Goal: Task Accomplishment & Management: Manage account settings

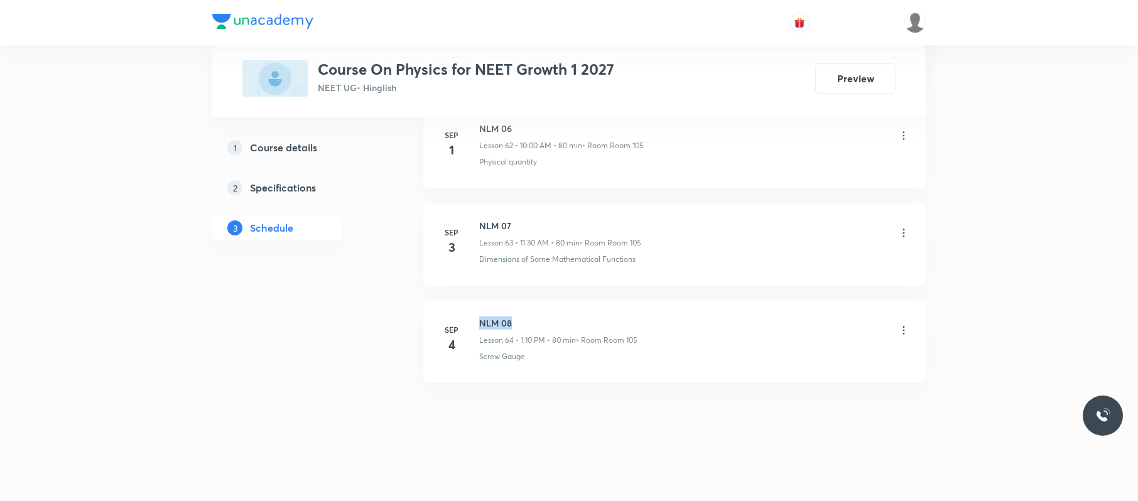
drag, startPoint x: 536, startPoint y: 302, endPoint x: 474, endPoint y: 302, distance: 62.8
click at [474, 302] on li "Sep 4 NLM 08 Lesson 64 • 1:10 PM • 80 min • Room Room 105 Screw Gauge" at bounding box center [674, 342] width 502 height 82
copy h6 "NLM 08"
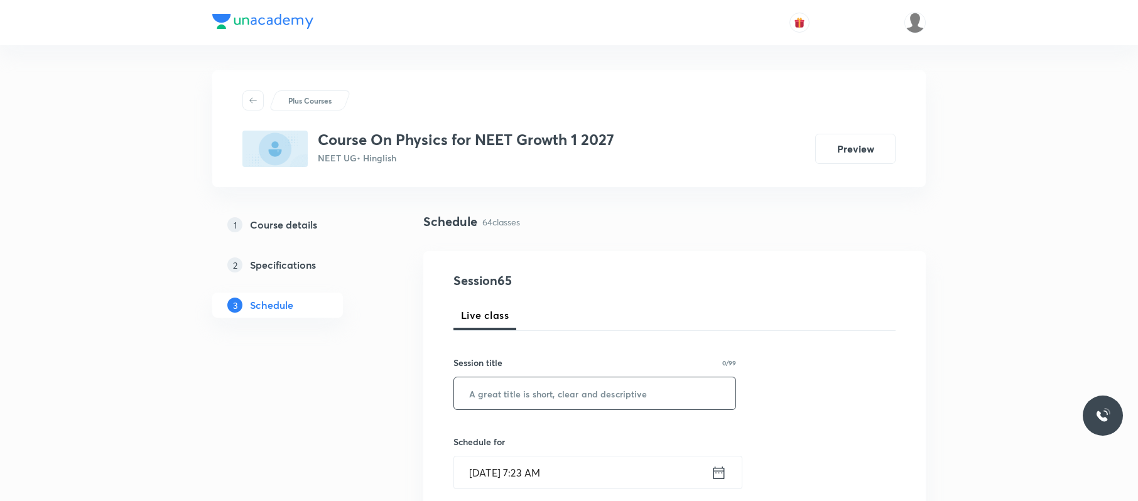
paste input "NLM 08"
click at [548, 393] on input "NLM 08" at bounding box center [594, 393] width 281 height 32
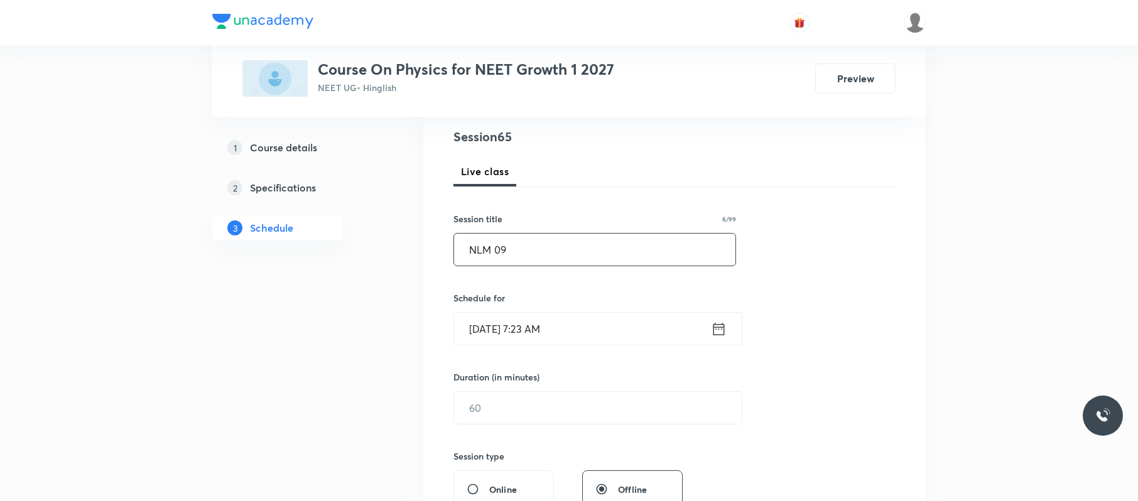
scroll to position [152, 0]
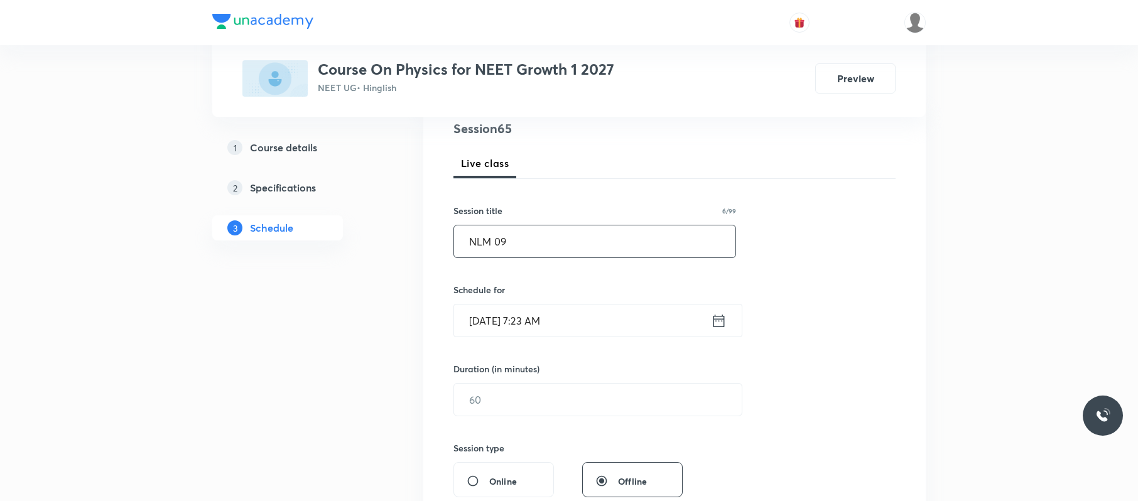
type input "NLM 09"
click at [561, 330] on input "[DATE] 7:23 AM" at bounding box center [582, 321] width 257 height 32
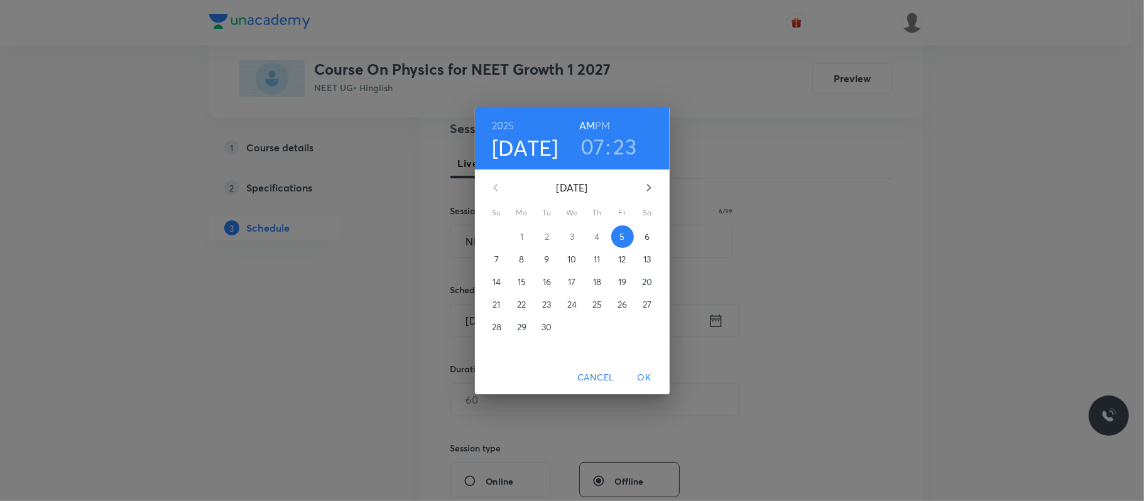
click at [599, 144] on h3 "07" at bounding box center [592, 146] width 24 height 26
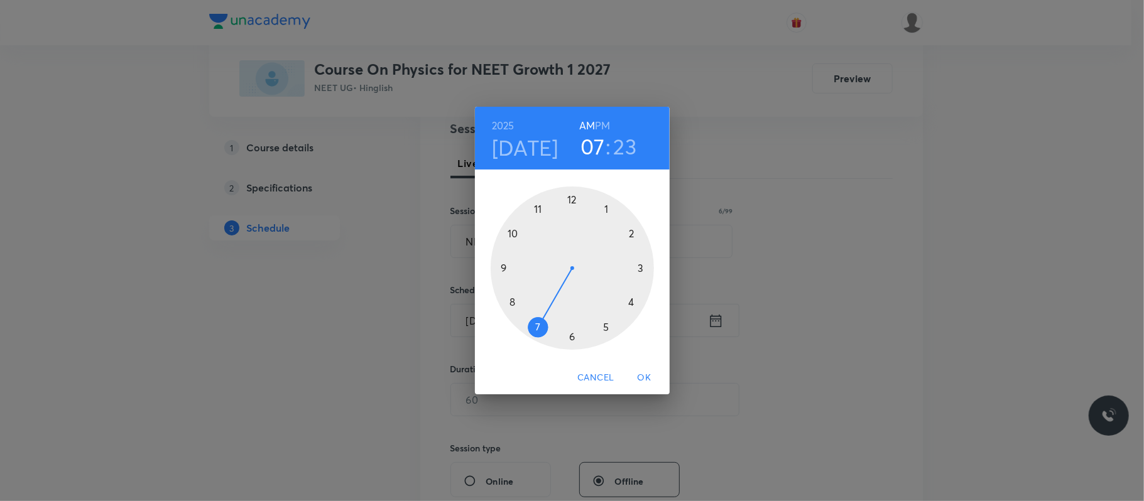
click at [512, 235] on div at bounding box center [572, 268] width 163 height 163
click at [570, 198] on div at bounding box center [572, 268] width 163 height 163
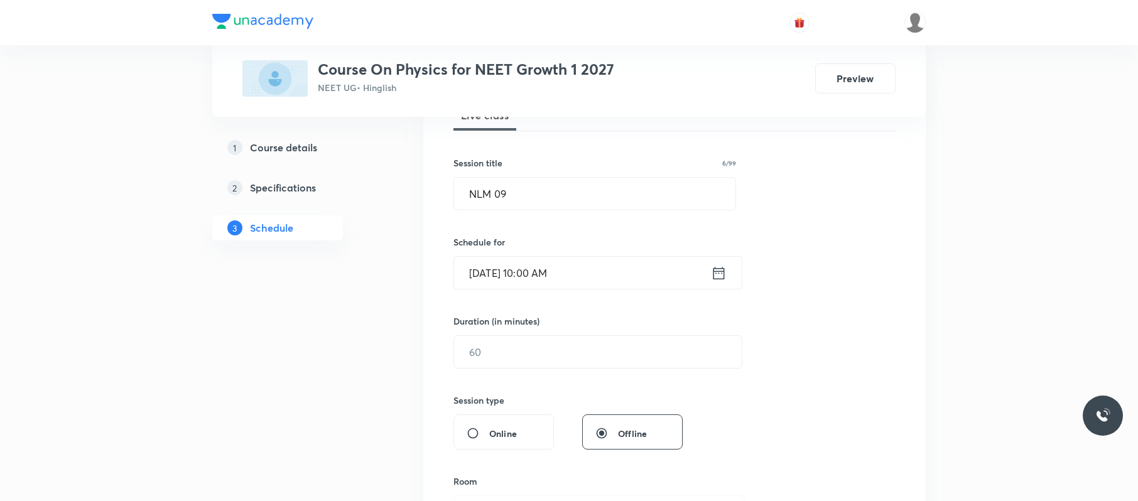
scroll to position [205, 0]
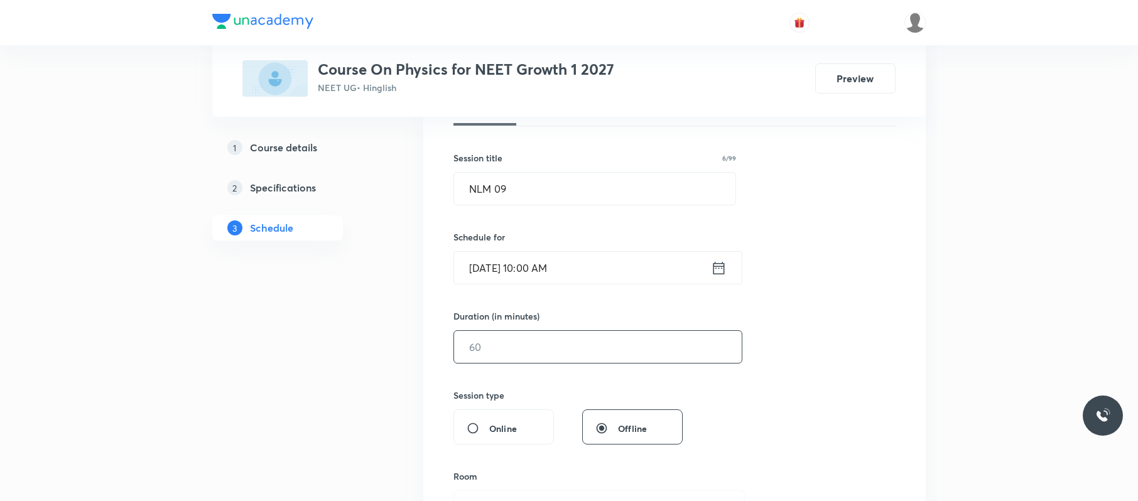
click at [538, 352] on input "text" at bounding box center [598, 347] width 288 height 32
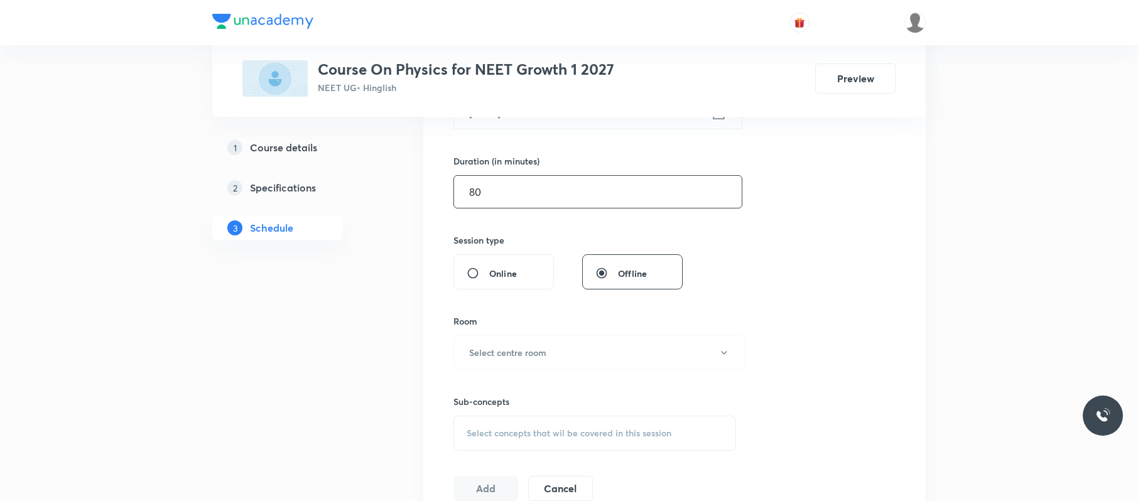
scroll to position [362, 0]
type input "80"
click at [538, 352] on h6 "Select centre room" at bounding box center [507, 350] width 77 height 13
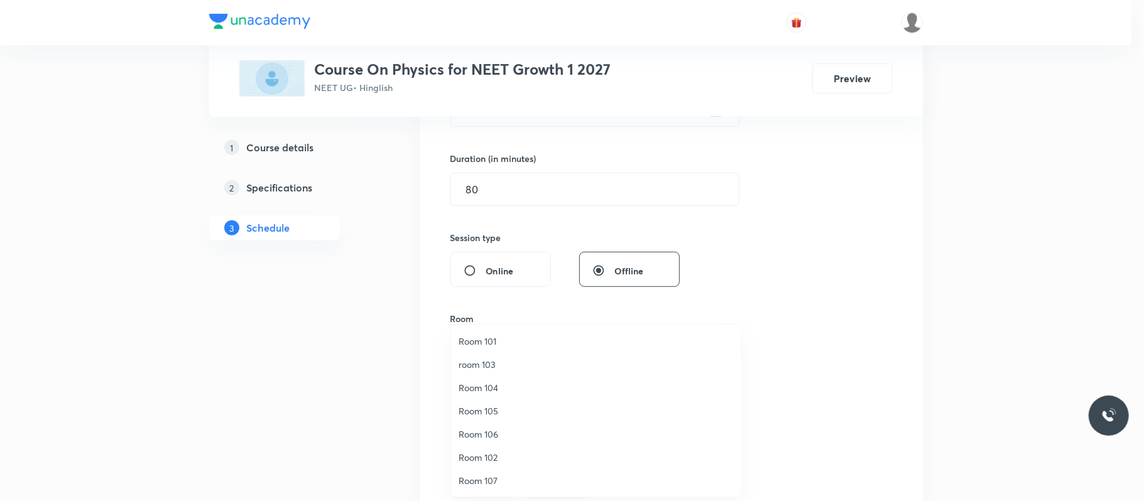
click at [505, 413] on span "Room 105" at bounding box center [595, 410] width 275 height 13
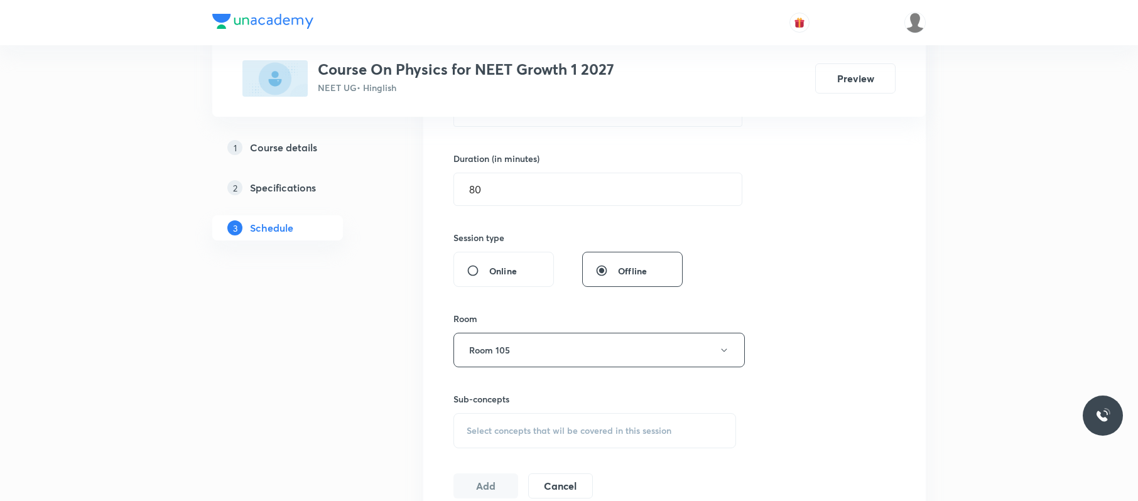
scroll to position [427, 0]
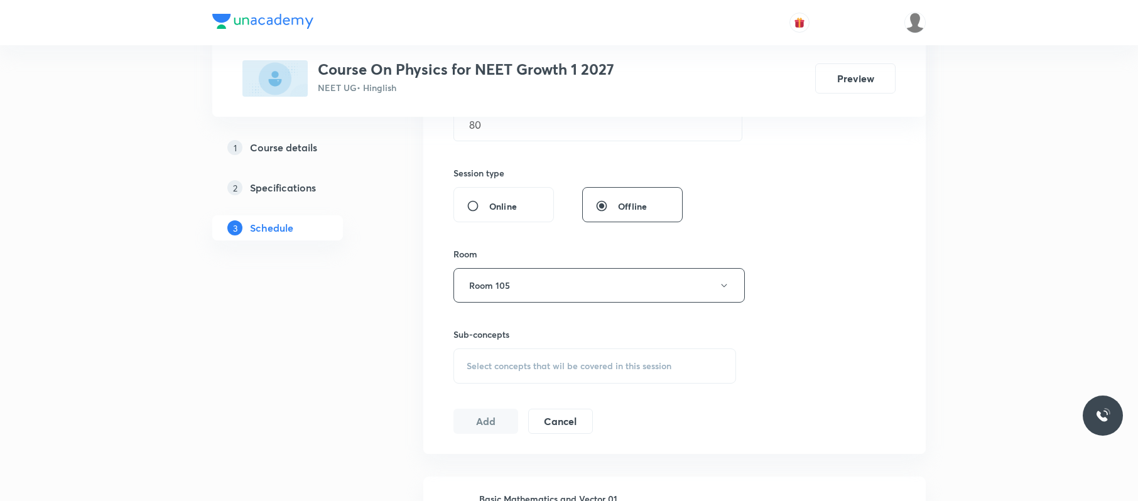
click at [604, 364] on span "Select concepts that wil be covered in this session" at bounding box center [569, 366] width 205 height 10
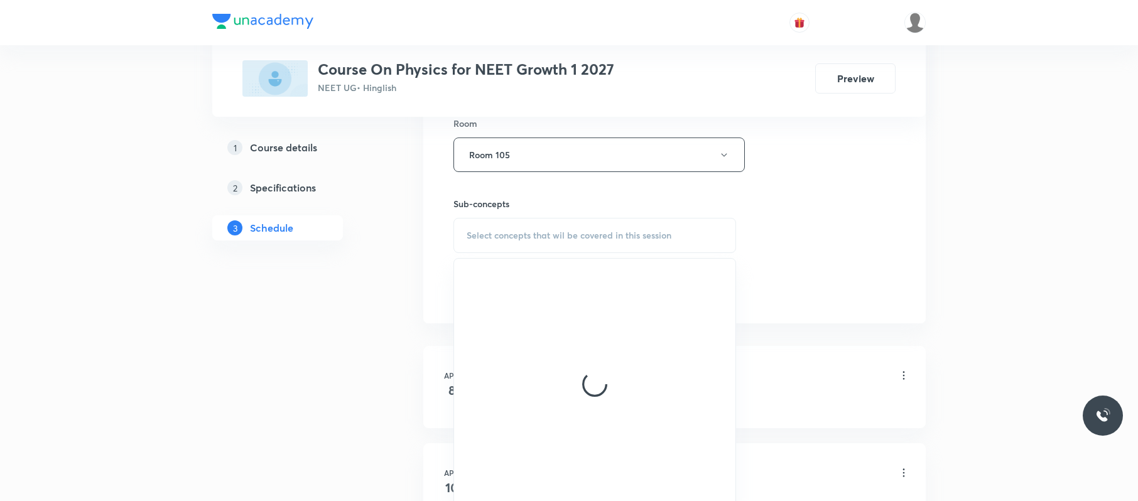
scroll to position [558, 0]
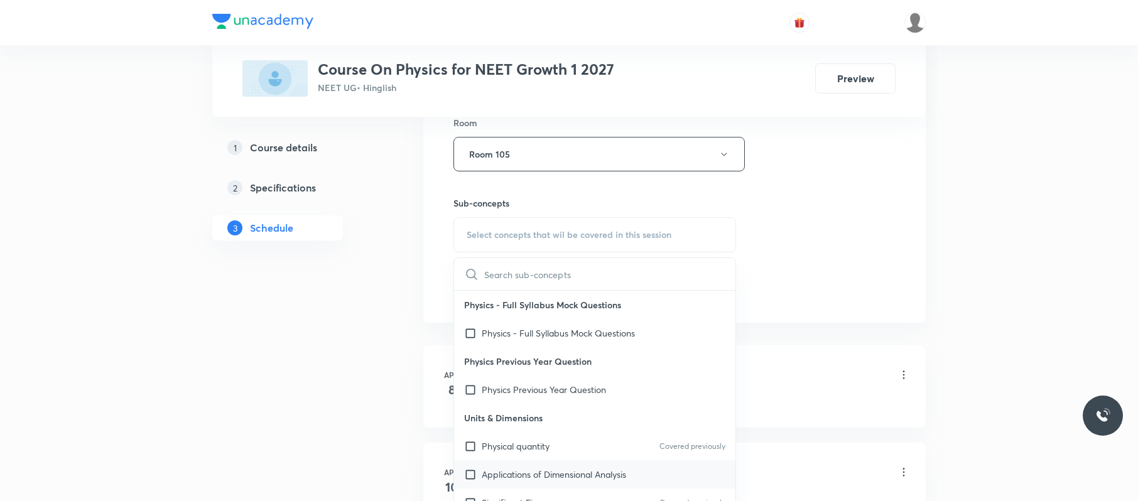
click at [556, 469] on div "Applications of Dimensional Analysis" at bounding box center [594, 474] width 281 height 28
checkbox input "true"
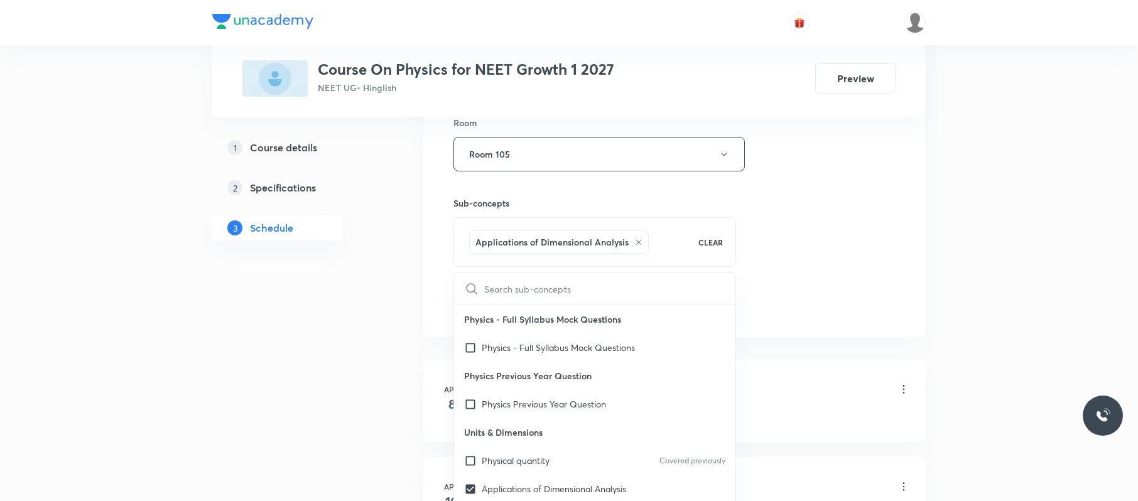
click at [828, 290] on div "Session 65 Live class Session title 6/99 NLM 09 ​ Schedule for Sep 5, 2025, 10:…" at bounding box center [674, 15] width 442 height 604
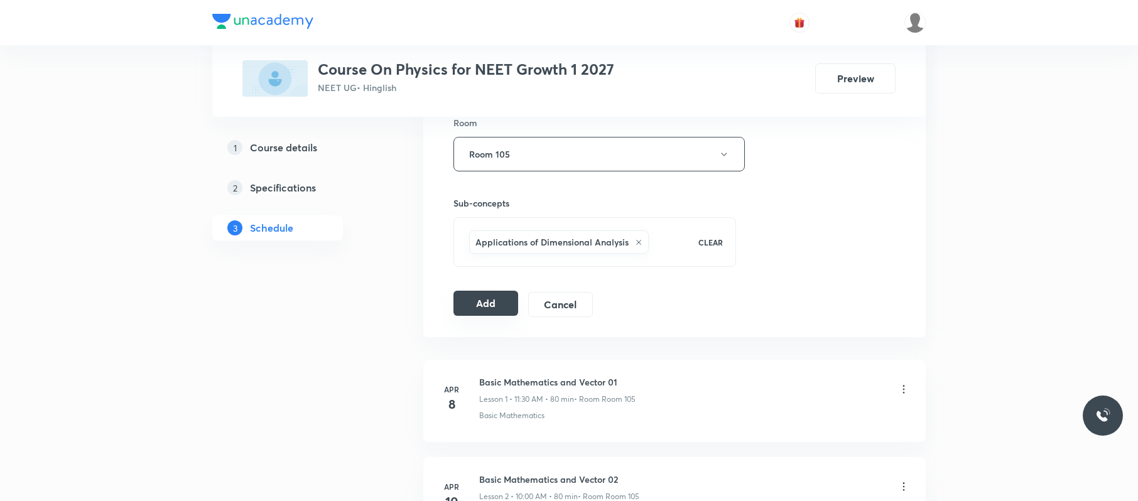
click at [513, 312] on button "Add" at bounding box center [485, 303] width 65 height 25
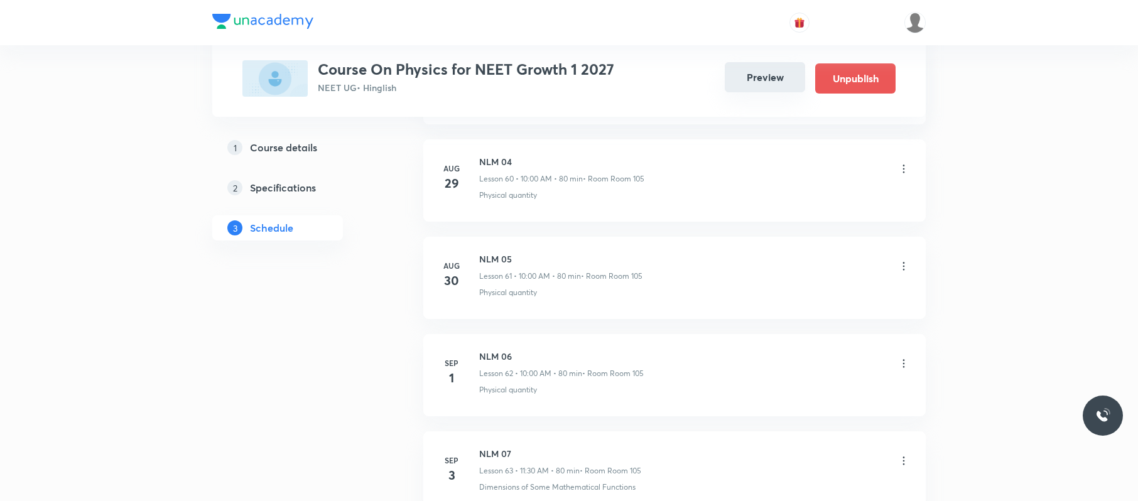
scroll to position [6283, 0]
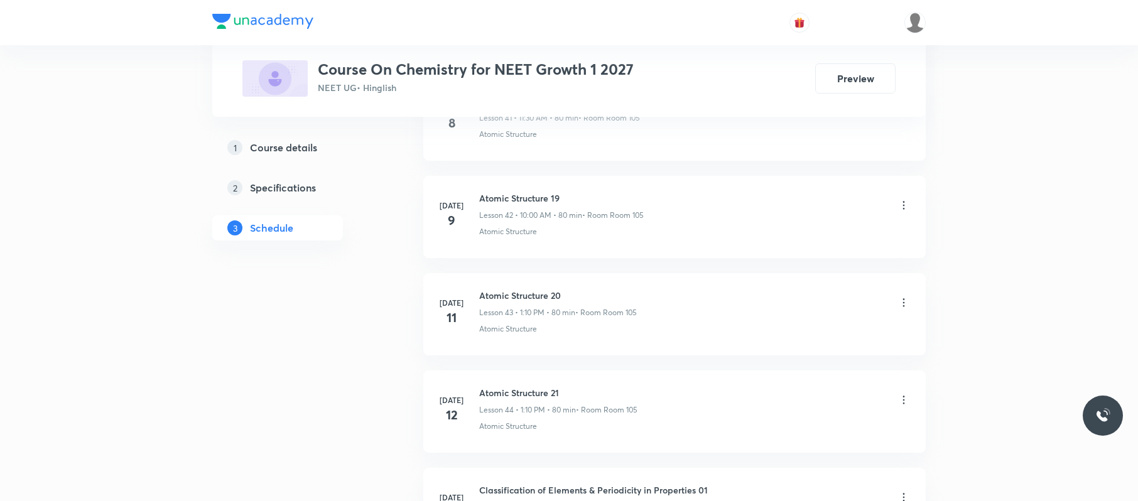
scroll to position [6960, 0]
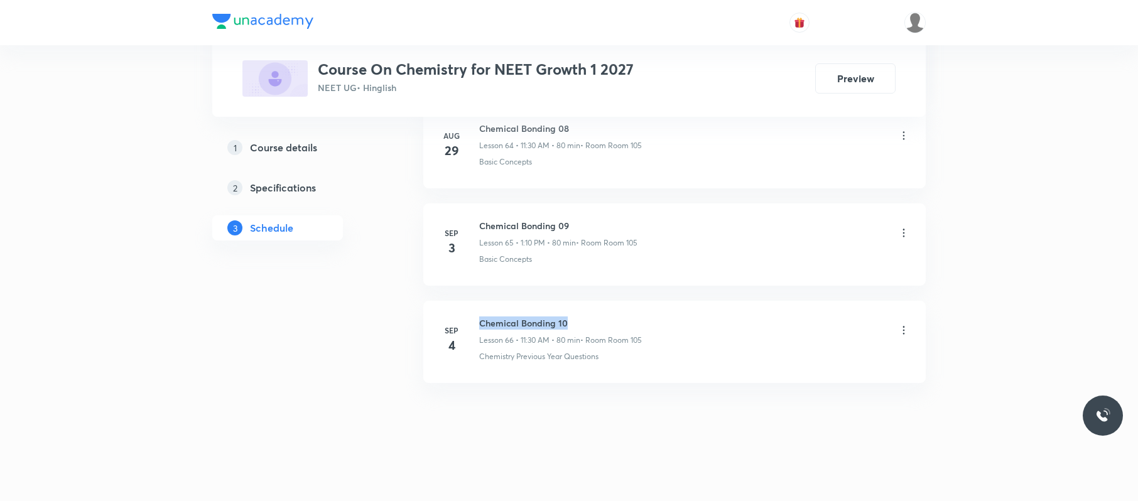
drag, startPoint x: 592, startPoint y: 317, endPoint x: 474, endPoint y: 292, distance: 120.7
copy h6 "Chemical Bonding 10"
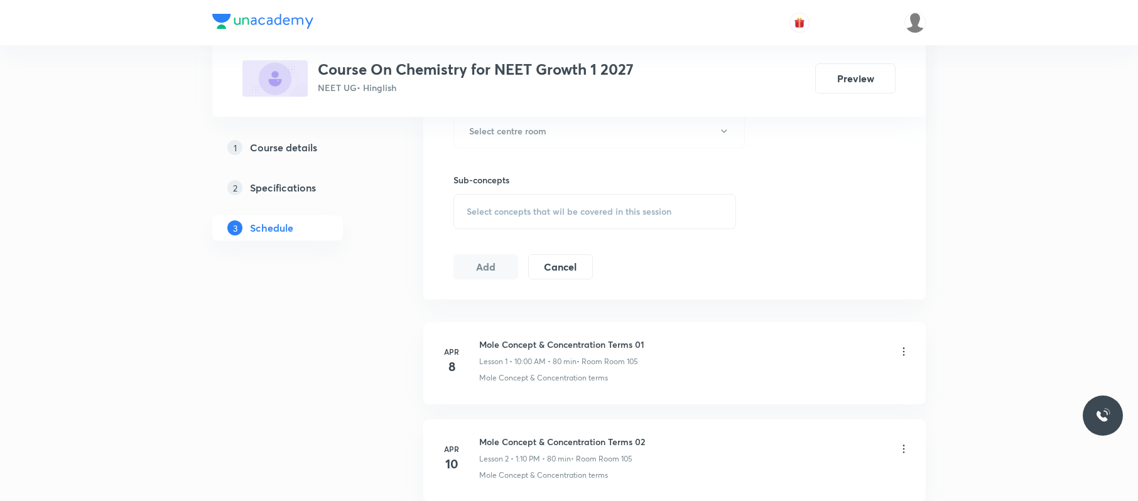
scroll to position [0, 0]
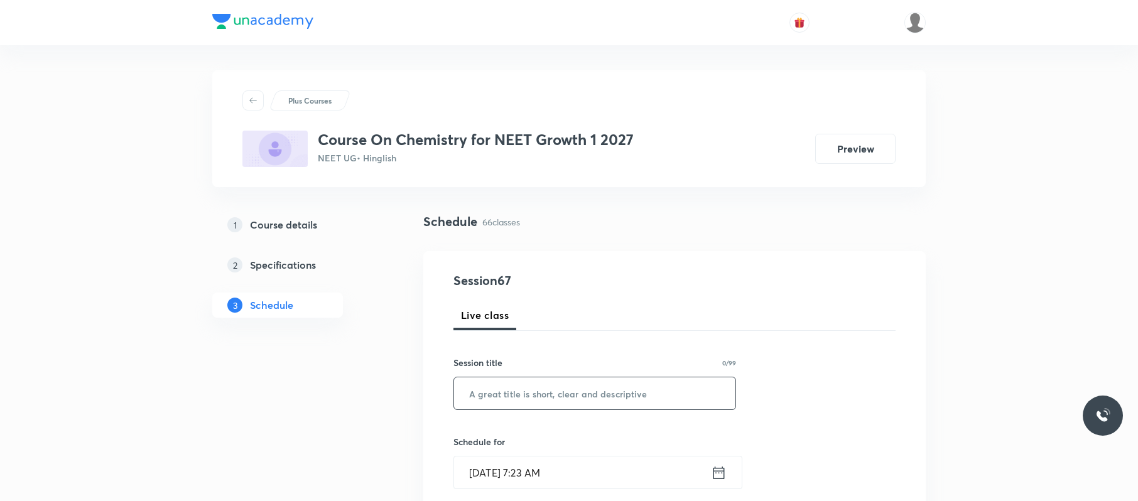
paste input "Chemical Bonding 10"
click at [560, 391] on input "Chemical Bonding 10" at bounding box center [594, 393] width 281 height 32
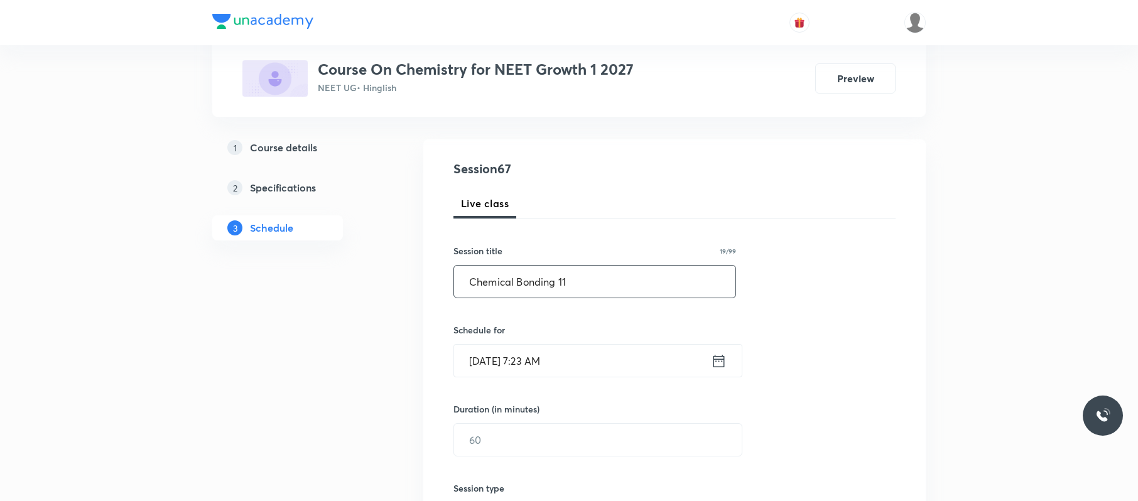
scroll to position [116, 0]
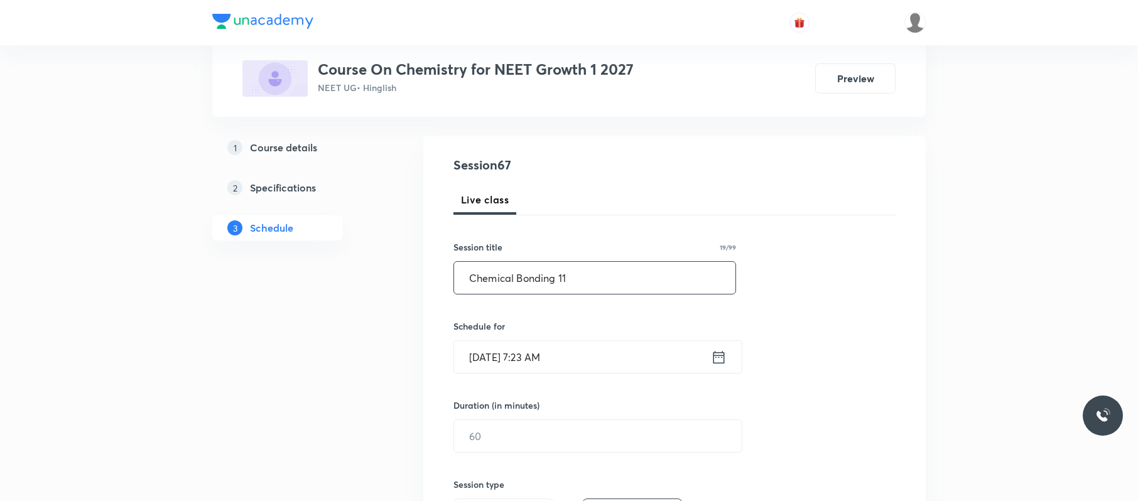
type input "Chemical Bonding 11"
click at [594, 345] on input "[DATE] 7:23 AM" at bounding box center [582, 357] width 257 height 32
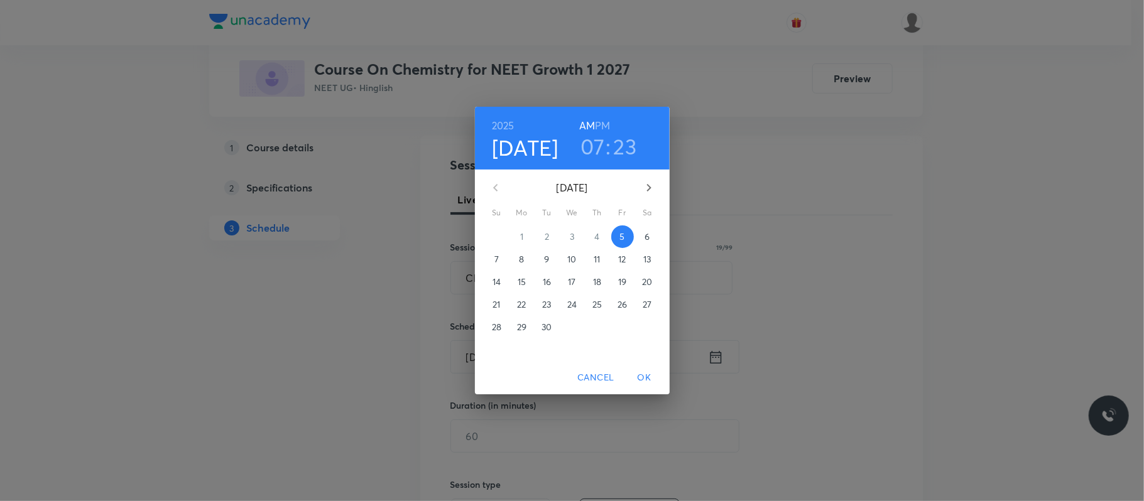
click at [594, 151] on h3 "07" at bounding box center [592, 146] width 24 height 26
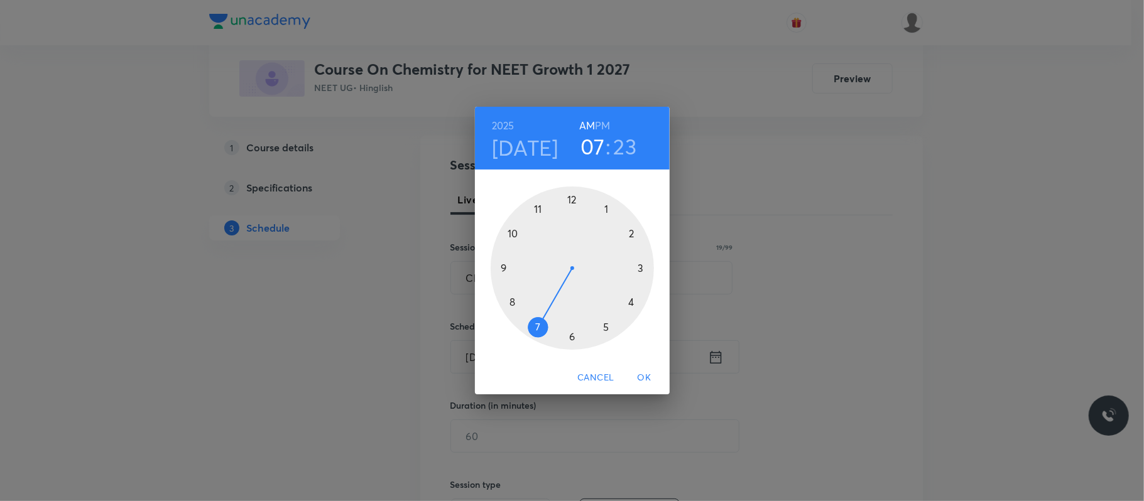
click at [538, 209] on div at bounding box center [572, 268] width 163 height 163
click at [575, 335] on div at bounding box center [572, 268] width 163 height 163
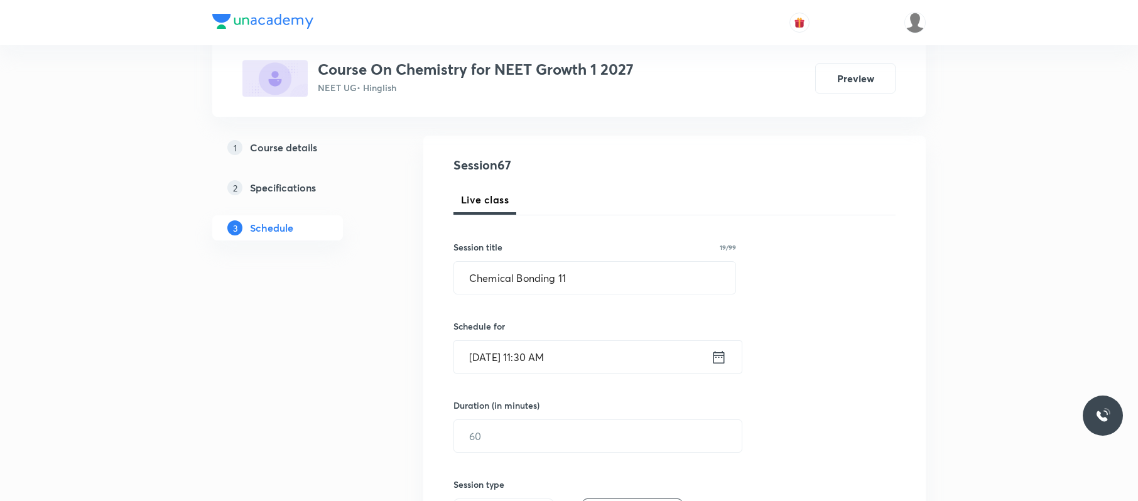
scroll to position [206, 0]
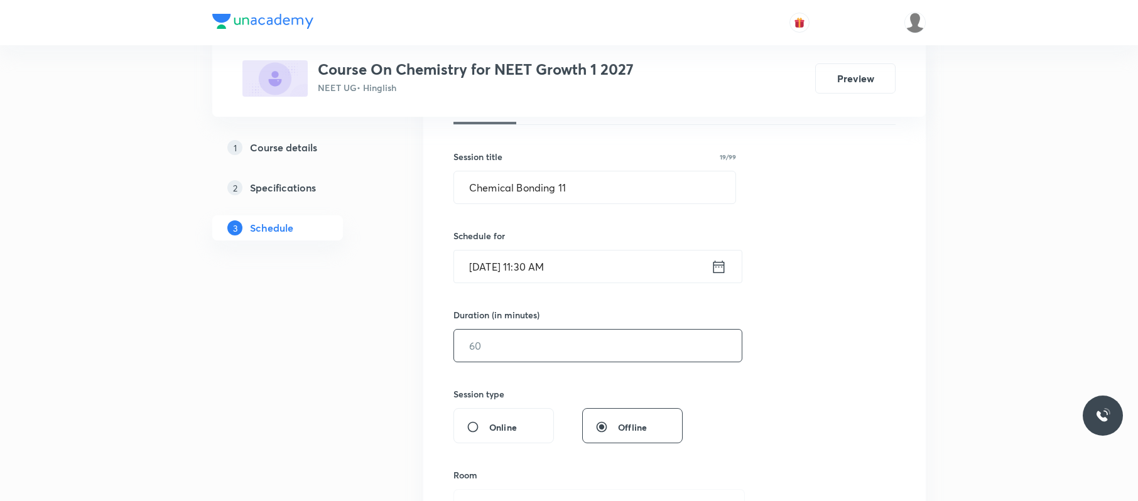
click at [521, 339] on input "text" at bounding box center [598, 346] width 288 height 32
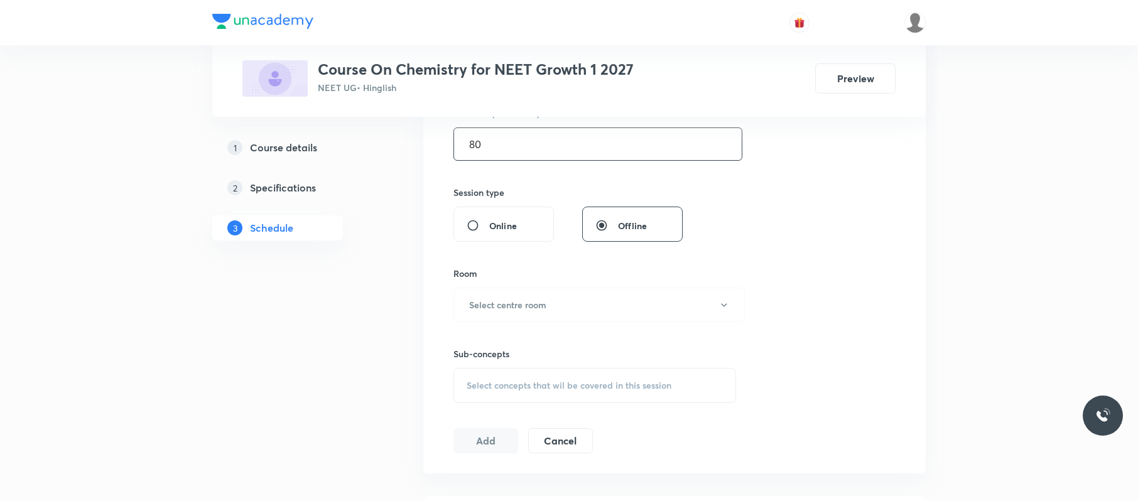
scroll to position [408, 0]
type input "80"
click at [548, 309] on button "Select centre room" at bounding box center [598, 304] width 291 height 35
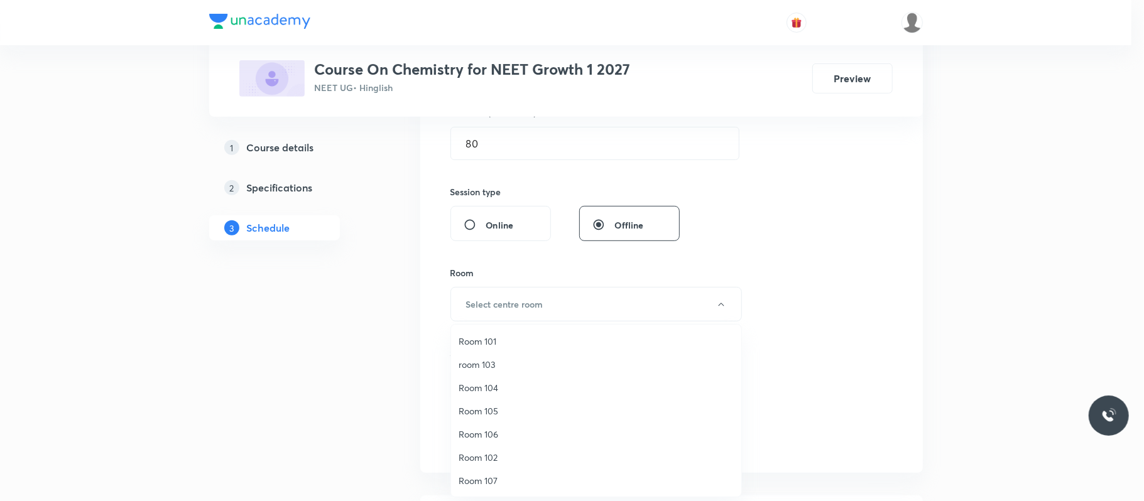
click at [498, 411] on span "Room 105" at bounding box center [595, 410] width 275 height 13
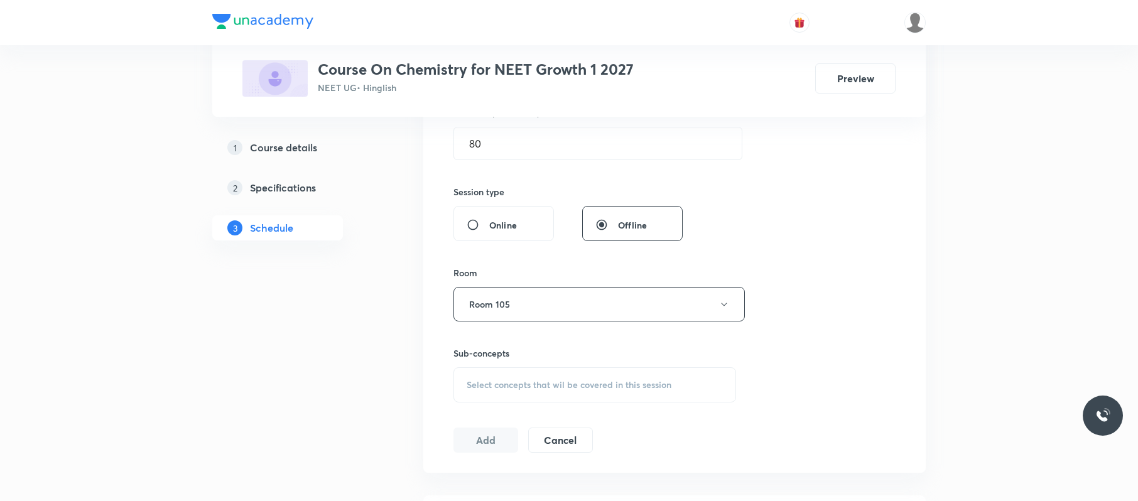
click at [564, 390] on span "Select concepts that wil be covered in this session" at bounding box center [569, 385] width 205 height 10
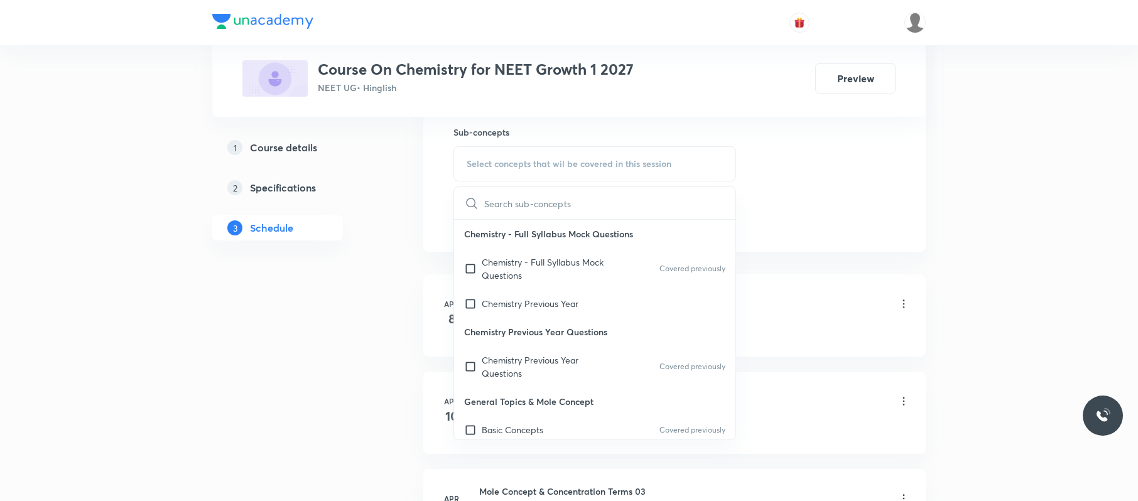
scroll to position [636, 0]
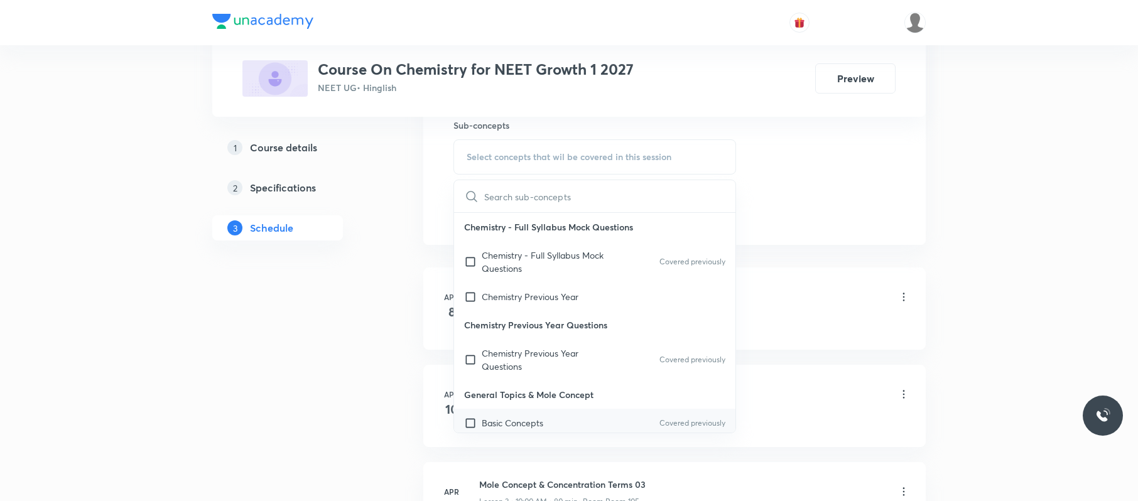
click at [564, 425] on div "Basic Concepts Covered previously" at bounding box center [594, 423] width 281 height 28
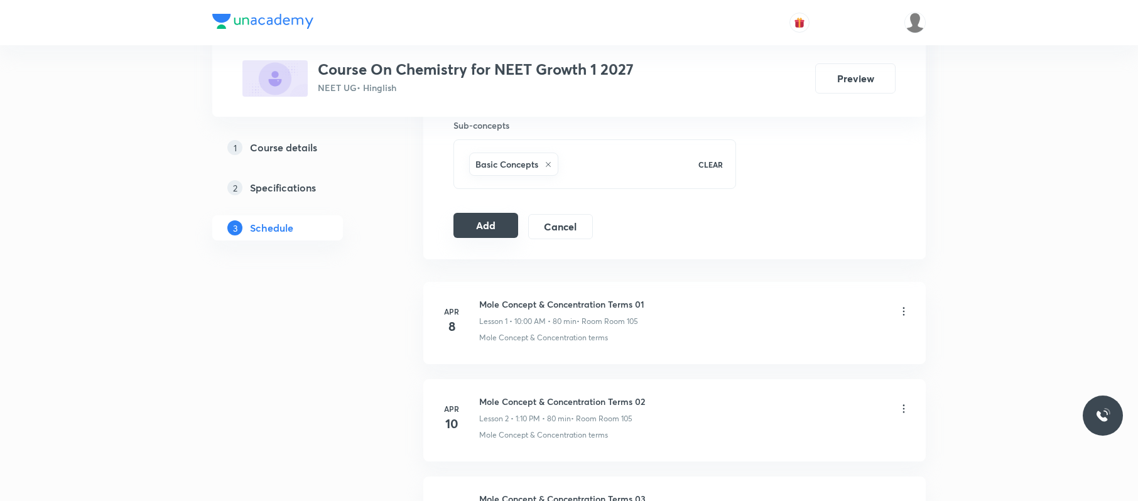
click at [500, 224] on button "Add" at bounding box center [485, 225] width 65 height 25
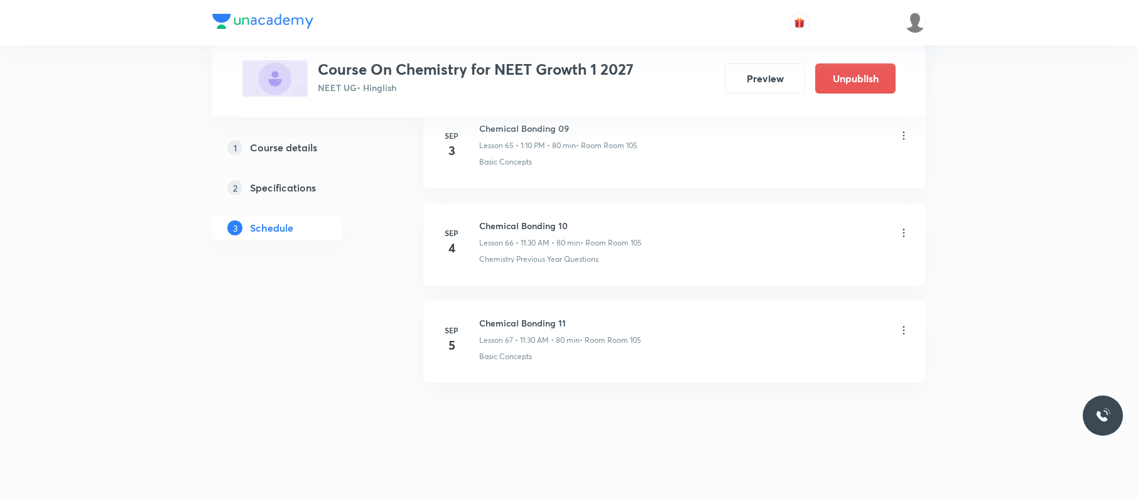
scroll to position [6479, 0]
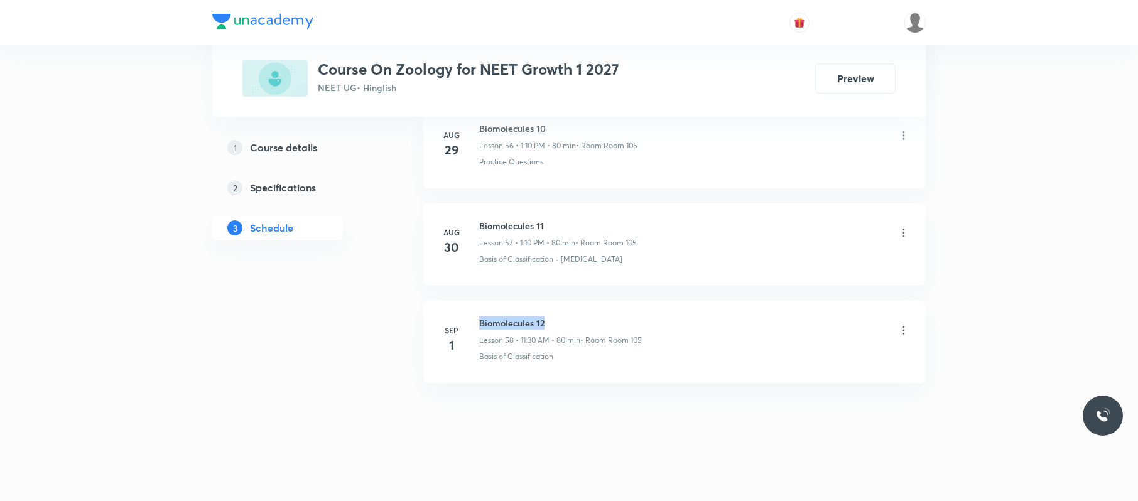
drag, startPoint x: 621, startPoint y: 318, endPoint x: 480, endPoint y: 302, distance: 140.9
click at [480, 302] on li "[DATE] Biomolecules 12 Lesson 58 • 11:30 AM • 80 min • Room Room 105 Basis of C…" at bounding box center [674, 342] width 502 height 82
copy h6 "Biomolecules 12"
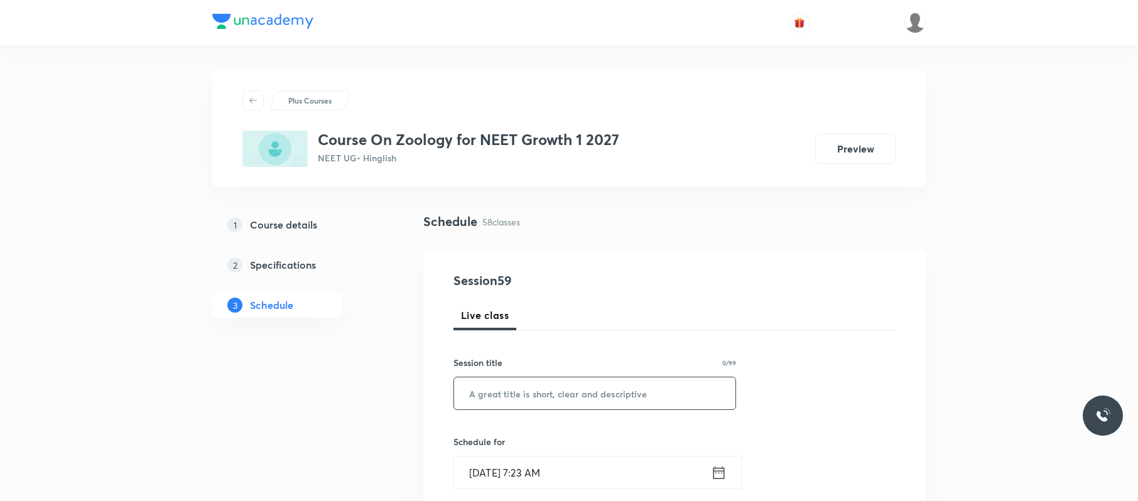
paste input "Biomolecules 12"
click at [571, 376] on input "Biomolecules 12" at bounding box center [594, 393] width 281 height 32
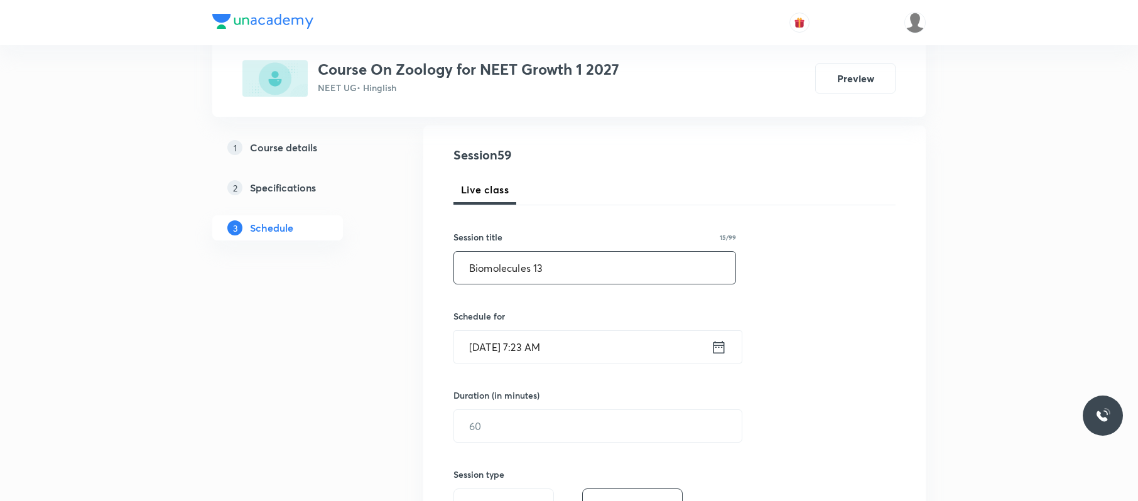
scroll to position [126, 0]
type input "Biomolecules 13"
click at [579, 347] on input "[DATE] 7:23 AM" at bounding box center [582, 346] width 257 height 32
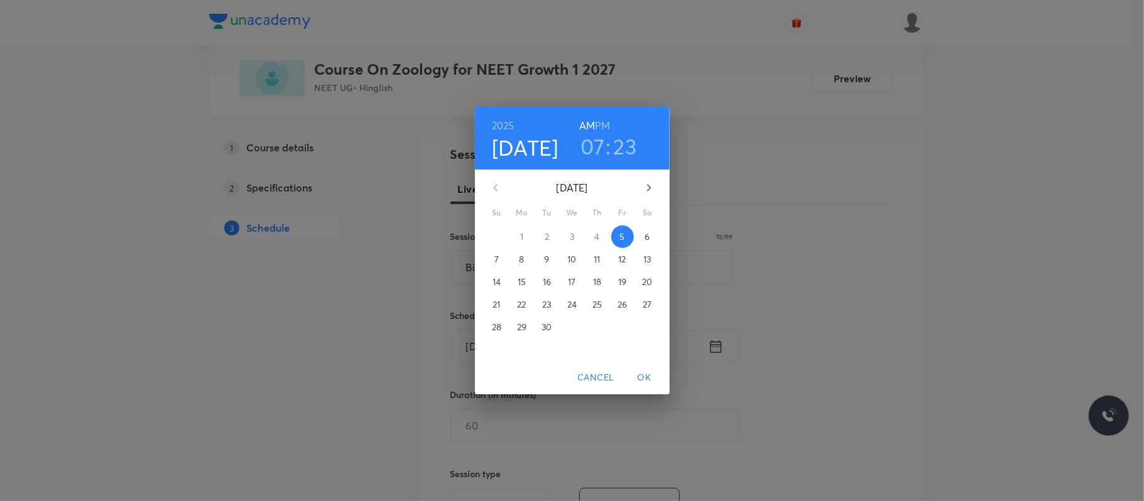
click at [599, 136] on h3 "07" at bounding box center [592, 146] width 24 height 26
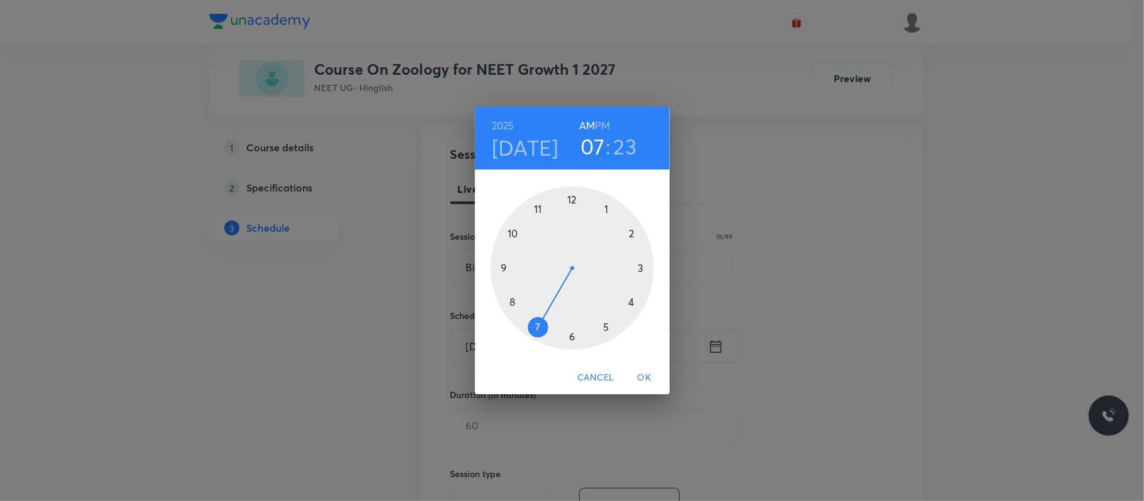
click at [609, 206] on div at bounding box center [572, 268] width 163 height 163
click at [609, 122] on h6 "PM" at bounding box center [602, 126] width 15 height 18
click at [632, 231] on div at bounding box center [572, 268] width 163 height 163
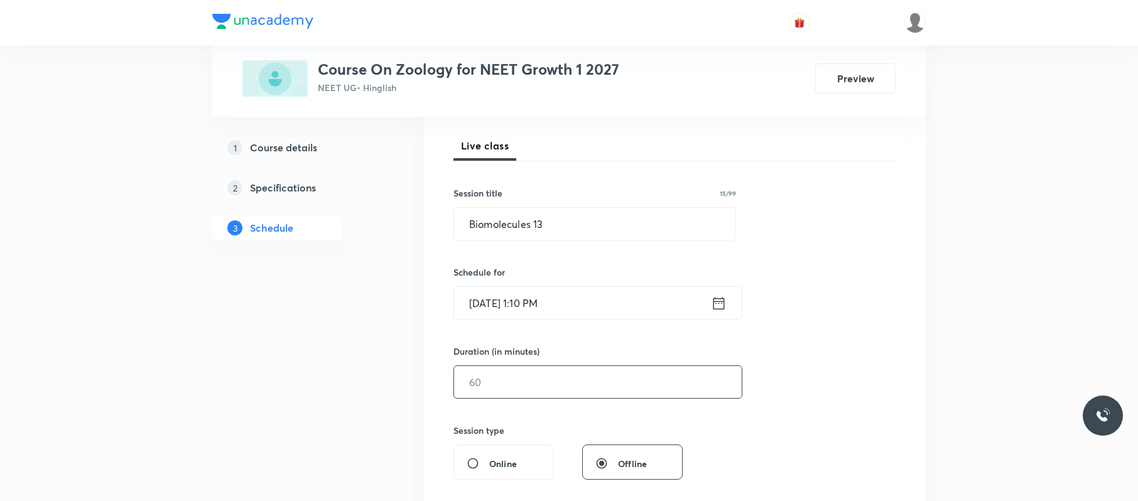
scroll to position [173, 0]
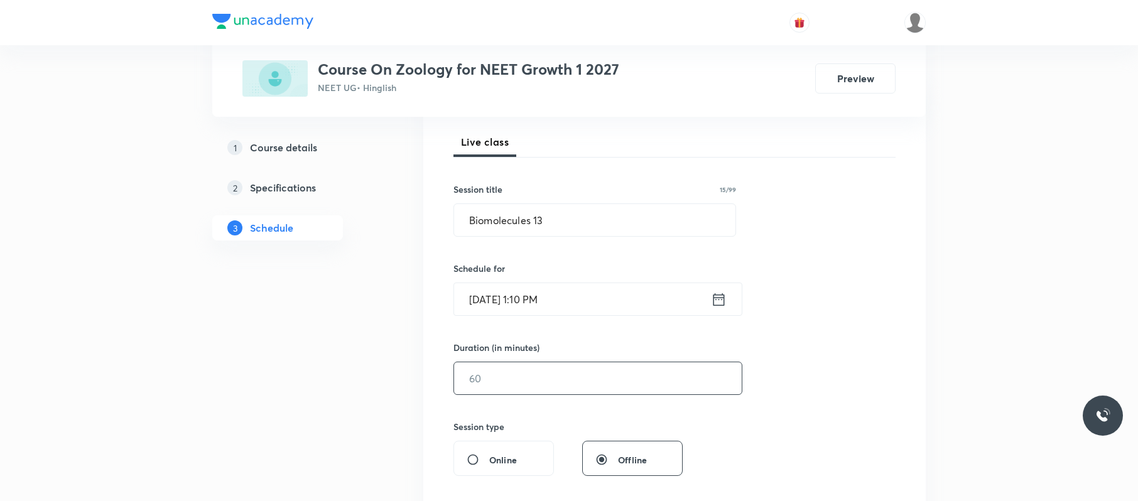
click at [570, 376] on input "text" at bounding box center [598, 378] width 288 height 32
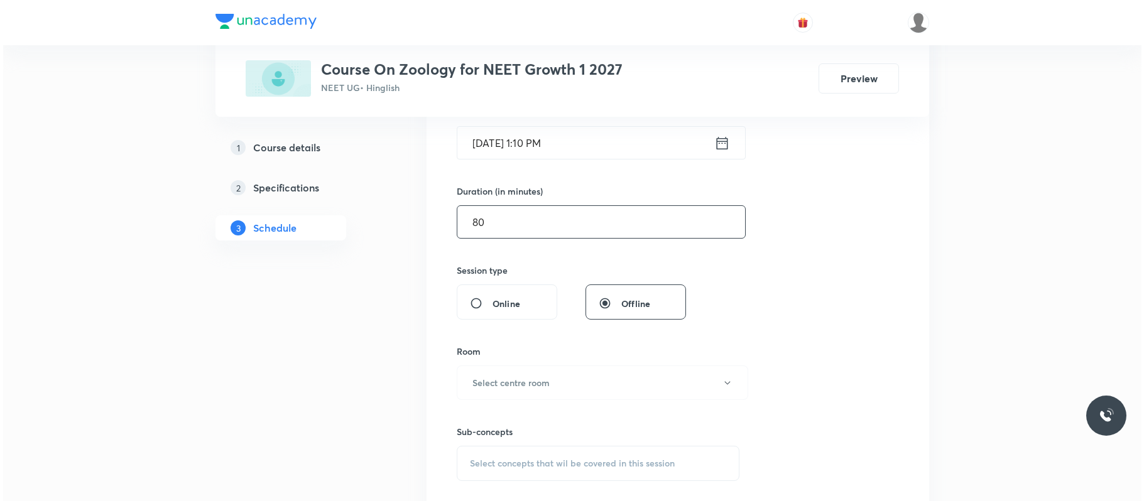
scroll to position [330, 0]
type input "80"
click at [570, 376] on button "Select centre room" at bounding box center [598, 382] width 291 height 35
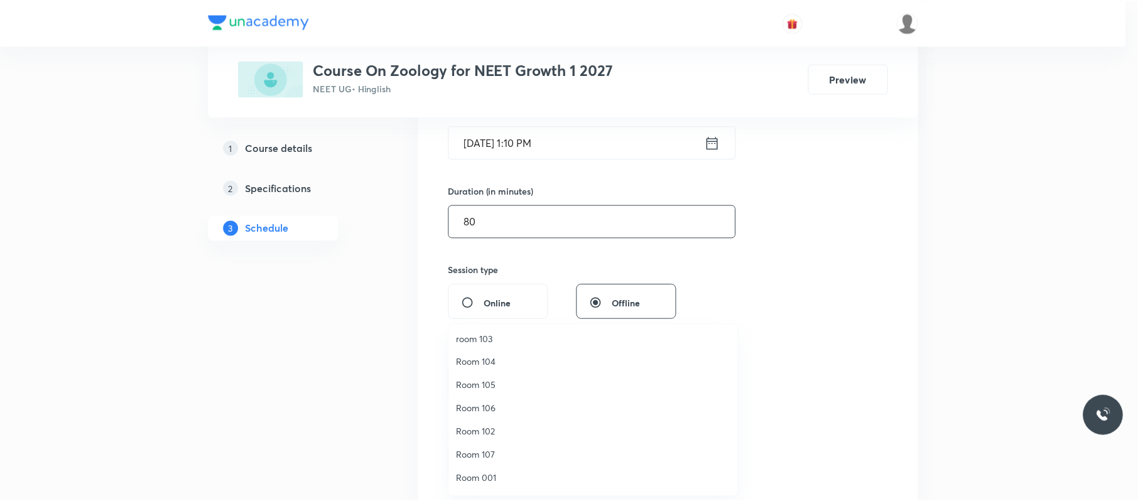
scroll to position [26, 0]
click at [510, 376] on span "Room 105" at bounding box center [595, 384] width 275 height 13
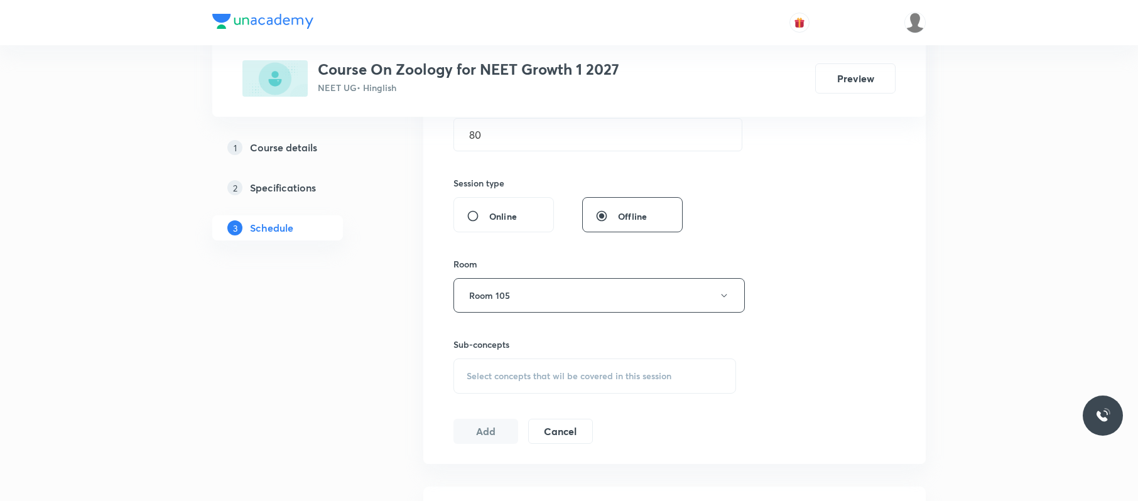
scroll to position [418, 0]
click at [588, 375] on span "Select concepts that wil be covered in this session" at bounding box center [569, 376] width 205 height 10
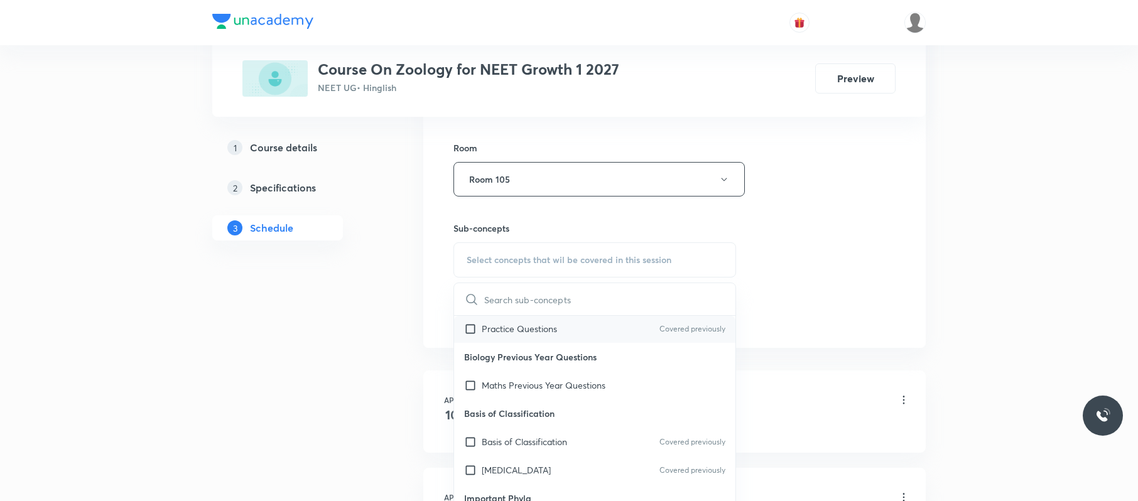
scroll to position [100, 0]
click at [585, 376] on div "Basis of Classification Covered previously" at bounding box center [594, 440] width 281 height 28
checkbox input "true"
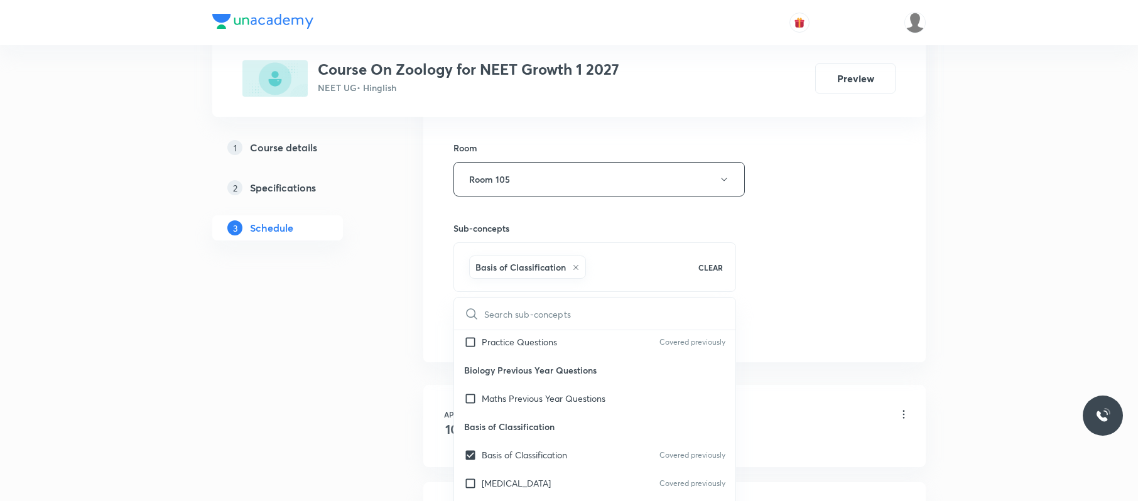
click at [851, 134] on div "Session 59 Live class Session title 15/99 Biomolecules 13 ​ Schedule for Sep 5,…" at bounding box center [674, 40] width 442 height 604
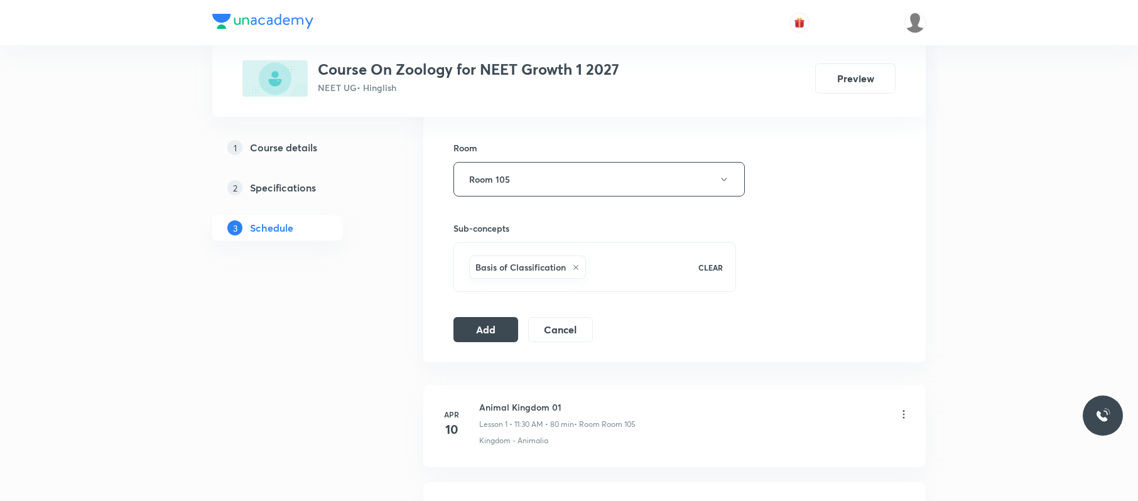
click at [499, 324] on button "Add" at bounding box center [485, 328] width 65 height 25
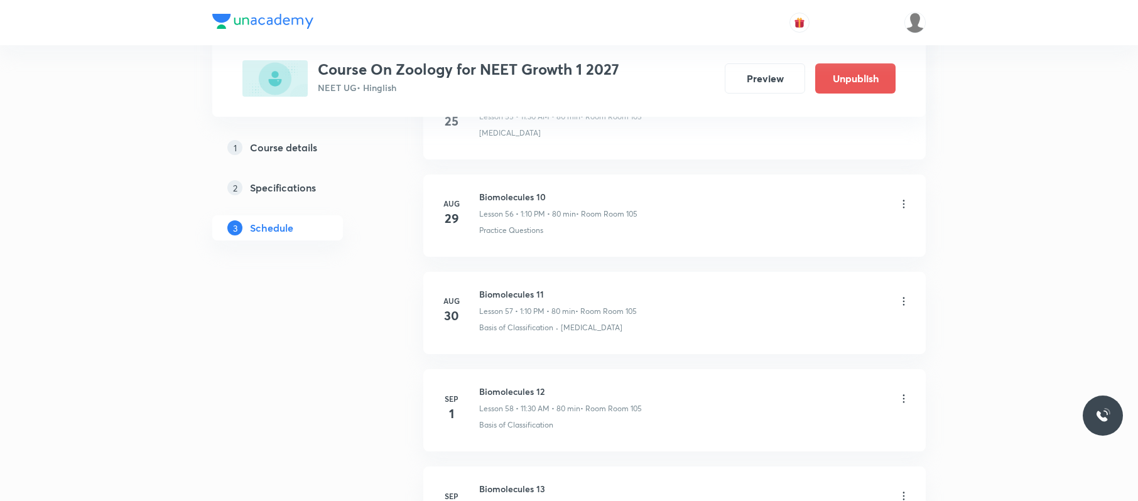
scroll to position [5698, 0]
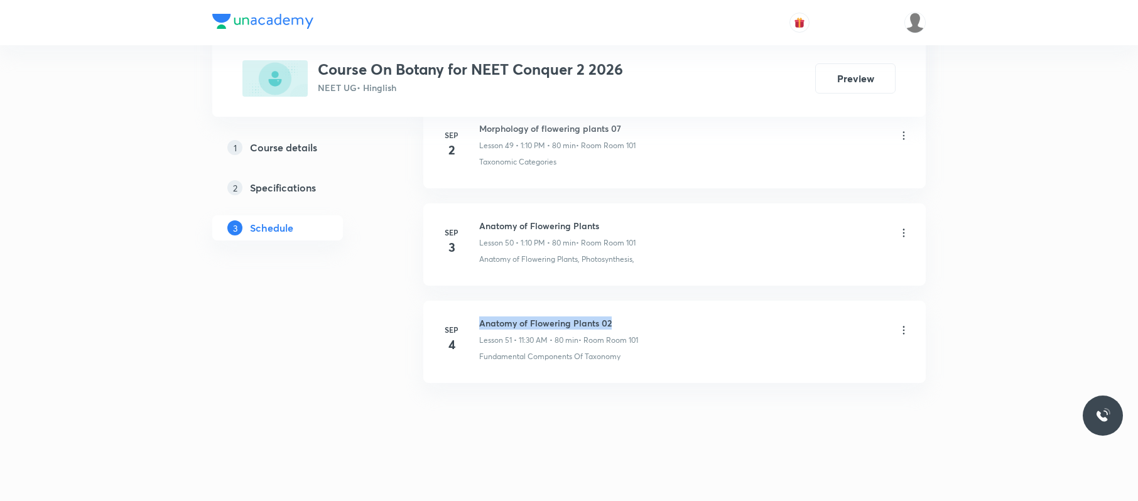
drag, startPoint x: 618, startPoint y: 296, endPoint x: 477, endPoint y: 295, distance: 140.7
copy h6 "Anatomy of Flowering Plants 02"
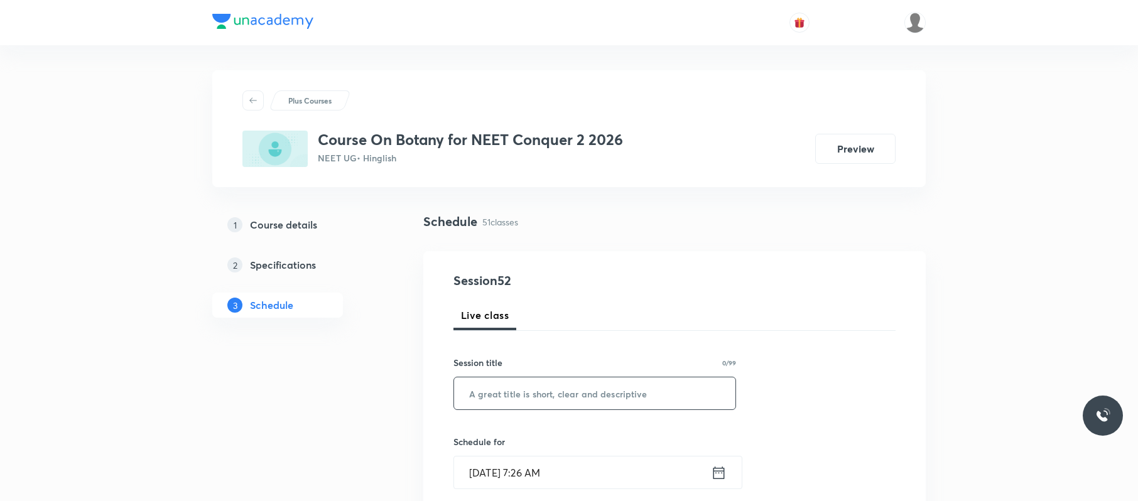
paste input "Anatomy of Flowering Plants 02"
click at [571, 398] on input "text" at bounding box center [594, 393] width 281 height 32
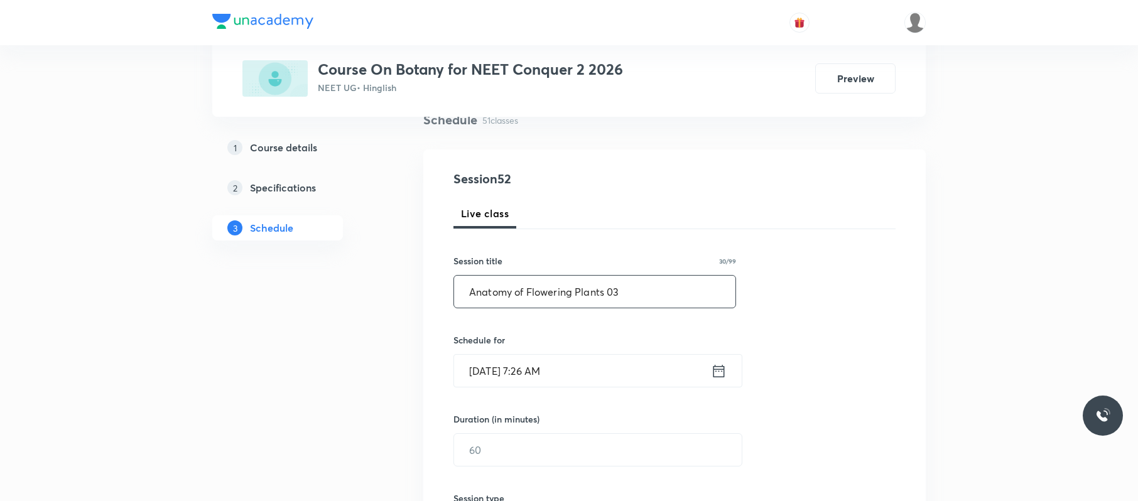
scroll to position [146, 0]
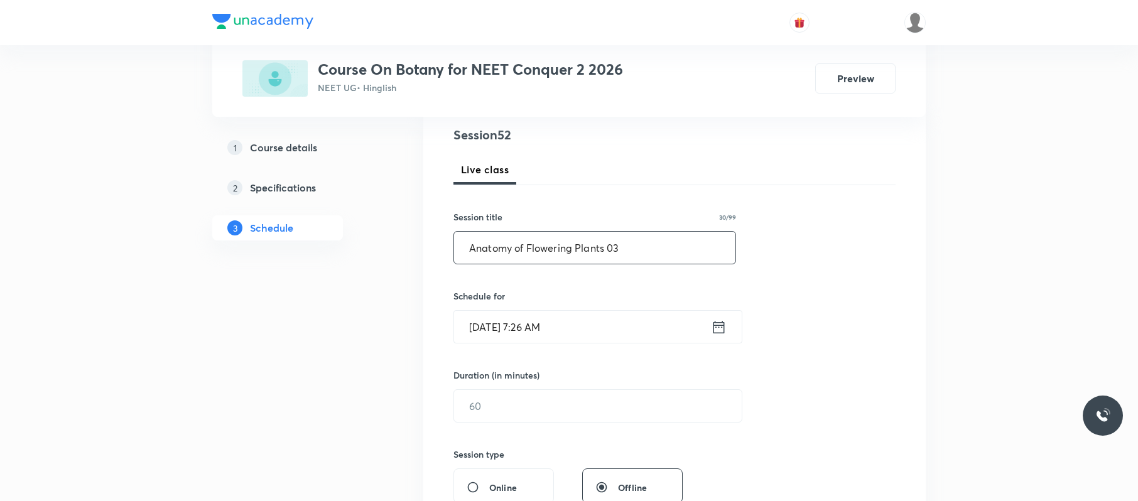
type input "Anatomy of Flowering Plants 03"
click at [586, 335] on input "Sep 5, 2025, 7:26 AM" at bounding box center [582, 327] width 257 height 32
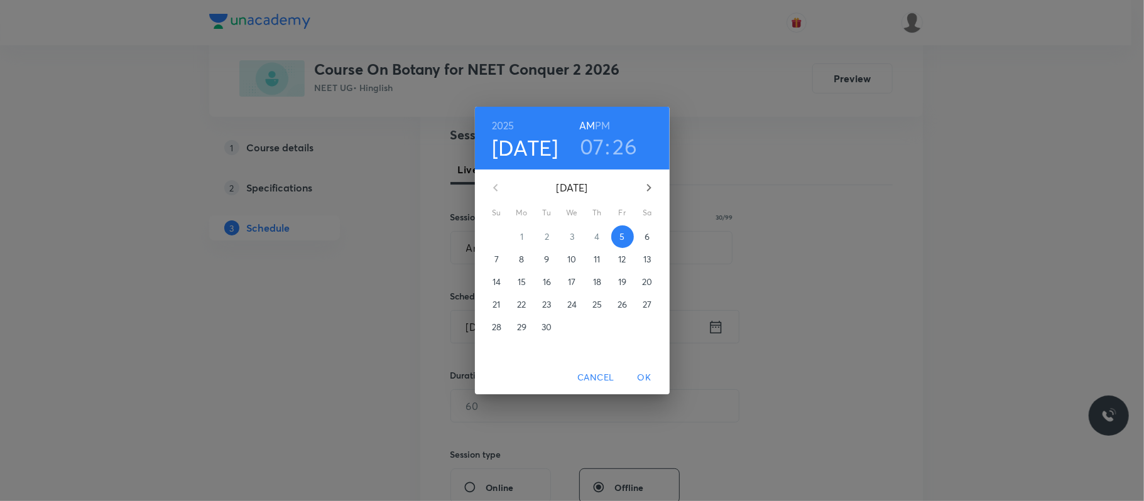
click at [590, 151] on h3 "07" at bounding box center [592, 146] width 24 height 26
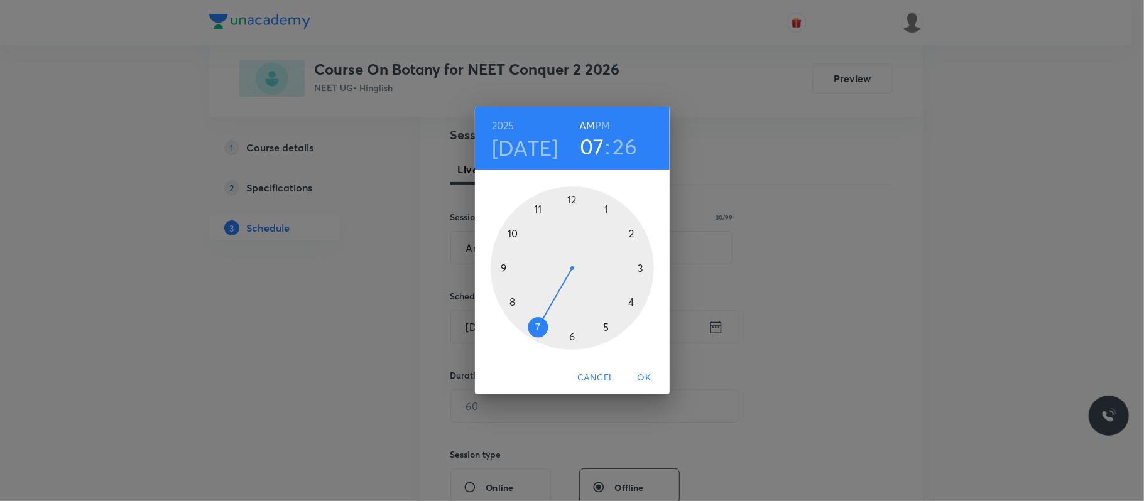
click at [513, 232] on div at bounding box center [572, 268] width 163 height 163
click at [571, 199] on div at bounding box center [572, 268] width 163 height 163
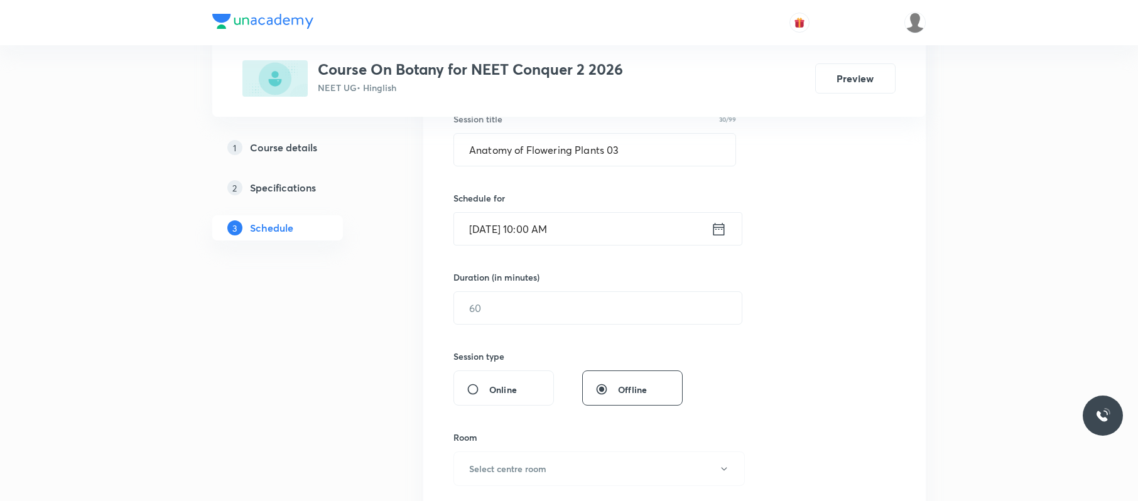
scroll to position [245, 0]
click at [561, 317] on input "text" at bounding box center [598, 307] width 288 height 32
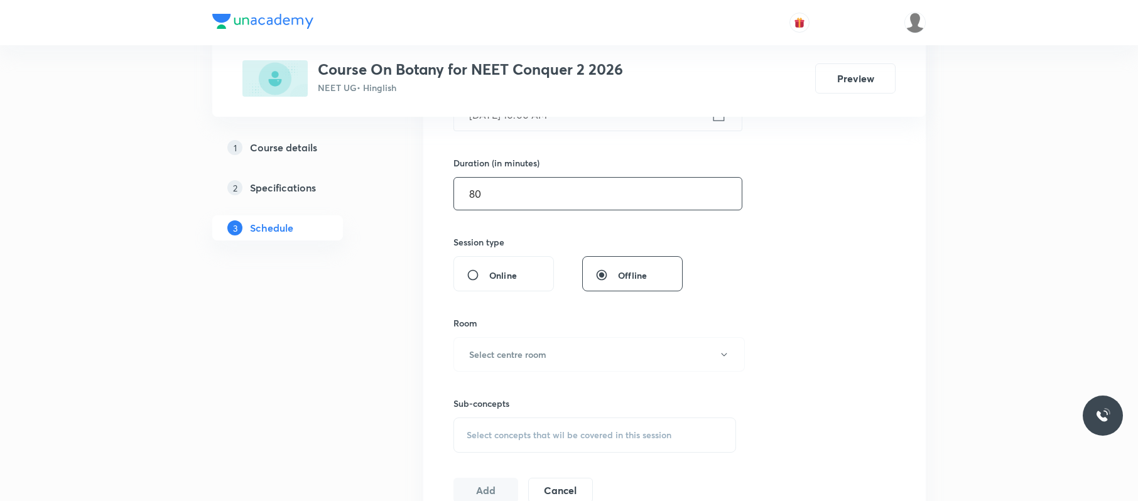
scroll to position [362, 0]
type input "80"
click at [555, 361] on button "Select centre room" at bounding box center [598, 350] width 291 height 35
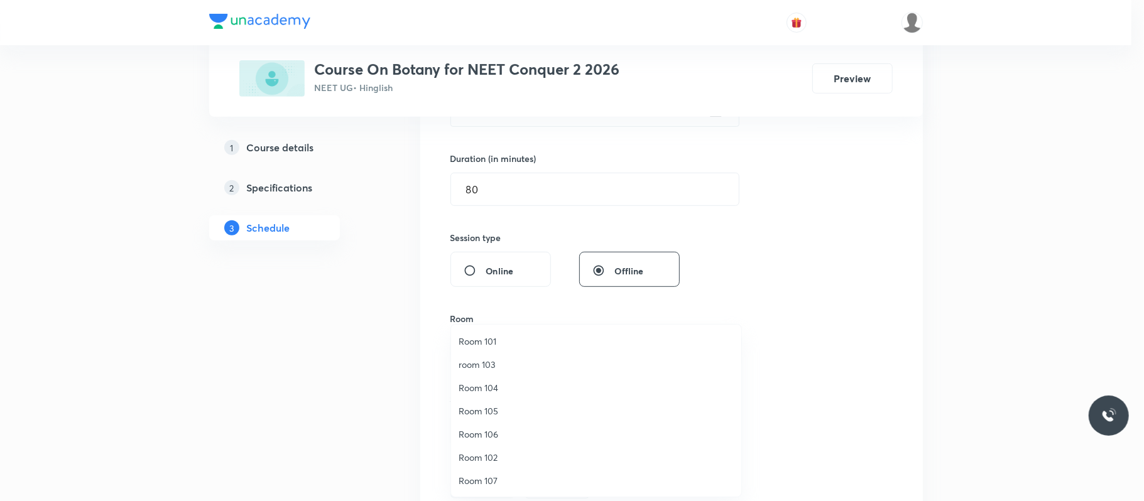
click at [513, 340] on span "Room 101" at bounding box center [595, 341] width 275 height 13
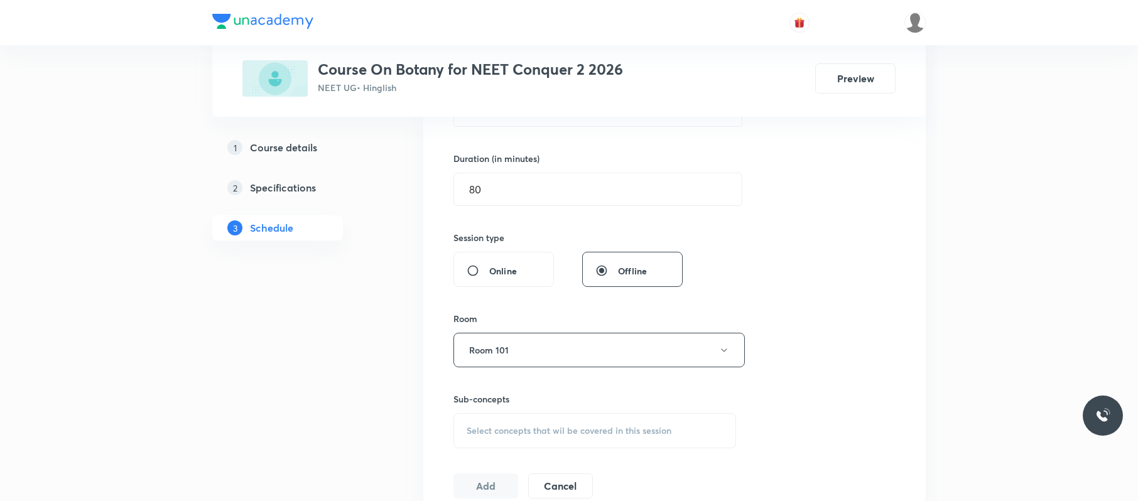
scroll to position [450, 0]
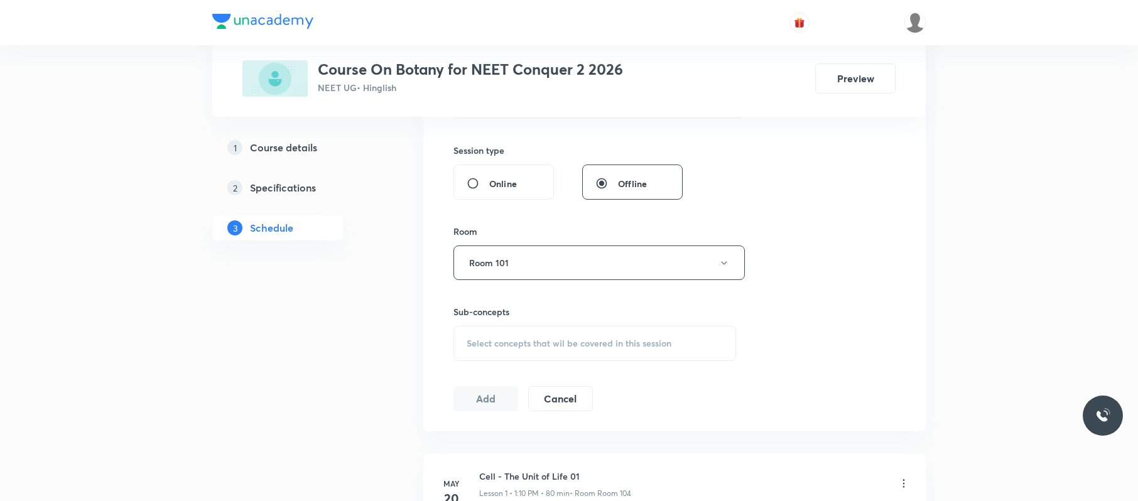
click at [588, 338] on div "Select concepts that wil be covered in this session" at bounding box center [594, 343] width 283 height 35
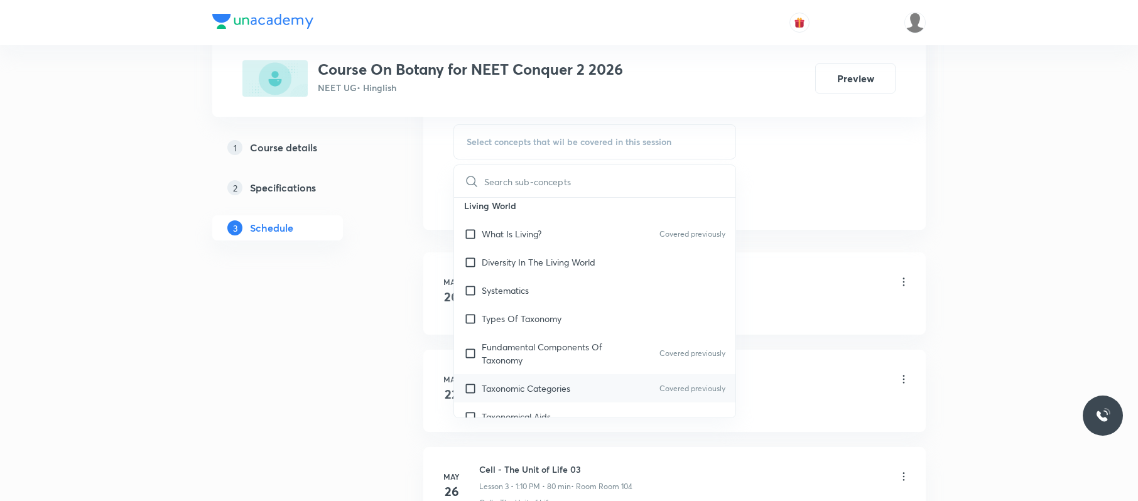
scroll to position [322, 0]
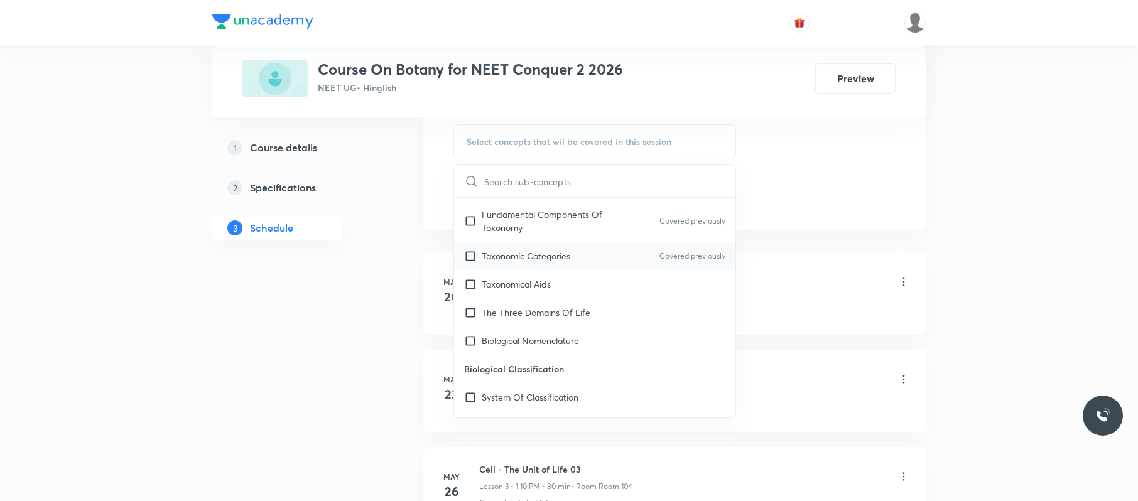
click at [608, 393] on div "System Of Classification" at bounding box center [594, 397] width 281 height 28
checkbox input "true"
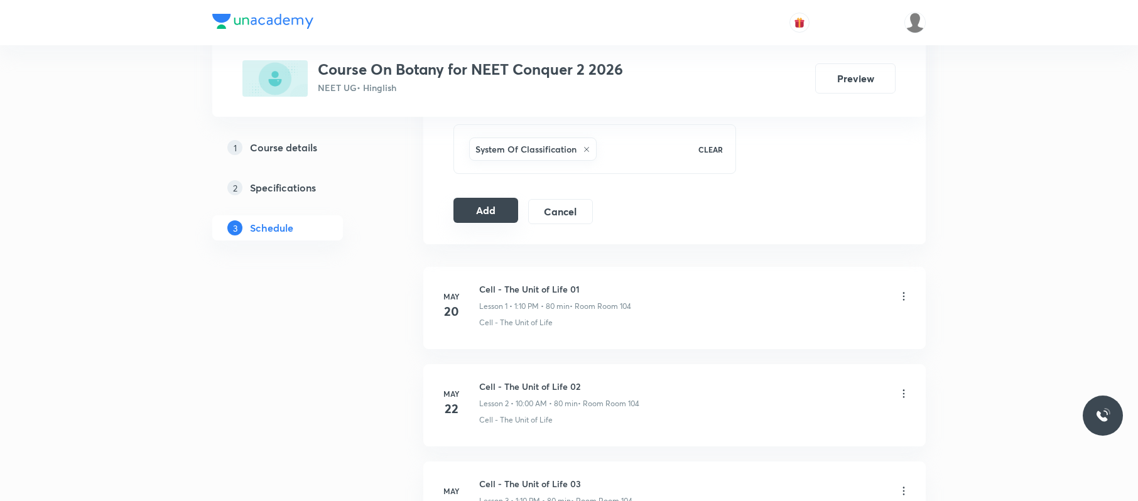
click at [480, 216] on button "Add" at bounding box center [485, 210] width 65 height 25
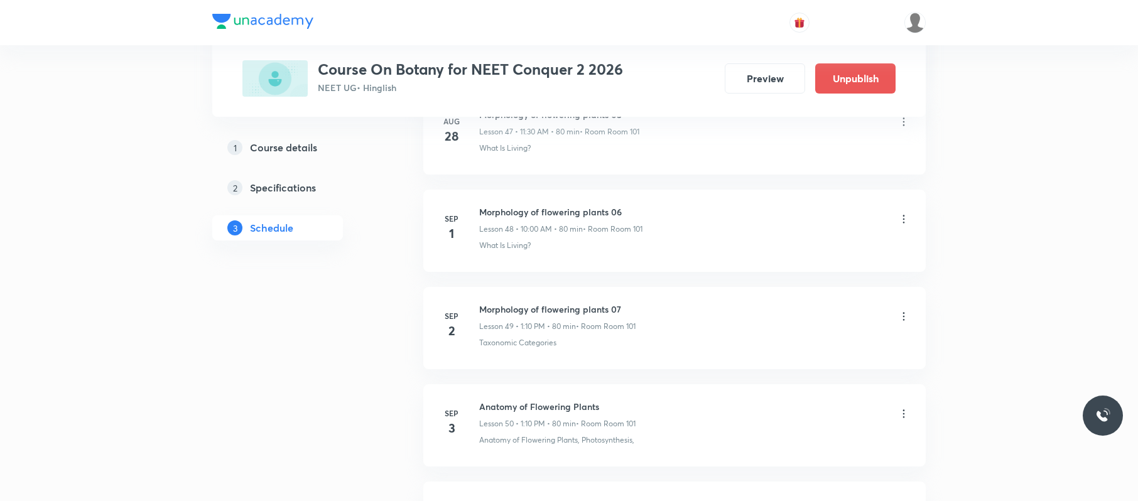
scroll to position [5013, 0]
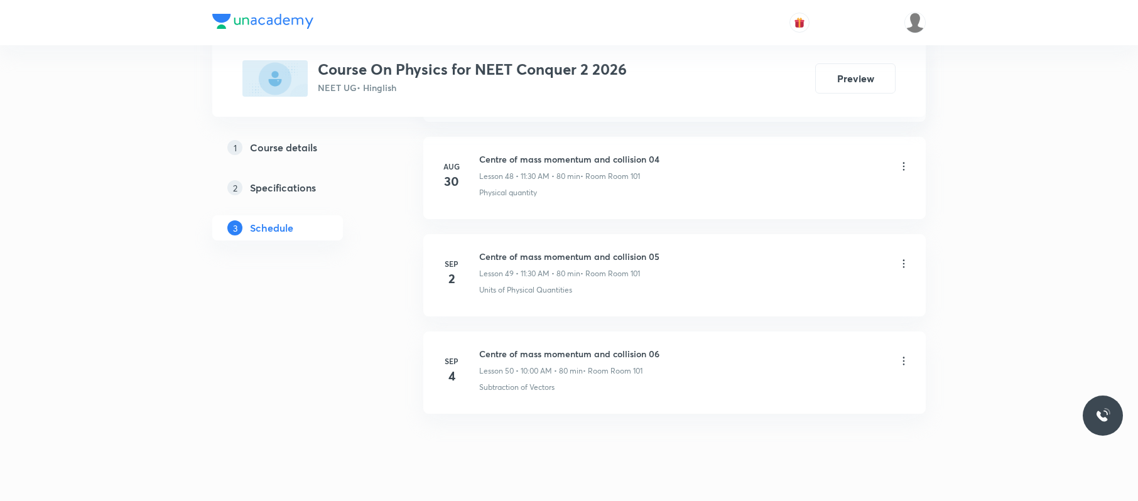
scroll to position [5344, 0]
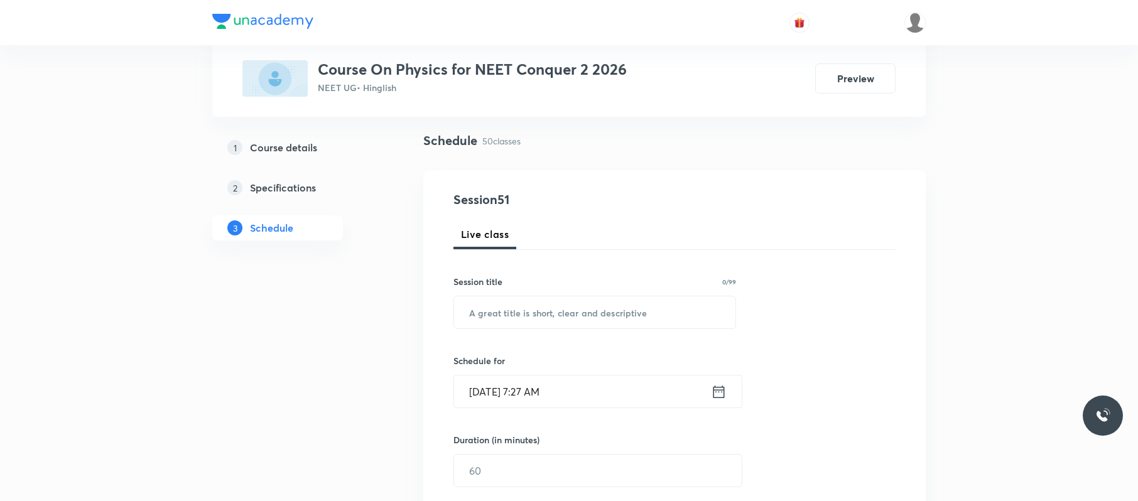
scroll to position [82, 0]
click at [592, 313] on input "text" at bounding box center [594, 312] width 281 height 32
paste input "rotation"
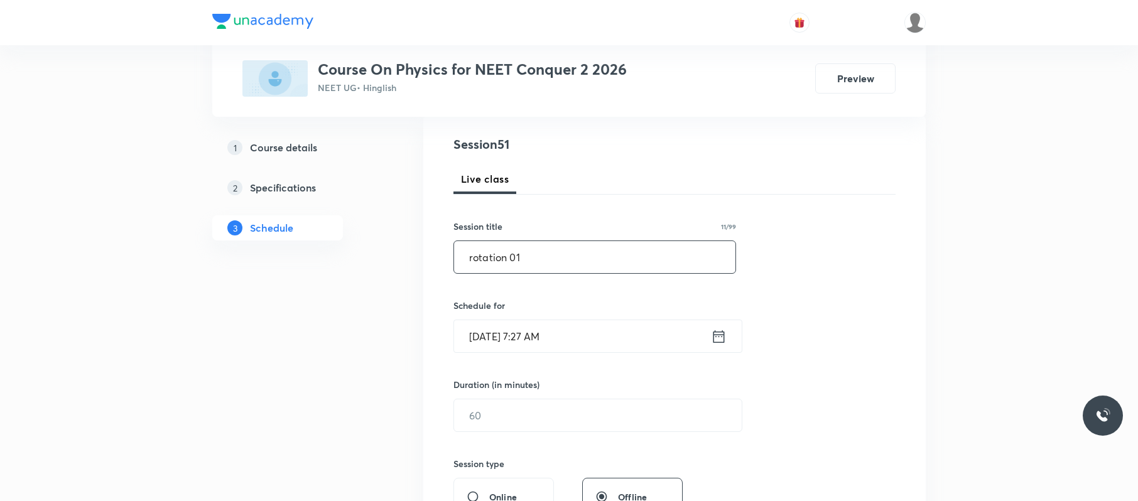
scroll to position [184, 0]
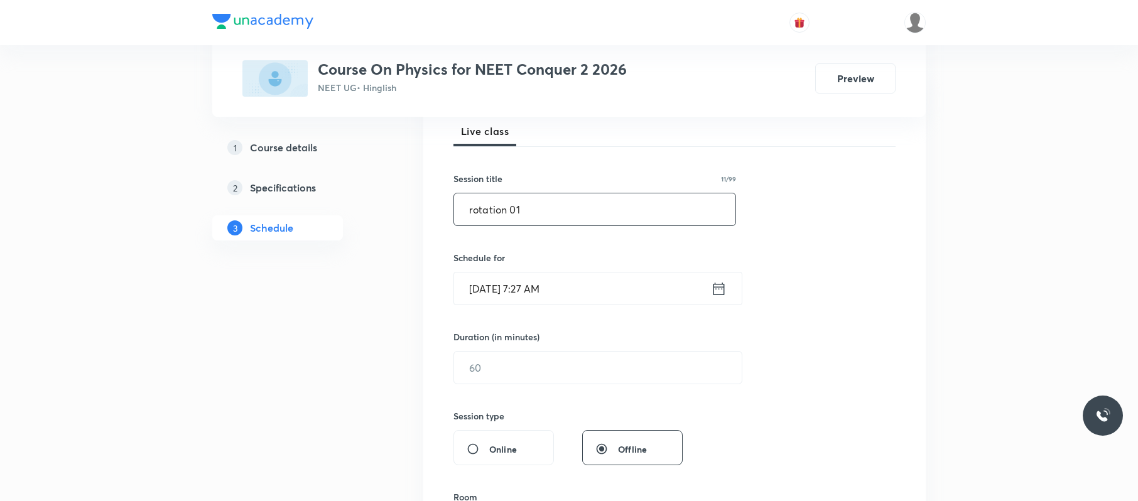
type input "rotation 01"
drag, startPoint x: 592, startPoint y: 313, endPoint x: 593, endPoint y: 292, distance: 20.8
click at [593, 292] on div "Session 51 Live class Session title 11/99 rotation 01 ​ Schedule for Sep 5, 202…" at bounding box center [674, 382] width 442 height 590
click at [593, 292] on input "Sep 5, 2025, 7:27 AM" at bounding box center [582, 289] width 257 height 32
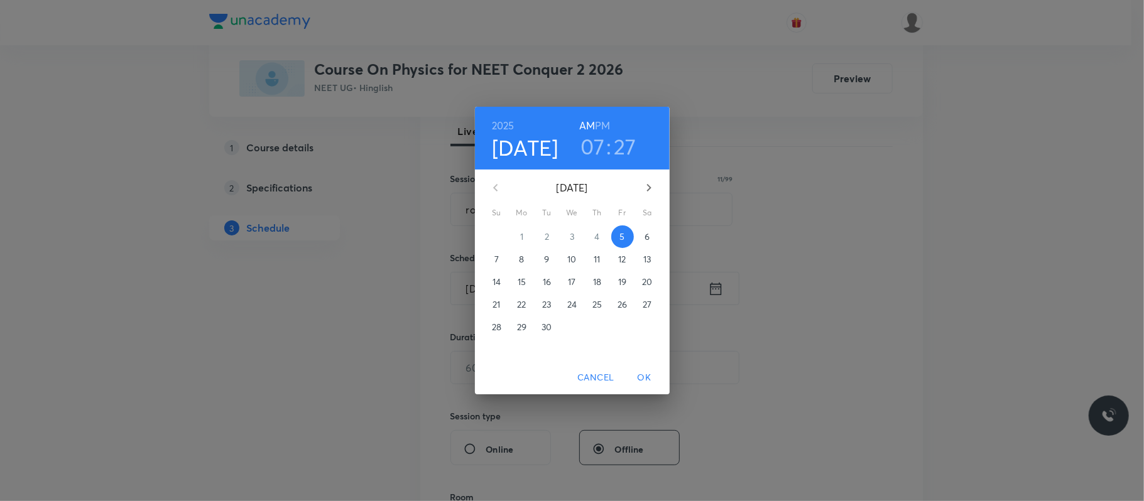
click at [593, 141] on h3 "07" at bounding box center [592, 146] width 24 height 26
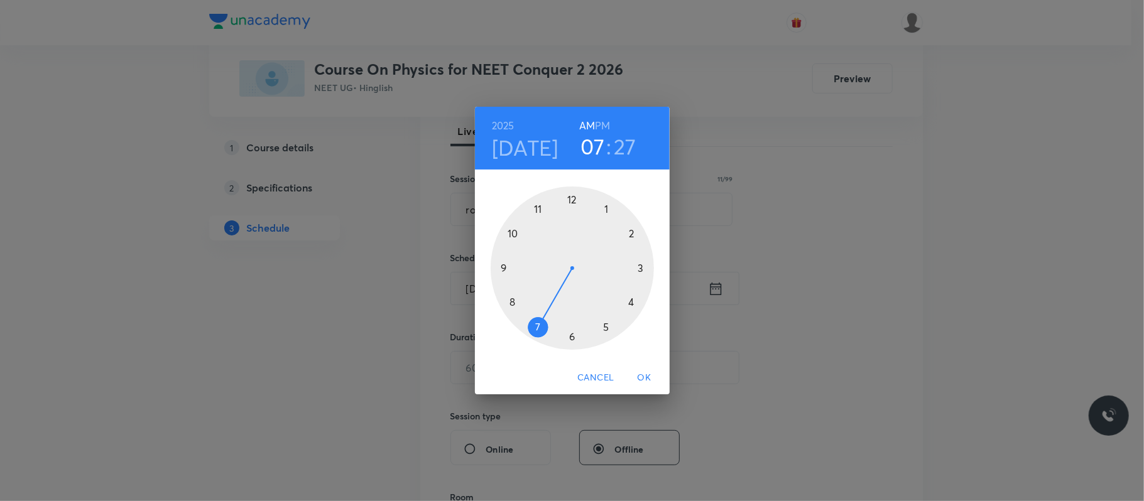
click at [538, 209] on div at bounding box center [572, 268] width 163 height 163
click at [571, 334] on div at bounding box center [572, 268] width 163 height 163
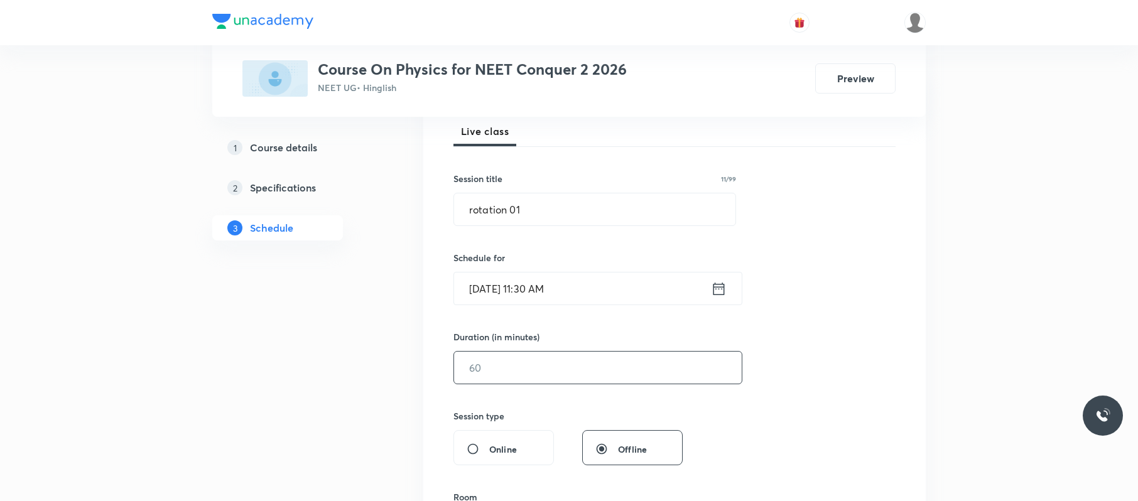
click at [566, 368] on input "text" at bounding box center [598, 368] width 288 height 32
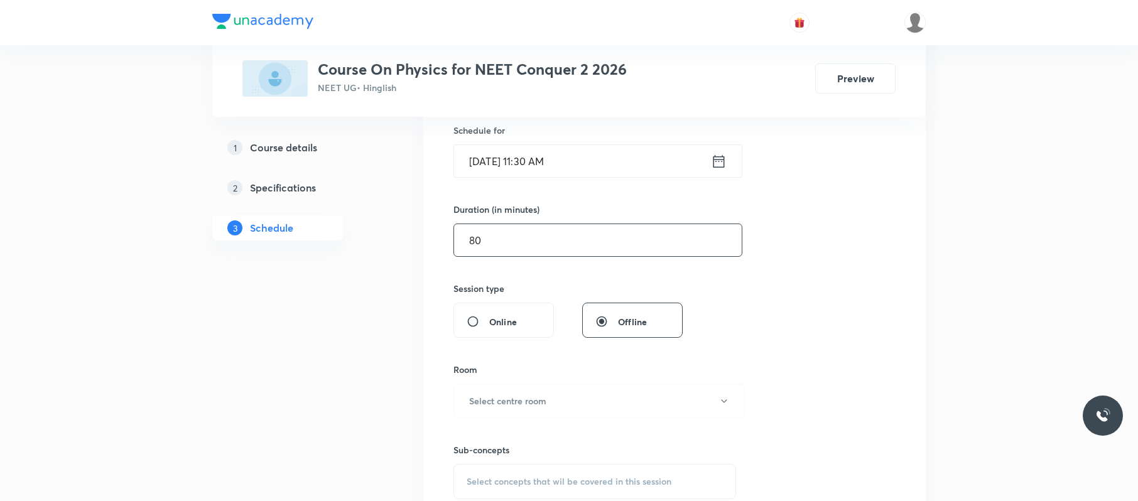
scroll to position [329, 0]
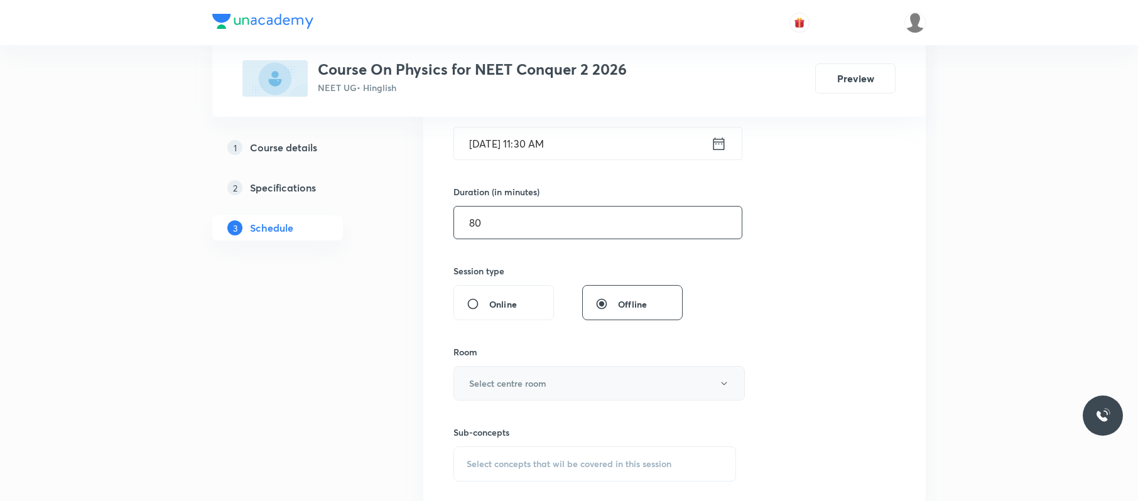
type input "80"
click at [560, 380] on button "Select centre room" at bounding box center [598, 383] width 291 height 35
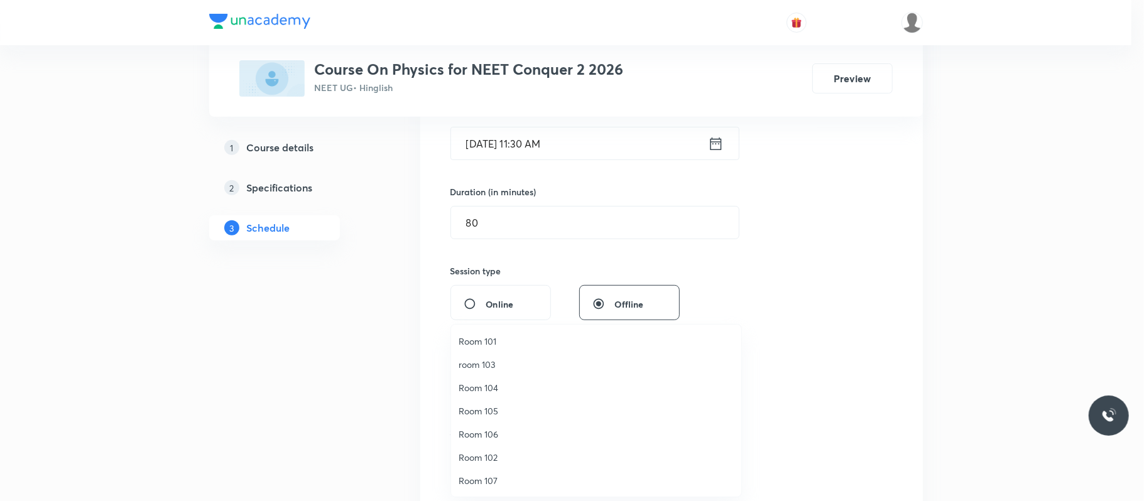
click at [528, 339] on span "Room 101" at bounding box center [595, 341] width 275 height 13
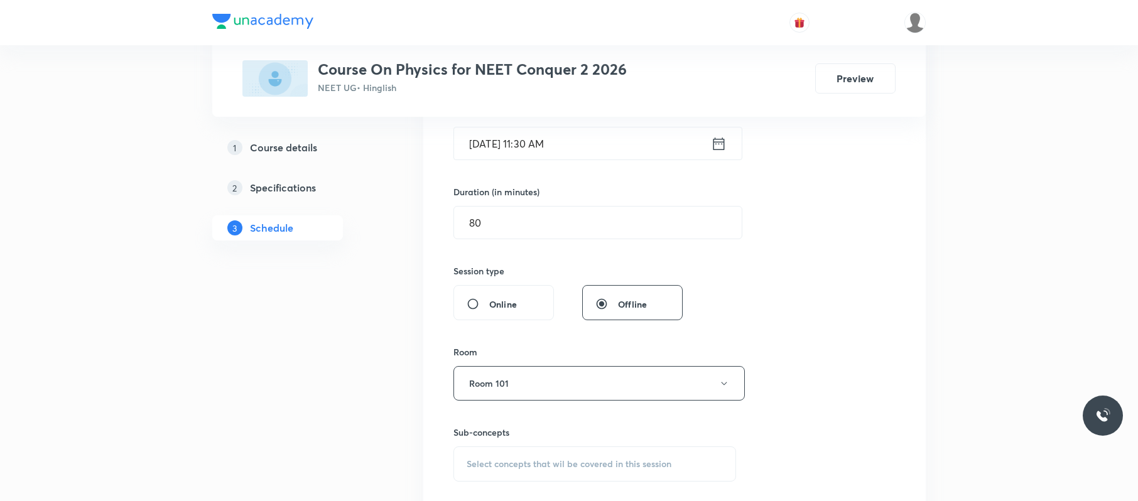
scroll to position [406, 0]
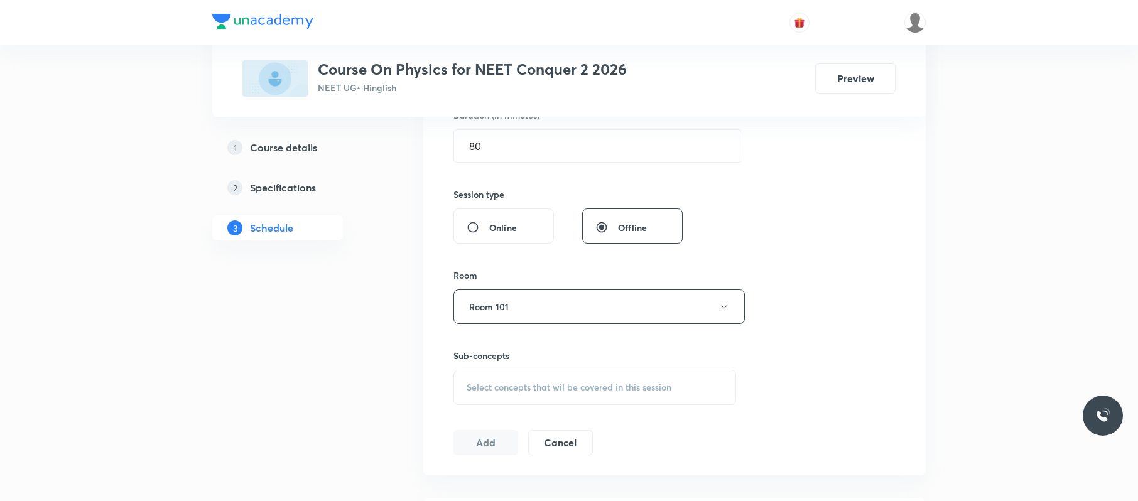
click at [541, 387] on span "Select concepts that wil be covered in this session" at bounding box center [569, 387] width 205 height 10
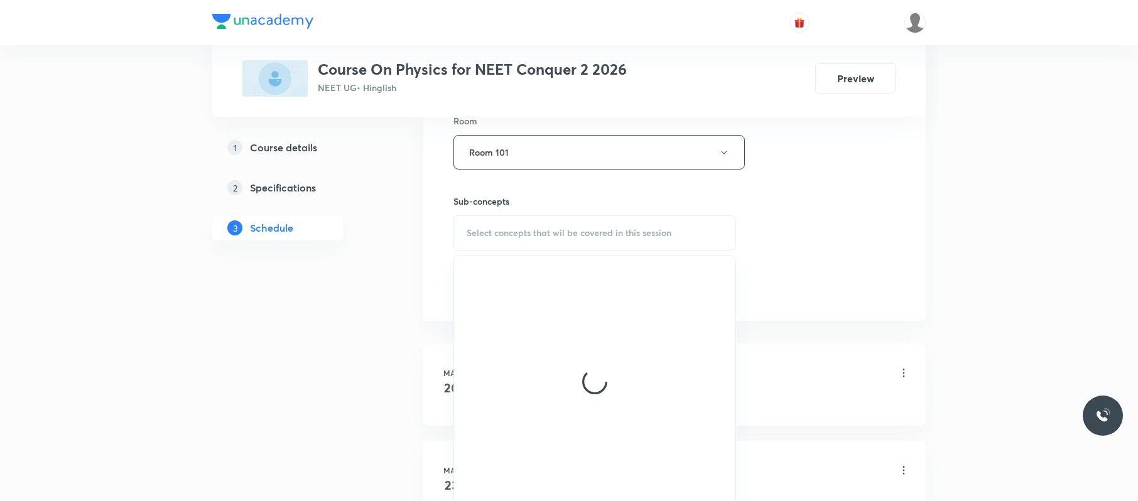
scroll to position [563, 0]
click at [541, 387] on div at bounding box center [594, 378] width 281 height 251
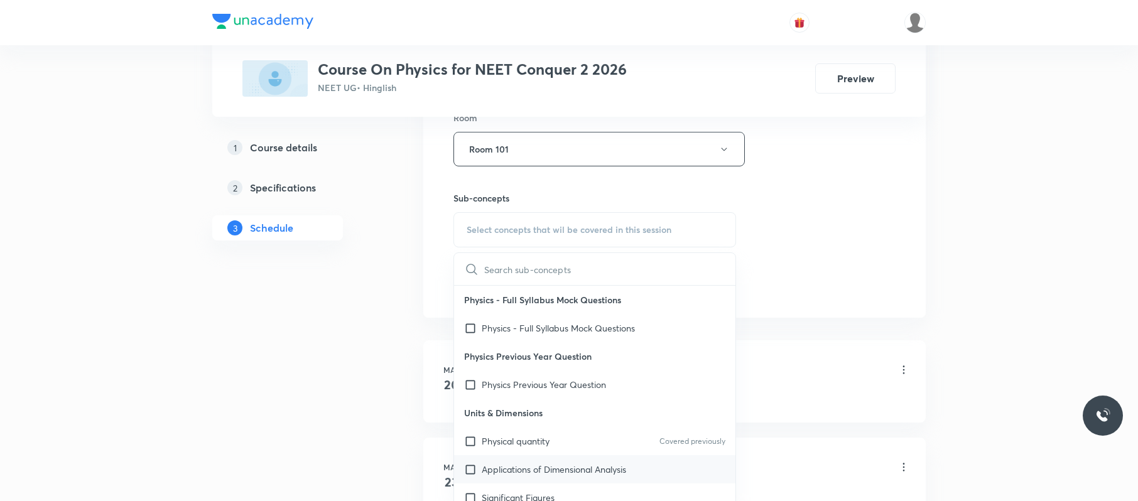
click at [584, 467] on p "Applications of Dimensional Analysis" at bounding box center [554, 469] width 144 height 13
checkbox input "true"
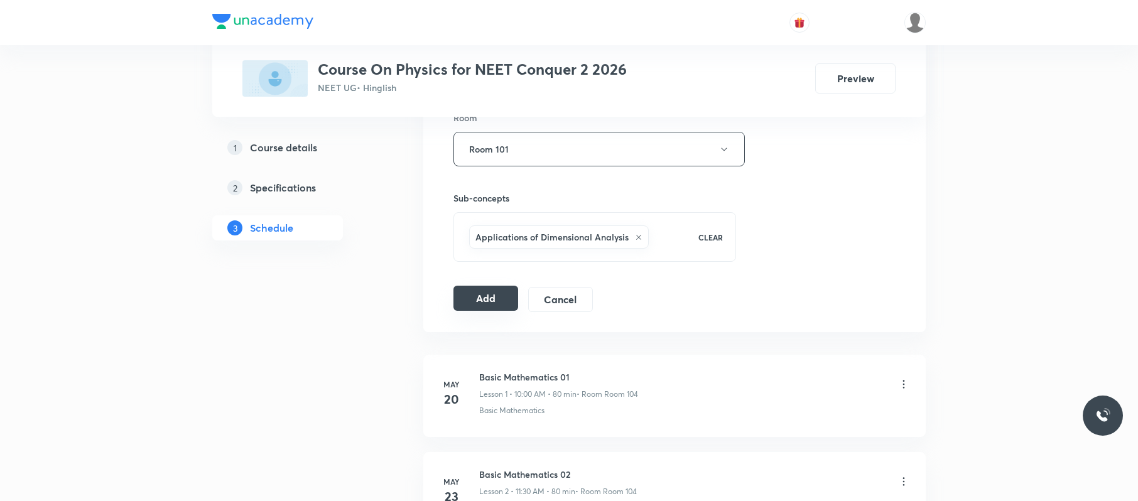
click at [485, 295] on button "Add" at bounding box center [485, 298] width 65 height 25
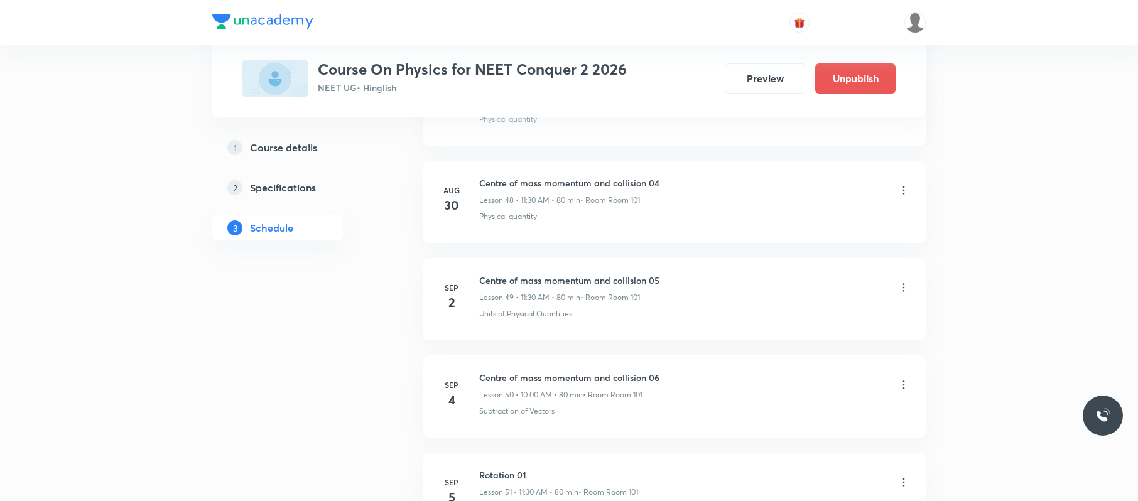
scroll to position [4915, 0]
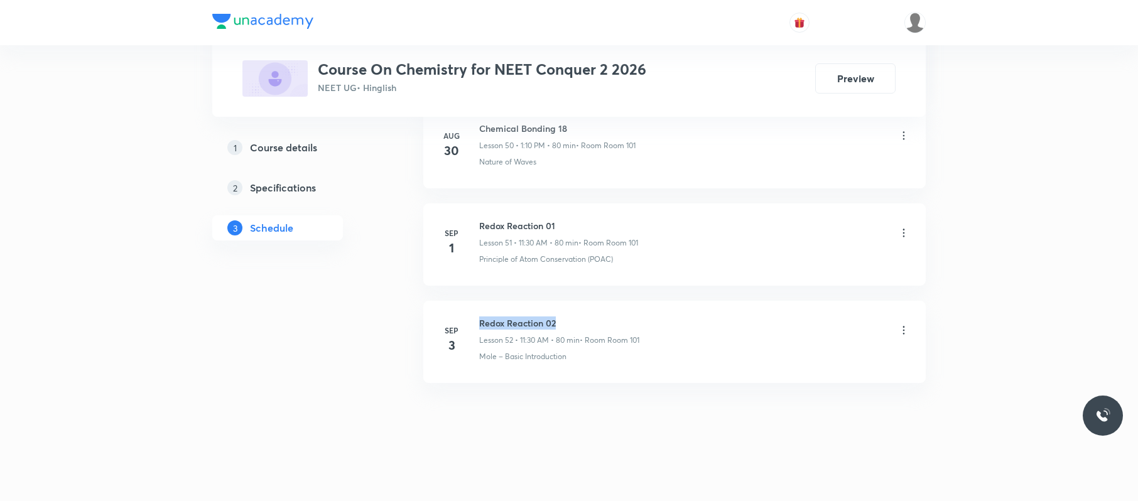
drag, startPoint x: 582, startPoint y: 301, endPoint x: 475, endPoint y: 301, distance: 106.8
click at [475, 301] on li "[DATE] Redox Reaction 02 Lesson 52 • 11:30 AM • 80 min • Room Room 101 Mole – B…" at bounding box center [674, 342] width 502 height 82
copy h6 "Redox Reaction 02"
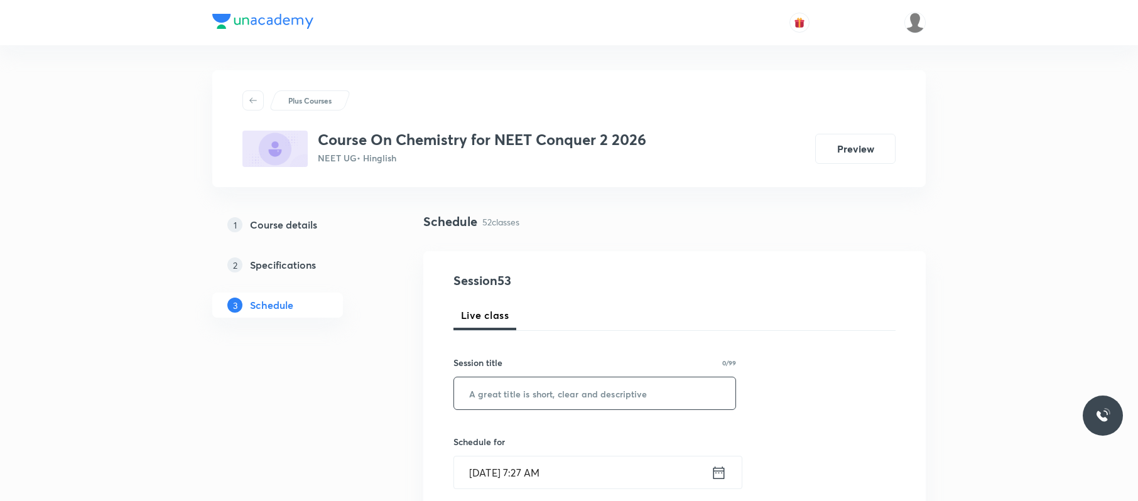
paste input "Redox Reaction 02"
click at [595, 387] on input "Redox Reaction 02" at bounding box center [594, 393] width 281 height 32
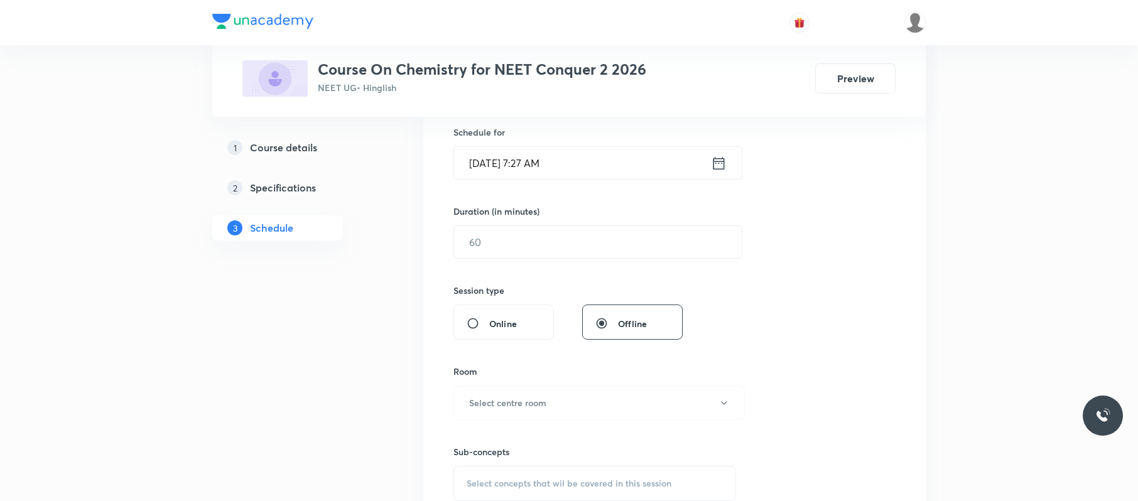
scroll to position [335, 0]
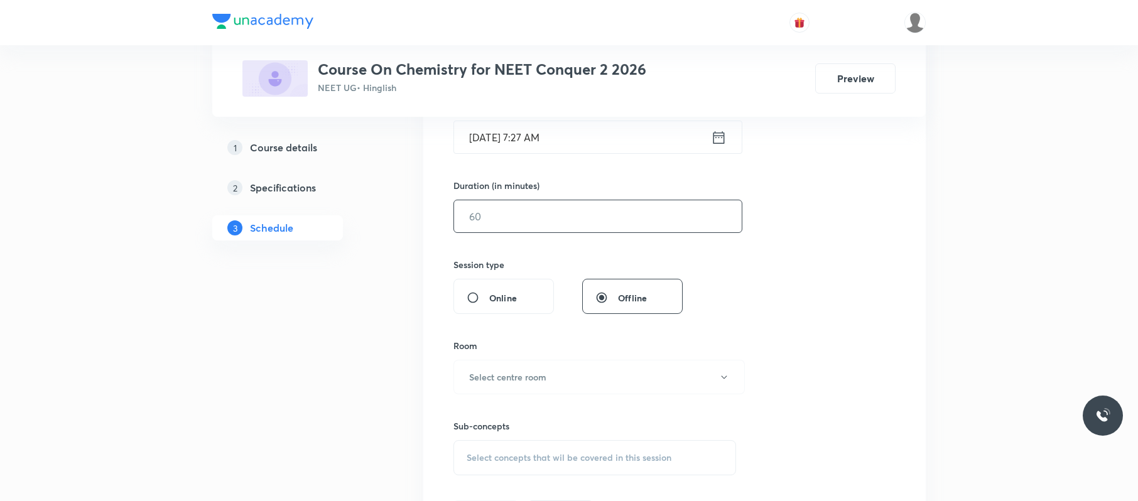
type input "Redox Reaction 03"
click at [626, 210] on input "text" at bounding box center [598, 216] width 288 height 32
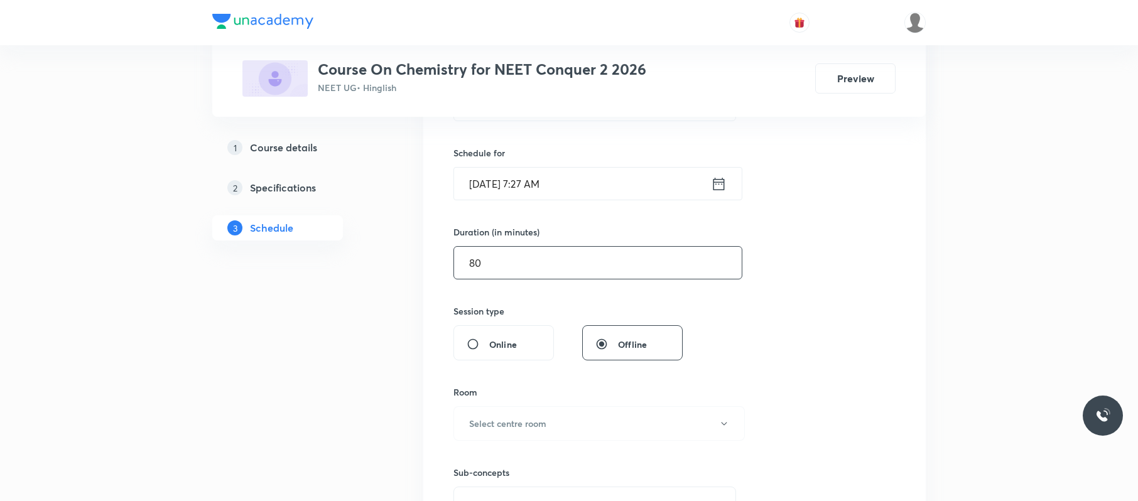
scroll to position [286, 0]
type input "80"
click at [567, 182] on input "Sep 5, 2025, 7:27 AM" at bounding box center [582, 186] width 257 height 32
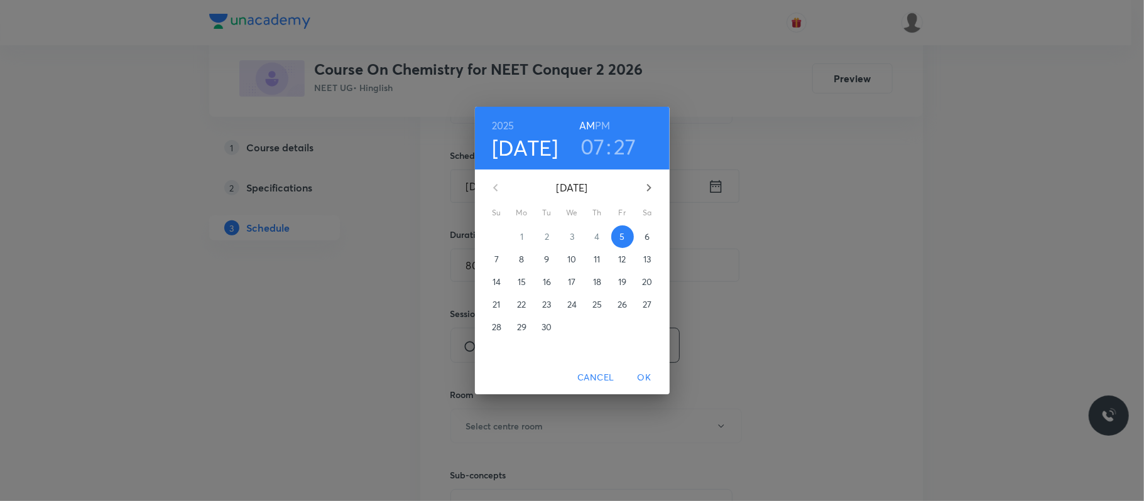
click at [605, 122] on h6 "PM" at bounding box center [602, 126] width 15 height 18
click at [593, 144] on h3 "07" at bounding box center [592, 146] width 24 height 26
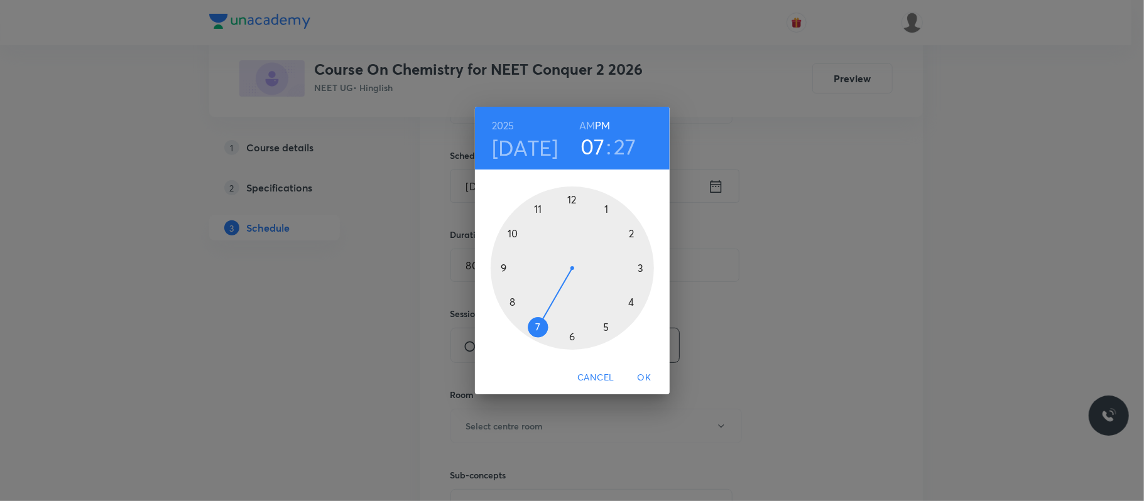
click at [609, 206] on div at bounding box center [572, 268] width 163 height 163
click at [636, 231] on div at bounding box center [572, 268] width 163 height 163
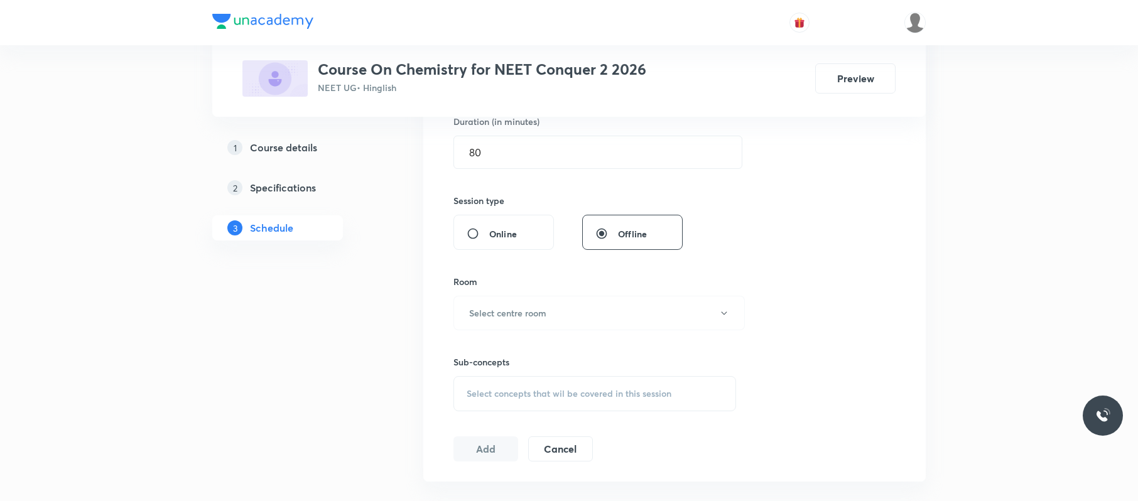
scroll to position [408, 0]
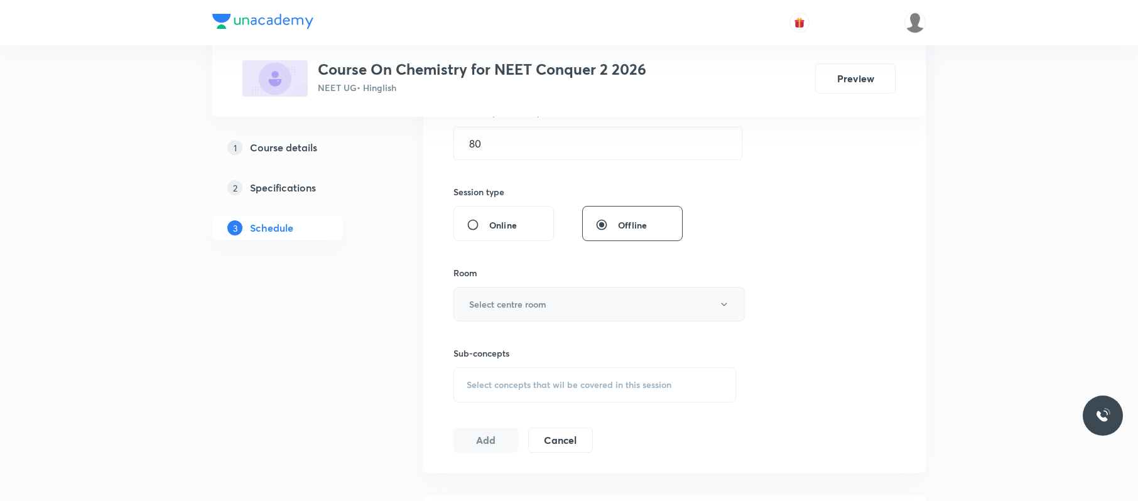
click at [595, 309] on button "Select centre room" at bounding box center [598, 304] width 291 height 35
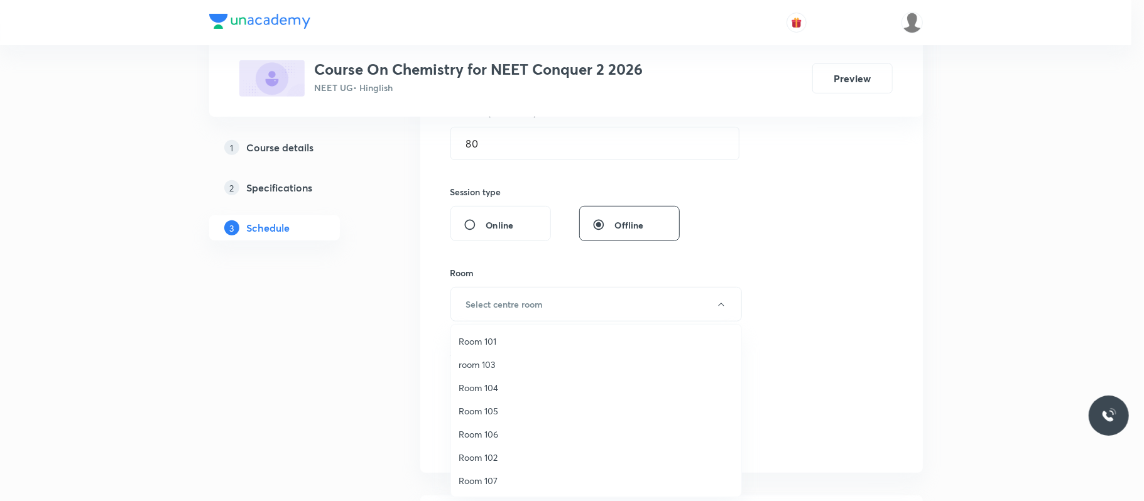
click at [513, 337] on span "Room 101" at bounding box center [595, 341] width 275 height 13
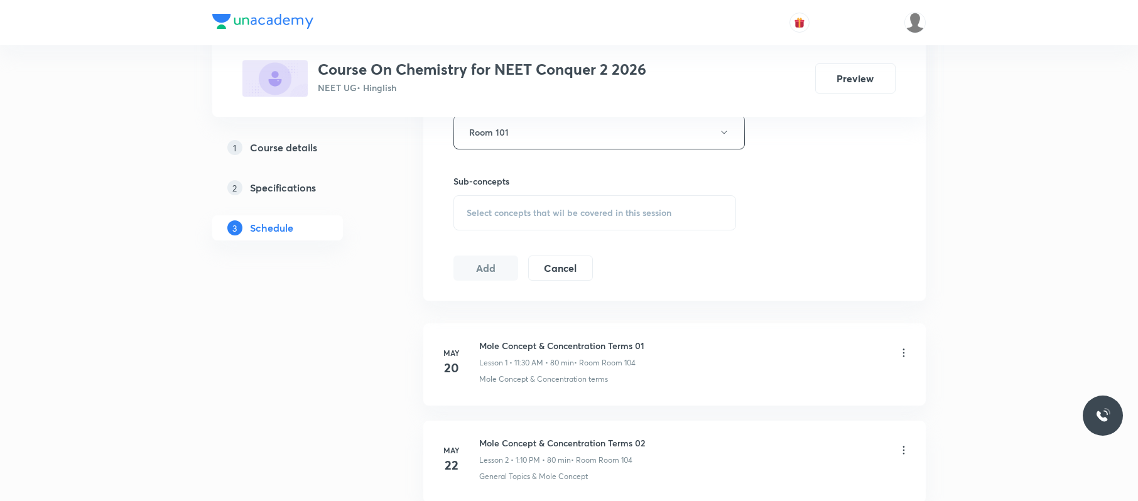
scroll to position [581, 0]
click at [554, 206] on div "Select concepts that wil be covered in this session" at bounding box center [594, 212] width 283 height 35
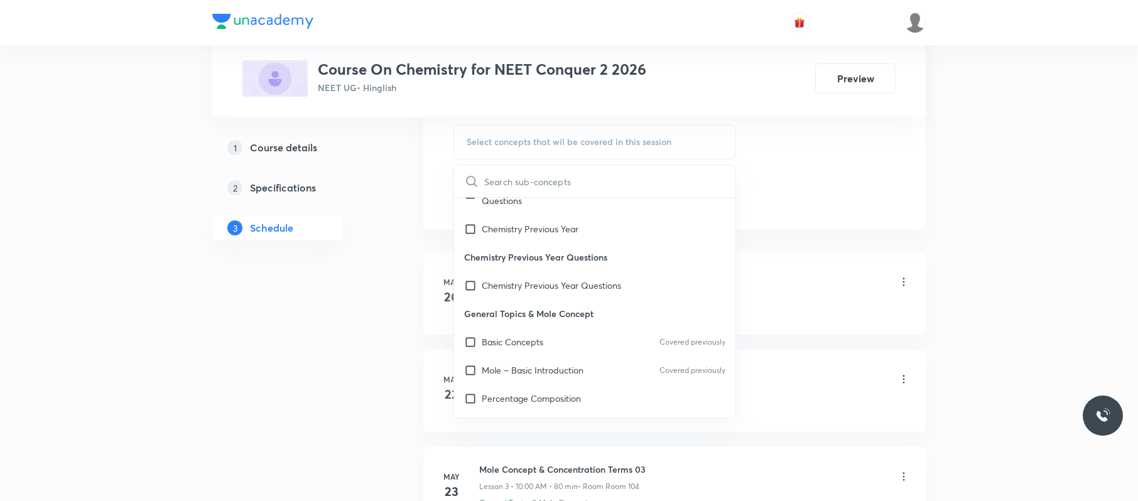
scroll to position [55, 0]
click at [566, 372] on p "Mole – Basic Introduction" at bounding box center [533, 367] width 102 height 13
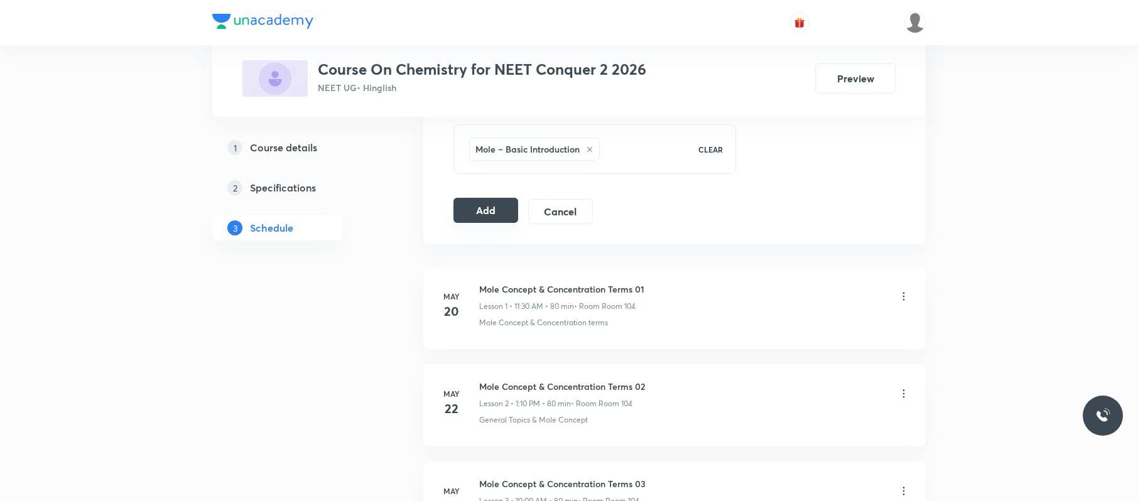
click at [469, 203] on button "Add" at bounding box center [485, 210] width 65 height 25
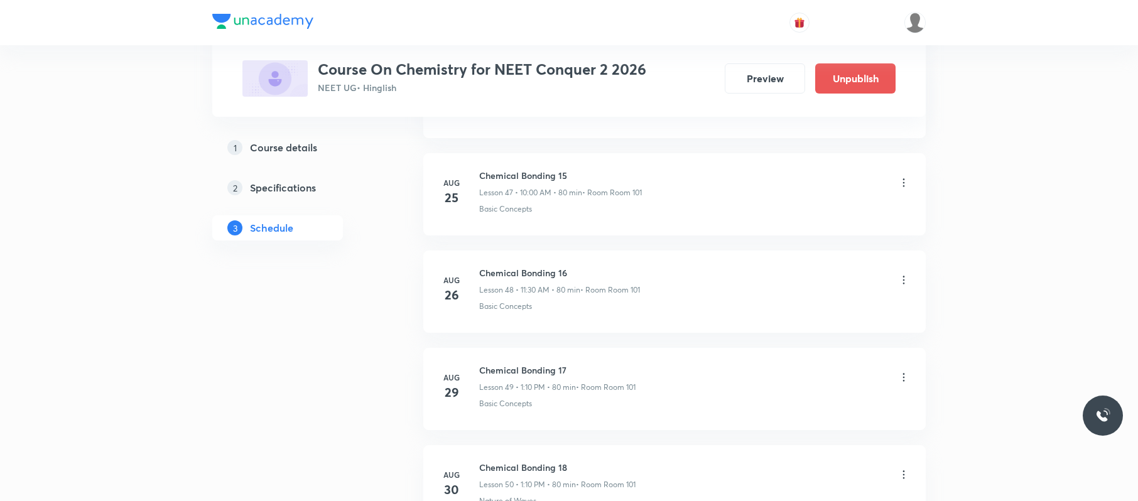
scroll to position [5110, 0]
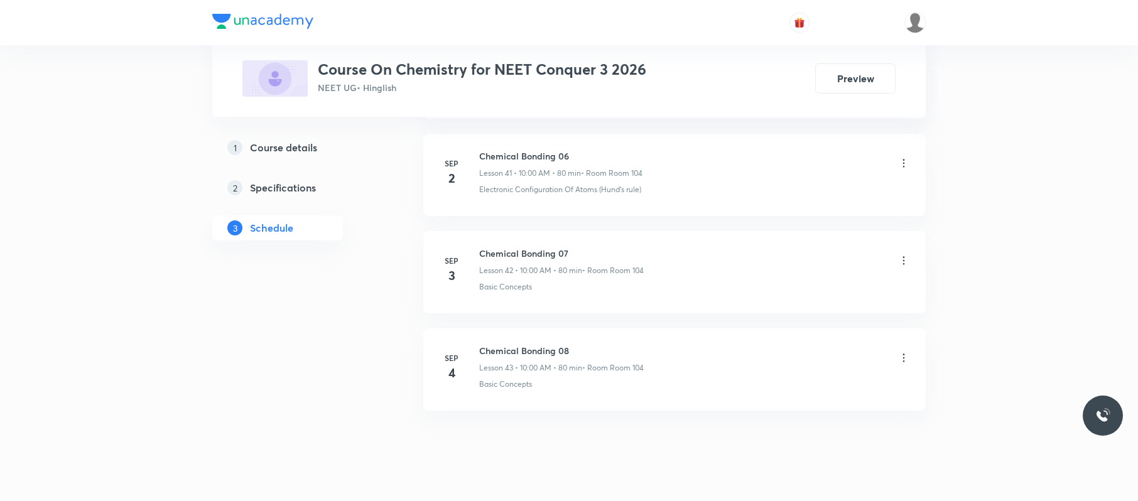
scroll to position [4711, 0]
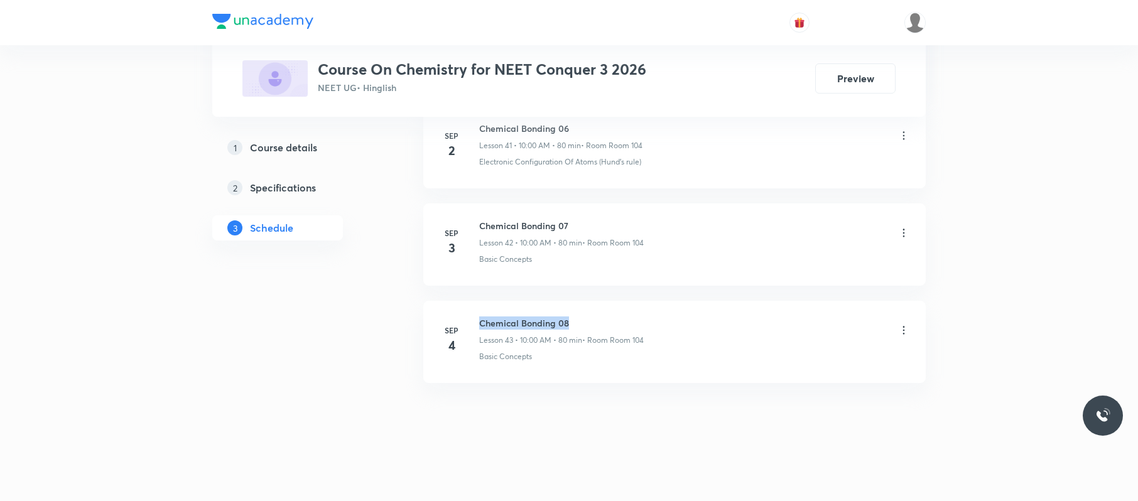
drag, startPoint x: 573, startPoint y: 297, endPoint x: 476, endPoint y: 303, distance: 97.5
copy h6 "Chemical Bonding 08"
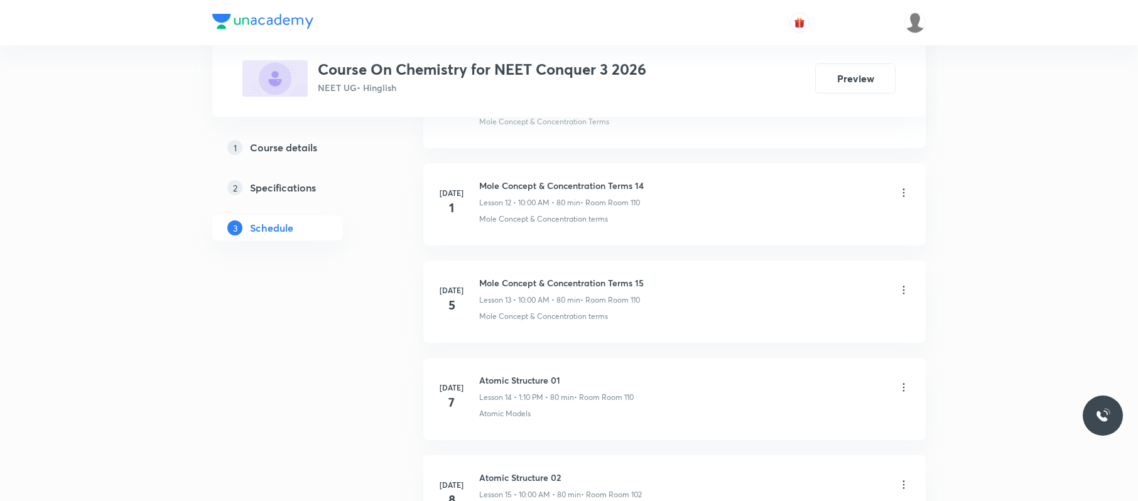
scroll to position [0, 0]
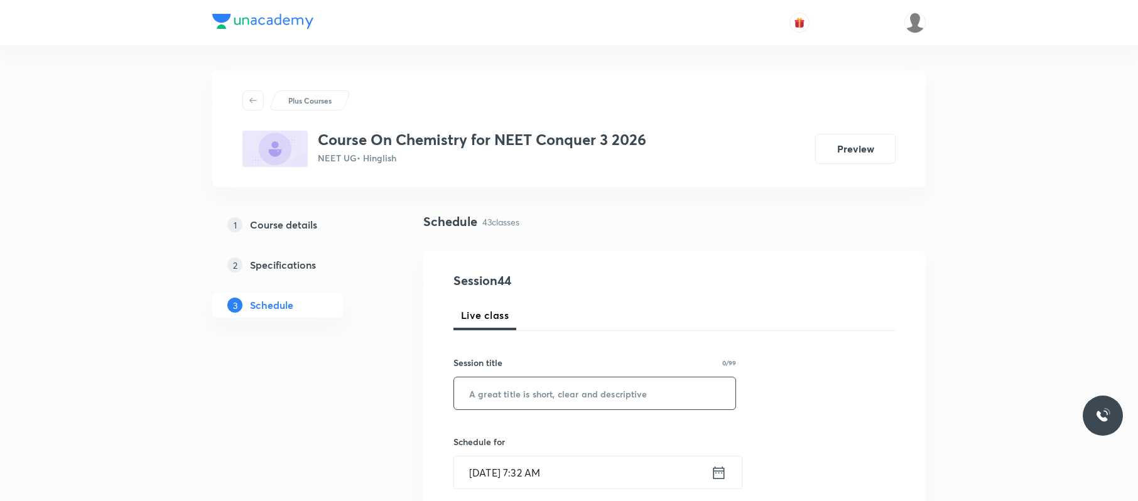
paste input "Chemical Bonding 08"
click at [560, 398] on input "Chemical Bonding 08" at bounding box center [594, 393] width 281 height 32
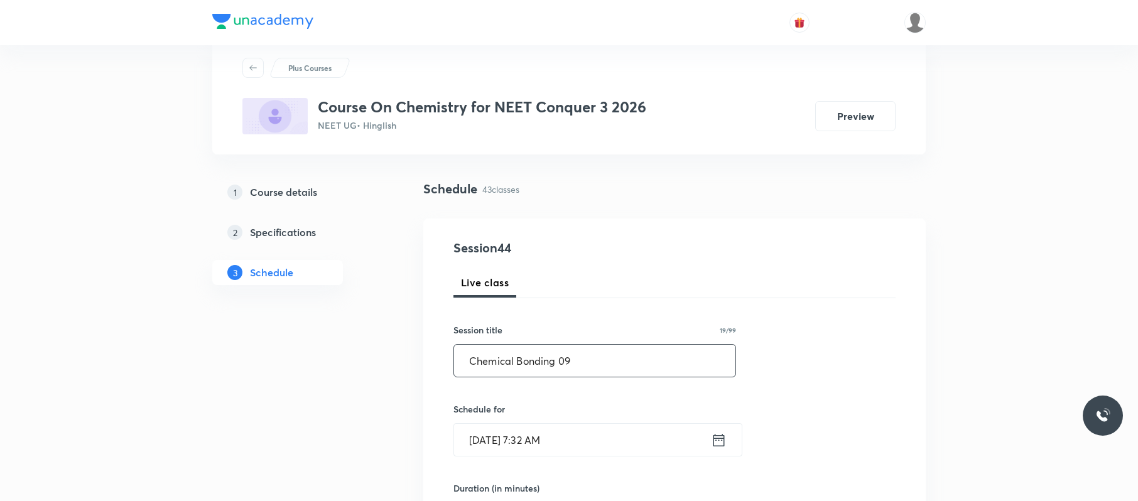
scroll to position [206, 0]
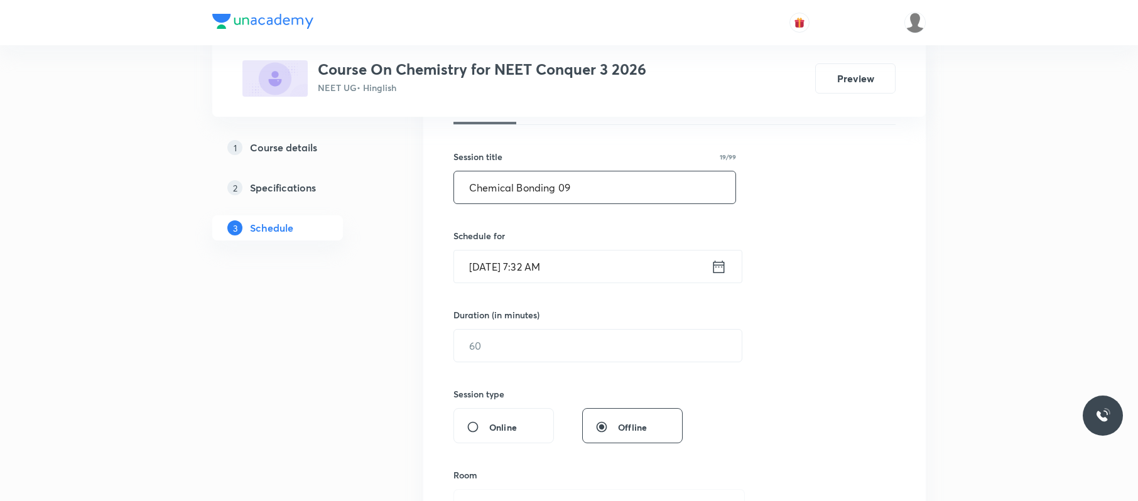
type input "Chemical Bonding 09"
click at [602, 271] on input "[DATE] 7:32 AM" at bounding box center [582, 267] width 257 height 32
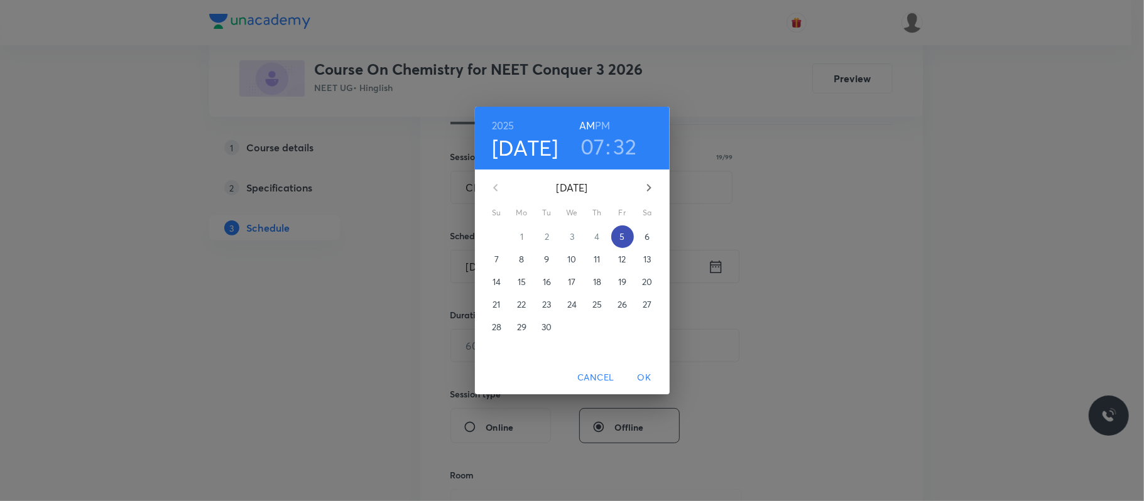
click at [621, 229] on button "5" at bounding box center [622, 236] width 23 height 23
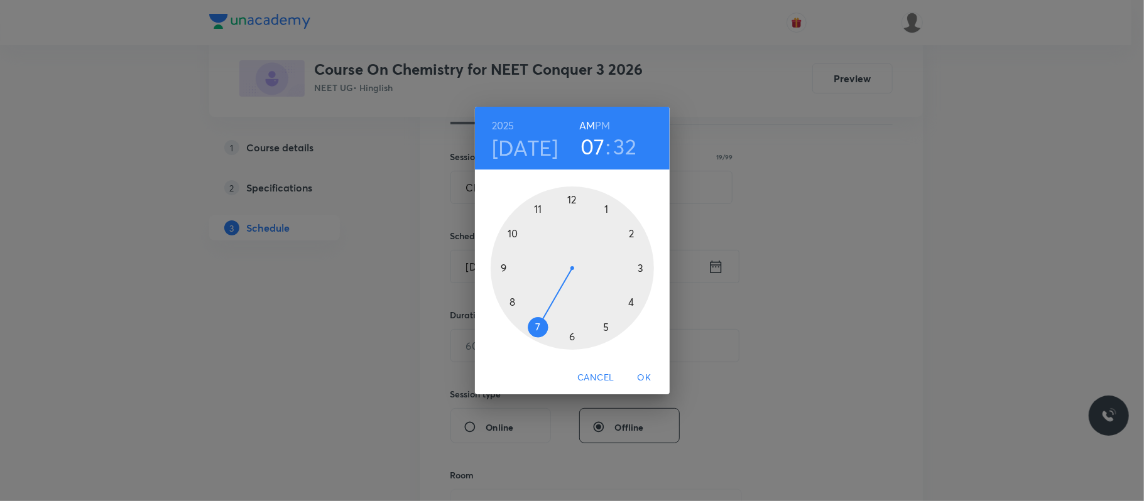
click at [508, 234] on div at bounding box center [572, 268] width 163 height 163
click at [570, 195] on div at bounding box center [572, 268] width 163 height 163
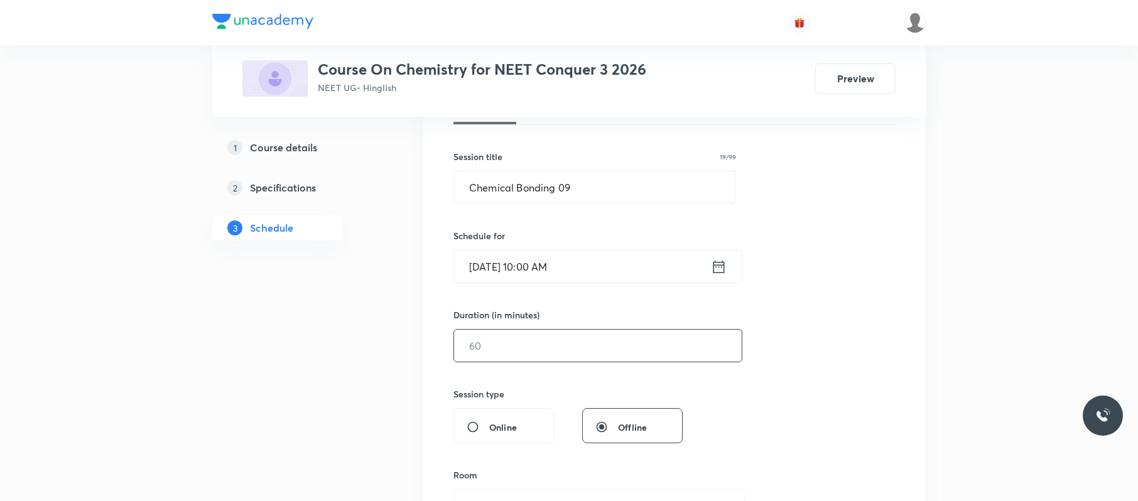
click at [571, 357] on input "text" at bounding box center [598, 346] width 288 height 32
type input "7"
type input "0"
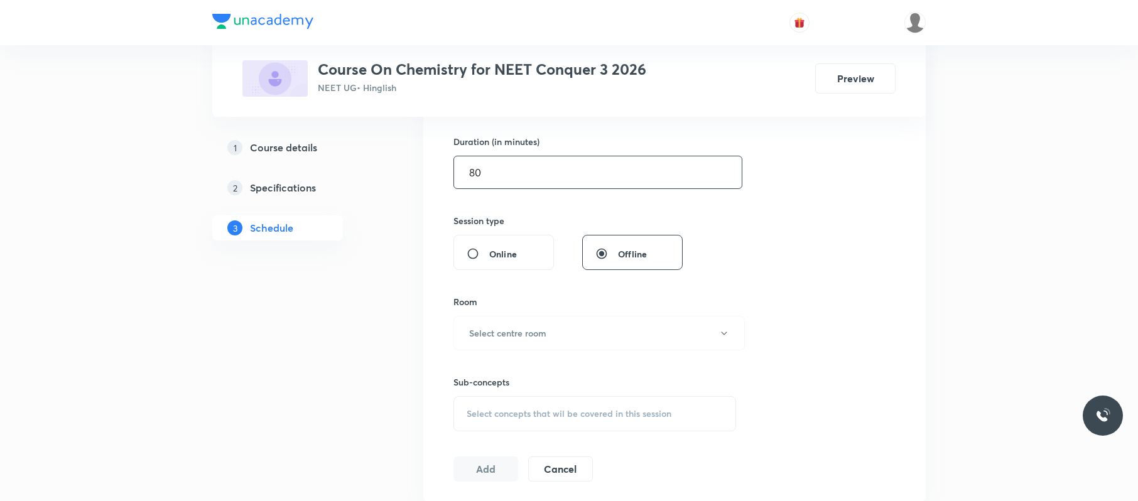
scroll to position [380, 0]
type input "80"
click at [563, 335] on button "Select centre room" at bounding box center [598, 332] width 291 height 35
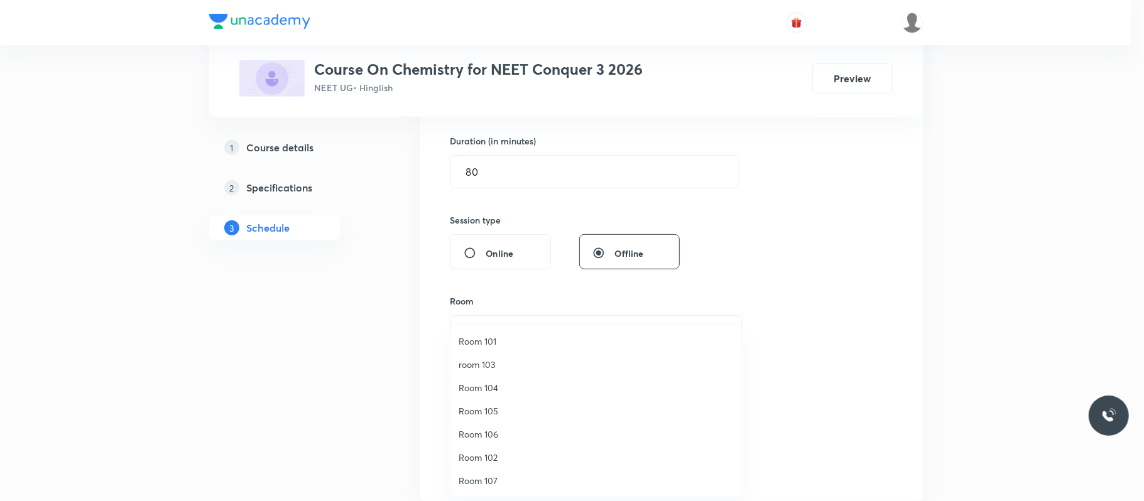
click at [500, 362] on span "room 103" at bounding box center [595, 364] width 275 height 13
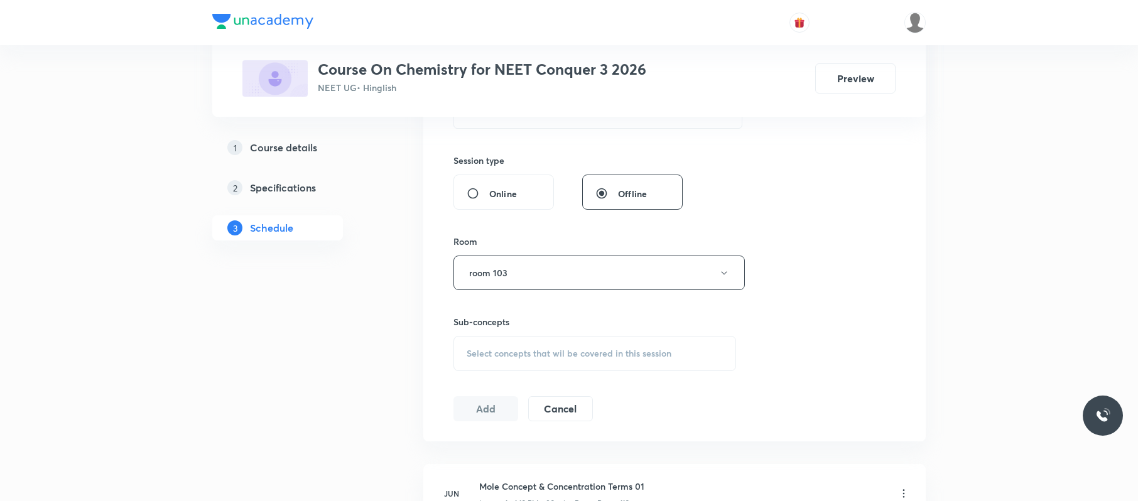
scroll to position [441, 0]
click at [500, 362] on div "Select concepts that wil be covered in this session" at bounding box center [594, 352] width 283 height 35
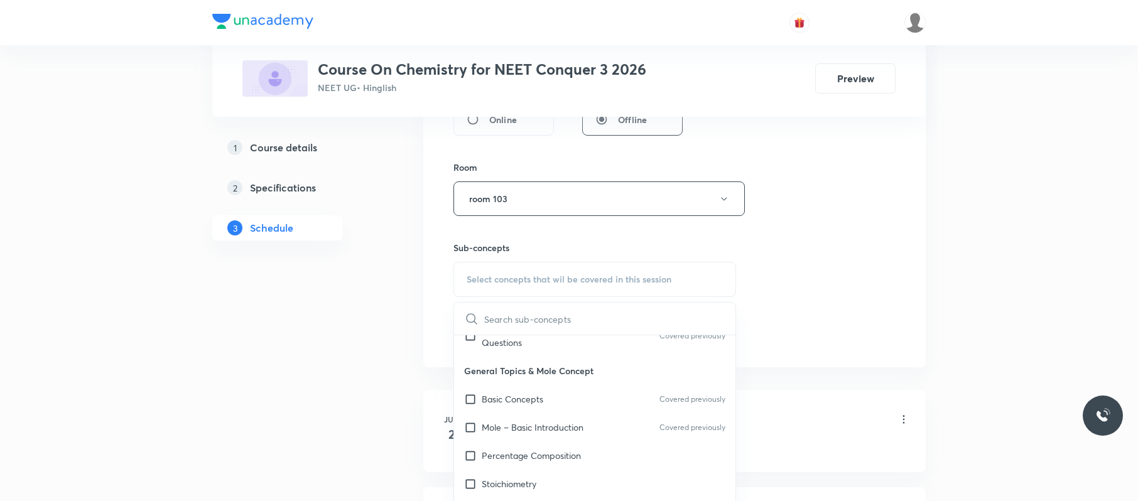
scroll to position [152, 0]
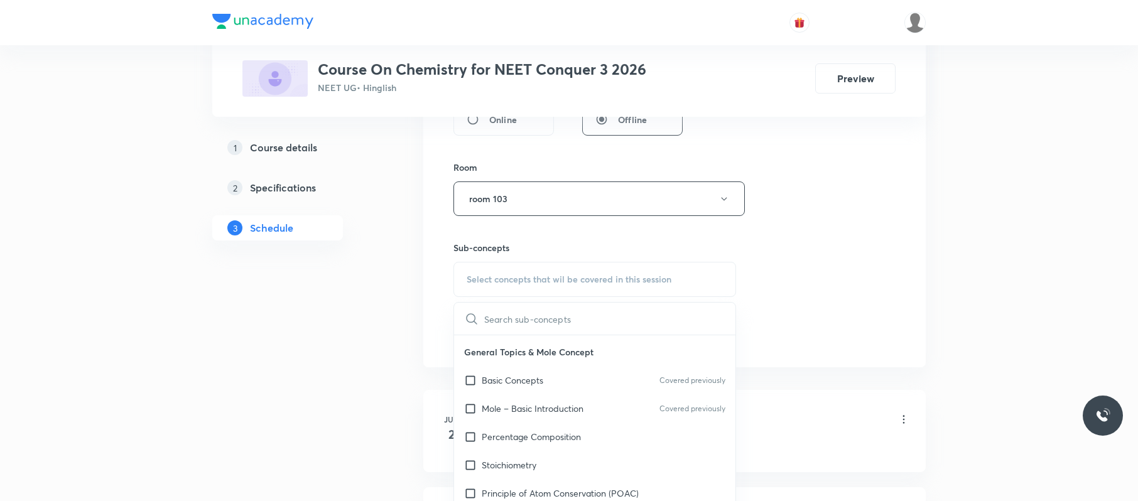
click at [506, 431] on p "Percentage Composition" at bounding box center [531, 436] width 99 height 13
checkbox input "true"
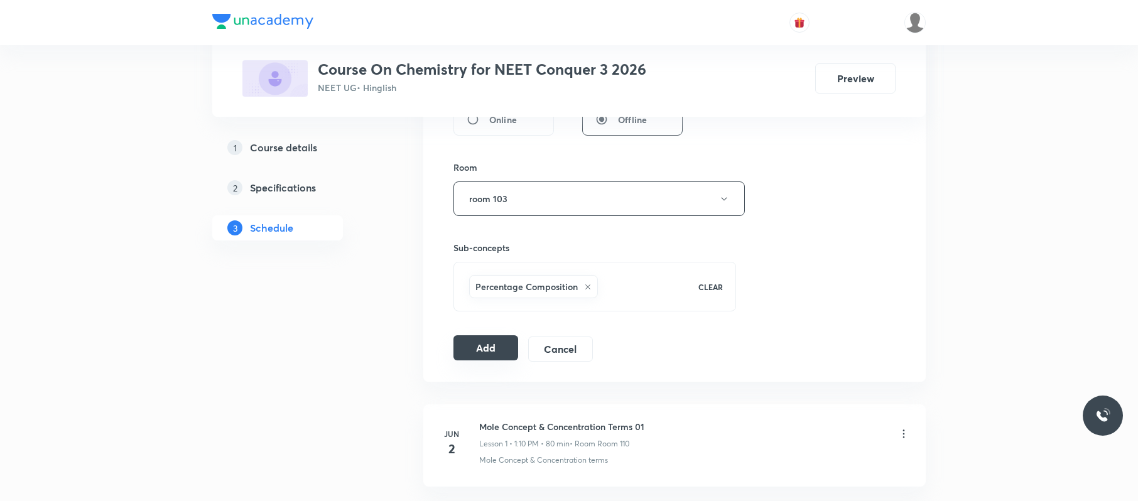
click at [504, 357] on button "Add" at bounding box center [485, 347] width 65 height 25
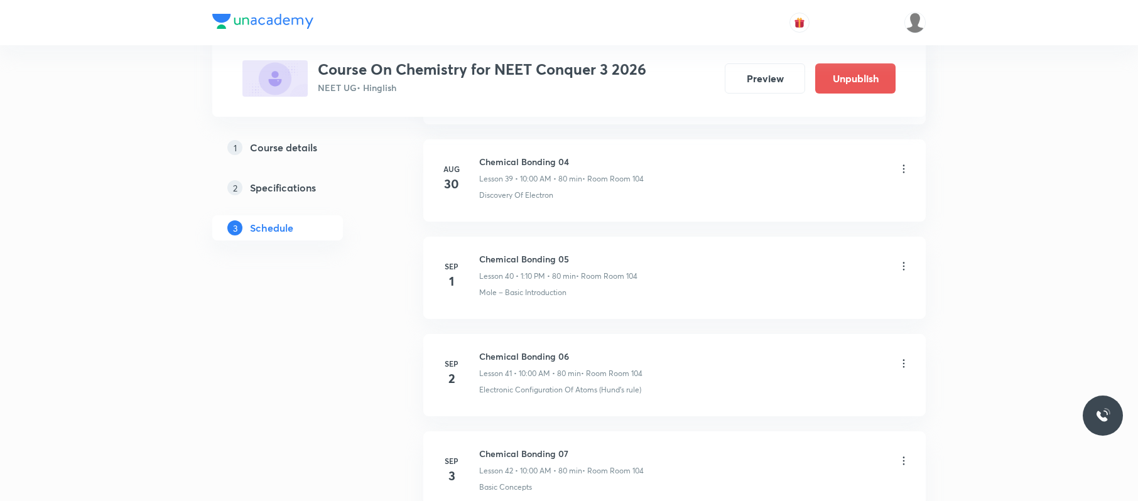
scroll to position [4229, 0]
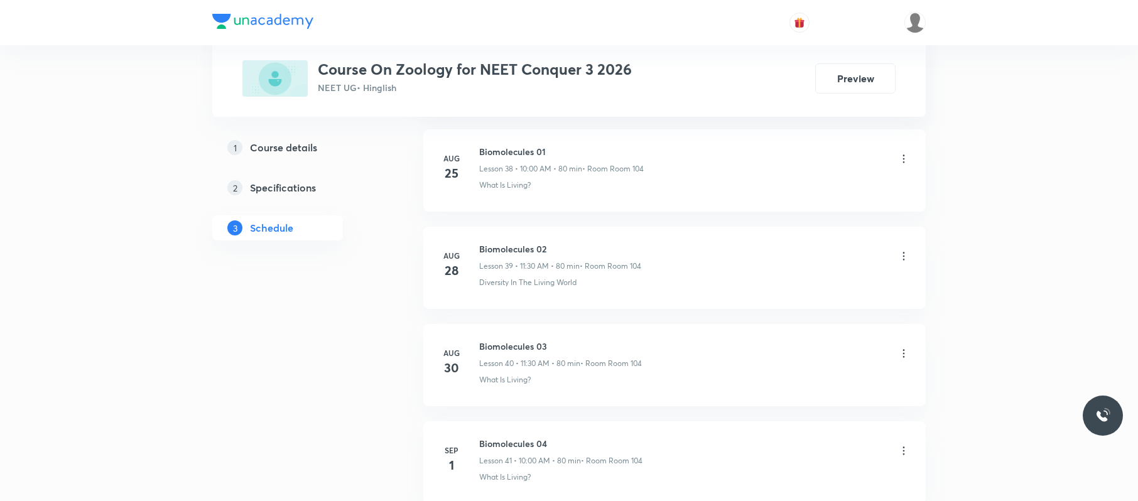
scroll to position [4614, 0]
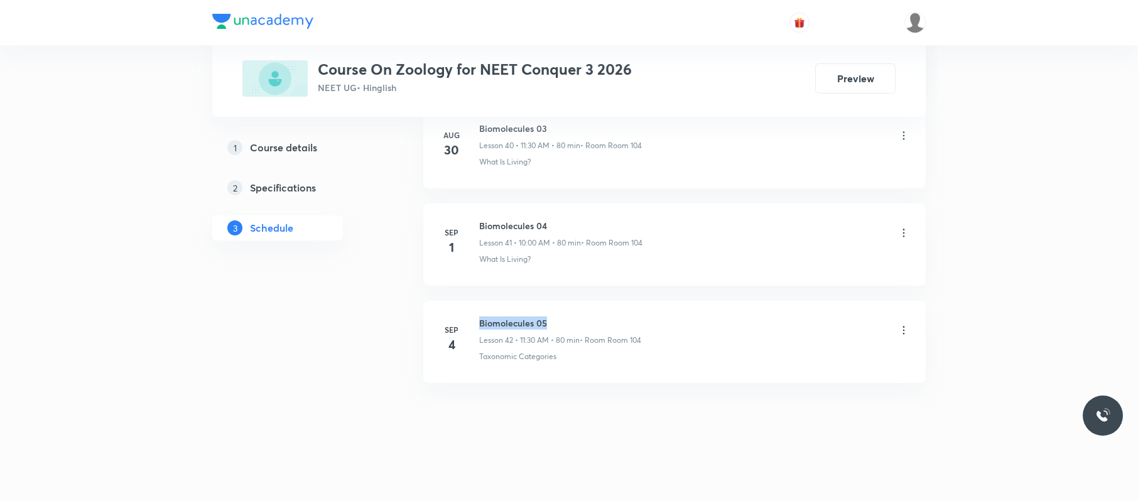
drag, startPoint x: 561, startPoint y: 312, endPoint x: 466, endPoint y: 307, distance: 94.9
click at [466, 307] on li "[DATE] Biomolecules 05 Lesson 42 • 11:30 AM • 80 min • Room Room 104 Taxonomic …" at bounding box center [674, 342] width 502 height 82
copy h6 "Biomolecules 05"
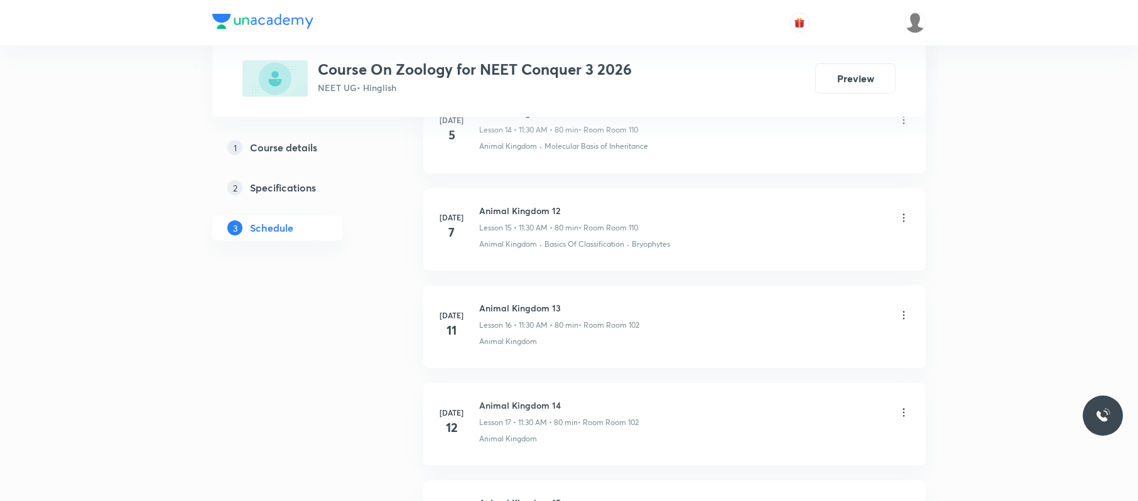
scroll to position [0, 0]
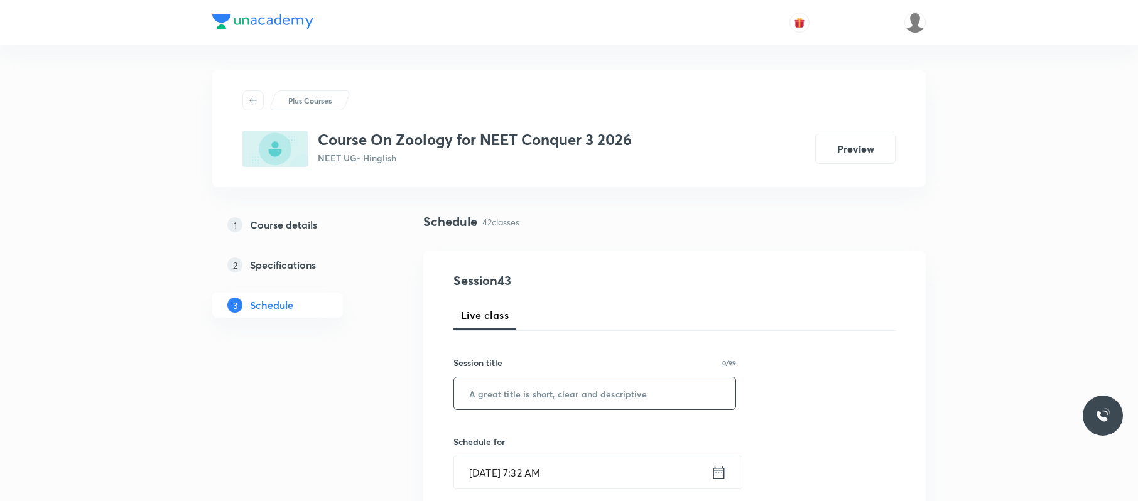
click at [487, 409] on input "text" at bounding box center [594, 393] width 281 height 32
paste input "Biomolecules 05"
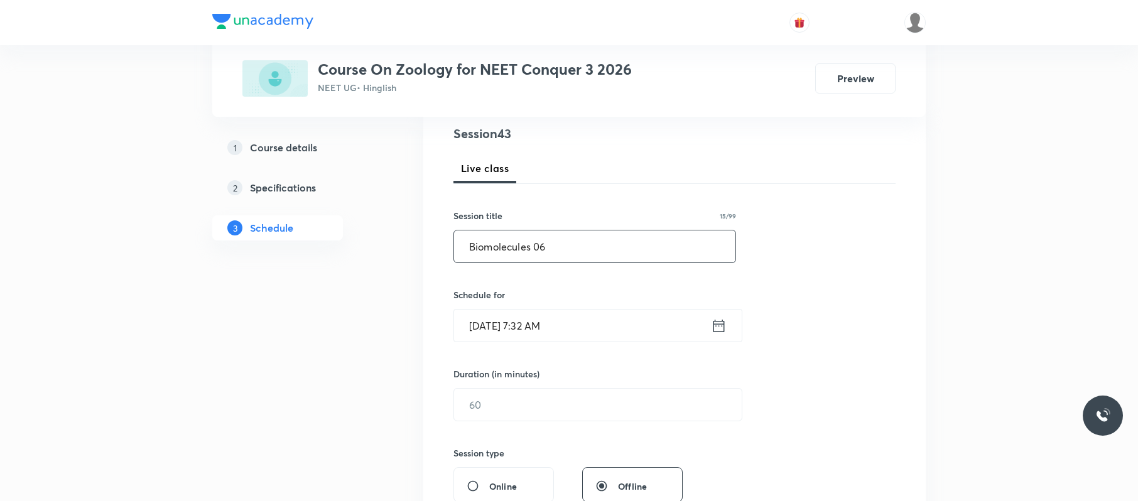
scroll to position [148, 0]
type input "Biomolecules 06"
click at [556, 402] on input "text" at bounding box center [598, 404] width 288 height 32
type input "9"
type input "0"
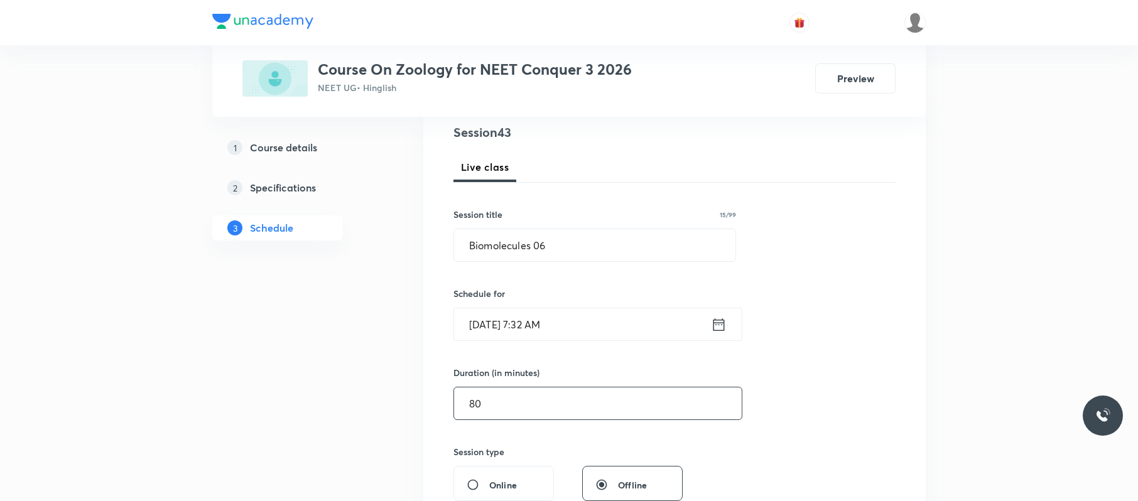
type input "80"
click at [555, 317] on input "[DATE] 7:32 AM" at bounding box center [582, 324] width 257 height 32
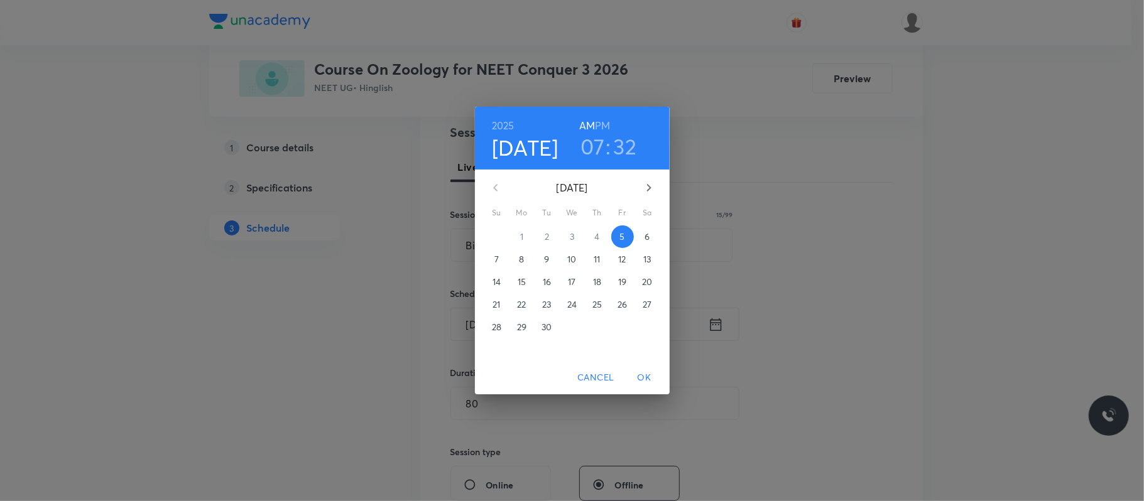
click at [599, 133] on h6 "PM" at bounding box center [602, 126] width 15 height 18
click at [593, 146] on h3 "07" at bounding box center [592, 146] width 24 height 26
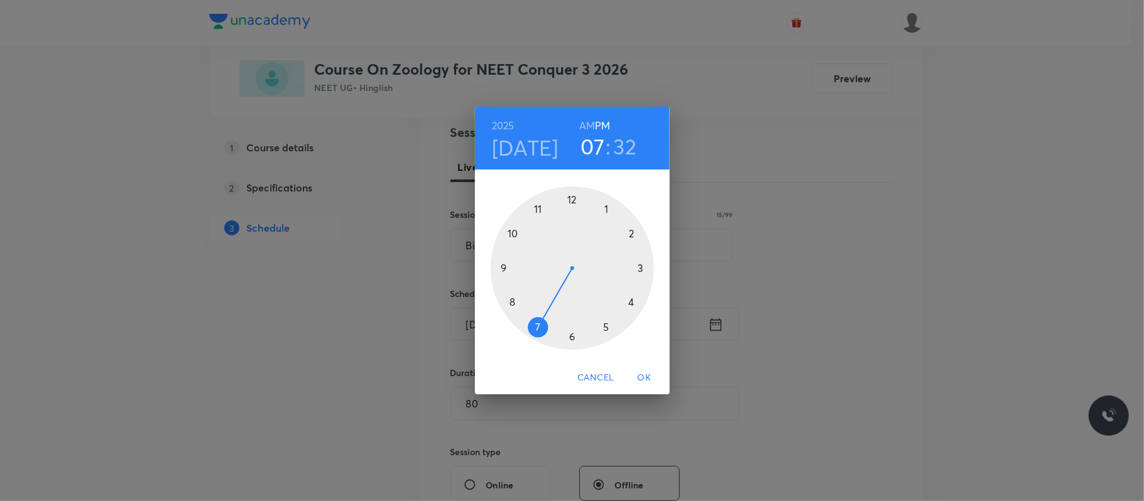
click at [536, 210] on div at bounding box center [572, 268] width 163 height 163
click at [572, 335] on div at bounding box center [572, 268] width 163 height 163
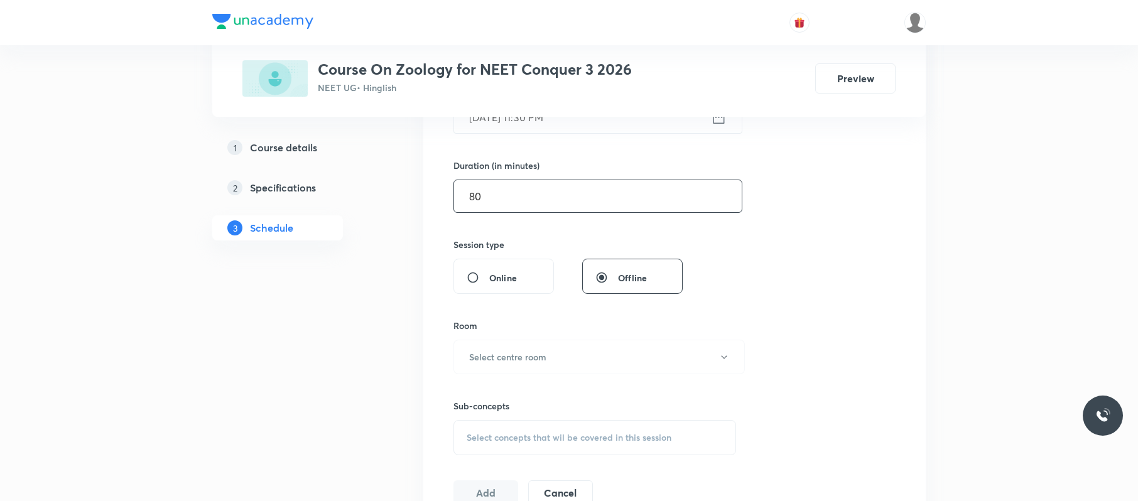
scroll to position [357, 0]
click at [523, 353] on h6 "Select centre room" at bounding box center [507, 355] width 77 height 13
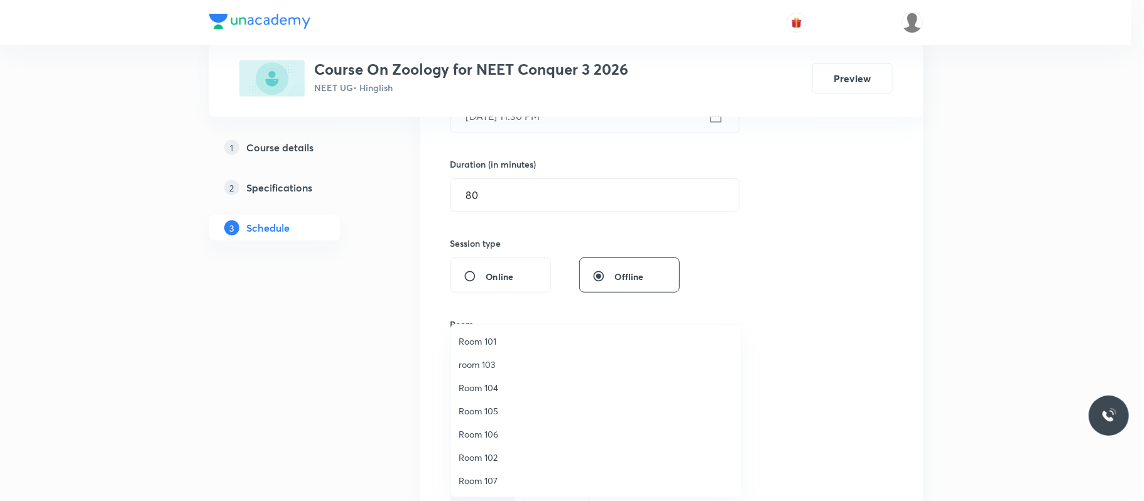
click at [507, 364] on span "room 103" at bounding box center [595, 364] width 275 height 13
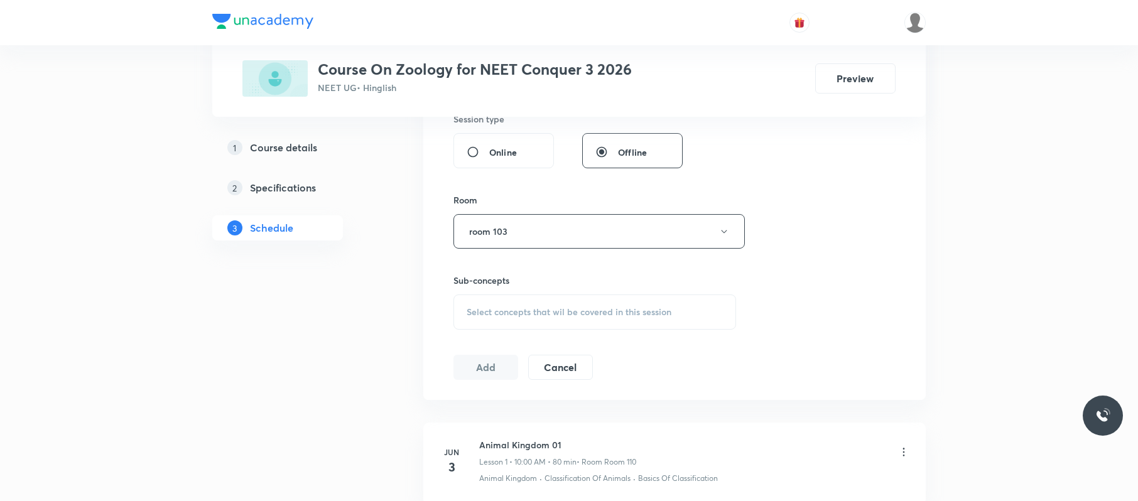
scroll to position [482, 0]
click at [505, 304] on div "Select concepts that wil be covered in this session" at bounding box center [594, 310] width 283 height 35
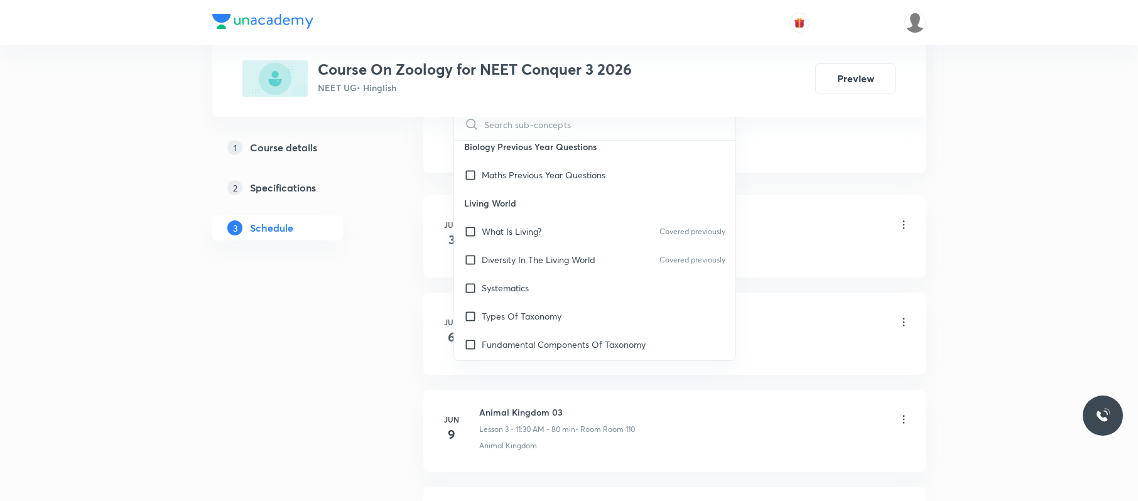
scroll to position [139, 0]
click at [505, 304] on div "Types Of Taxonomy" at bounding box center [594, 311] width 281 height 28
checkbox input "true"
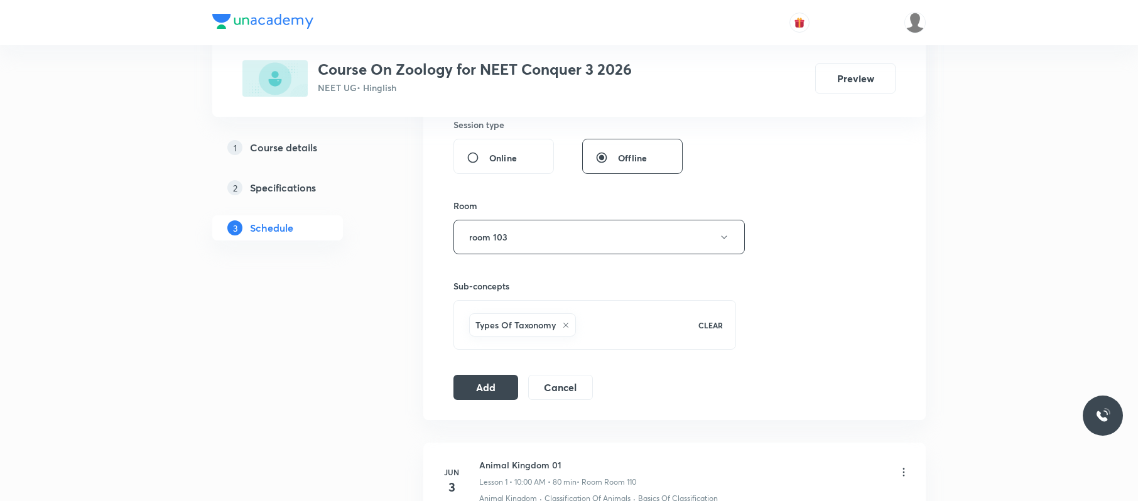
scroll to position [475, 0]
click at [485, 380] on button "Add" at bounding box center [485, 386] width 65 height 25
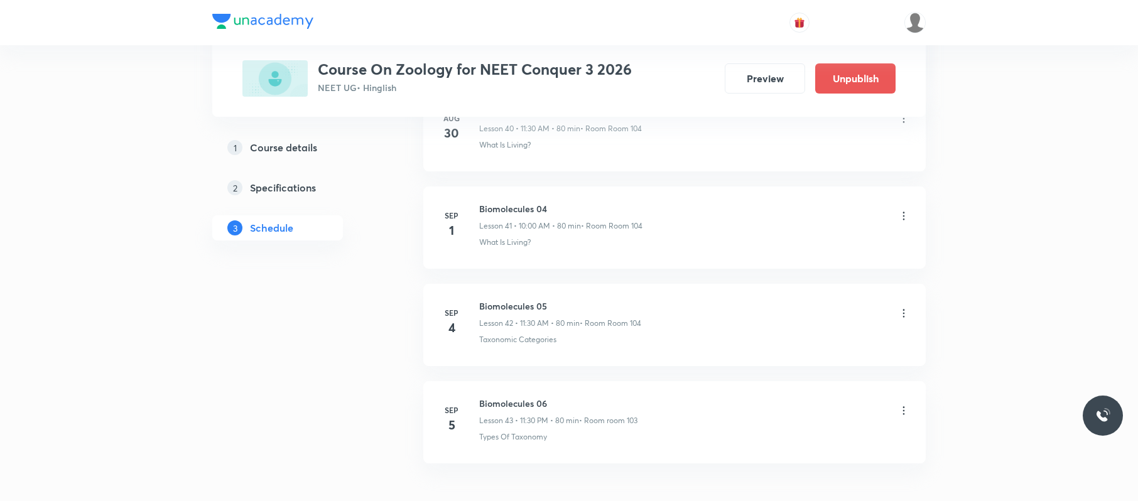
scroll to position [4133, 0]
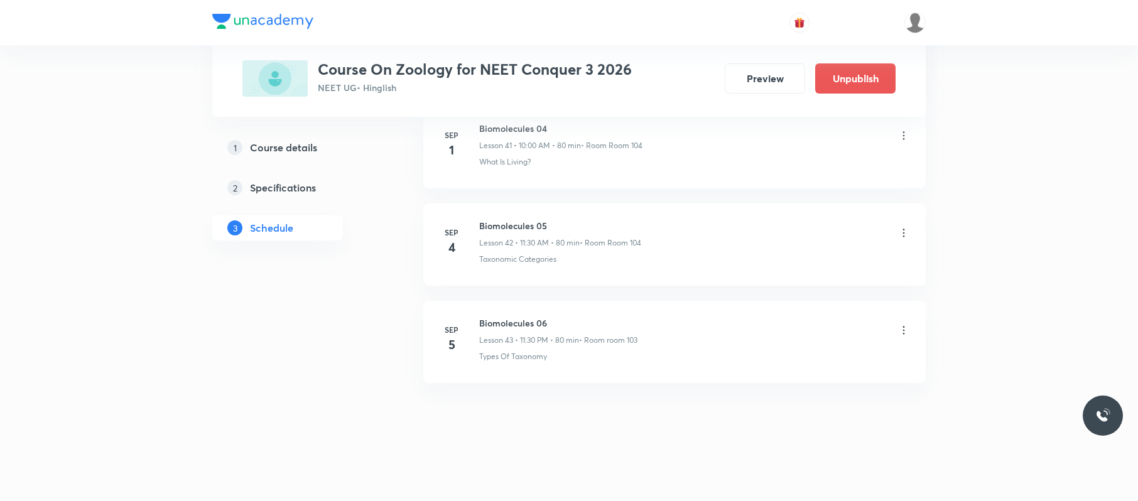
click at [903, 327] on icon at bounding box center [904, 330] width 2 height 8
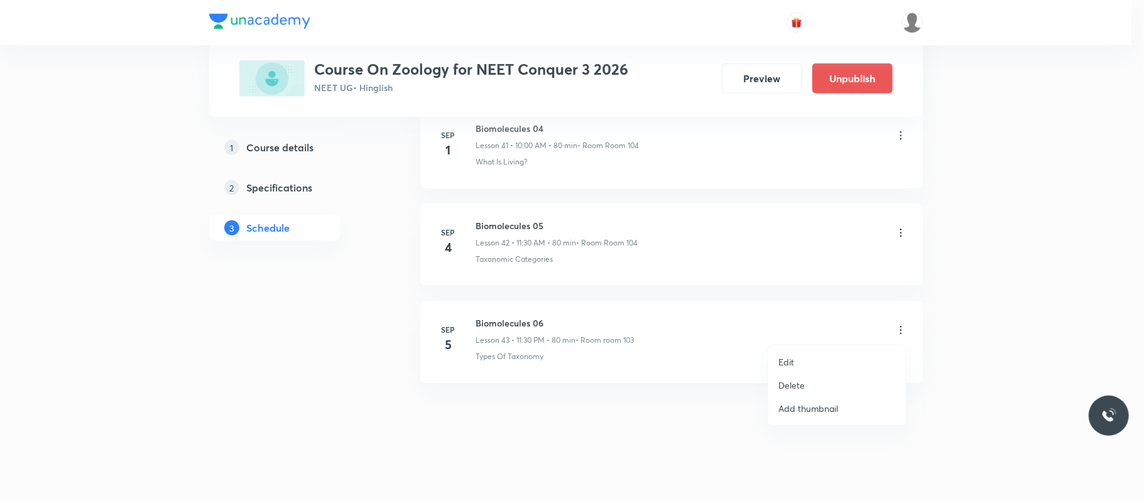
click at [810, 353] on li "Edit" at bounding box center [837, 361] width 138 height 23
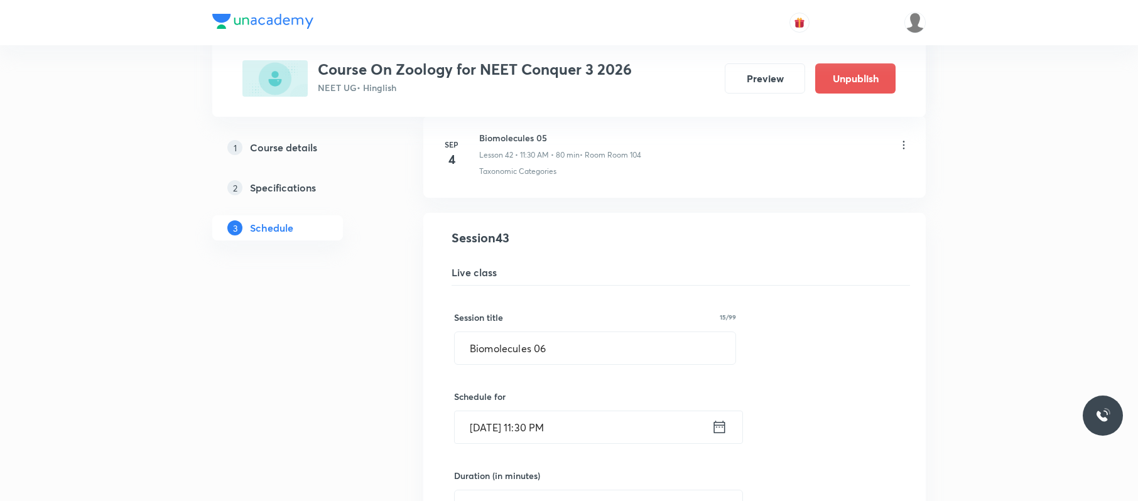
click at [634, 443] on input "Sep 5, 2025, 11:30 PM" at bounding box center [583, 427] width 257 height 32
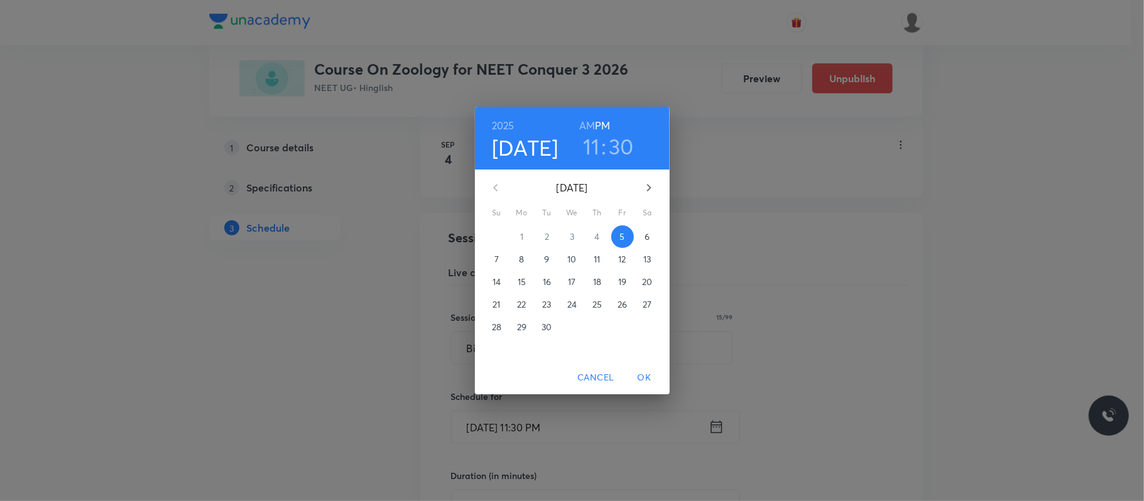
click at [594, 124] on h6 "AM" at bounding box center [587, 126] width 16 height 18
click at [637, 372] on span "OK" at bounding box center [644, 378] width 30 height 16
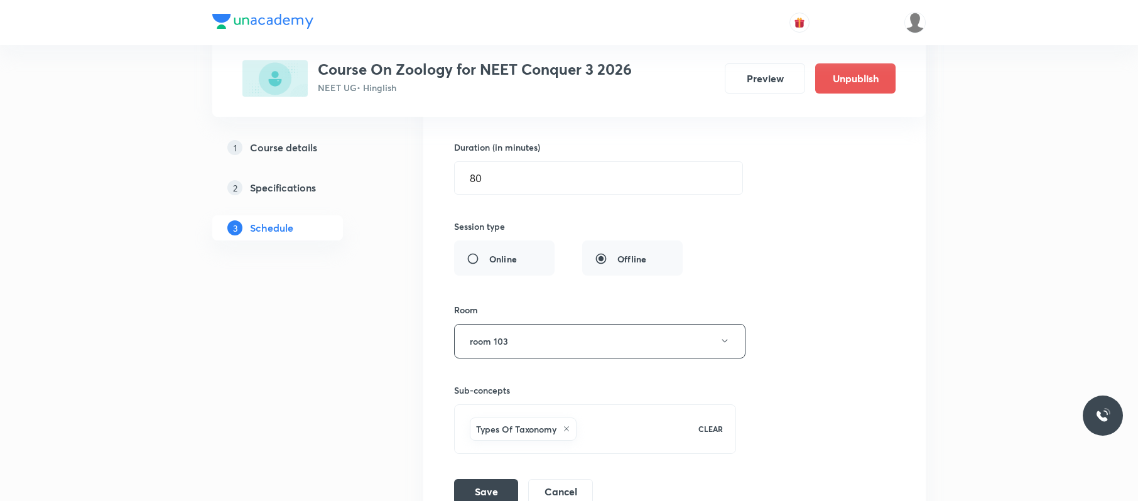
scroll to position [4618, 0]
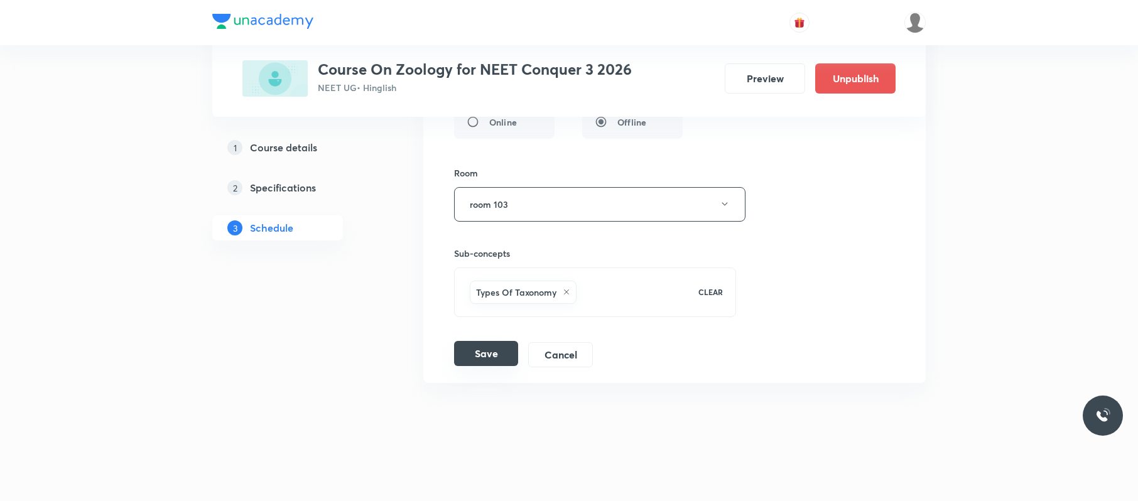
click at [481, 352] on button "Save" at bounding box center [486, 353] width 64 height 25
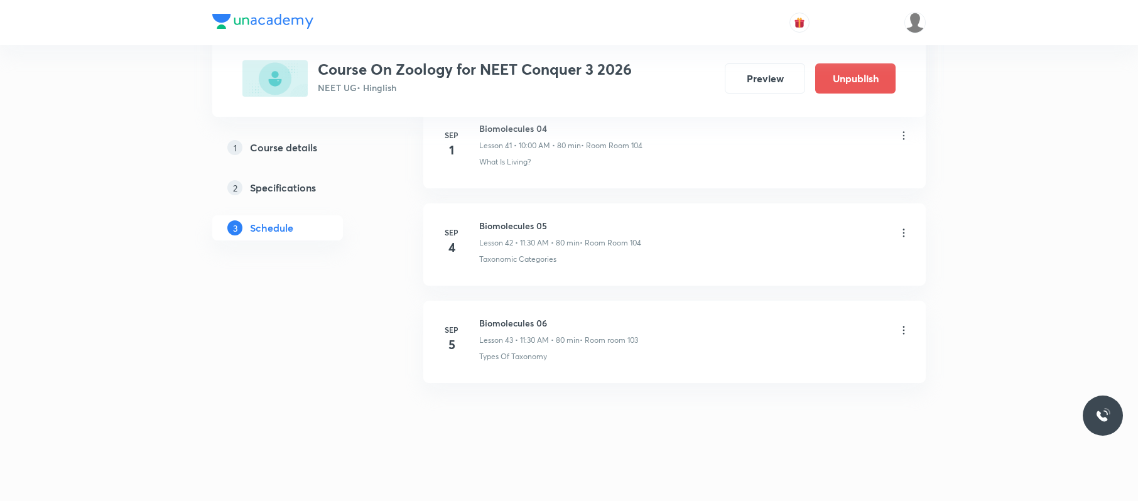
scroll to position [4133, 0]
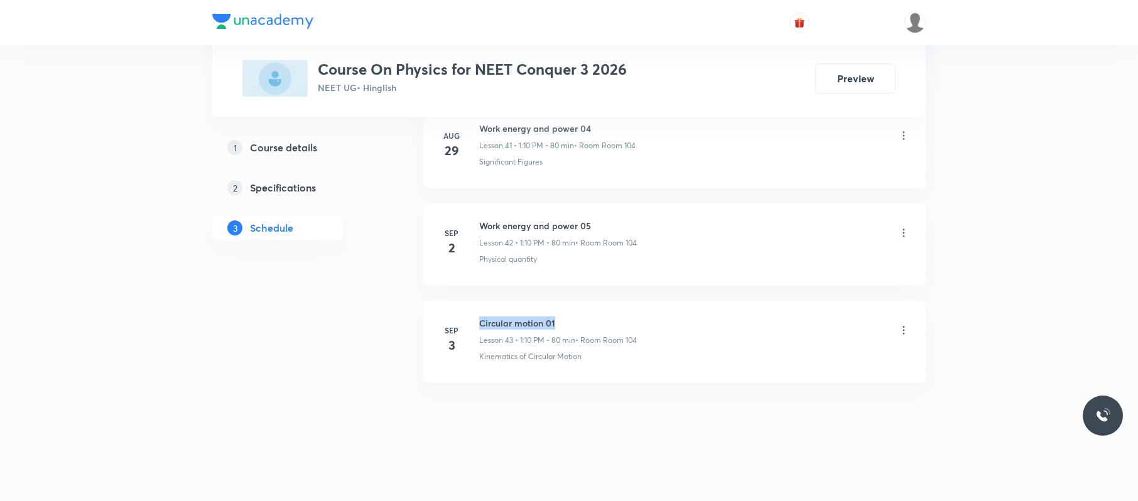
drag, startPoint x: 570, startPoint y: 306, endPoint x: 475, endPoint y: 302, distance: 95.6
click at [475, 302] on li "[DATE] Circular motion 01 Lesson 43 • 1:10 PM • 80 min • Room Room 104 Kinemati…" at bounding box center [674, 342] width 502 height 82
copy h6 "Circular motion 01"
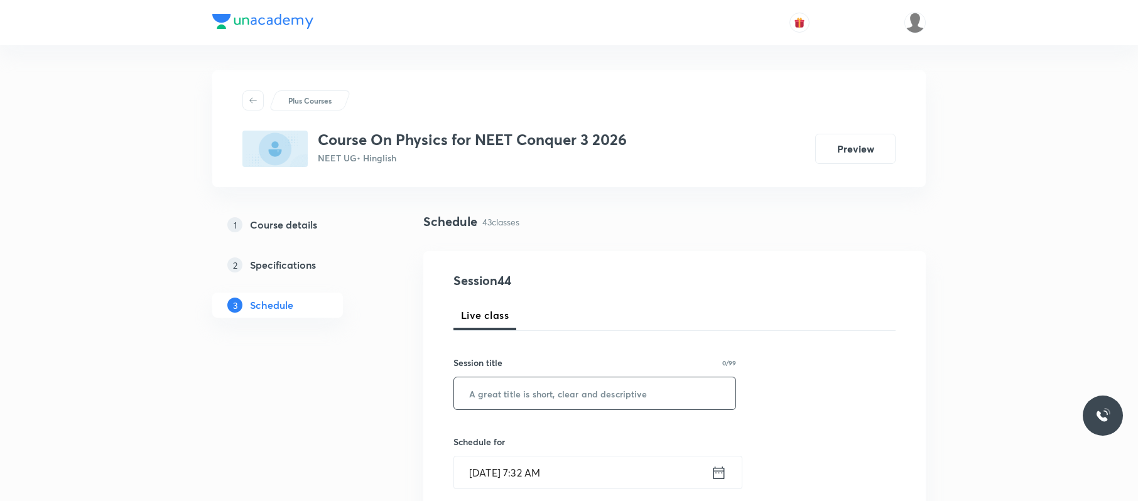
paste input "Circular motion 01"
click at [510, 388] on input "Circular motion 01" at bounding box center [594, 393] width 281 height 32
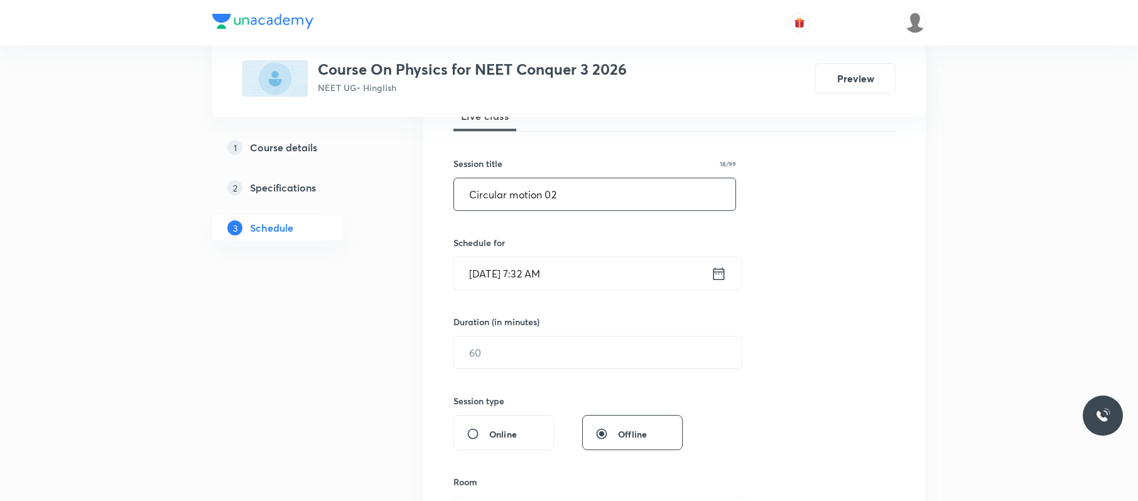
type input "Circular motion 02"
drag, startPoint x: 605, startPoint y: 254, endPoint x: 604, endPoint y: 269, distance: 15.1
click at [604, 269] on div "Schedule for [DATE] 7:32 AM ​" at bounding box center [594, 263] width 283 height 54
click at [604, 269] on input "[DATE] 7:32 AM" at bounding box center [582, 274] width 257 height 32
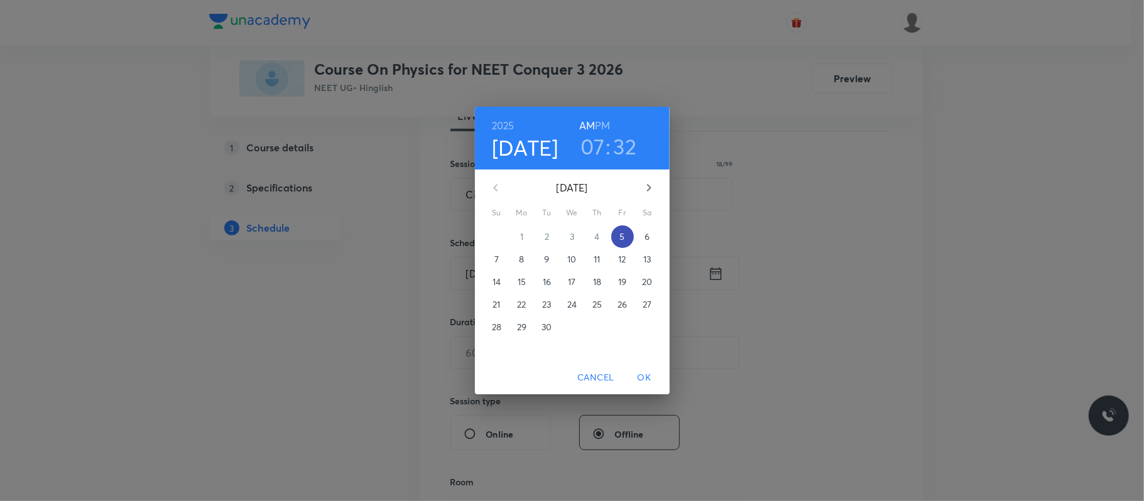
click at [629, 239] on span "5" at bounding box center [622, 236] width 23 height 13
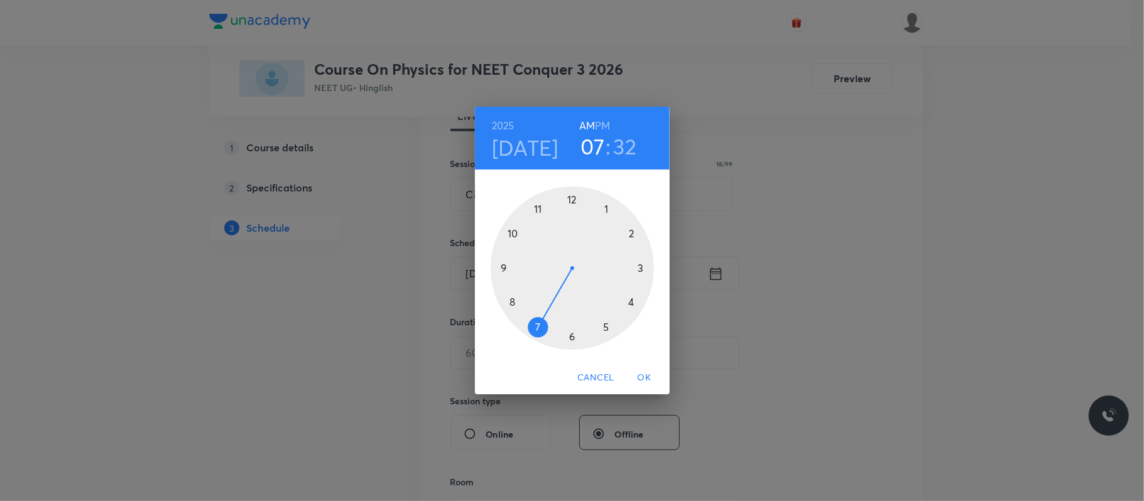
click at [609, 204] on div at bounding box center [572, 268] width 163 height 163
click at [602, 128] on h6 "PM" at bounding box center [602, 126] width 15 height 18
click at [636, 234] on div at bounding box center [572, 268] width 163 height 163
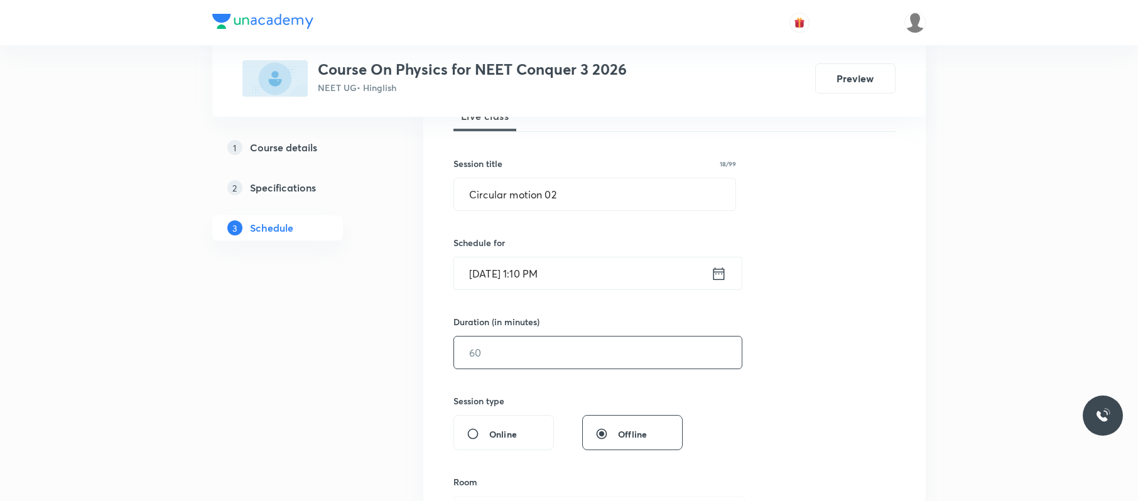
click at [563, 350] on input "text" at bounding box center [598, 353] width 288 height 32
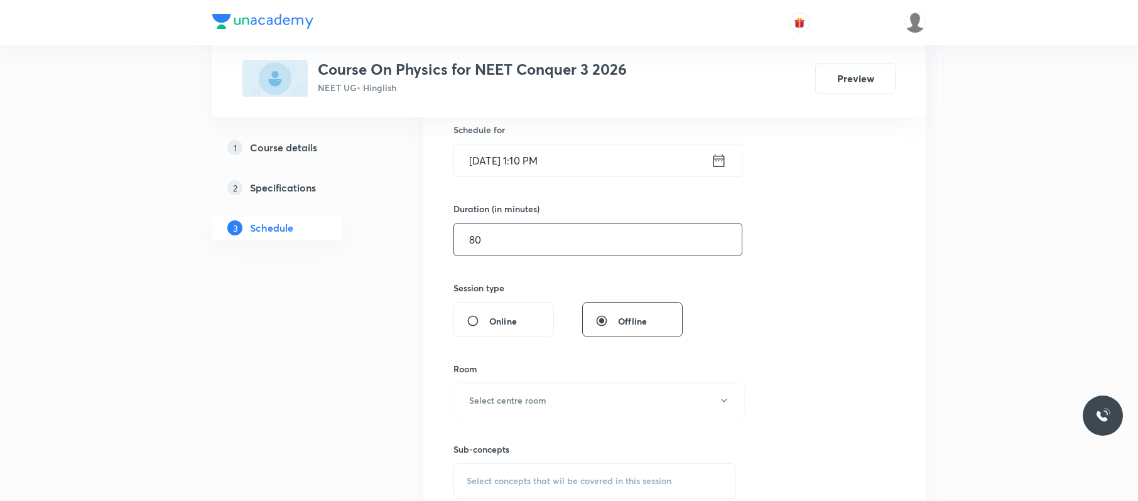
scroll to position [388, 0]
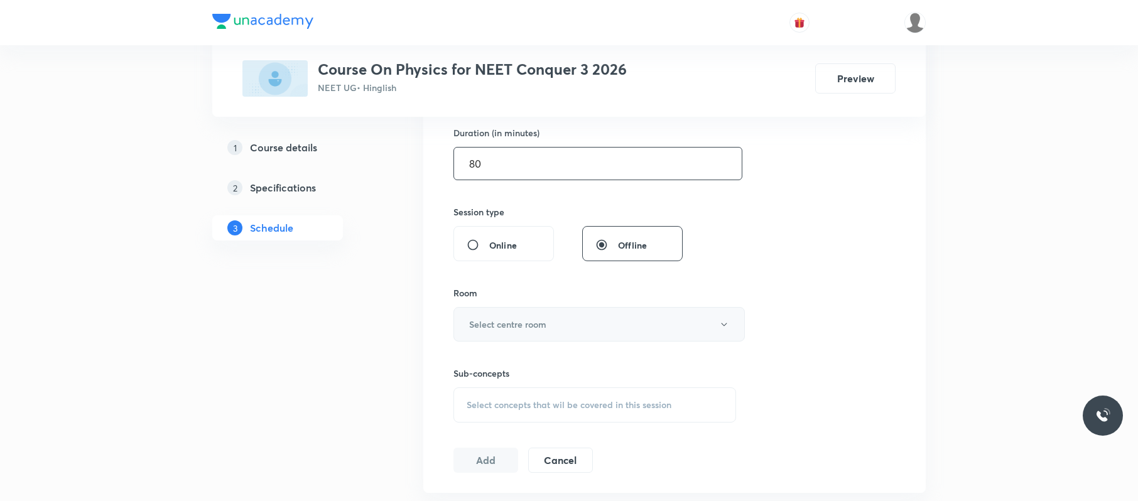
type input "80"
click at [555, 337] on button "Select centre room" at bounding box center [598, 324] width 291 height 35
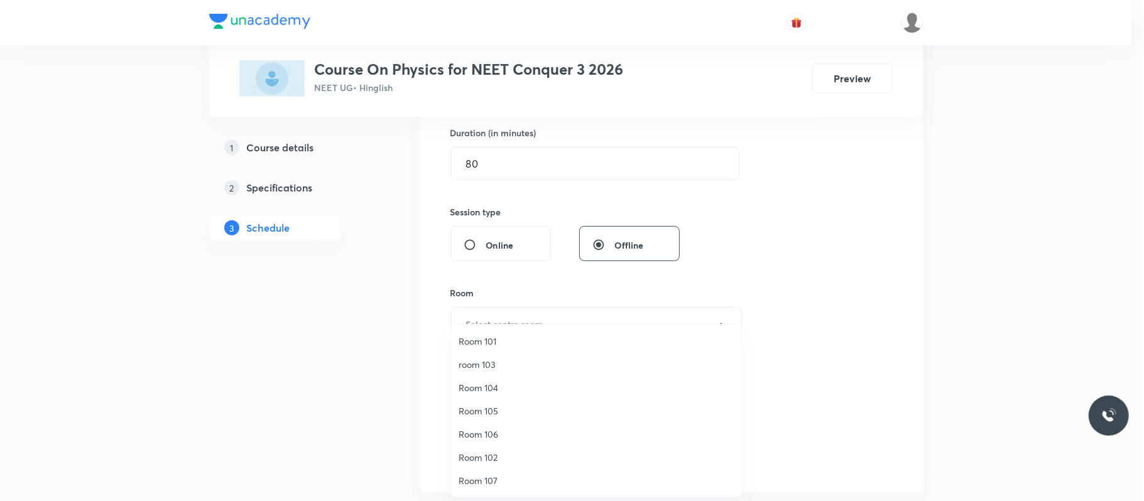
click at [496, 358] on span "room 103" at bounding box center [595, 364] width 275 height 13
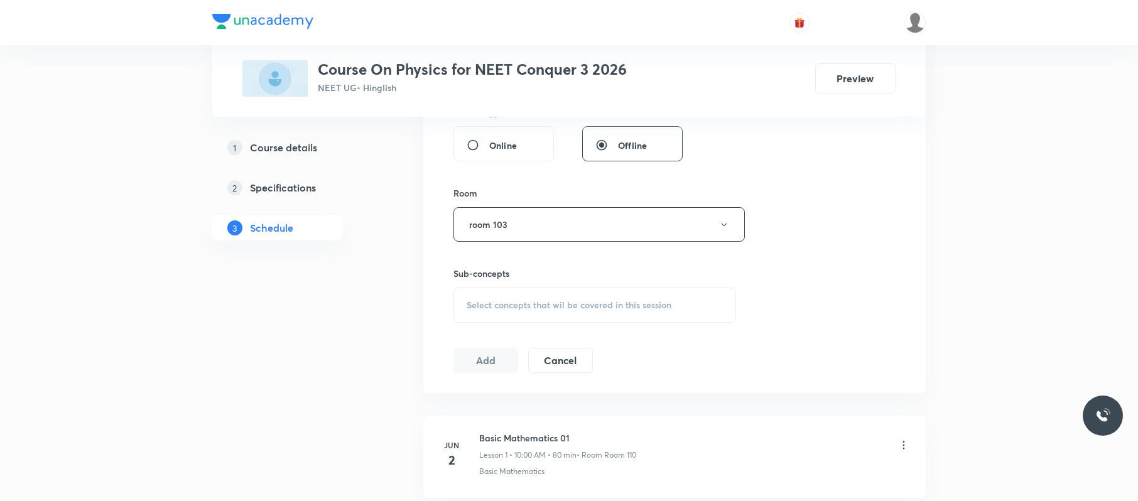
scroll to position [489, 0]
click at [638, 325] on div "Session 44 Live class Session title 18/99 Circular motion 02 ​ Schedule for [DA…" at bounding box center [674, 78] width 442 height 590
click at [639, 309] on span "Select concepts that wil be covered in this session" at bounding box center [569, 305] width 205 height 10
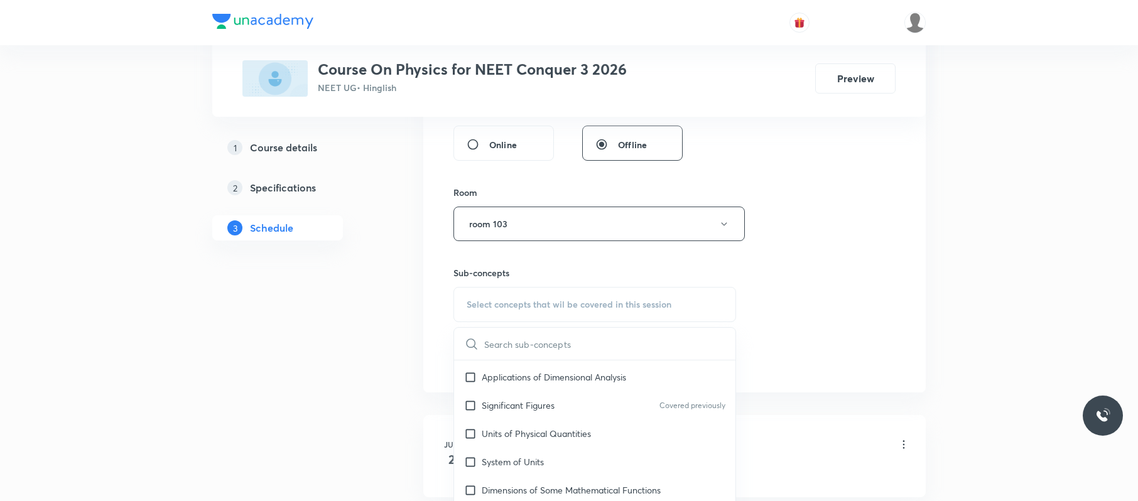
scroll to position [168, 0]
click at [594, 452] on div "System of Units" at bounding box center [594, 461] width 281 height 28
checkbox input "true"
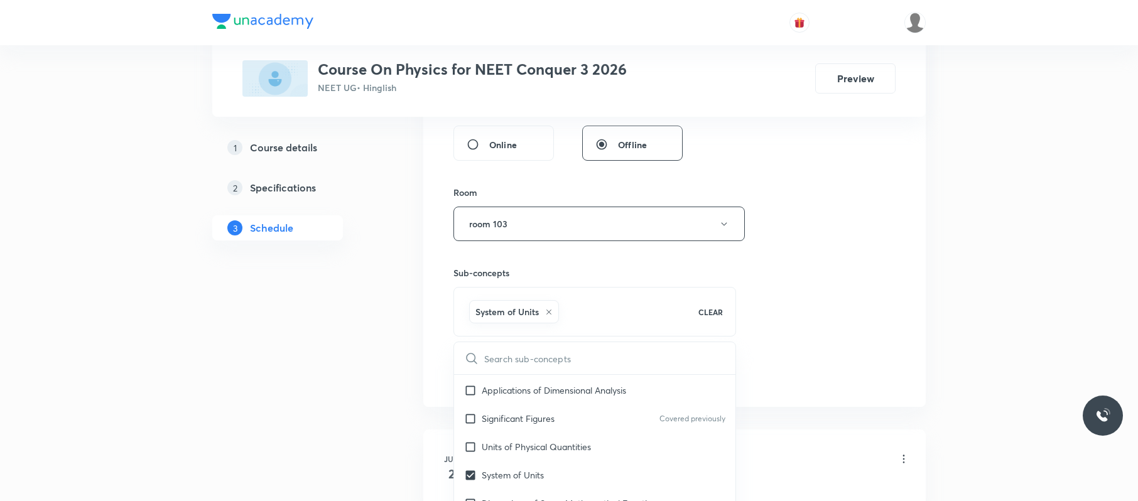
click at [764, 301] on div "Session 44 Live class Session title 18/99 Circular motion 02 ​ Schedule for Sep…" at bounding box center [674, 85] width 442 height 604
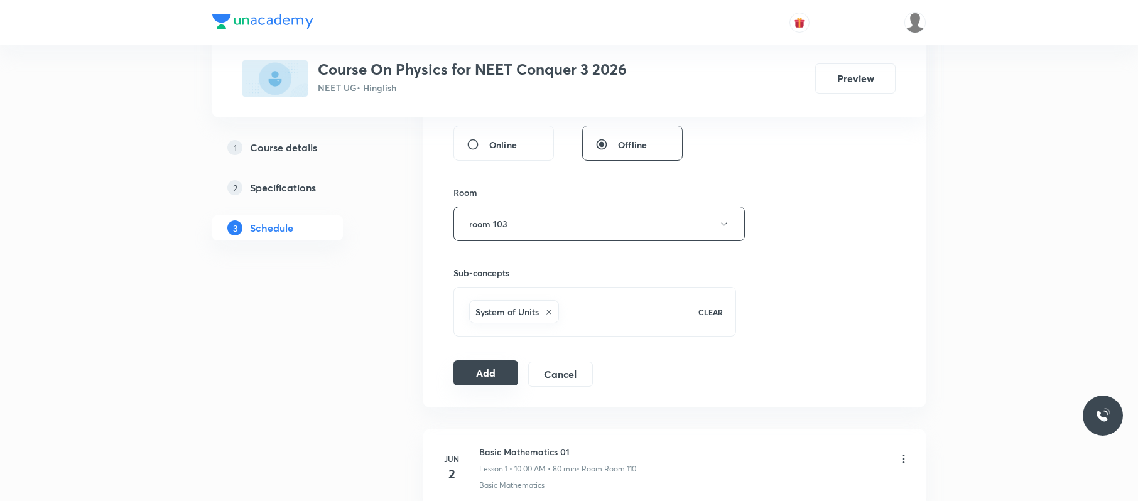
click at [493, 373] on button "Add" at bounding box center [485, 373] width 65 height 25
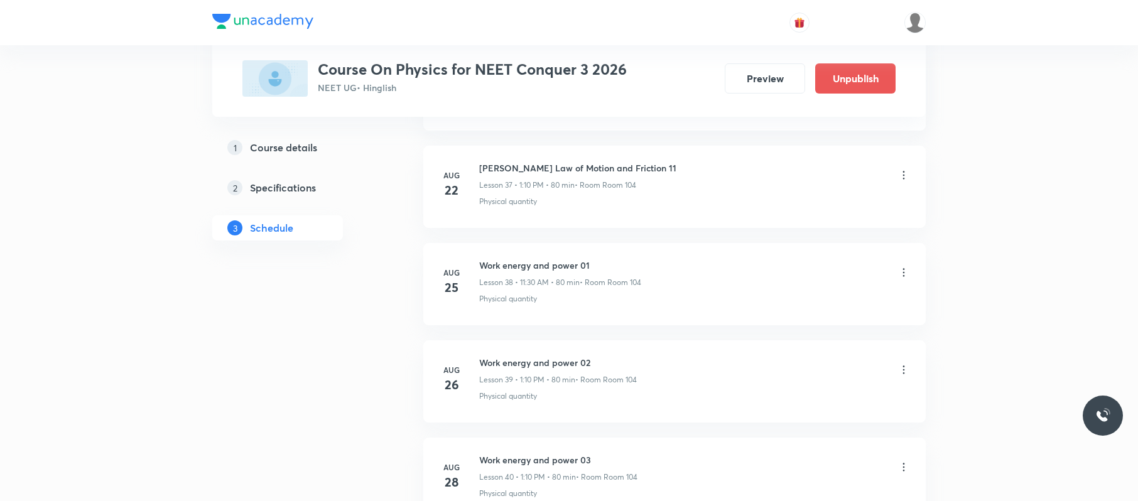
scroll to position [4229, 0]
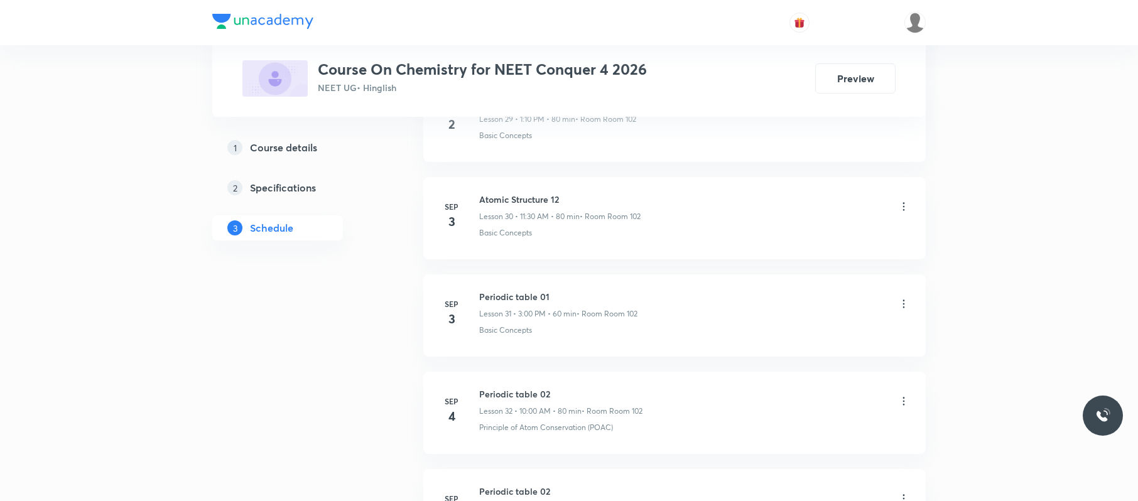
scroll to position [3734, 0]
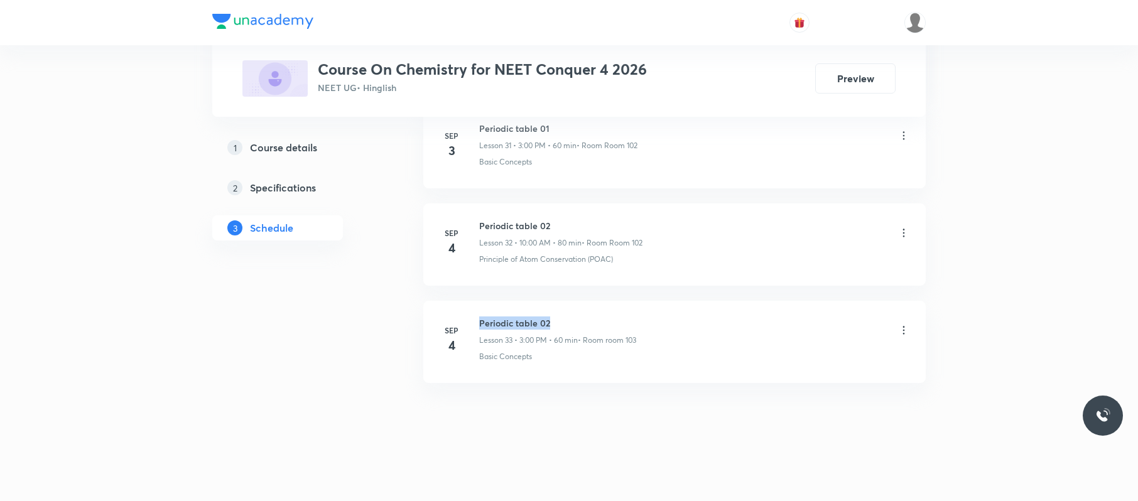
drag, startPoint x: 592, startPoint y: 313, endPoint x: 475, endPoint y: 305, distance: 117.1
click at [475, 305] on li "[DATE] Periodic table 02 Lesson 33 • 3:00 PM • 60 min • Room room 103 Basic Con…" at bounding box center [674, 342] width 502 height 82
copy h6 "Periodic table 02"
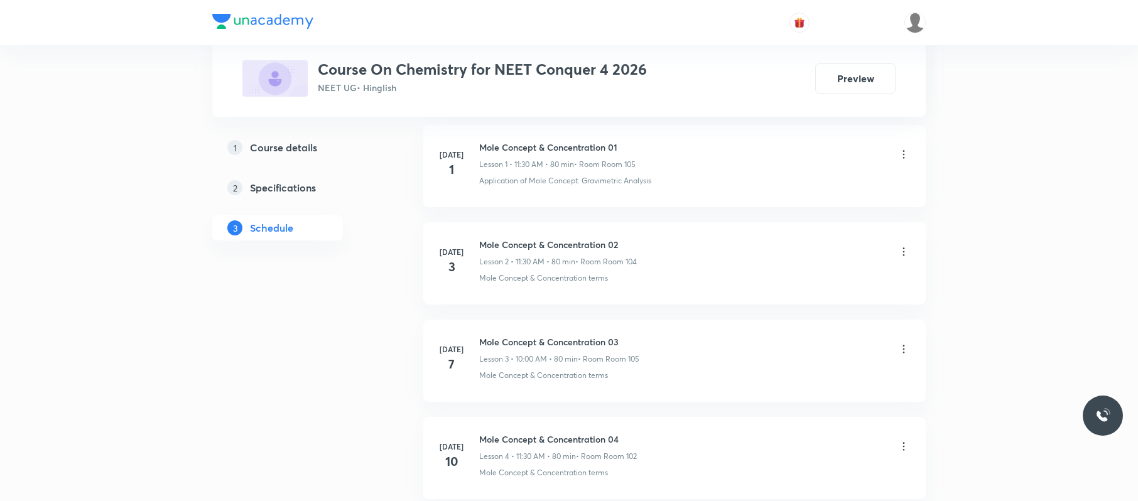
scroll to position [0, 0]
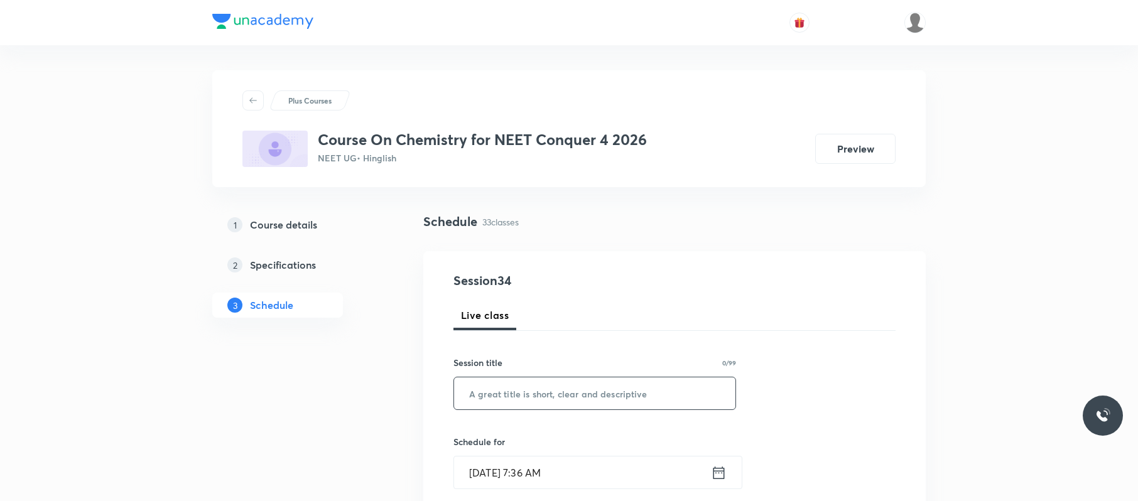
paste input "Periodic table 02"
click at [521, 390] on input "Periodic table 02" at bounding box center [594, 393] width 281 height 32
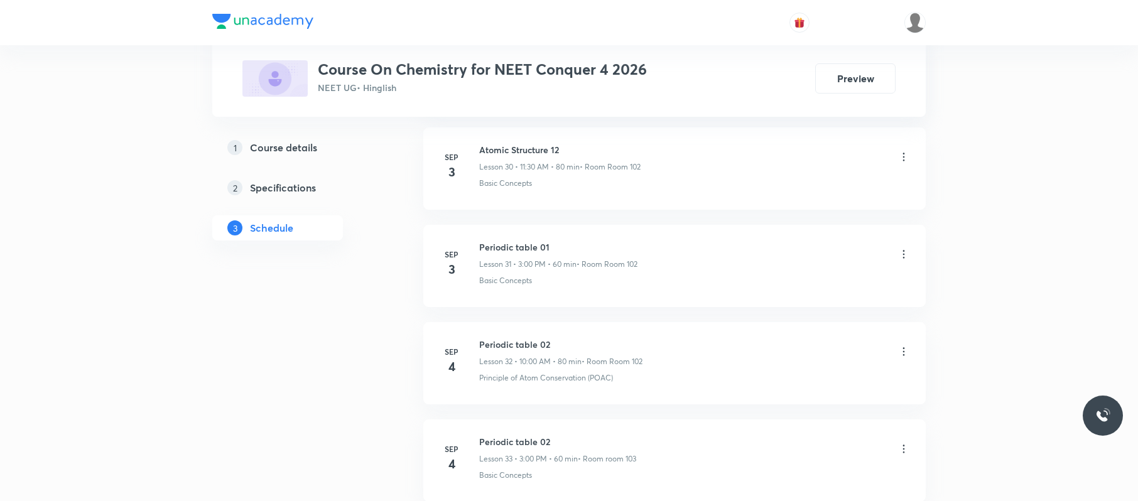
scroll to position [3601, 0]
drag, startPoint x: 572, startPoint y: 147, endPoint x: 471, endPoint y: 146, distance: 100.5
click at [471, 146] on li "Sep 3 Atomic Structure 12 Lesson 30 • 11:30 AM • 80 min • Room Room 102 Basic C…" at bounding box center [674, 168] width 502 height 82
copy h6 "Atomic Structure 12"
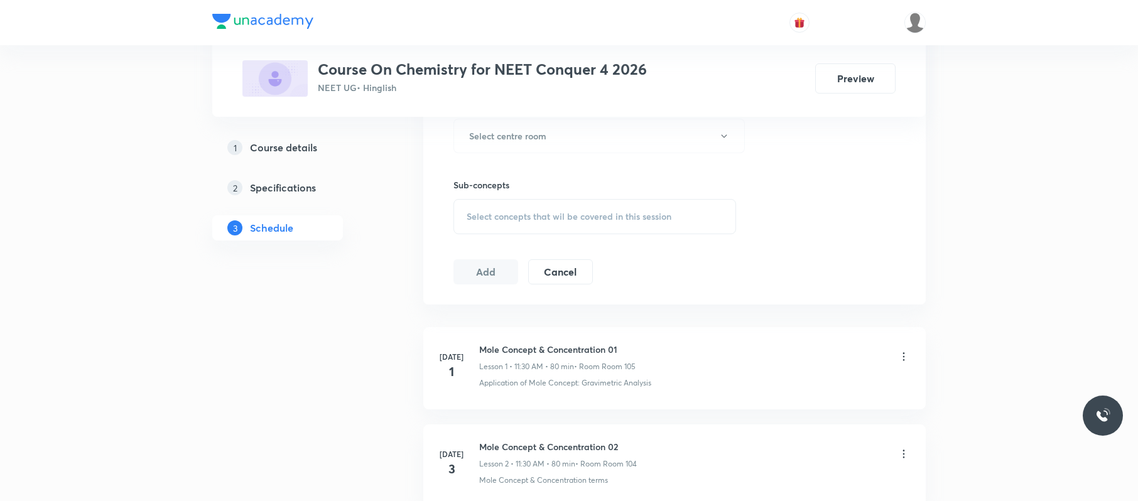
scroll to position [0, 0]
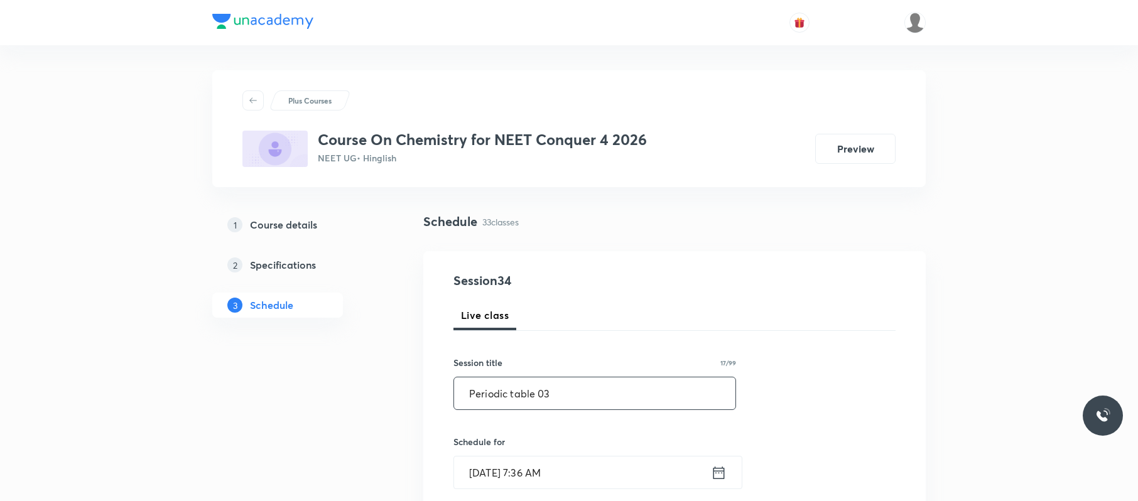
click at [604, 385] on input "Periodic table 03" at bounding box center [594, 393] width 281 height 32
paste input "Atomic Structure 12"
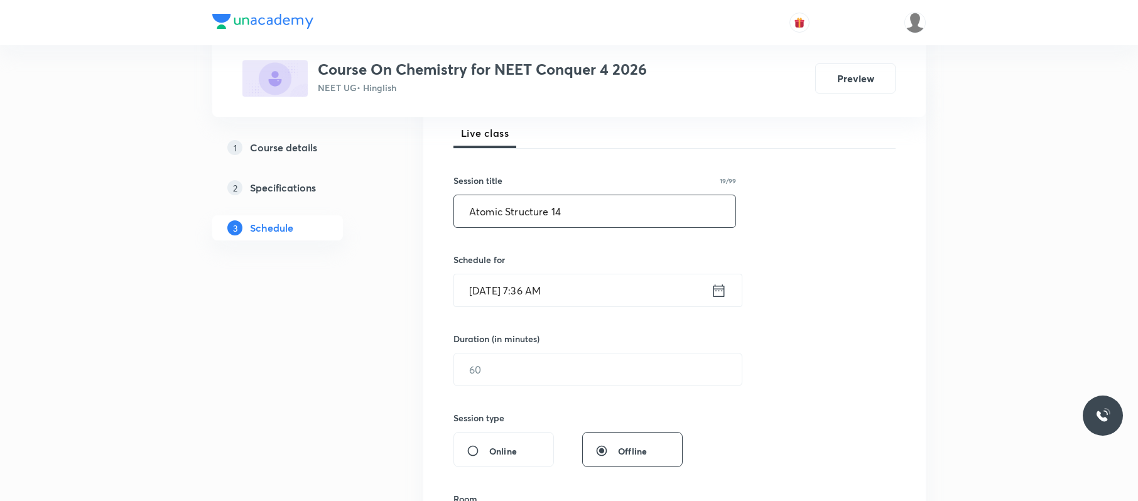
scroll to position [183, 0]
type input "Atomic Structure 14"
click at [604, 384] on input "text" at bounding box center [598, 368] width 288 height 32
type input "80"
click at [612, 295] on input "[DATE] 7:36 AM" at bounding box center [582, 289] width 257 height 32
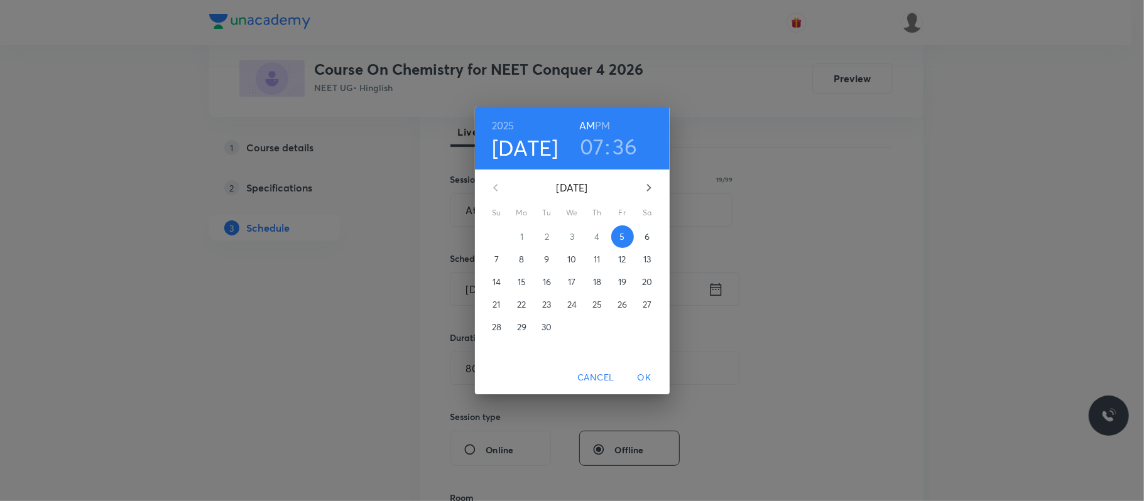
click at [599, 152] on h3 "07" at bounding box center [592, 146] width 24 height 26
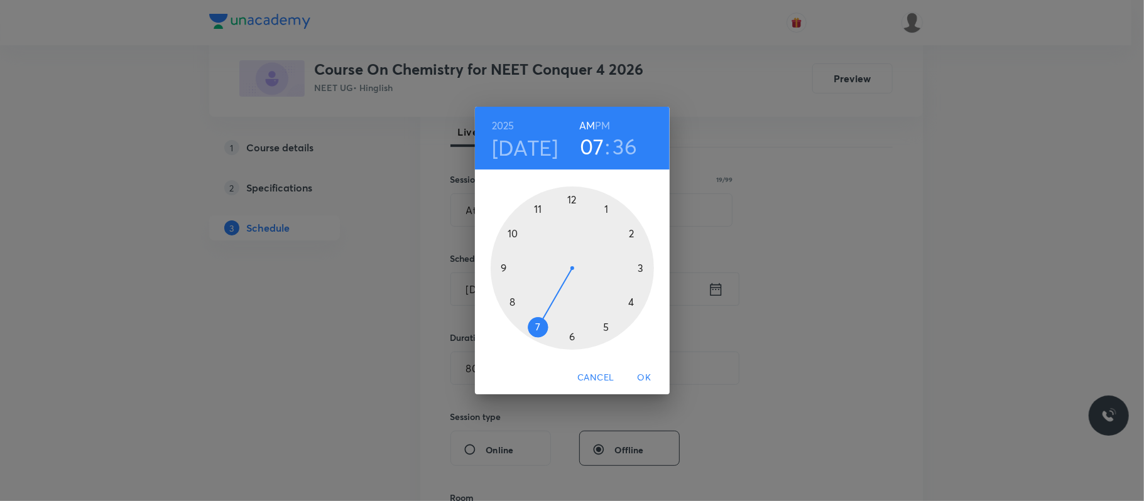
click at [518, 236] on div at bounding box center [572, 268] width 163 height 163
click at [572, 196] on div at bounding box center [572, 268] width 163 height 163
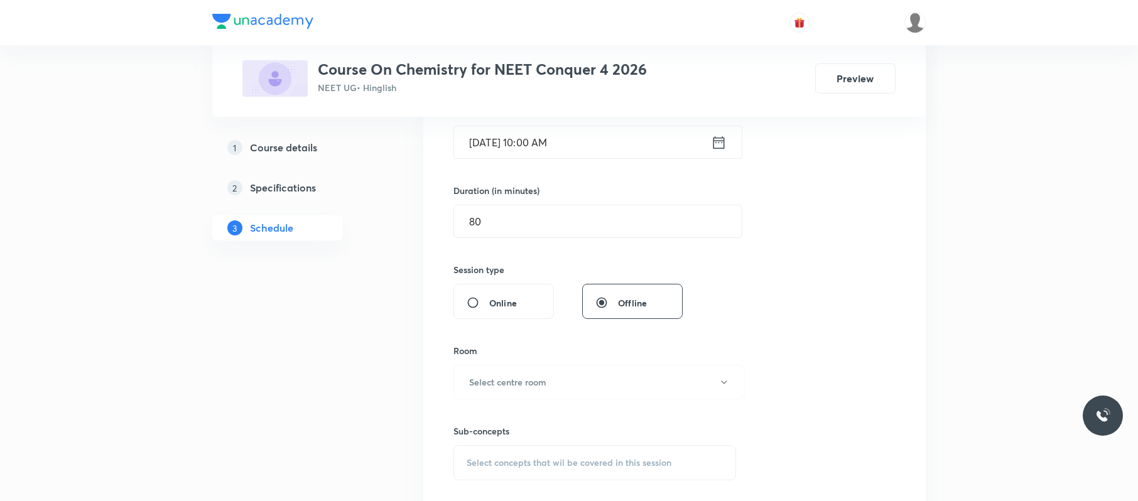
scroll to position [352, 0]
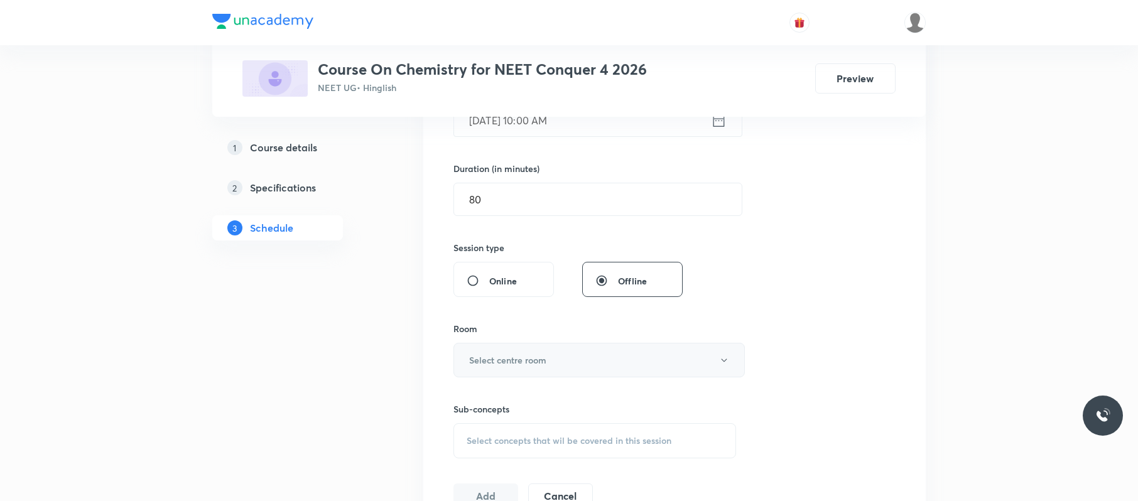
click at [563, 360] on button "Select centre room" at bounding box center [598, 360] width 291 height 35
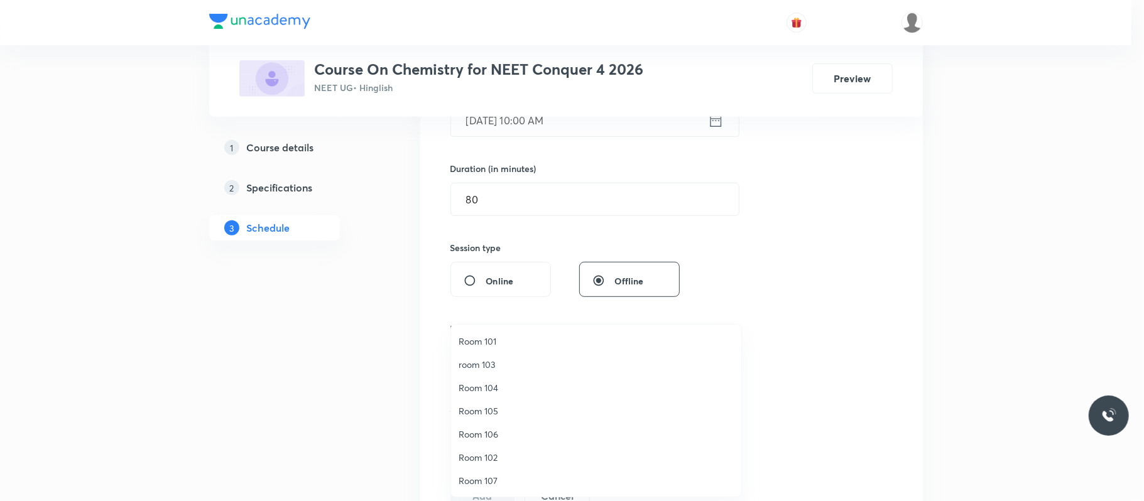
click at [493, 453] on span "Room 102" at bounding box center [595, 457] width 275 height 13
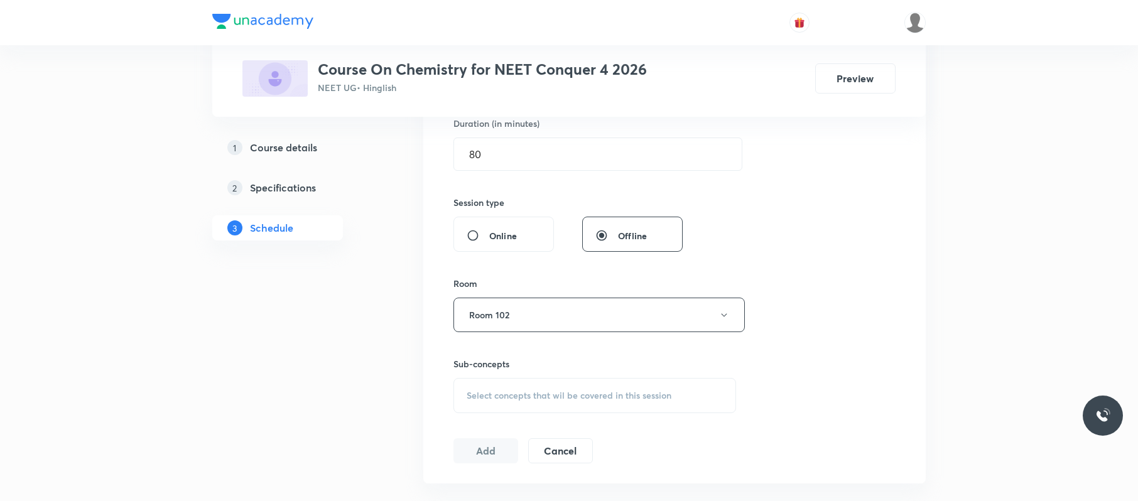
scroll to position [507, 0]
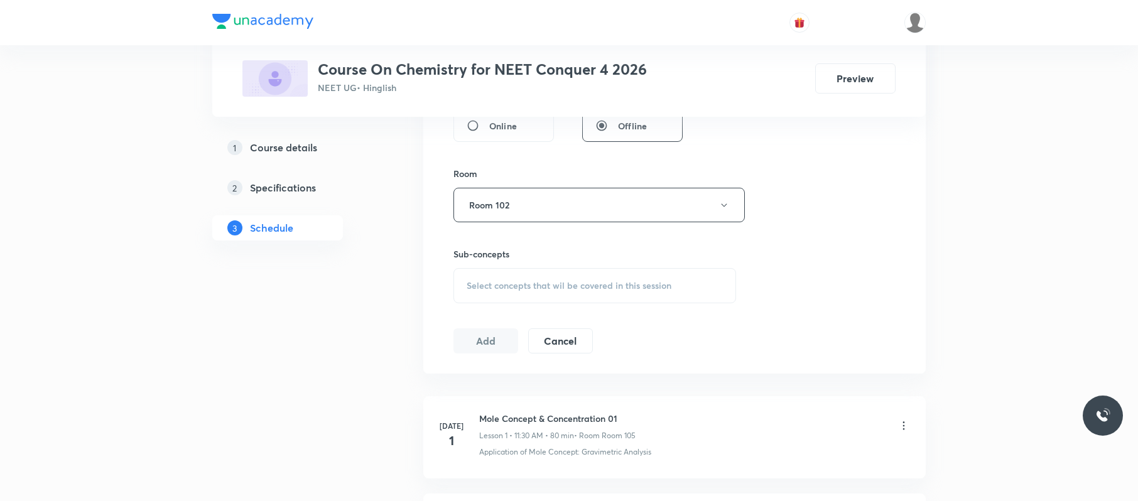
click at [594, 299] on div "Select concepts that wil be covered in this session" at bounding box center [594, 285] width 283 height 35
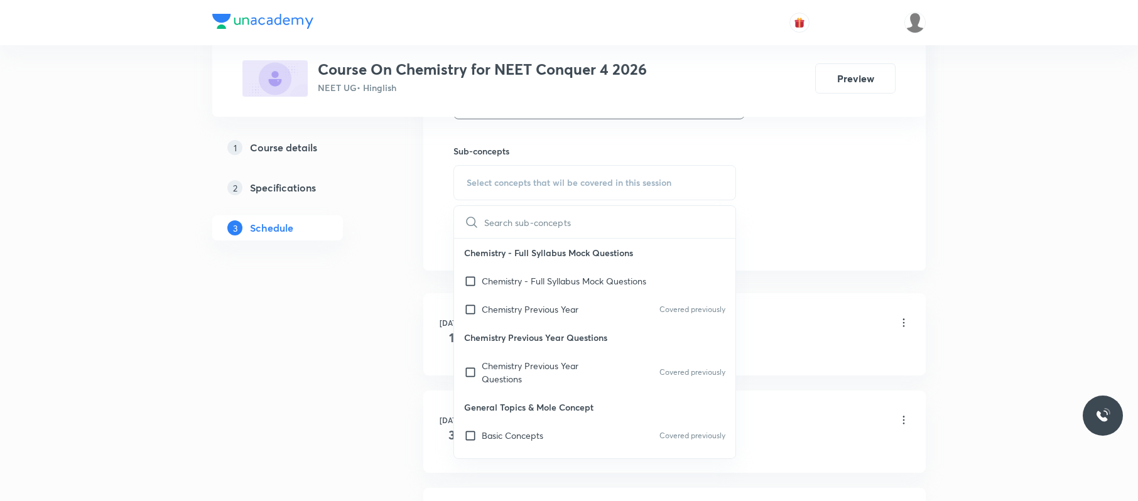
scroll to position [612, 0]
click at [555, 433] on div "Basic Concepts Covered previously" at bounding box center [594, 434] width 281 height 28
checkbox input "true"
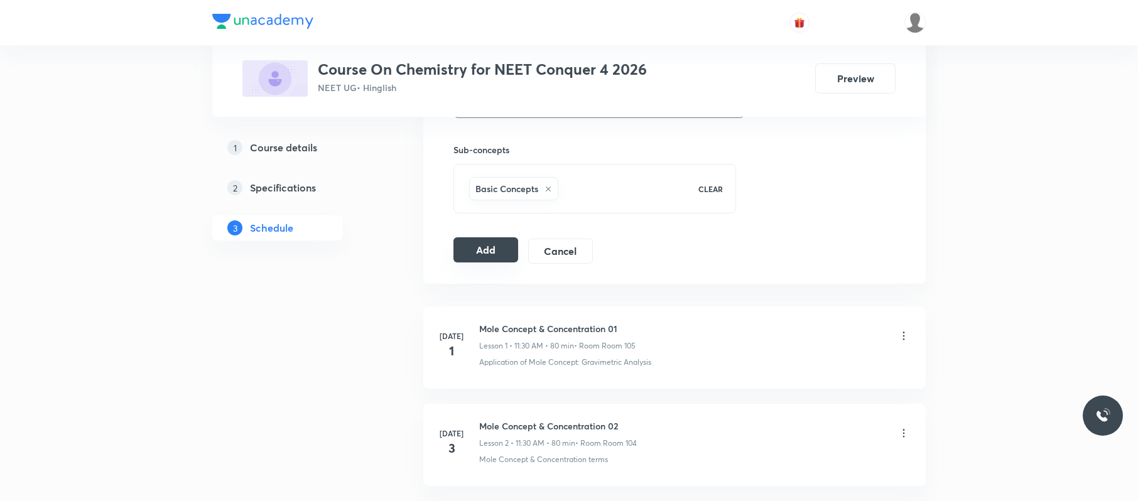
click at [488, 256] on button "Add" at bounding box center [485, 249] width 65 height 25
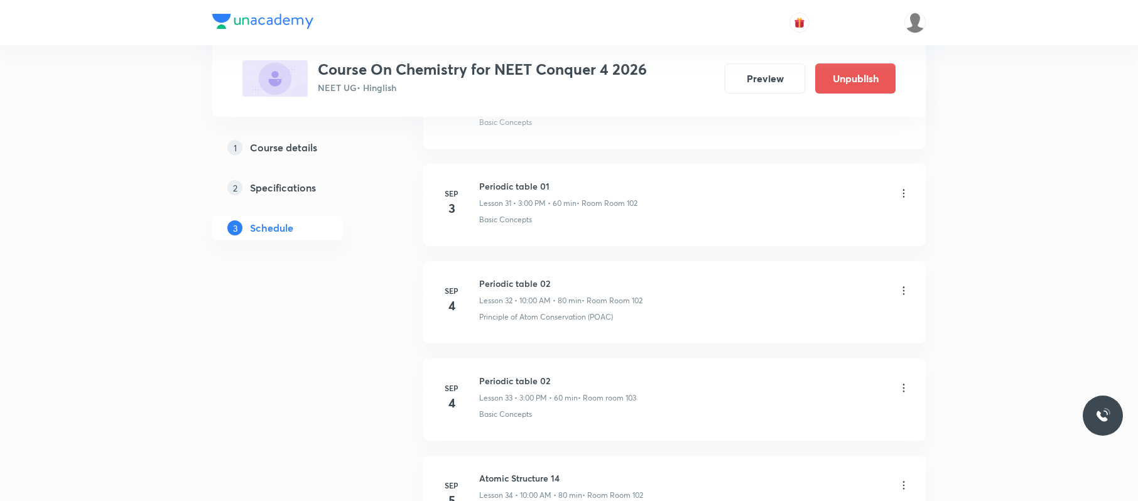
scroll to position [3252, 0]
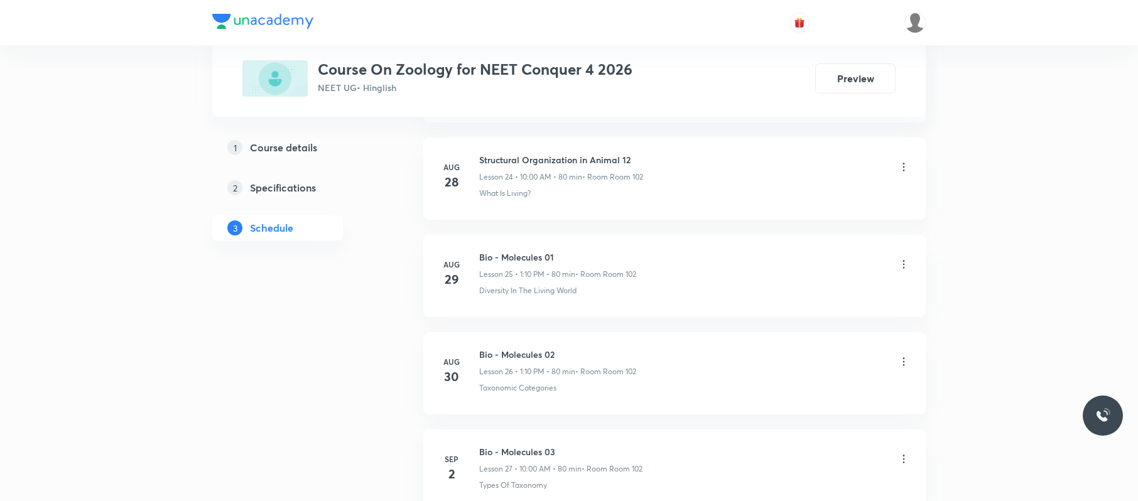
scroll to position [3245, 0]
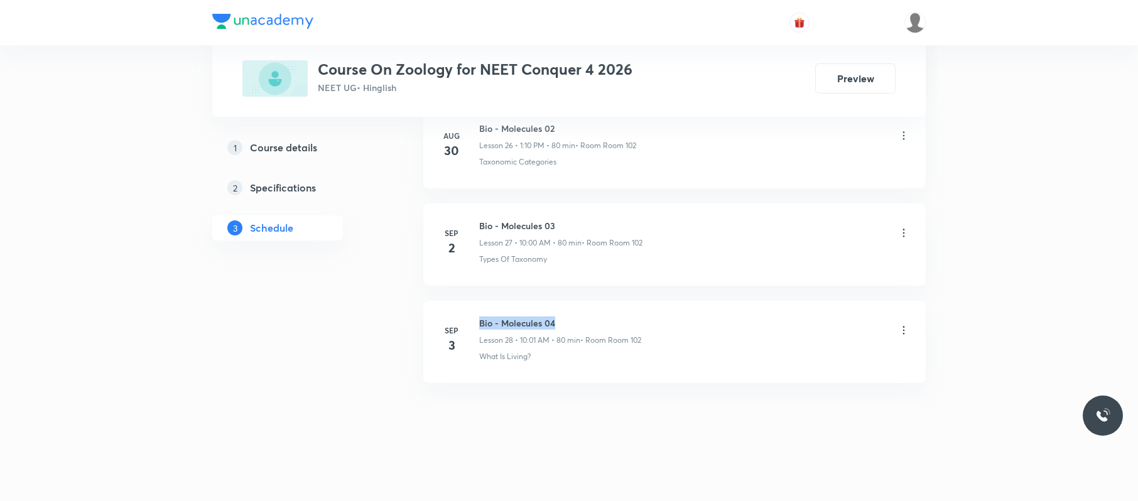
drag, startPoint x: 559, startPoint y: 318, endPoint x: 477, endPoint y: 309, distance: 82.1
click at [477, 309] on li "[DATE] Bio - Molecules 04 Lesson 28 • 10:01 AM • 80 min • Room Room 102 What Is…" at bounding box center [674, 342] width 502 height 82
copy h6 "Bio - Molecules 04"
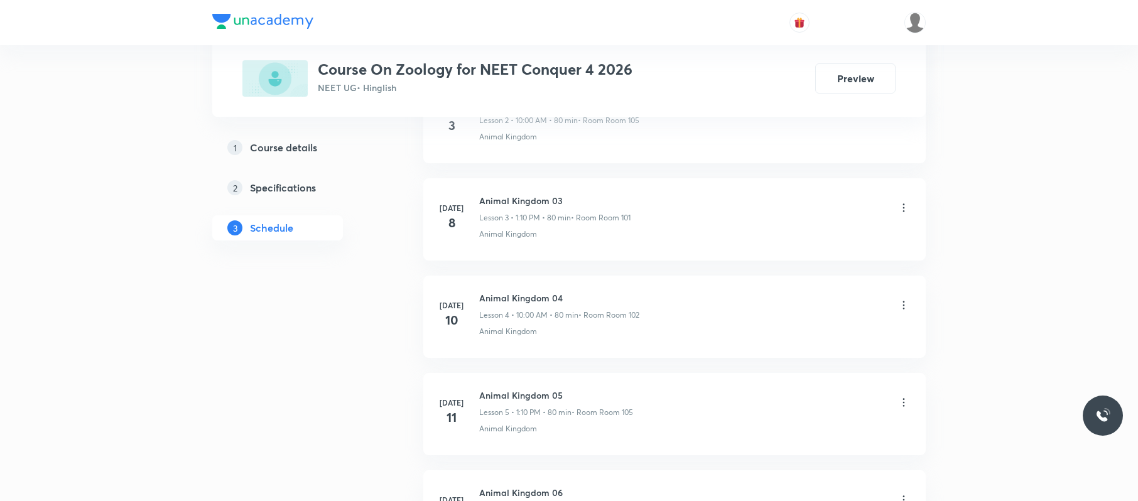
scroll to position [0, 0]
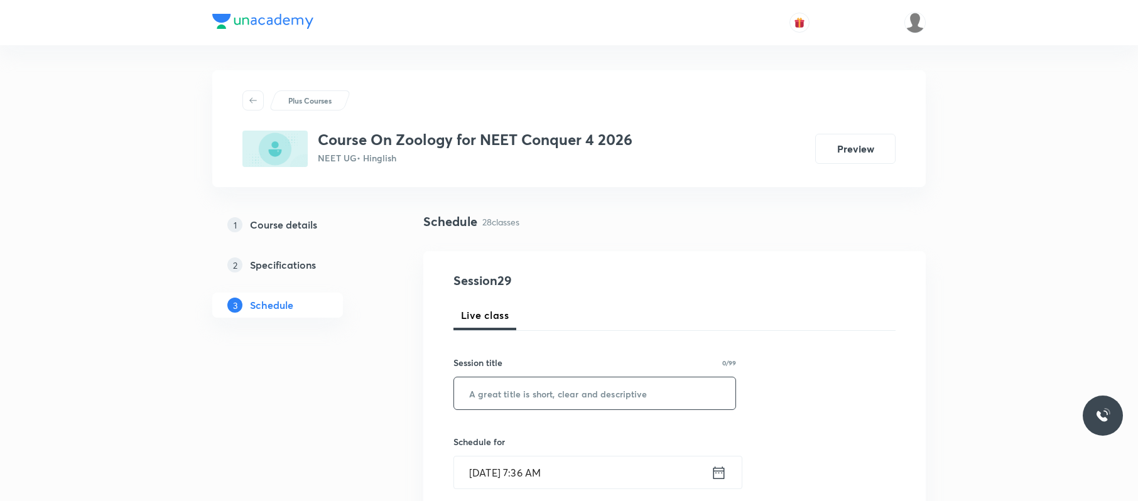
click at [528, 391] on input "text" at bounding box center [594, 393] width 281 height 32
paste input "Bio - Molecules 04"
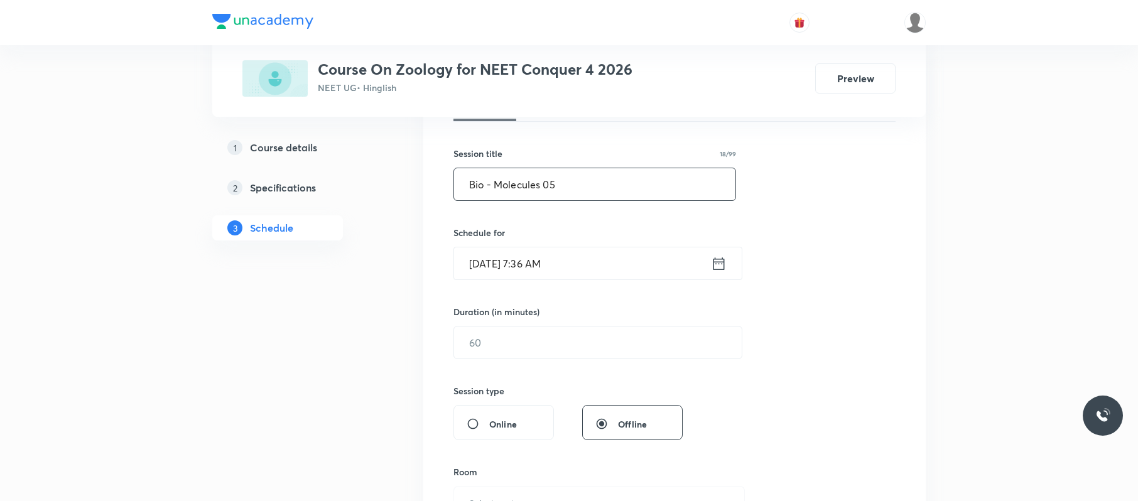
scroll to position [219, 0]
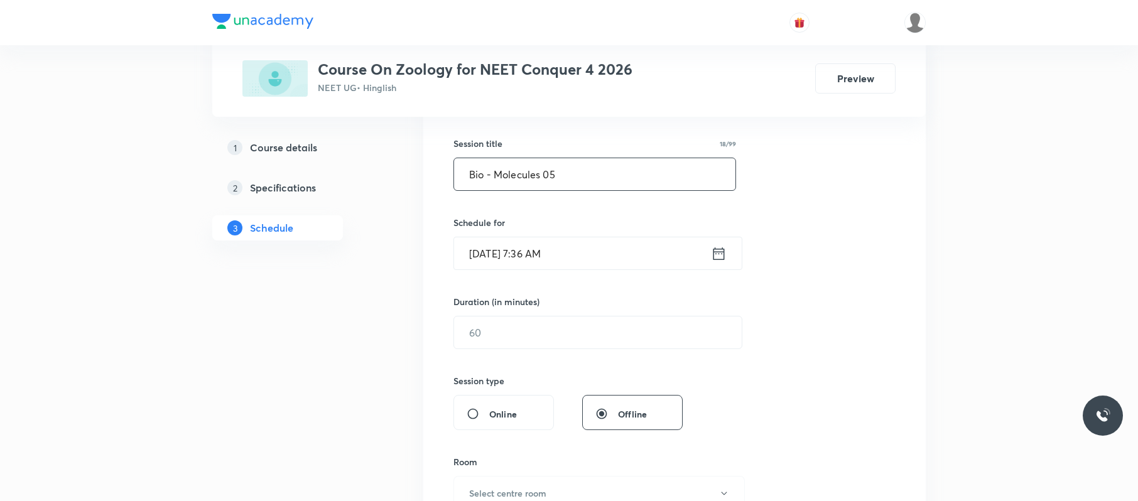
type input "Bio - Molecules 05"
click at [577, 262] on input "[DATE] 7:36 AM" at bounding box center [582, 253] width 257 height 32
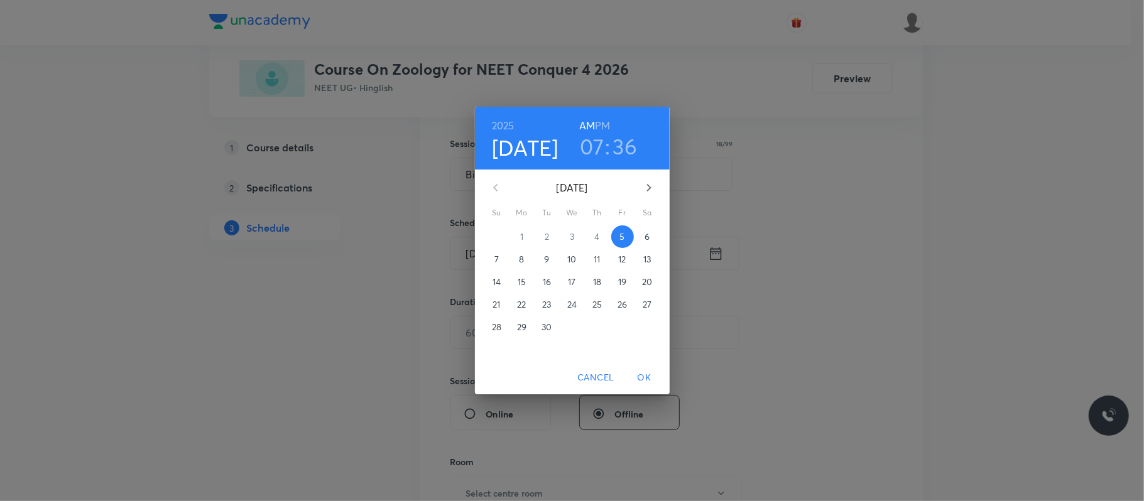
click at [590, 157] on h3 "07" at bounding box center [592, 146] width 24 height 26
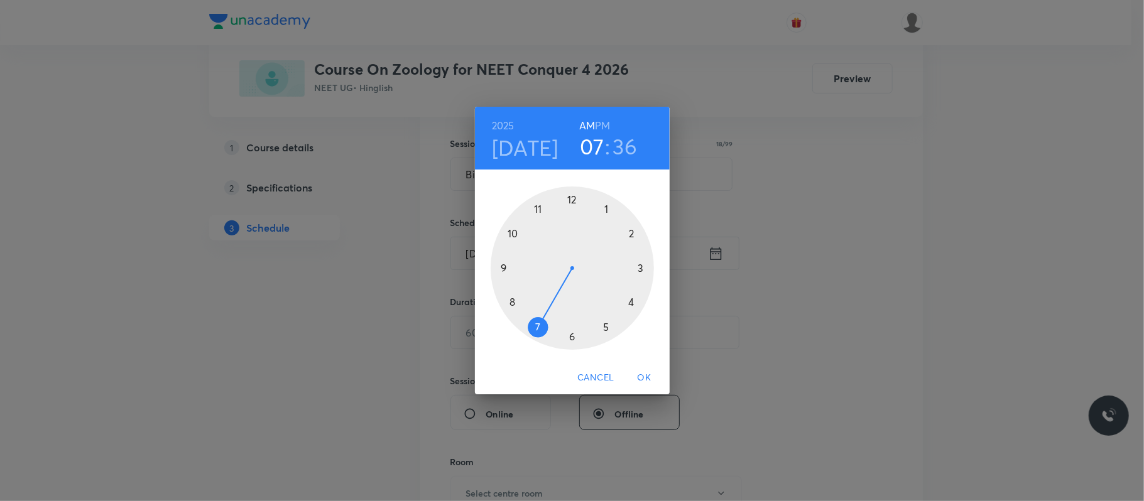
click at [535, 209] on div at bounding box center [572, 268] width 163 height 163
click at [571, 335] on div at bounding box center [572, 268] width 163 height 163
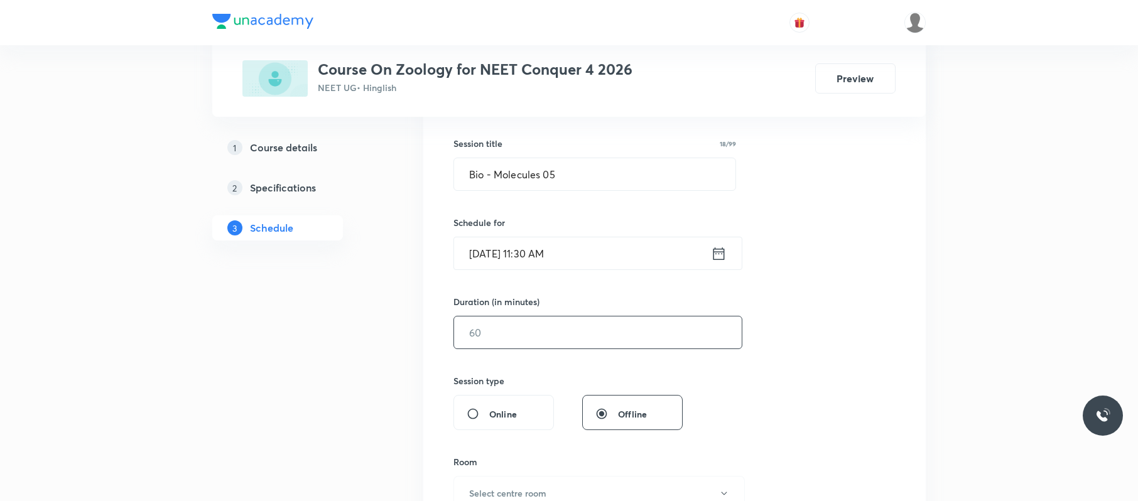
click at [567, 335] on input "text" at bounding box center [598, 333] width 288 height 32
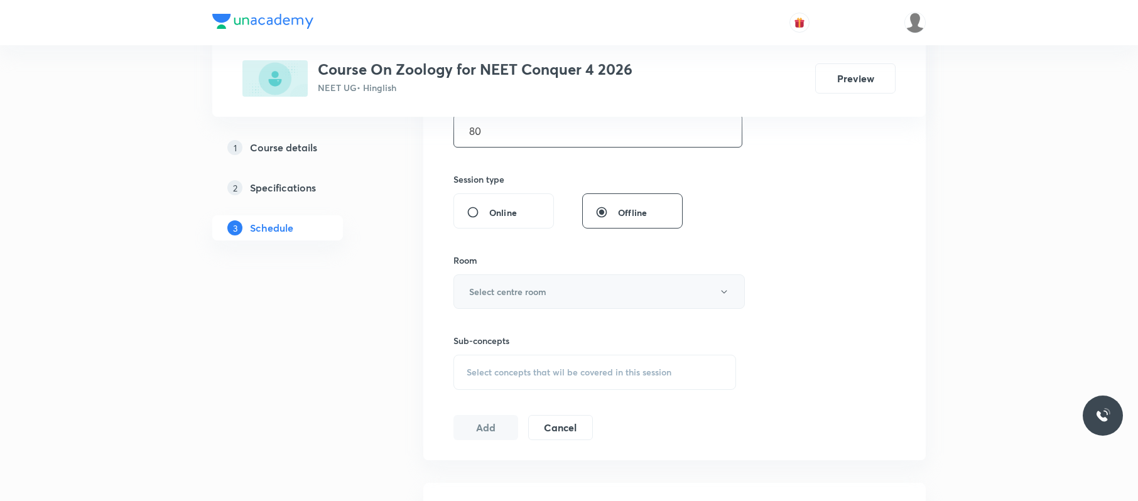
type input "80"
click at [577, 286] on button "Select centre room" at bounding box center [598, 291] width 291 height 35
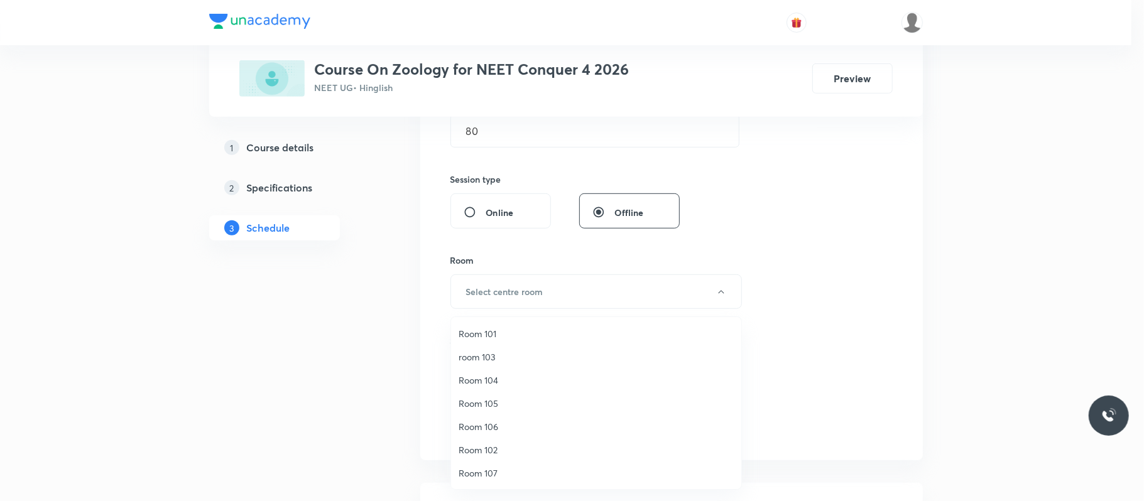
click at [498, 450] on span "Room 102" at bounding box center [595, 449] width 275 height 13
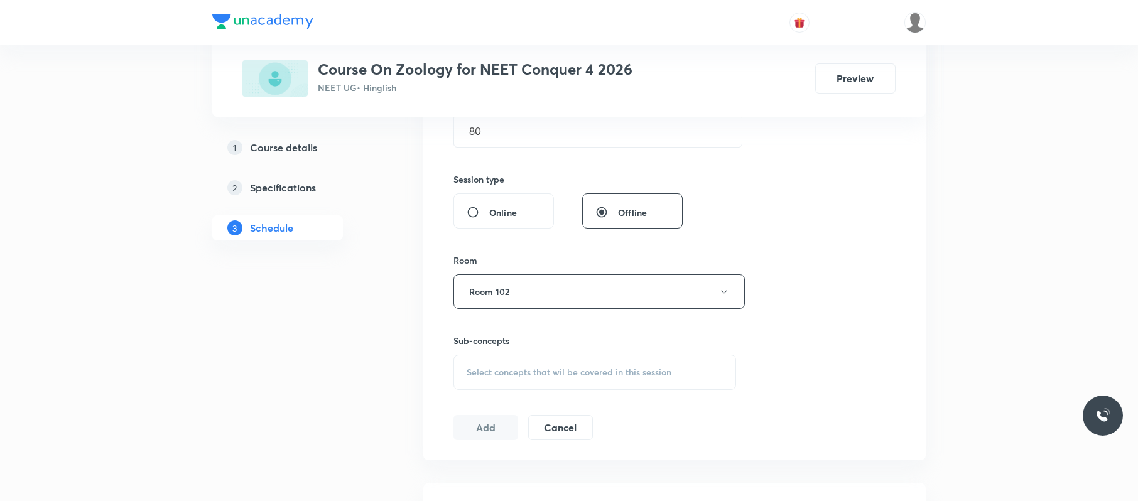
scroll to position [610, 0]
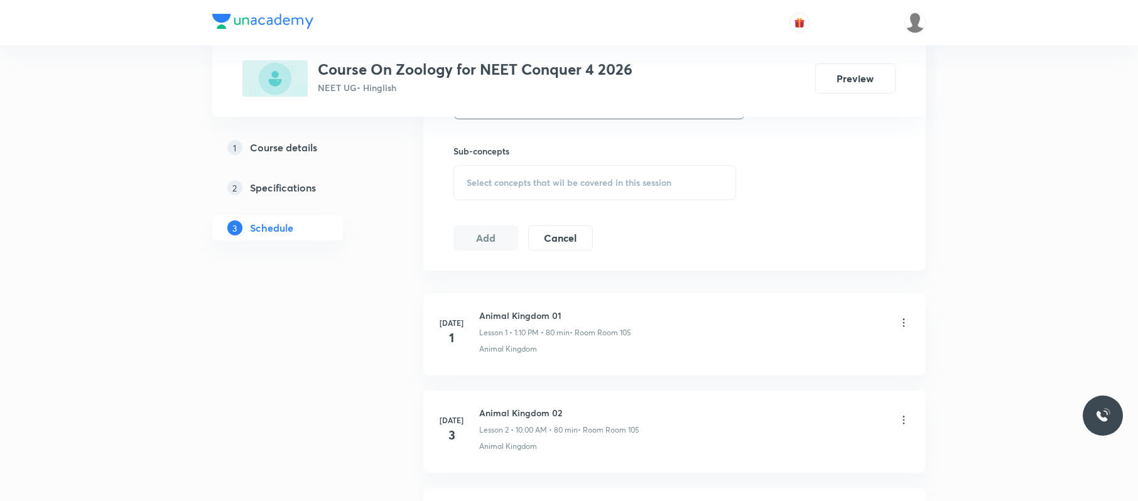
click at [662, 183] on span "Select concepts that wil be covered in this session" at bounding box center [569, 183] width 205 height 10
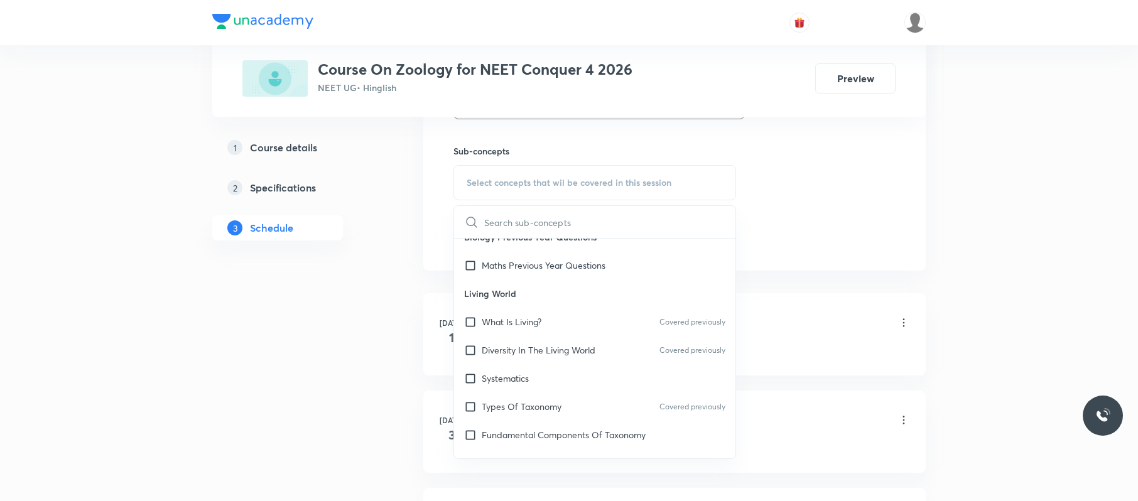
scroll to position [144, 0]
click at [585, 355] on p "Diversity In The Living World" at bounding box center [539, 348] width 114 height 13
checkbox input "true"
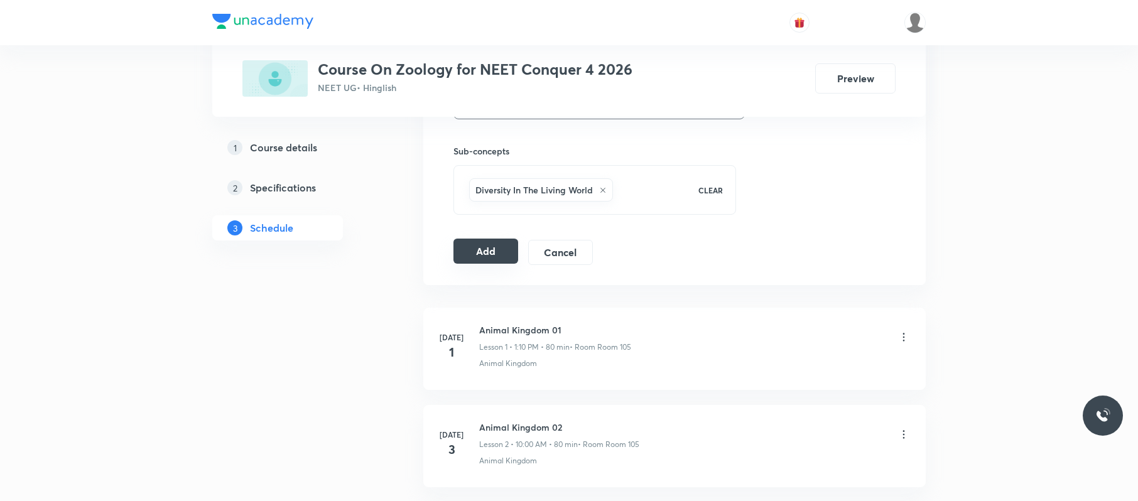
click at [478, 247] on button "Add" at bounding box center [485, 251] width 65 height 25
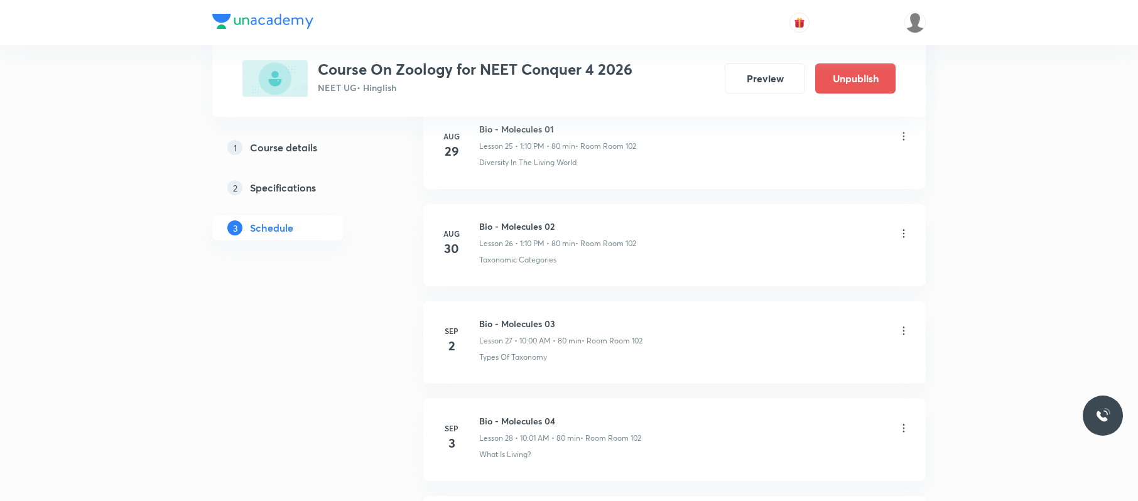
scroll to position [2763, 0]
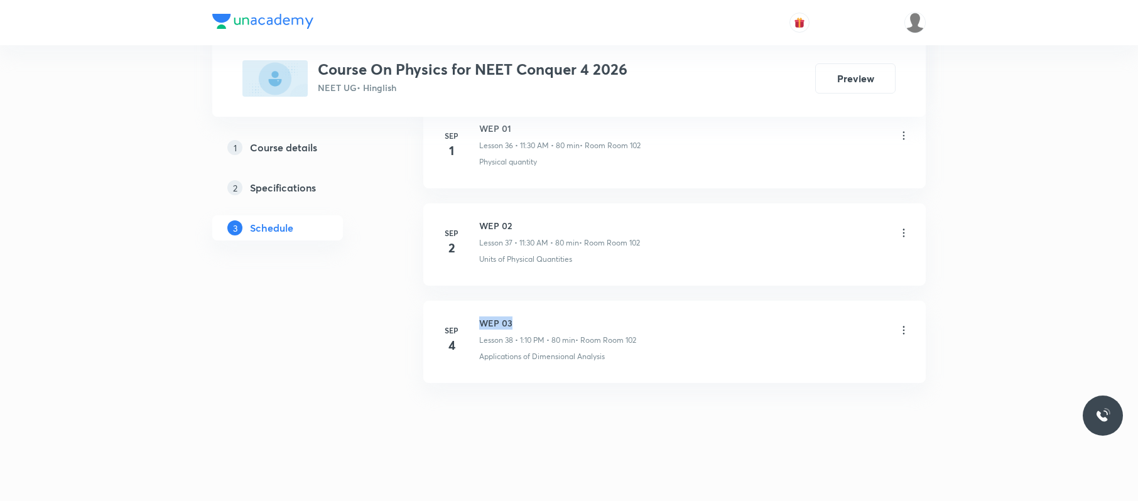
drag, startPoint x: 524, startPoint y: 310, endPoint x: 474, endPoint y: 297, distance: 51.8
copy h6 "WEP 03"
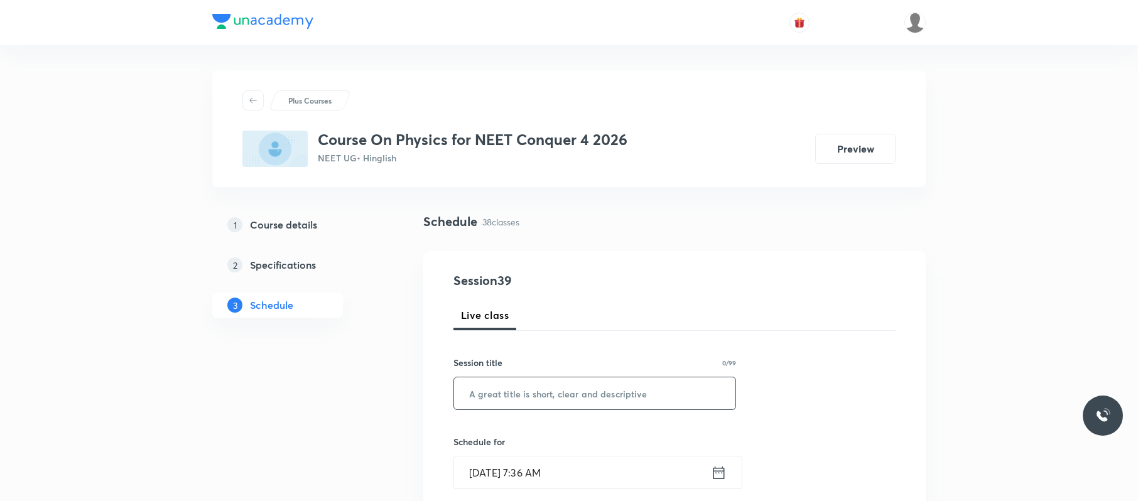
click at [583, 393] on input "text" at bounding box center [594, 393] width 281 height 32
paste input "WEP 03"
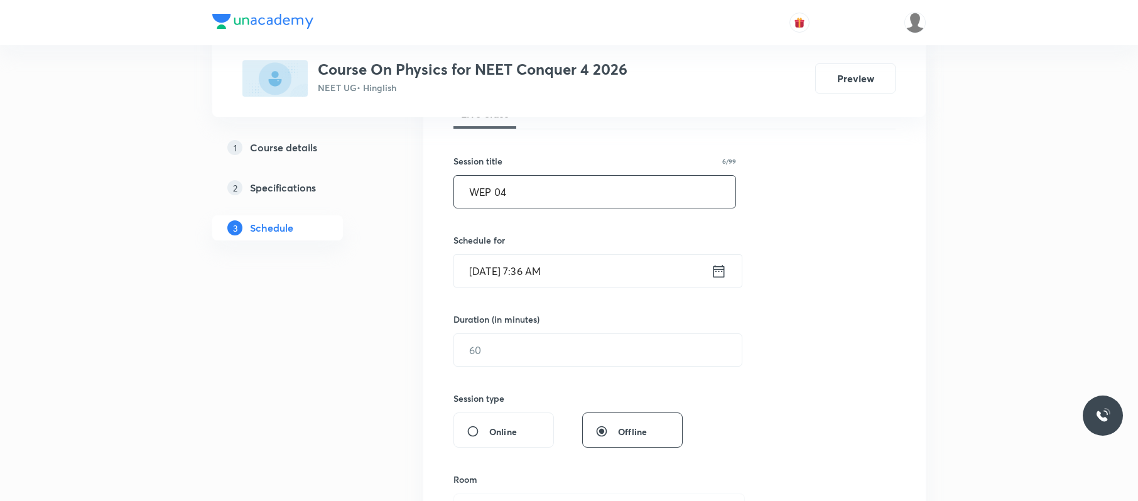
scroll to position [225, 0]
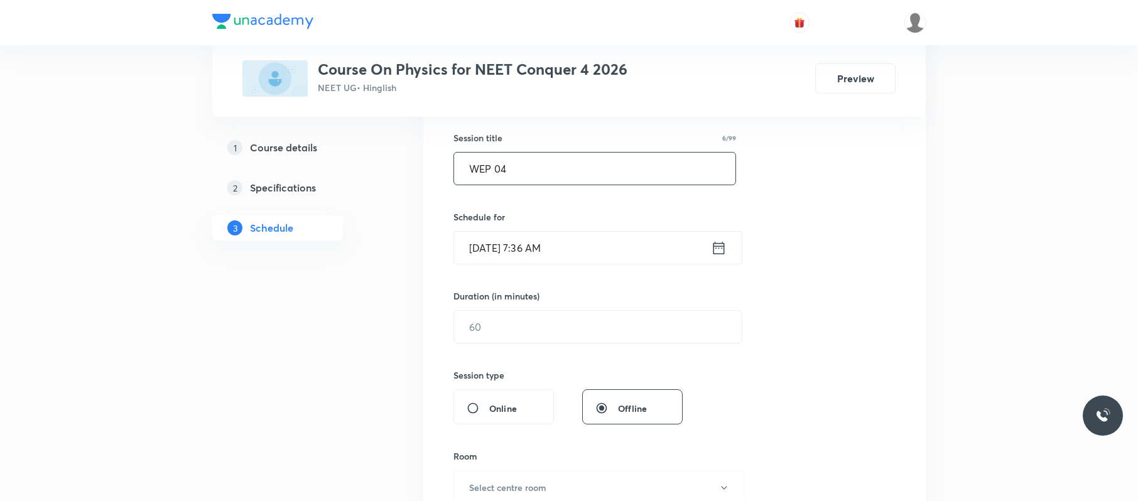
type input "WEP 04"
click at [588, 252] on input "[DATE] 7:36 AM" at bounding box center [582, 248] width 257 height 32
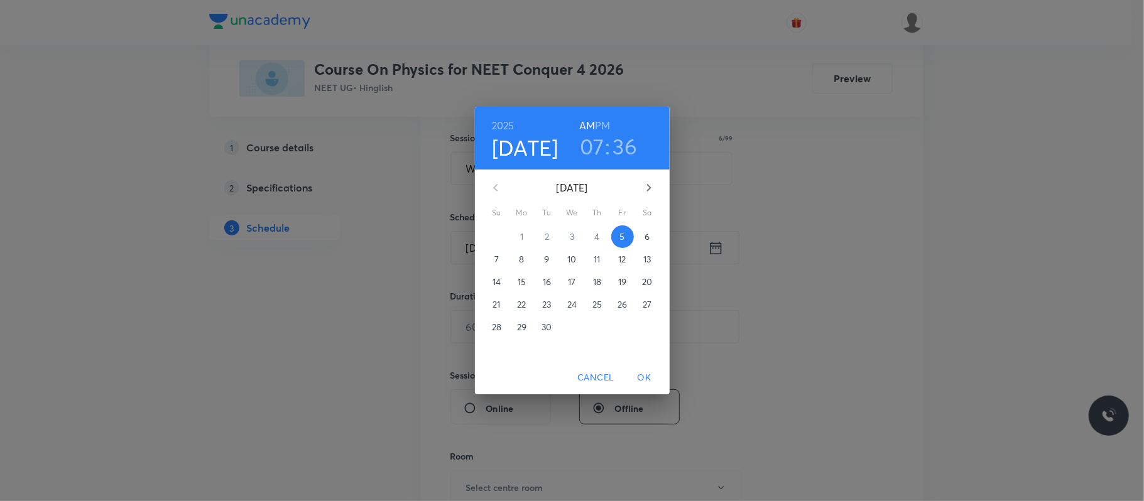
click at [604, 151] on h3 "07" at bounding box center [592, 146] width 24 height 26
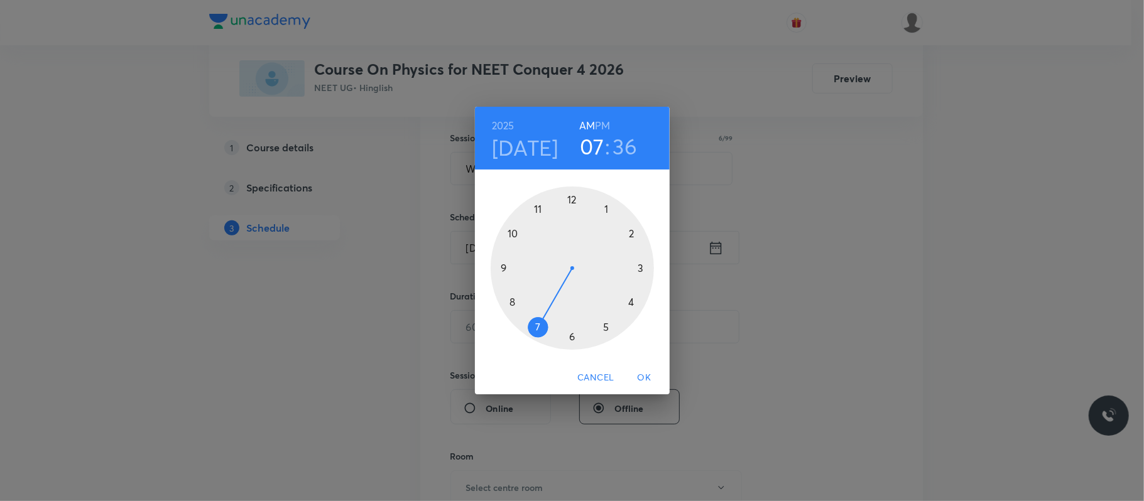
click at [603, 121] on h6 "PM" at bounding box center [602, 126] width 15 height 18
click at [609, 207] on div at bounding box center [572, 268] width 163 height 163
click at [634, 234] on div at bounding box center [572, 268] width 163 height 163
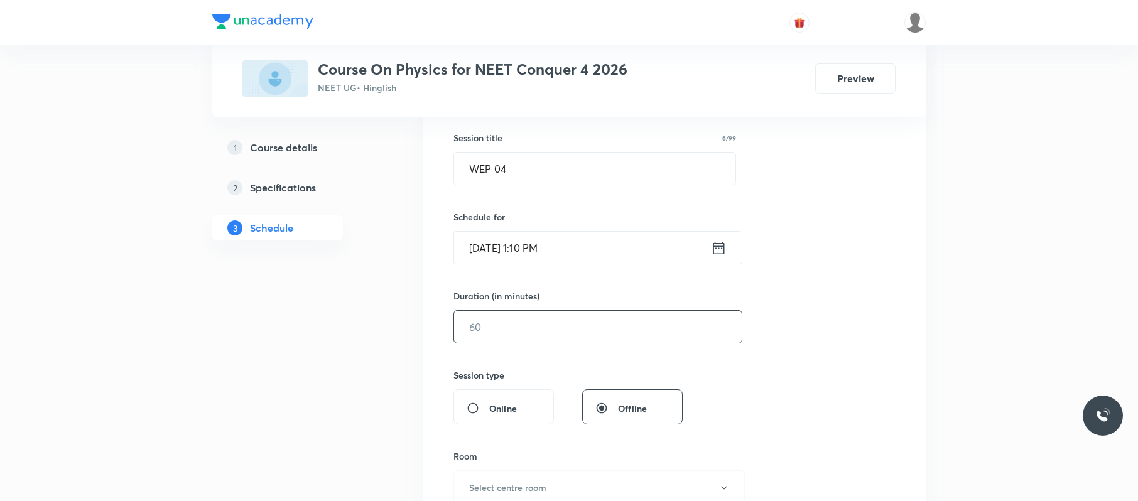
click at [561, 325] on input "text" at bounding box center [598, 327] width 288 height 32
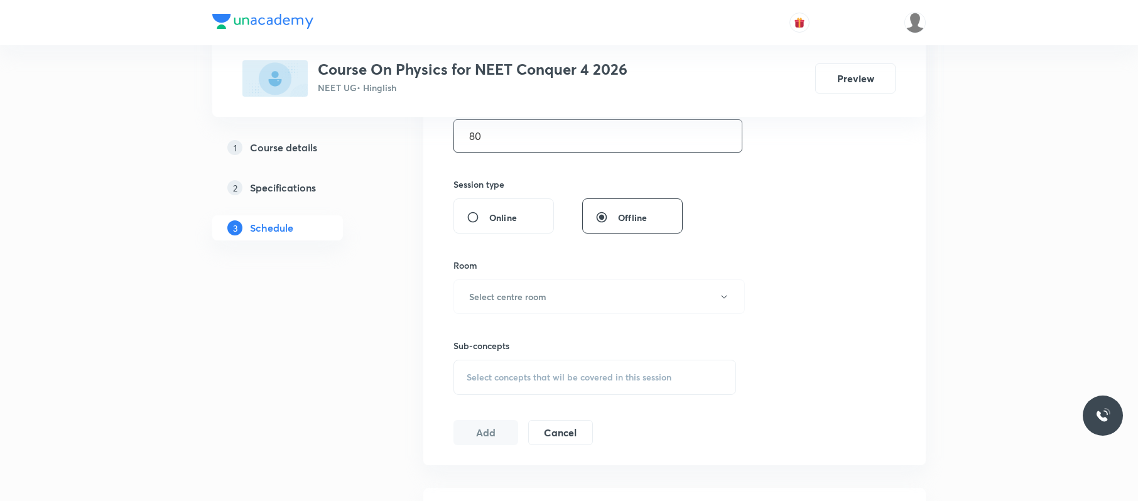
scroll to position [417, 0]
type input "80"
click at [563, 300] on button "Select centre room" at bounding box center [598, 295] width 291 height 35
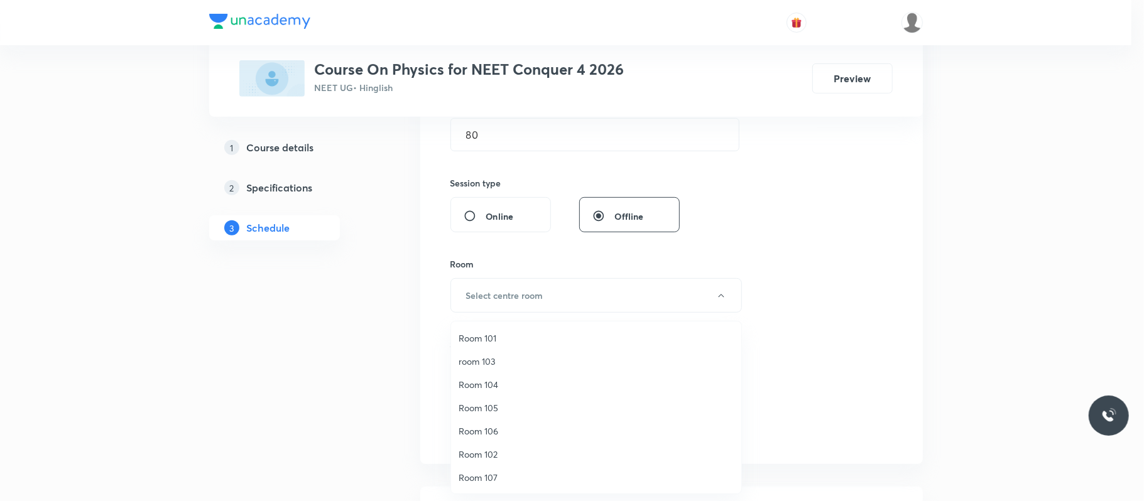
click at [495, 451] on span "Room 102" at bounding box center [595, 454] width 275 height 13
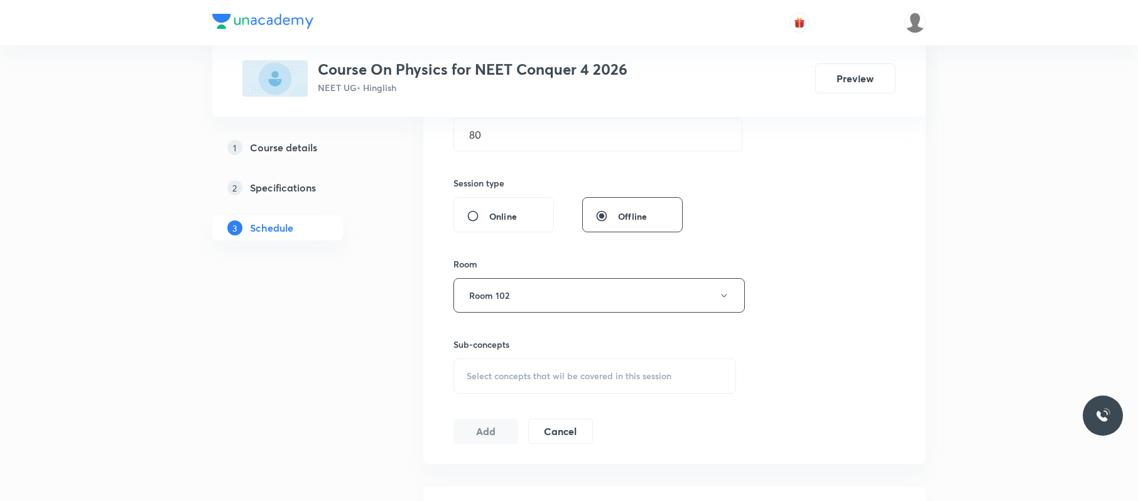
click at [594, 381] on span "Select concepts that wil be covered in this session" at bounding box center [569, 376] width 205 height 10
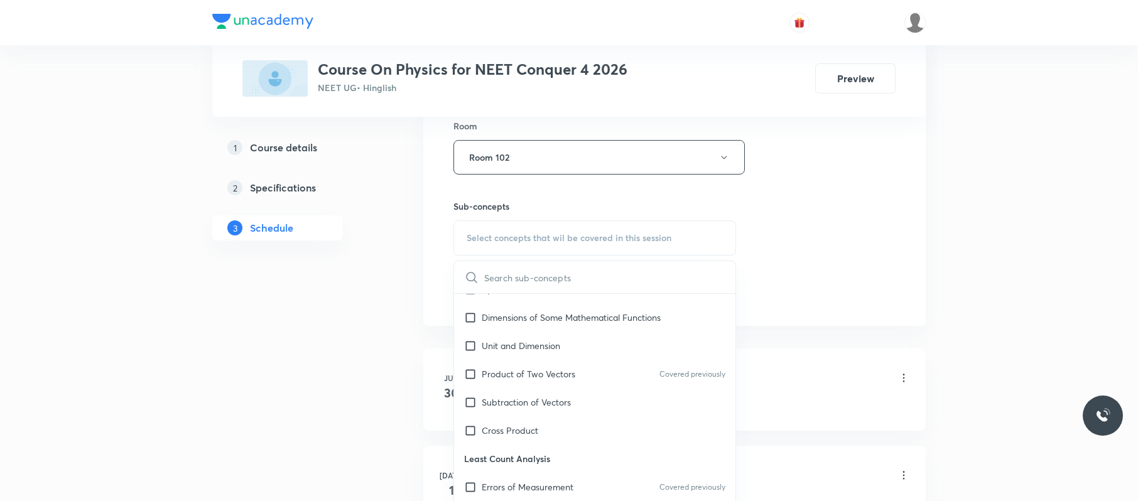
scroll to position [300, 0]
click at [624, 382] on div "Product of Two Vectors Covered previously" at bounding box center [594, 373] width 281 height 28
checkbox input "true"
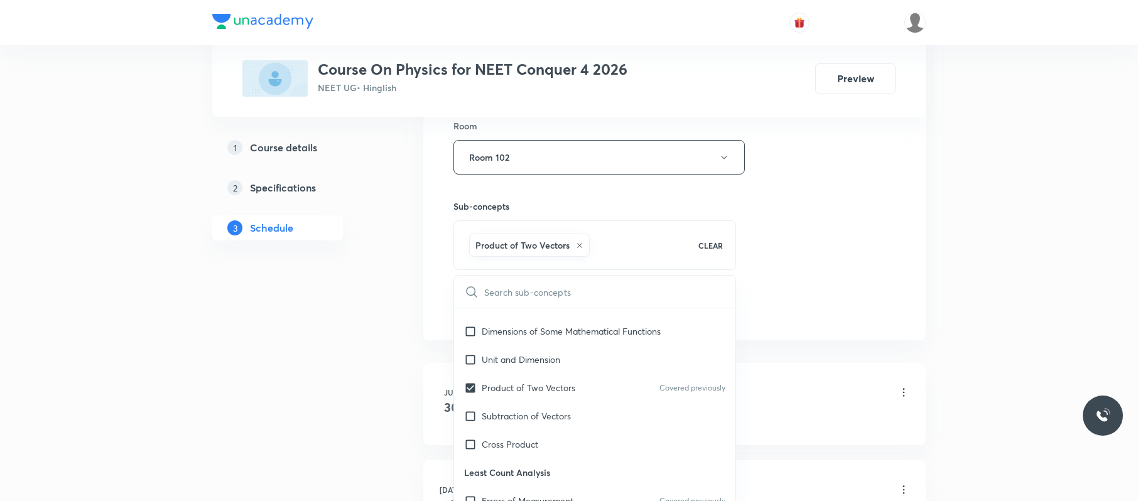
click at [820, 209] on div "Session 39 Live class Session title 6/99 WEP 04 ​ Schedule for [DATE] 1:10 PM ​…" at bounding box center [674, 18] width 442 height 604
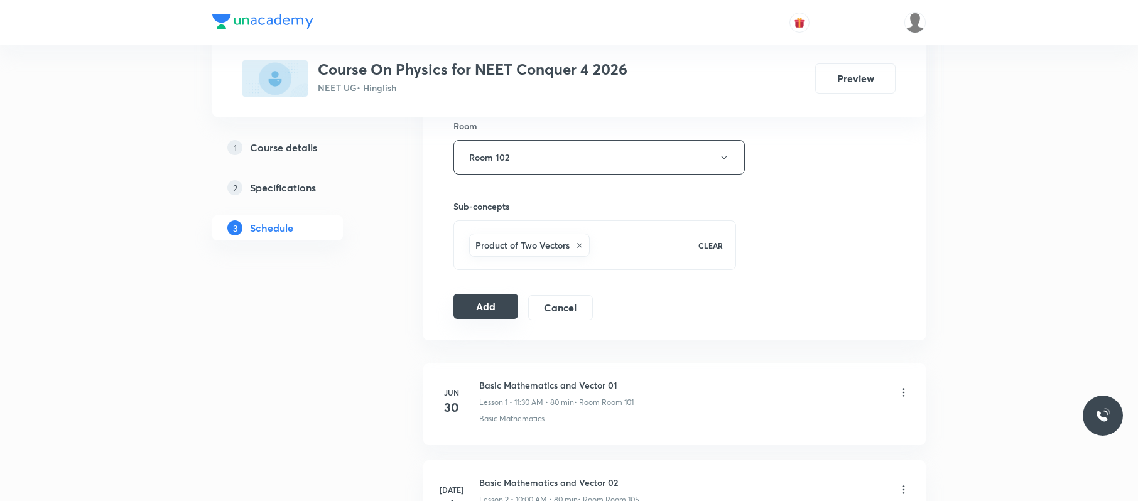
click at [462, 318] on button "Add" at bounding box center [485, 306] width 65 height 25
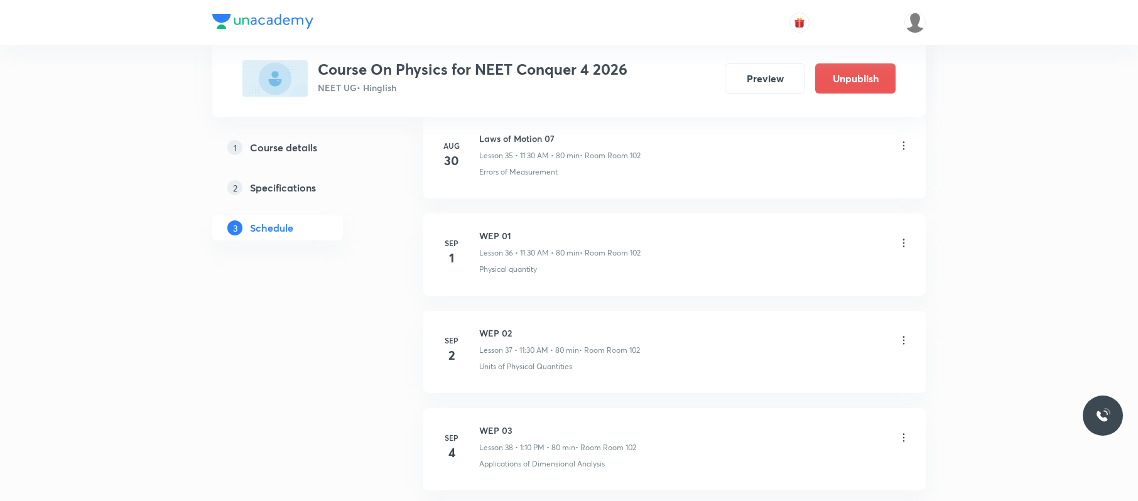
scroll to position [3741, 0]
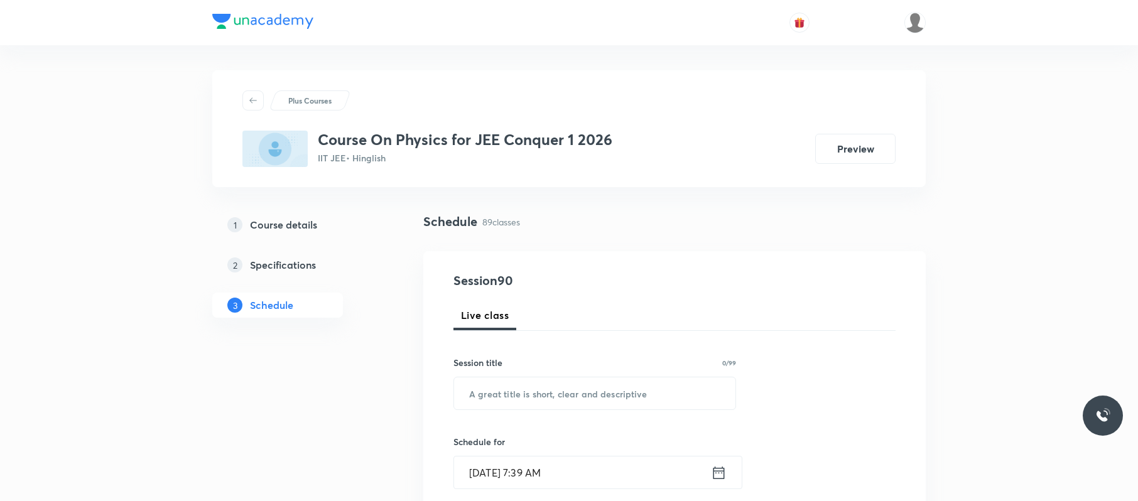
scroll to position [9211, 0]
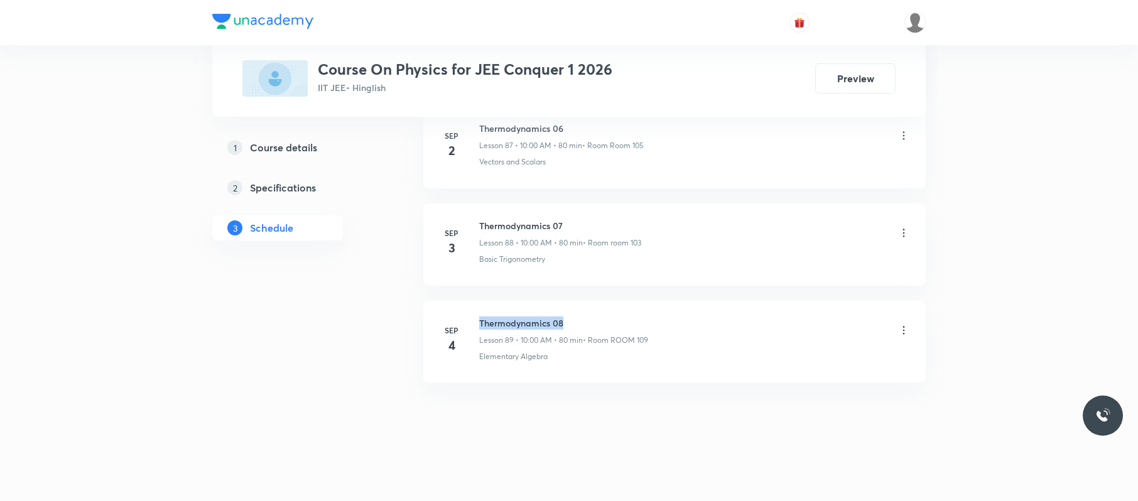
drag, startPoint x: 595, startPoint y: 309, endPoint x: 479, endPoint y: 305, distance: 116.9
click at [479, 305] on li "Sep 4 Thermodynamics 08 Lesson 89 • 10:00 AM • 80 min • Room ROOM 109 Elementar…" at bounding box center [674, 342] width 502 height 82
copy h6 "Thermodynamics 08"
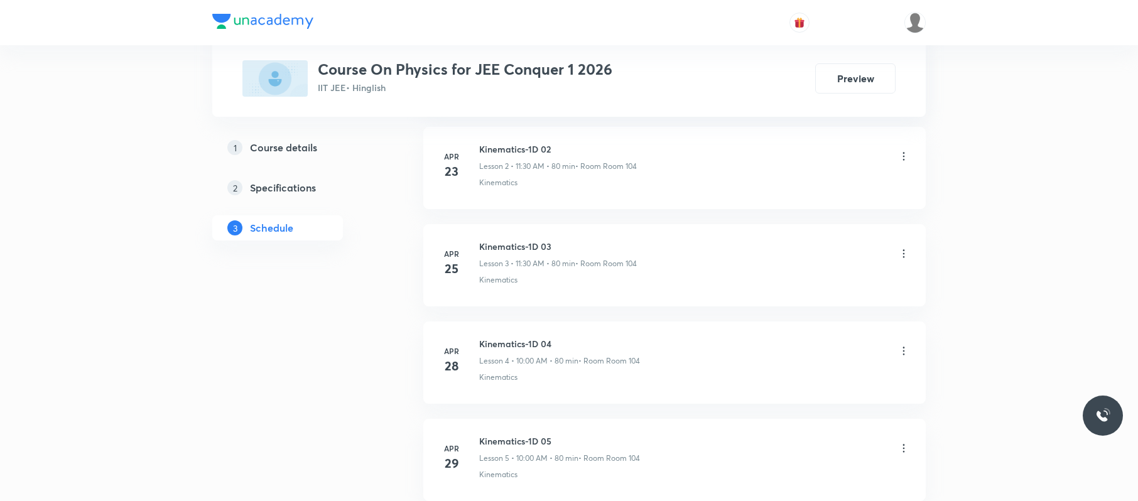
scroll to position [0, 0]
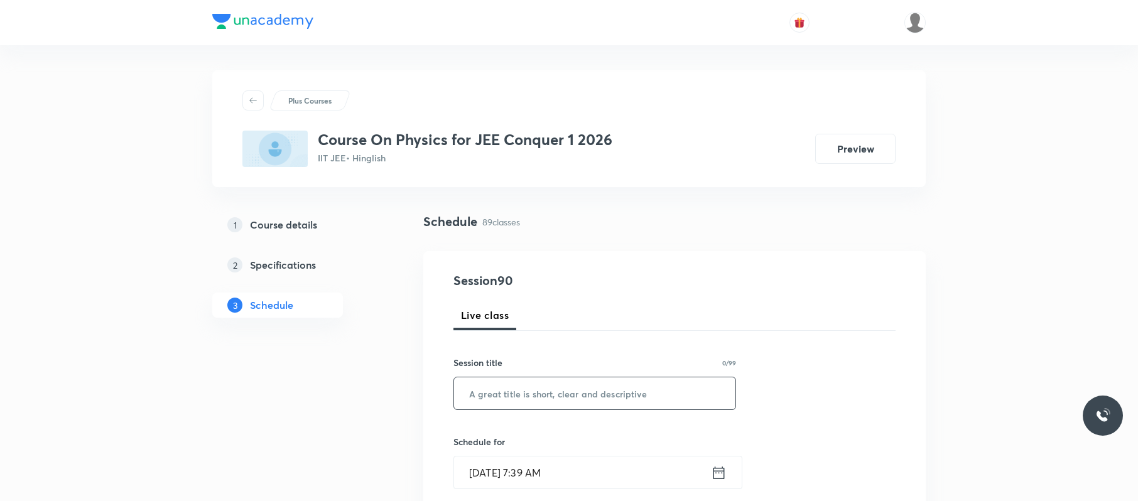
paste input "Thermodynamics 08"
click at [578, 400] on input "text" at bounding box center [594, 393] width 281 height 32
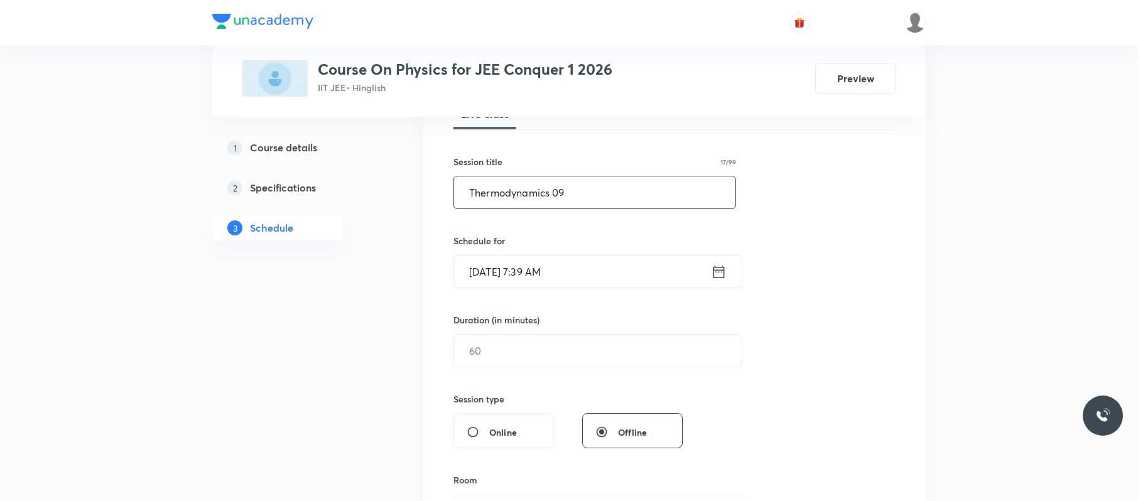
scroll to position [199, 0]
type input "Thermodynamics 09"
click at [613, 261] on input "Sep 5, 2025, 7:39 AM" at bounding box center [582, 274] width 257 height 32
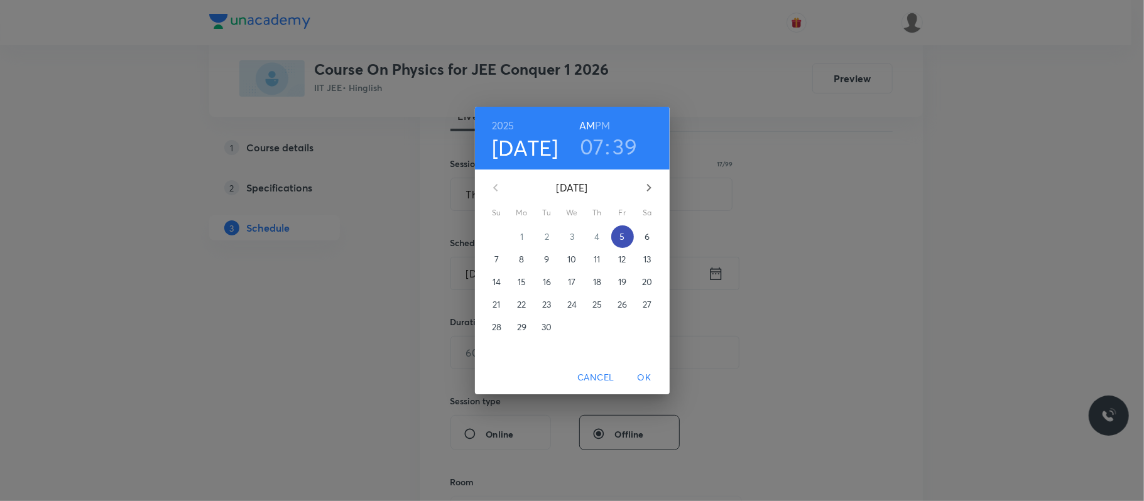
click at [619, 235] on span "5" at bounding box center [622, 236] width 23 height 13
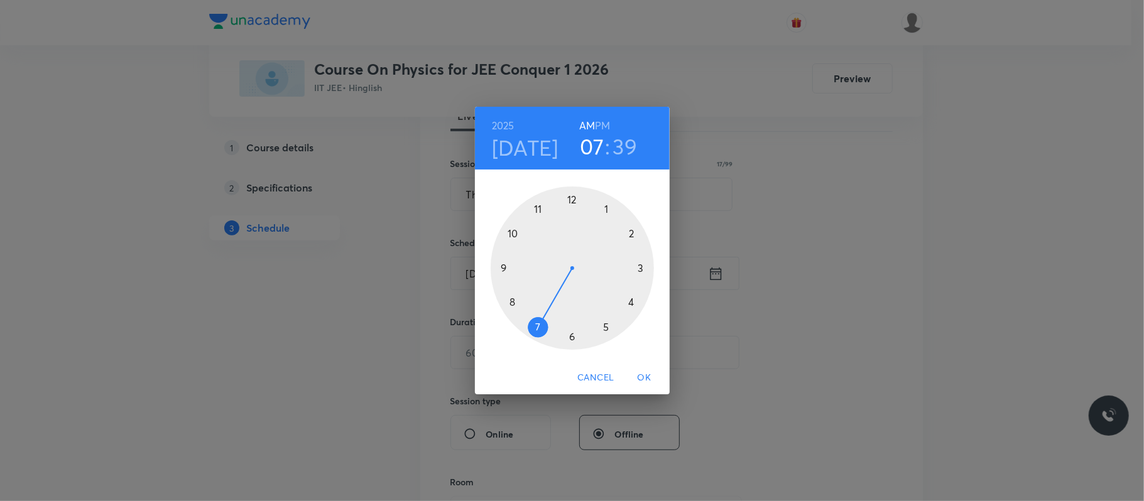
click at [513, 236] on div at bounding box center [572, 268] width 163 height 163
click at [573, 194] on div at bounding box center [572, 268] width 163 height 163
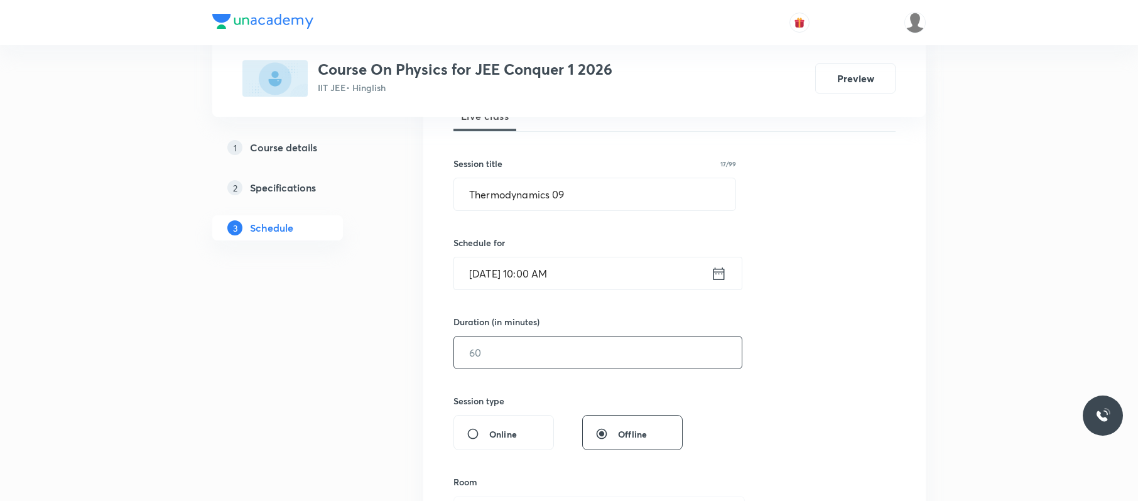
click at [556, 357] on input "text" at bounding box center [598, 353] width 288 height 32
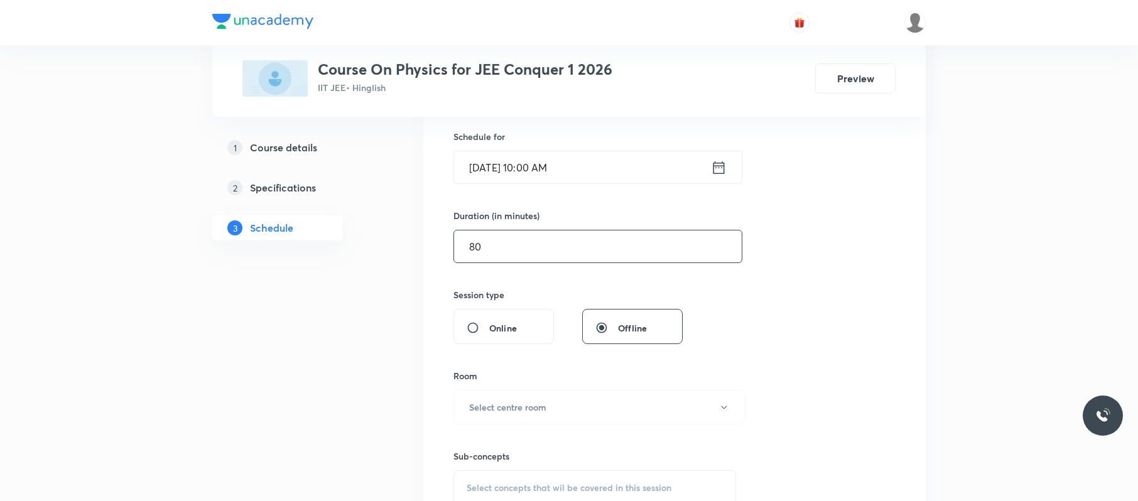
scroll to position [364, 0]
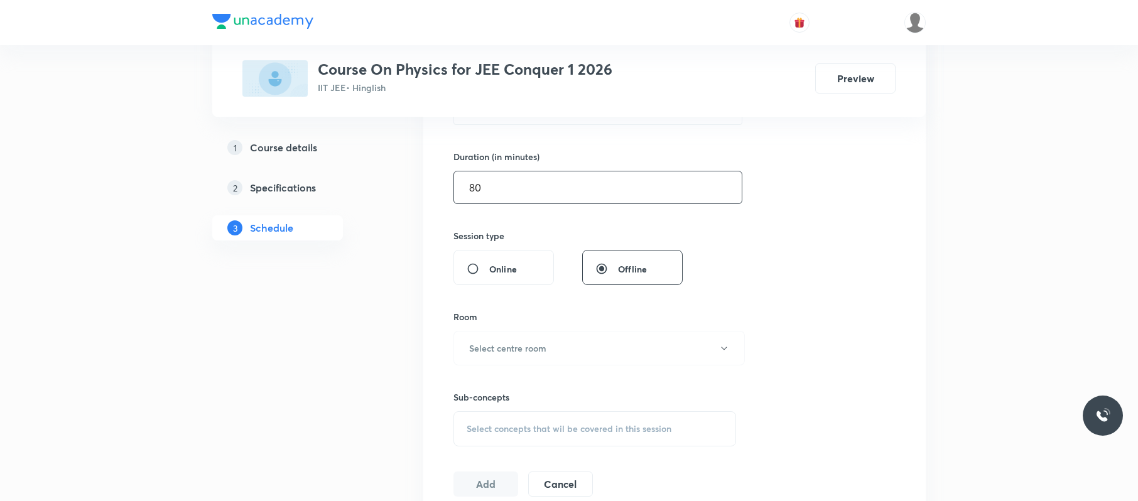
type input "80"
click at [556, 357] on button "Select centre room" at bounding box center [598, 348] width 291 height 35
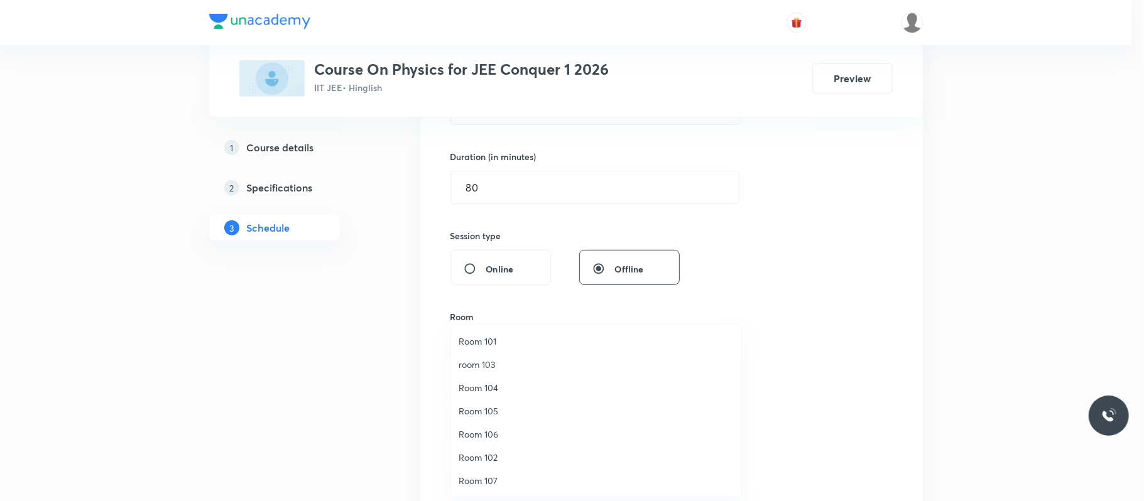
click at [515, 363] on span "room 103" at bounding box center [595, 364] width 275 height 13
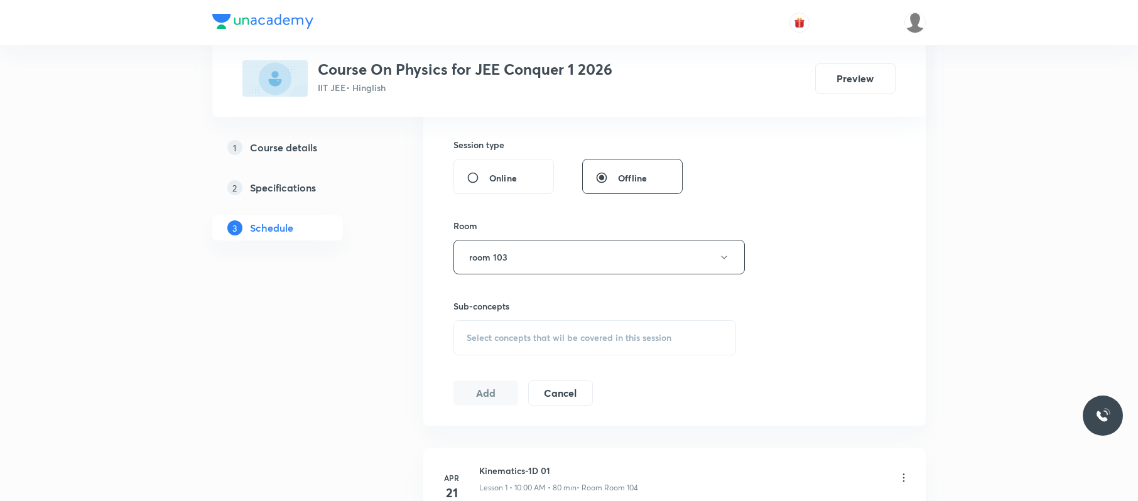
scroll to position [456, 0]
click at [614, 327] on div "Select concepts that wil be covered in this session" at bounding box center [594, 337] width 283 height 35
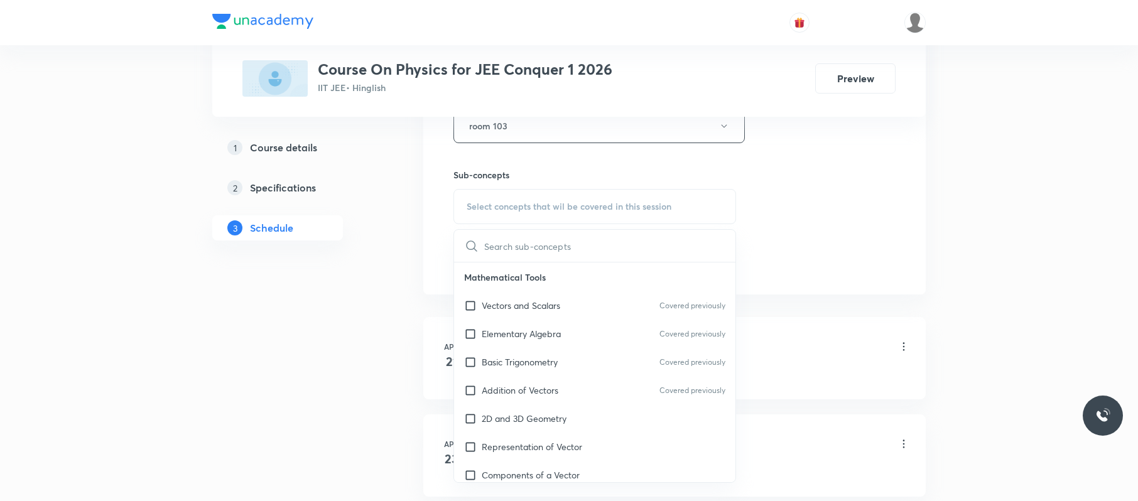
scroll to position [93, 0]
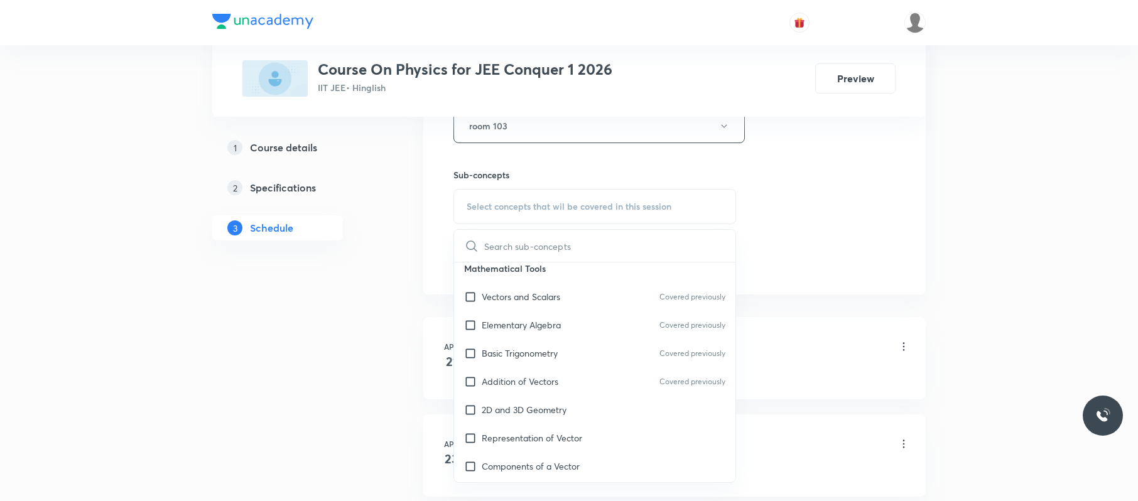
click at [601, 364] on div "Basic Trigonometry Covered previously" at bounding box center [594, 353] width 281 height 28
checkbox input "true"
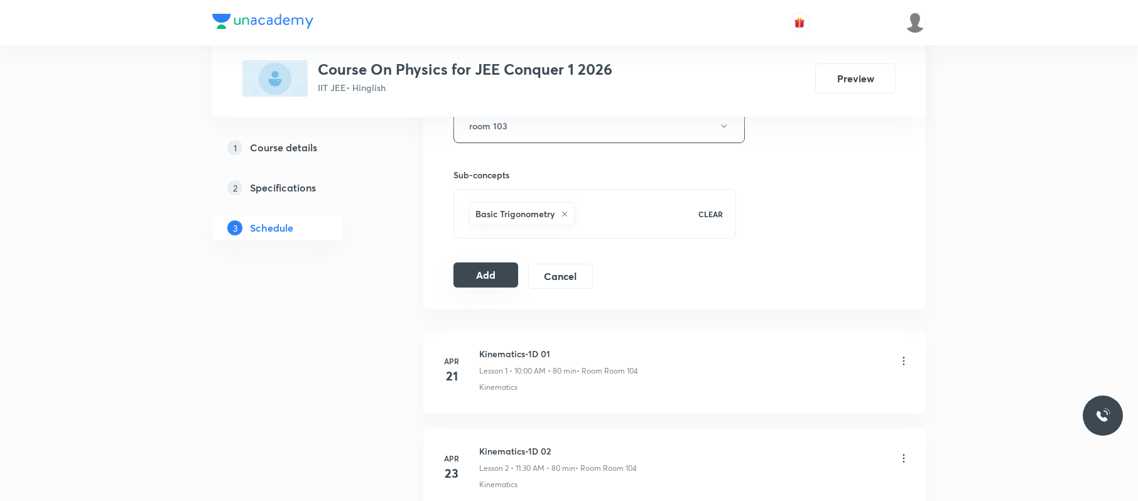
click at [493, 269] on button "Add" at bounding box center [485, 275] width 65 height 25
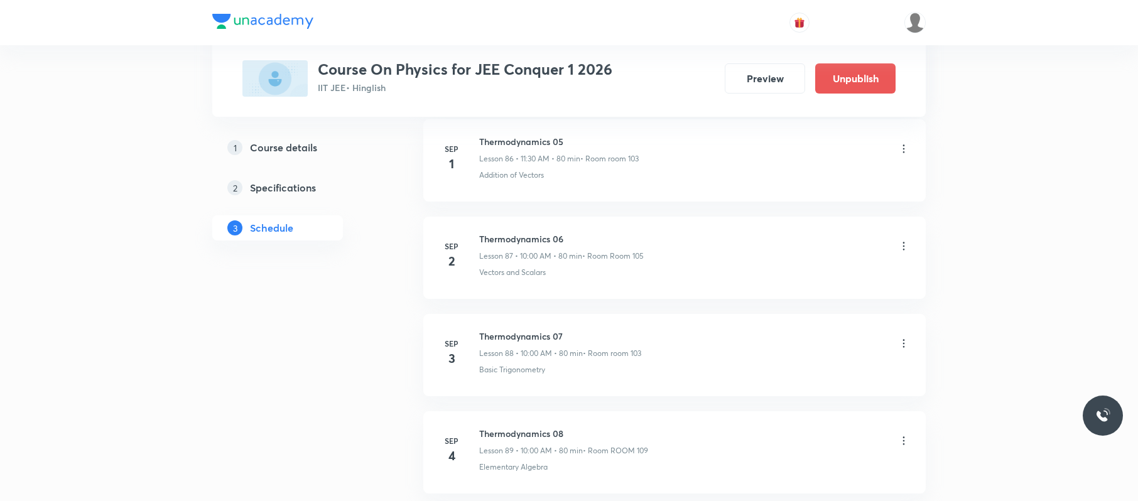
scroll to position [8730, 0]
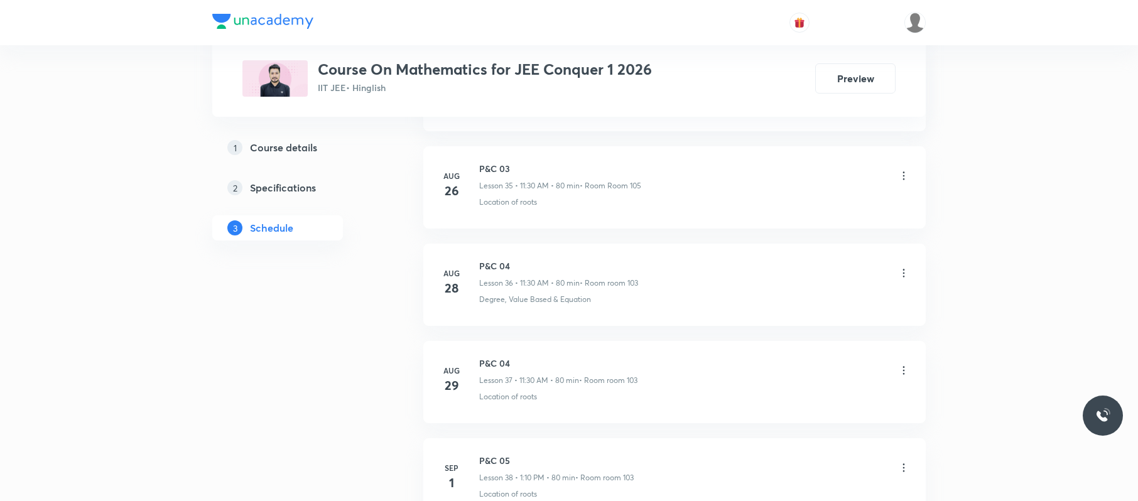
scroll to position [4516, 0]
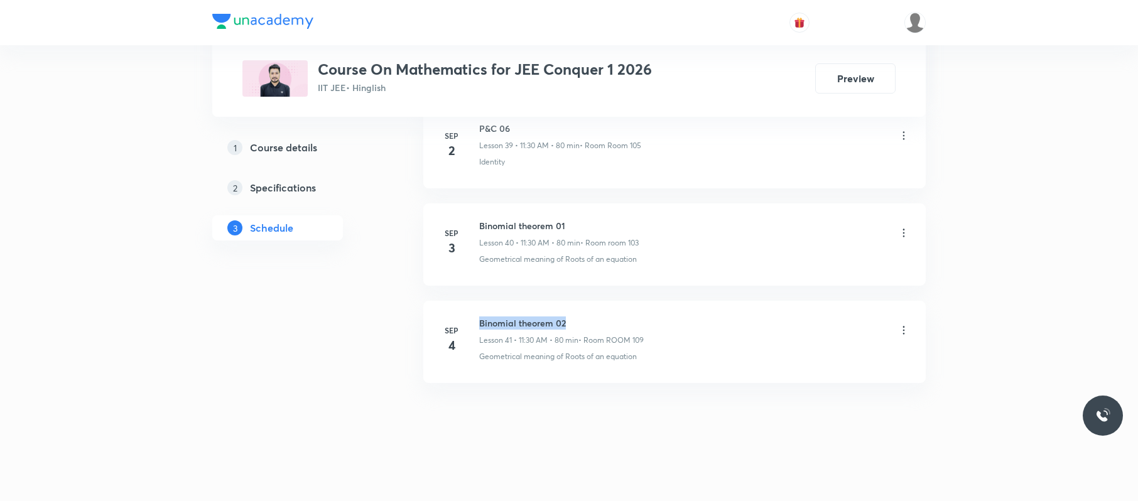
drag, startPoint x: 570, startPoint y: 307, endPoint x: 470, endPoint y: 303, distance: 100.6
click at [470, 303] on li "Sep 4 Binomial theorem 02 Lesson 41 • 11:30 AM • 80 min • Room ROOM 109 Geometr…" at bounding box center [674, 342] width 502 height 82
copy h6 "Binomial theorem 02"
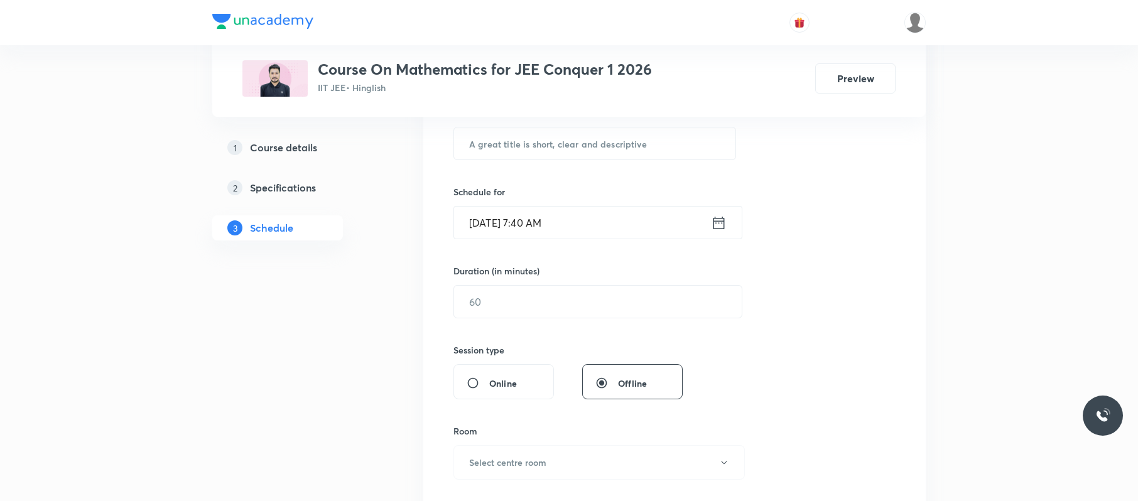
scroll to position [0, 0]
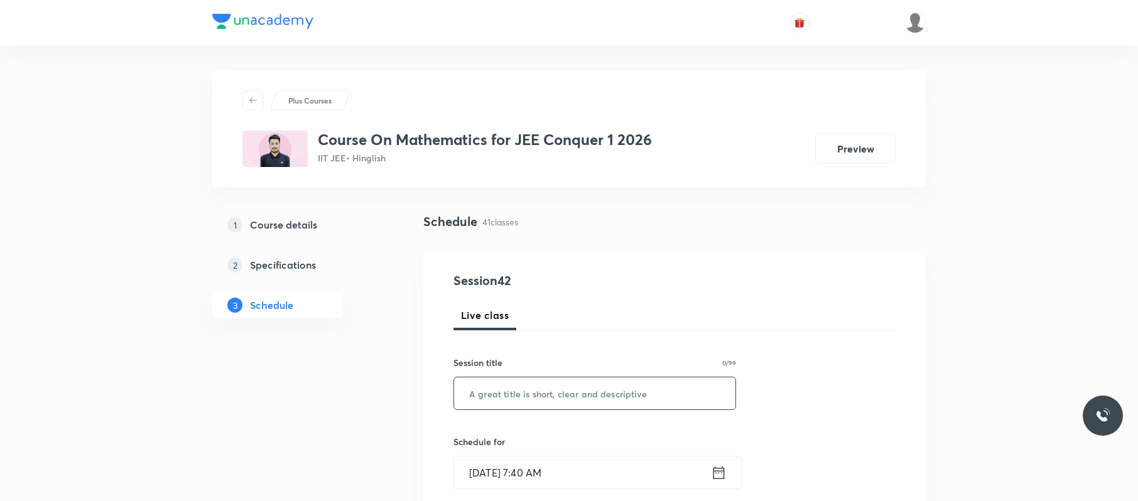
click at [501, 380] on input "text" at bounding box center [594, 393] width 281 height 32
paste input "Binomial theorem 02"
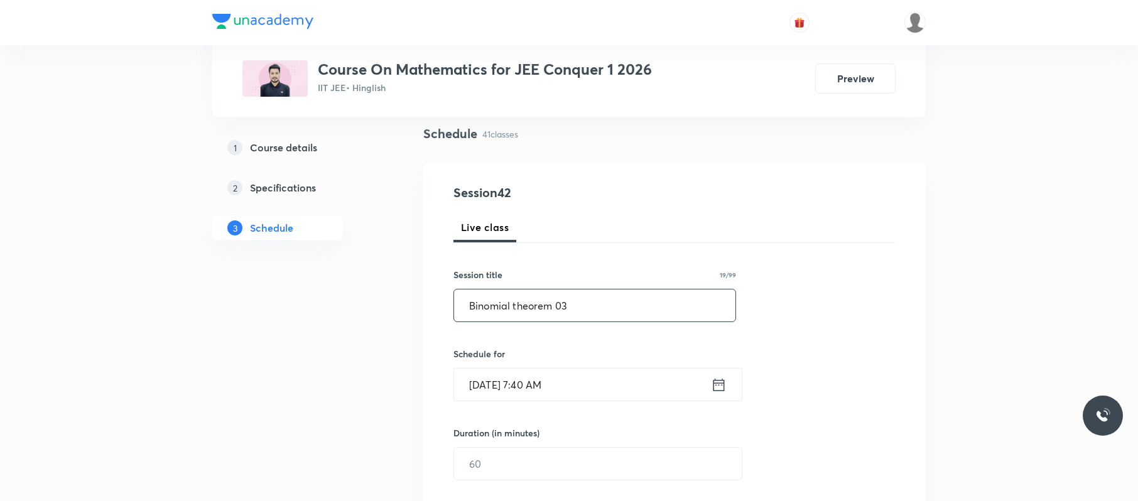
scroll to position [91, 0]
type input "Binomial theorem 03"
click at [616, 380] on input "[DATE] 7:40 AM" at bounding box center [582, 382] width 257 height 32
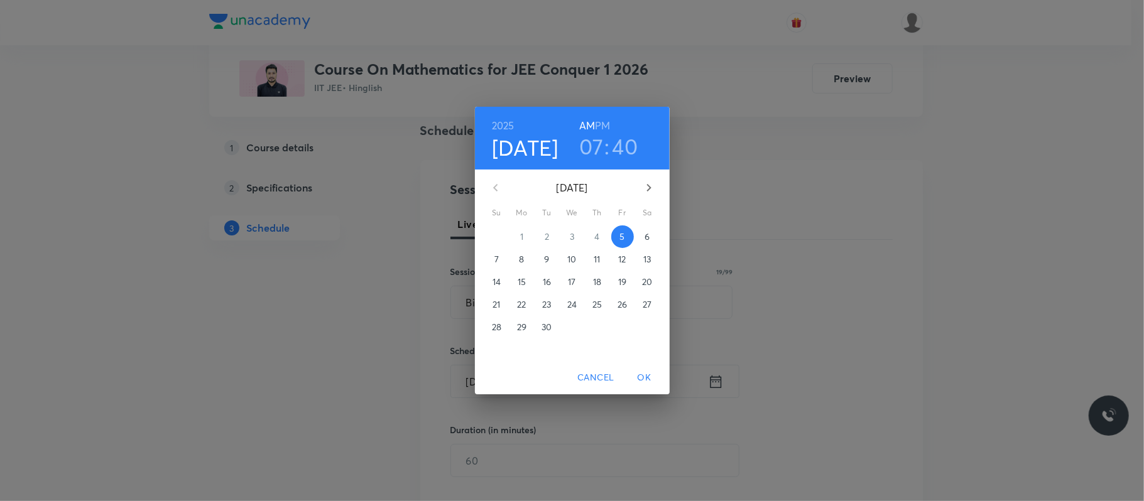
click at [590, 148] on h3 "07" at bounding box center [591, 146] width 24 height 26
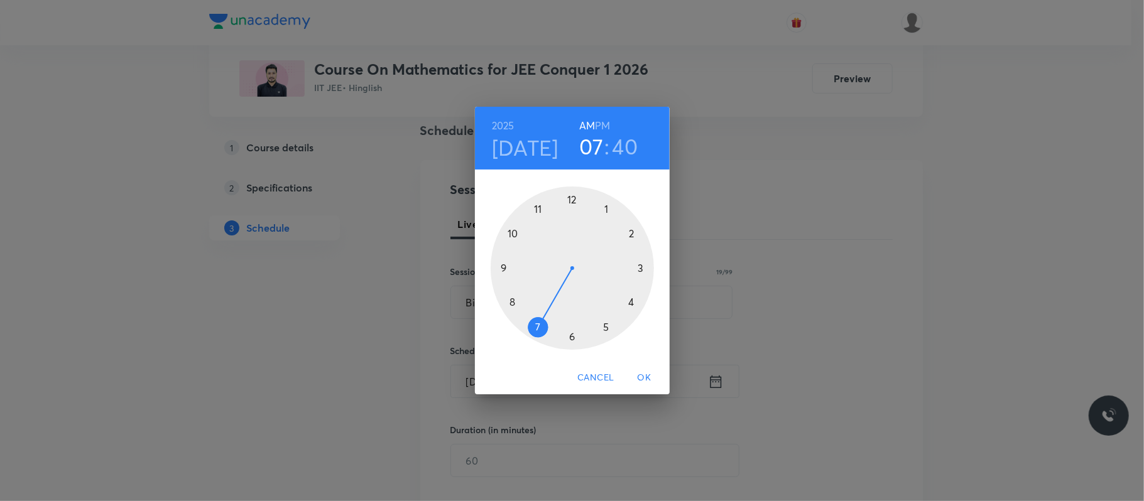
click at [538, 203] on div at bounding box center [572, 268] width 163 height 163
click at [570, 329] on div at bounding box center [572, 268] width 163 height 163
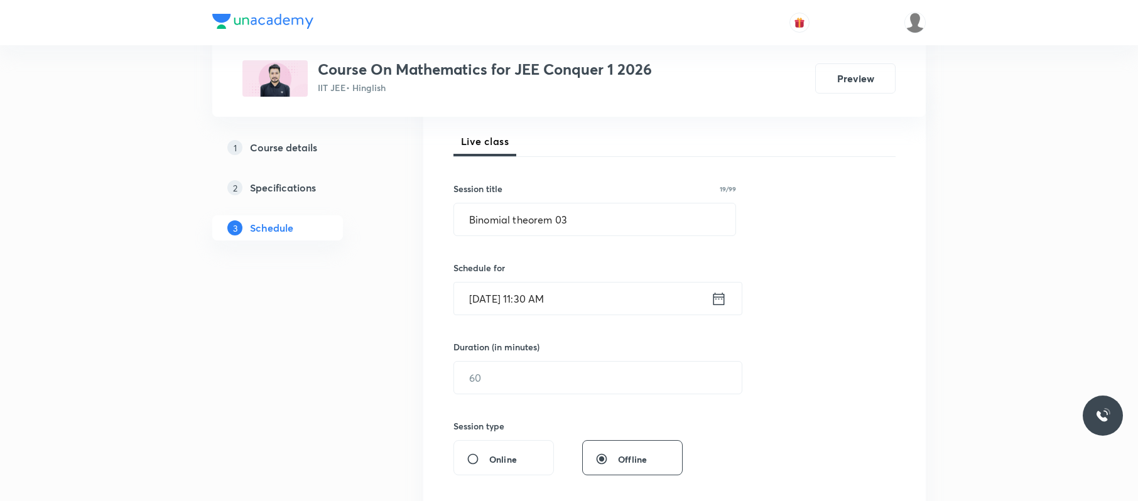
scroll to position [175, 0]
click at [530, 378] on input "text" at bounding box center [598, 377] width 288 height 32
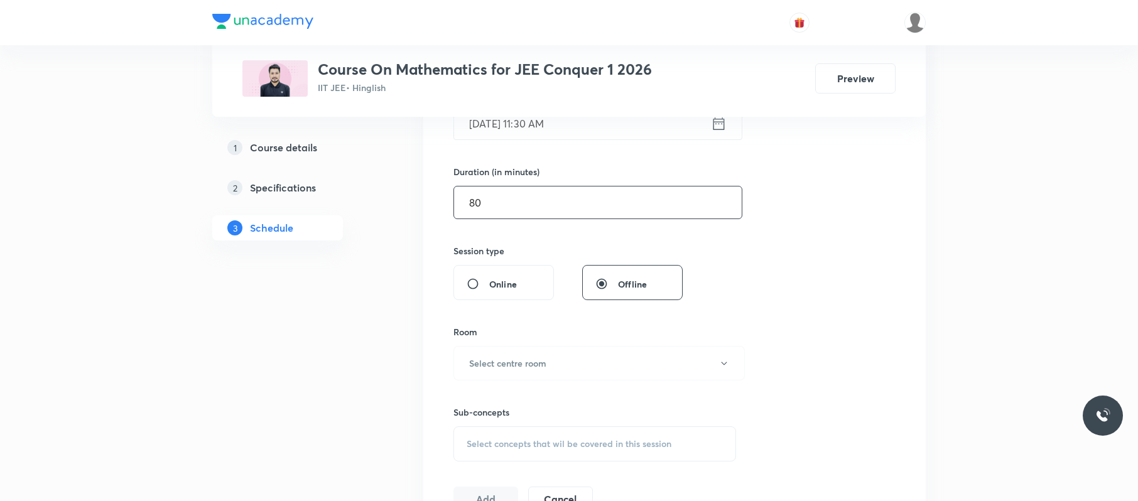
scroll to position [357, 0]
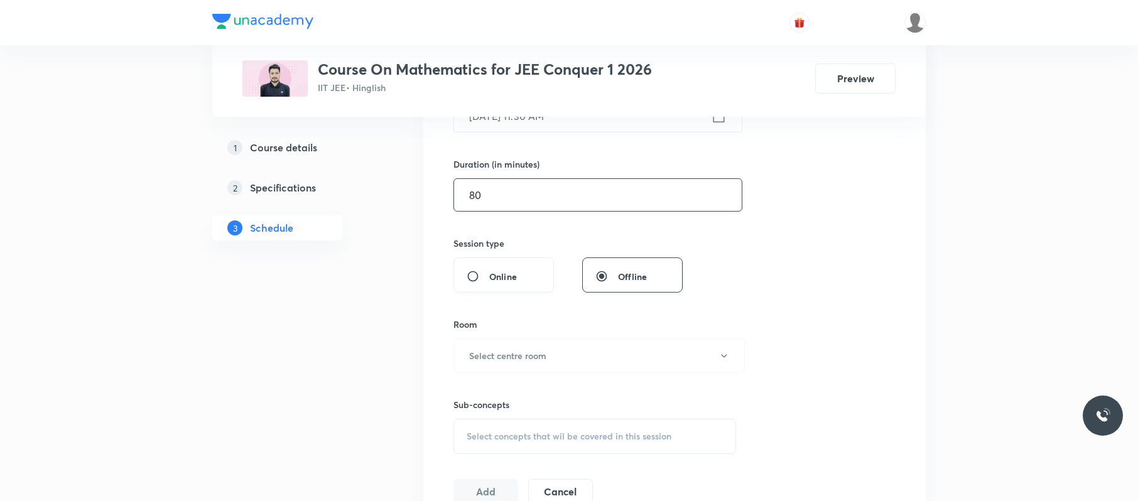
type input "80"
drag, startPoint x: 530, startPoint y: 378, endPoint x: 535, endPoint y: 354, distance: 24.4
click at [535, 354] on div "Session 42 Live class Session title 19/99 Binomial theorem 03 ​ Schedule for Se…" at bounding box center [674, 210] width 442 height 590
click at [535, 354] on h6 "Select centre room" at bounding box center [507, 355] width 77 height 13
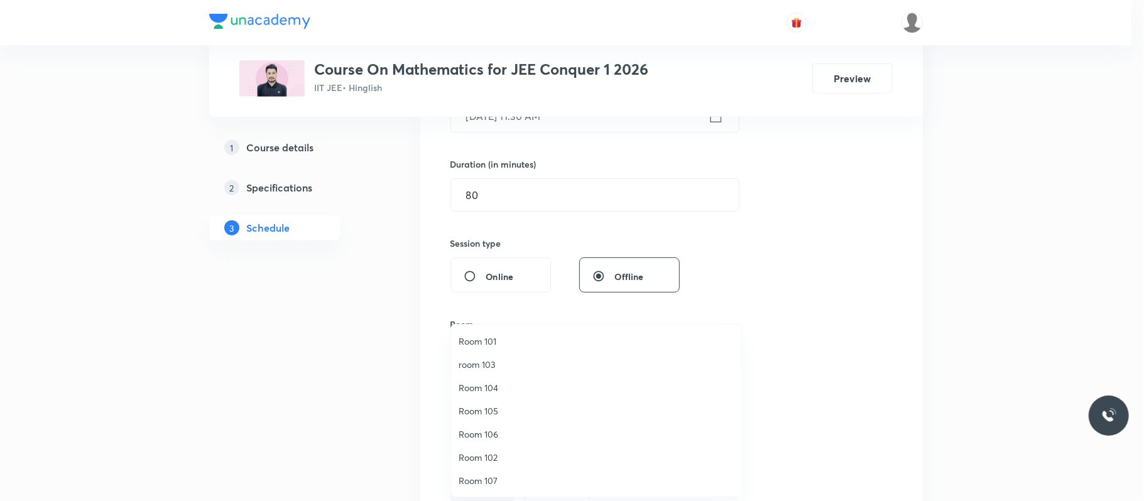
click at [514, 365] on span "room 103" at bounding box center [595, 364] width 275 height 13
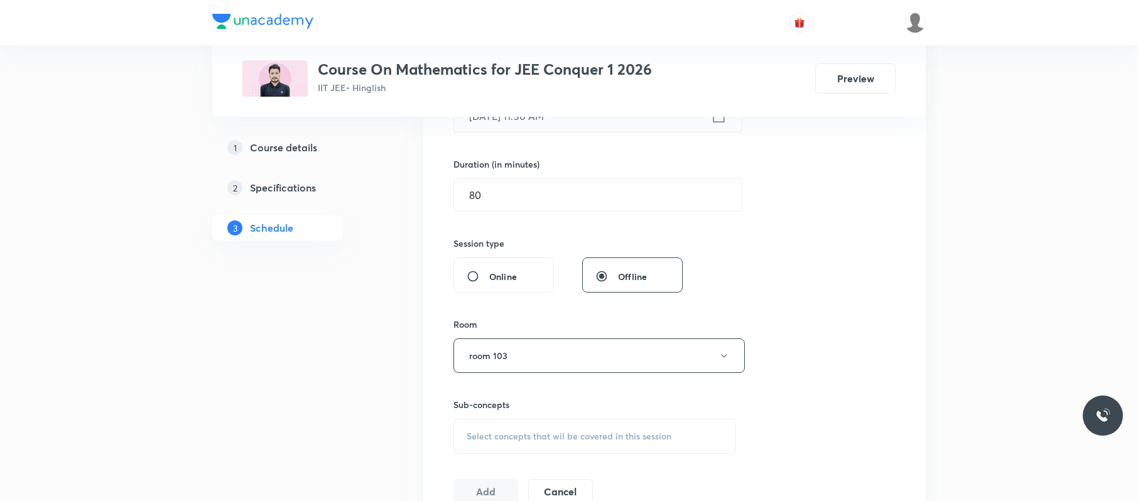
scroll to position [477, 0]
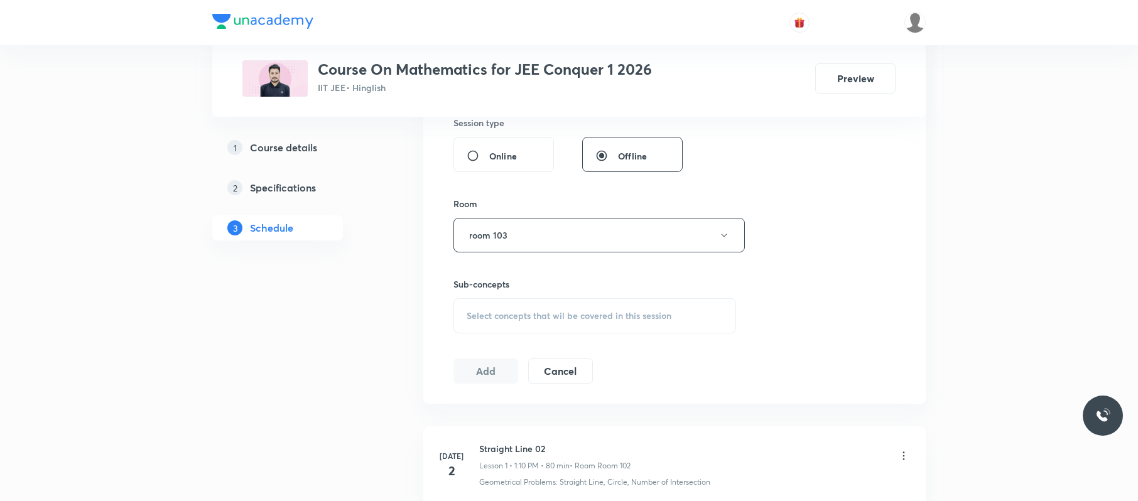
click at [626, 320] on span "Select concepts that wil be covered in this session" at bounding box center [569, 316] width 205 height 10
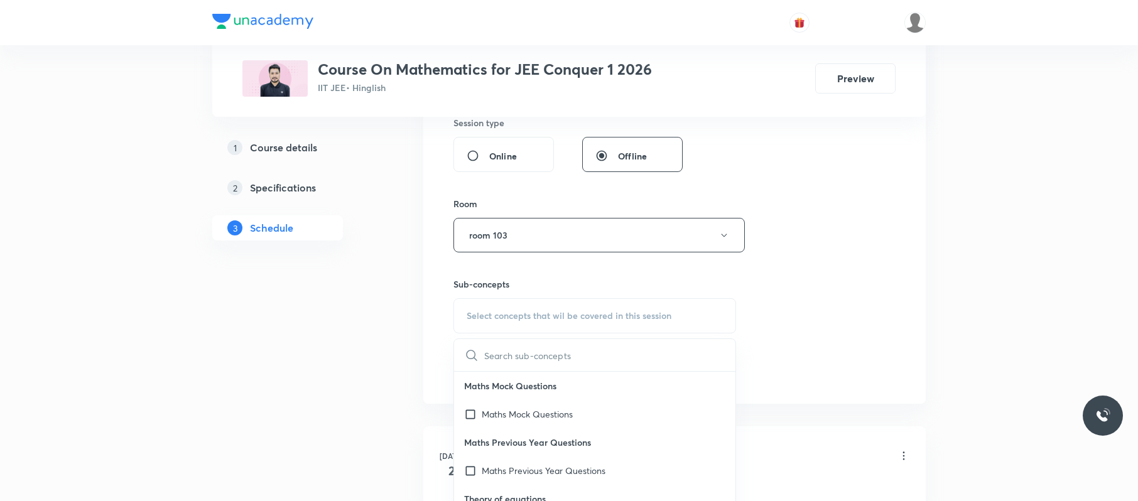
scroll to position [232, 0]
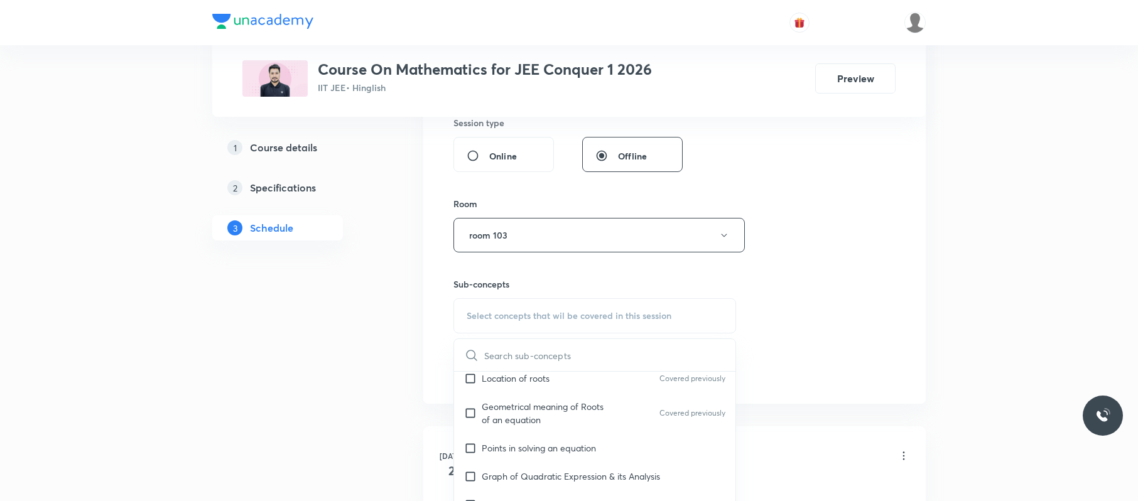
click at [526, 448] on p "Points in solving an equation" at bounding box center [539, 448] width 114 height 13
checkbox input "true"
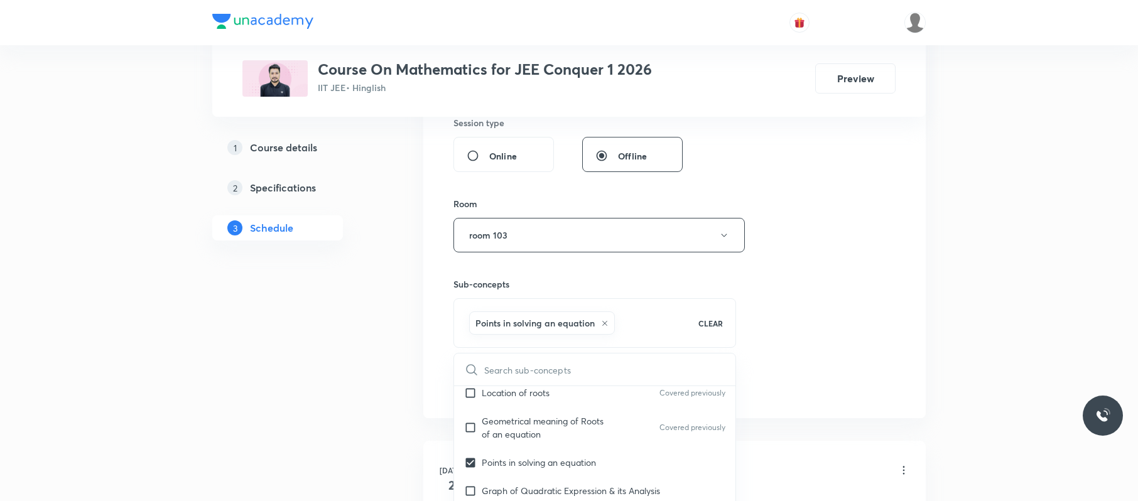
click at [850, 249] on div "Session 42 Live class Session title 19/99 Binomial theorem 03 ​ Schedule for Se…" at bounding box center [674, 96] width 442 height 604
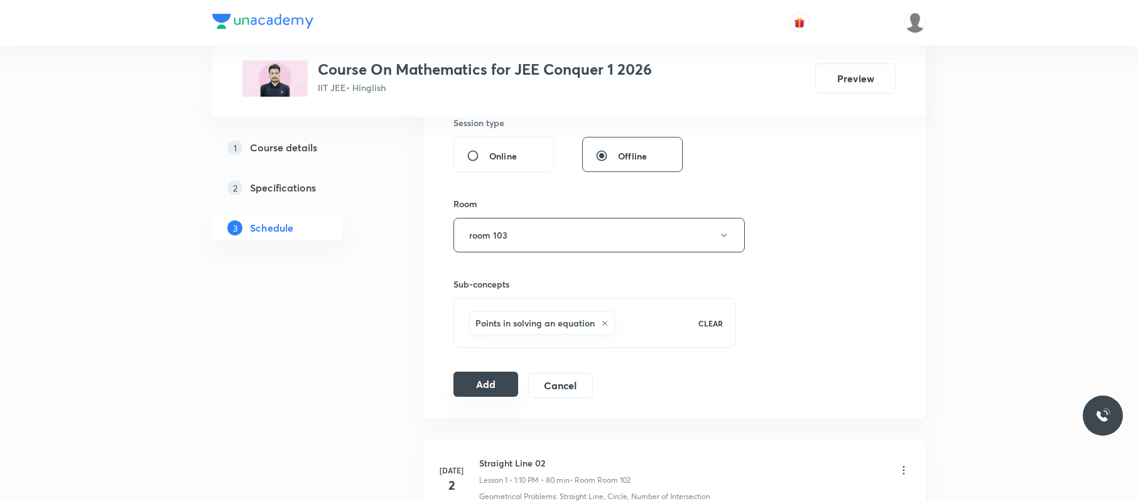
click at [485, 393] on button "Add" at bounding box center [485, 384] width 65 height 25
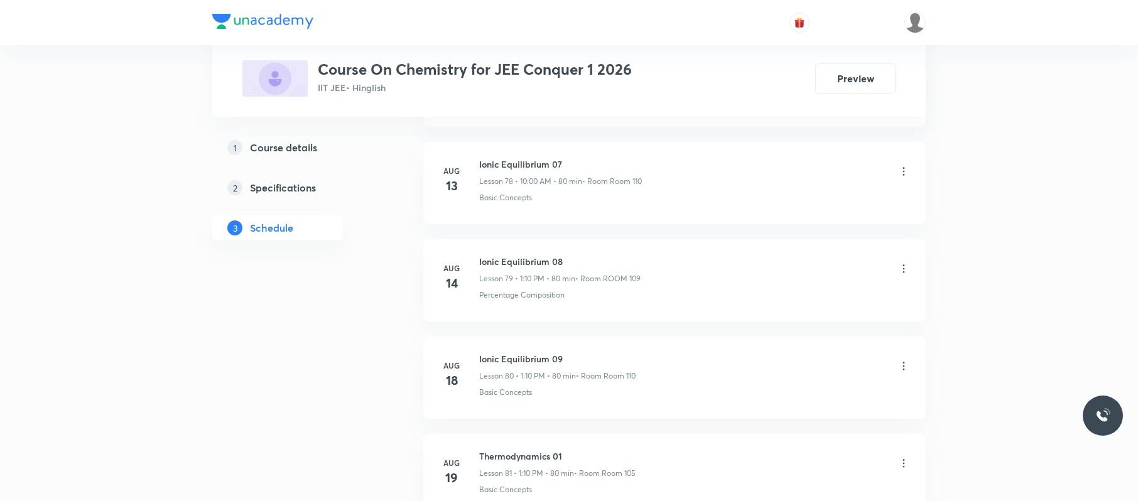
scroll to position [9503, 0]
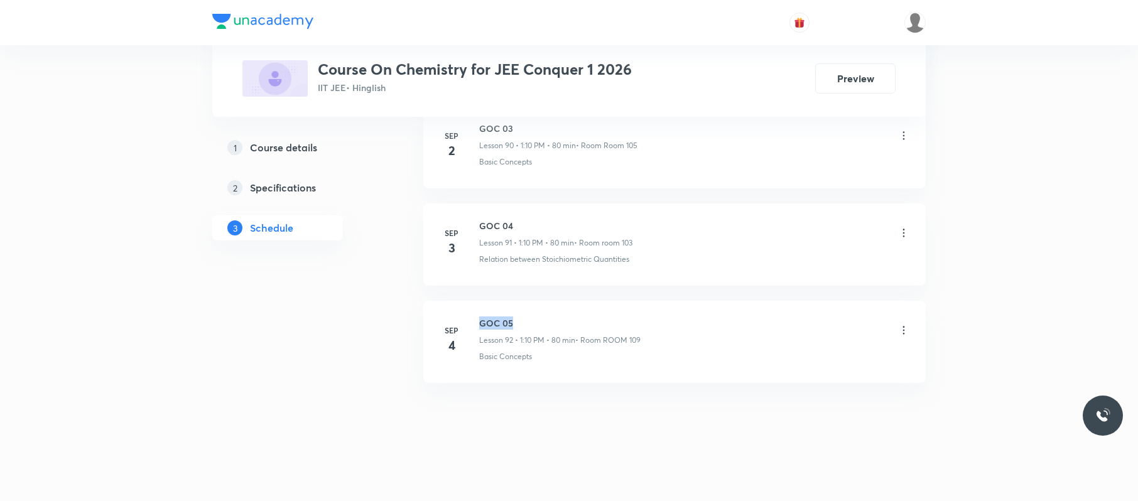
drag, startPoint x: 524, startPoint y: 314, endPoint x: 478, endPoint y: 306, distance: 46.5
click at [478, 306] on li "[DATE] GOC 05 Lesson 92 • 1:10 PM • 80 min • Room ROOM 109 Basic Concepts" at bounding box center [674, 342] width 502 height 82
copy h6 "GOC 05"
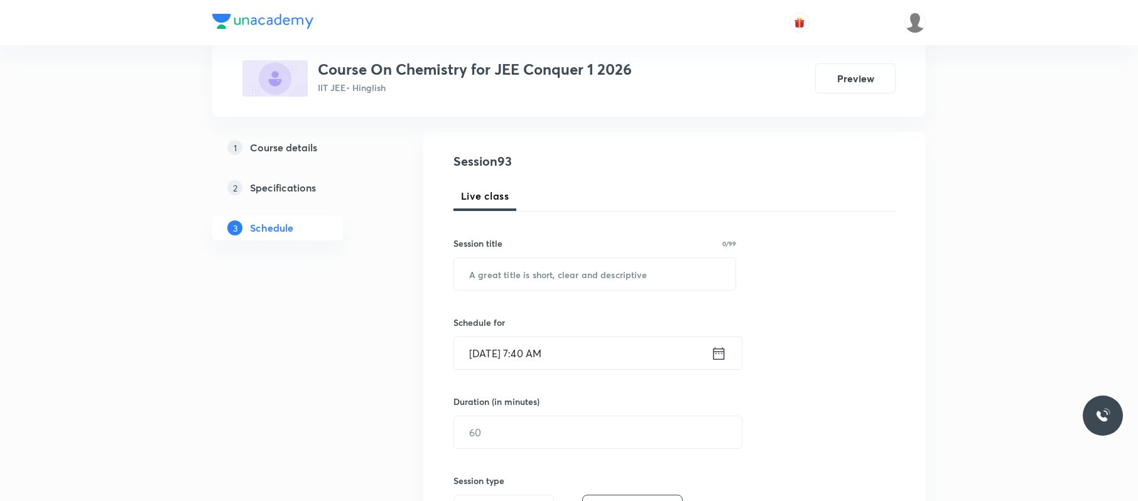
scroll to position [0, 0]
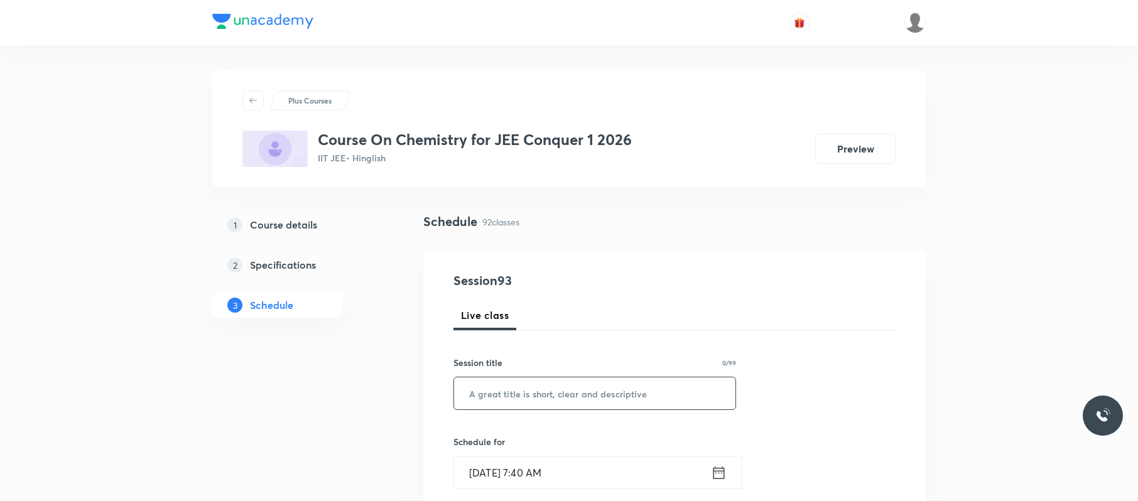
click at [502, 399] on input "text" at bounding box center [594, 393] width 281 height 32
paste input "GOC 05"
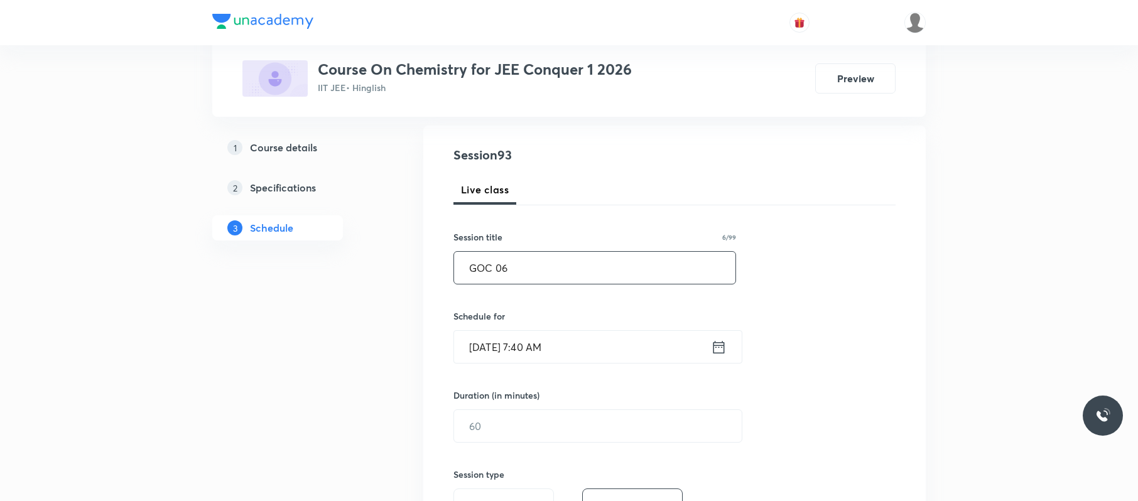
scroll to position [138, 0]
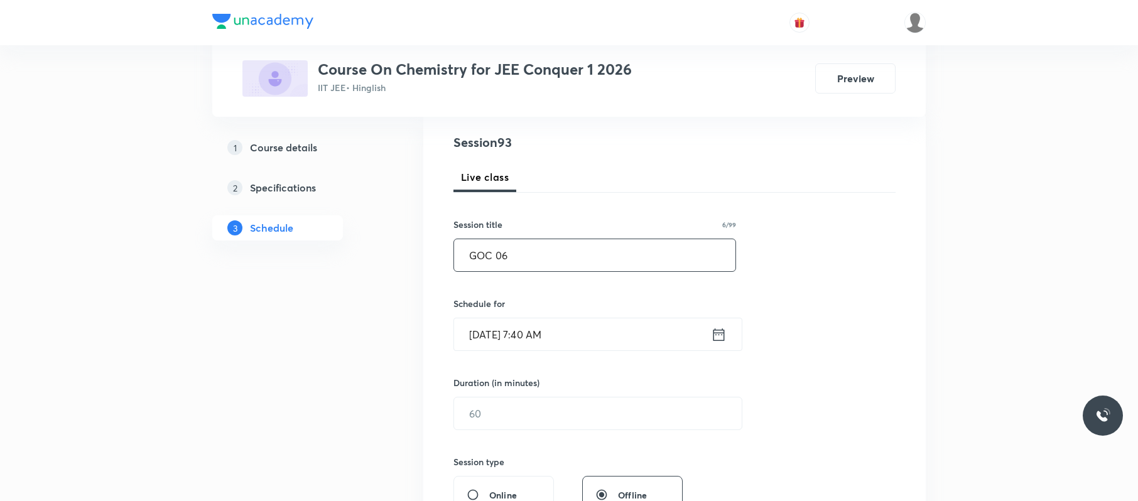
type input "GOC 06"
click at [604, 334] on input "[DATE] 7:40 AM" at bounding box center [582, 334] width 257 height 32
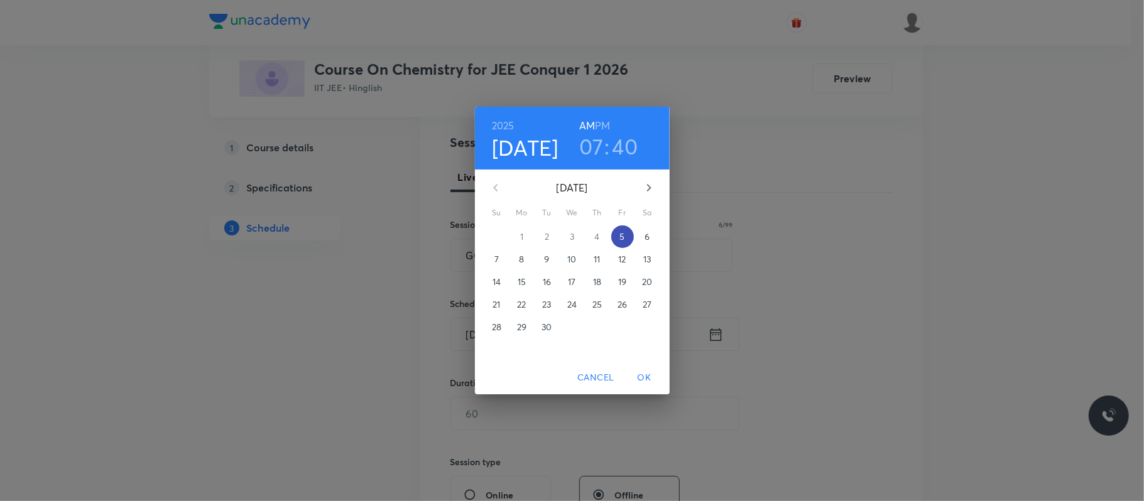
click at [621, 232] on p "5" at bounding box center [621, 236] width 5 height 13
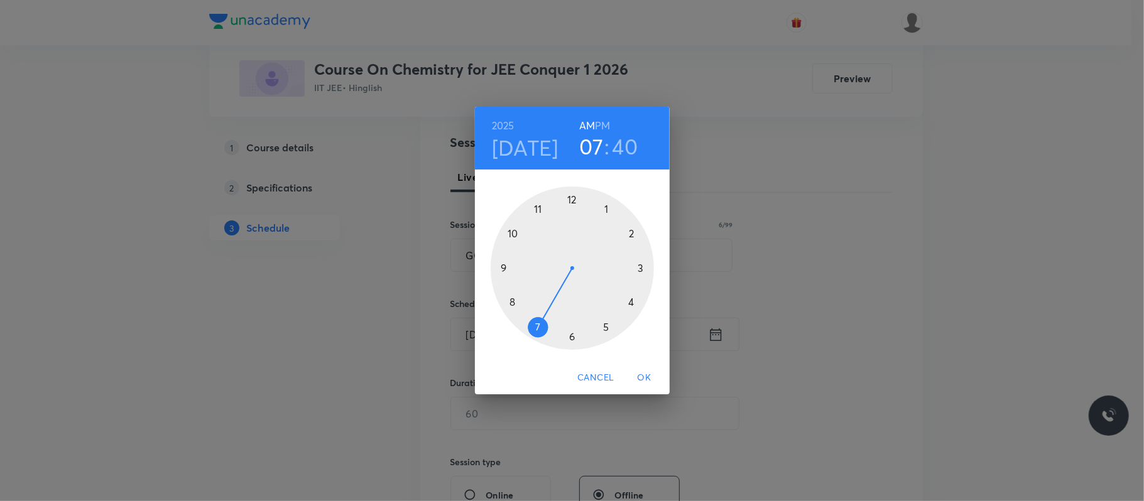
click at [604, 124] on h6 "PM" at bounding box center [602, 126] width 15 height 18
click at [606, 205] on div at bounding box center [572, 268] width 163 height 163
click at [631, 234] on div at bounding box center [572, 268] width 163 height 163
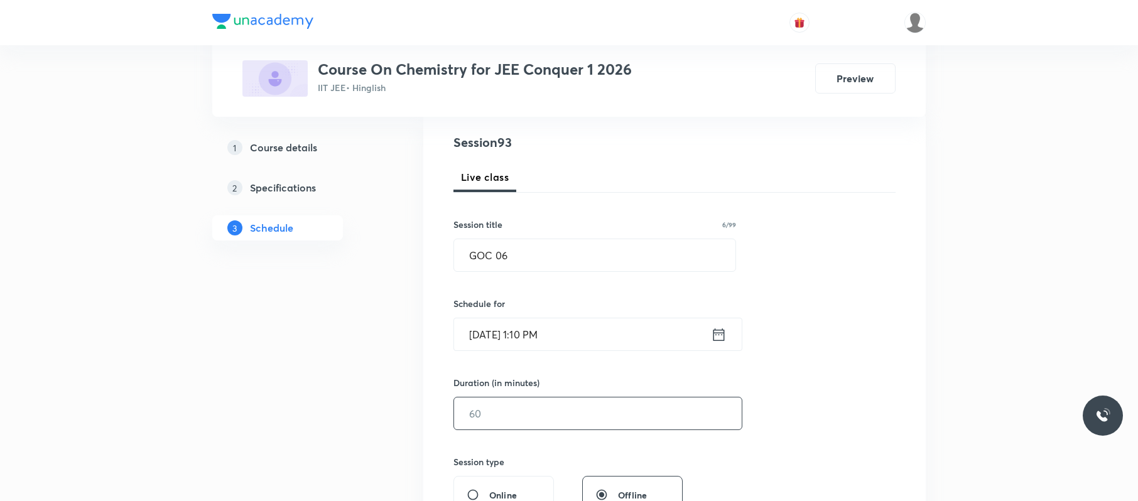
click at [520, 426] on input "text" at bounding box center [598, 414] width 288 height 32
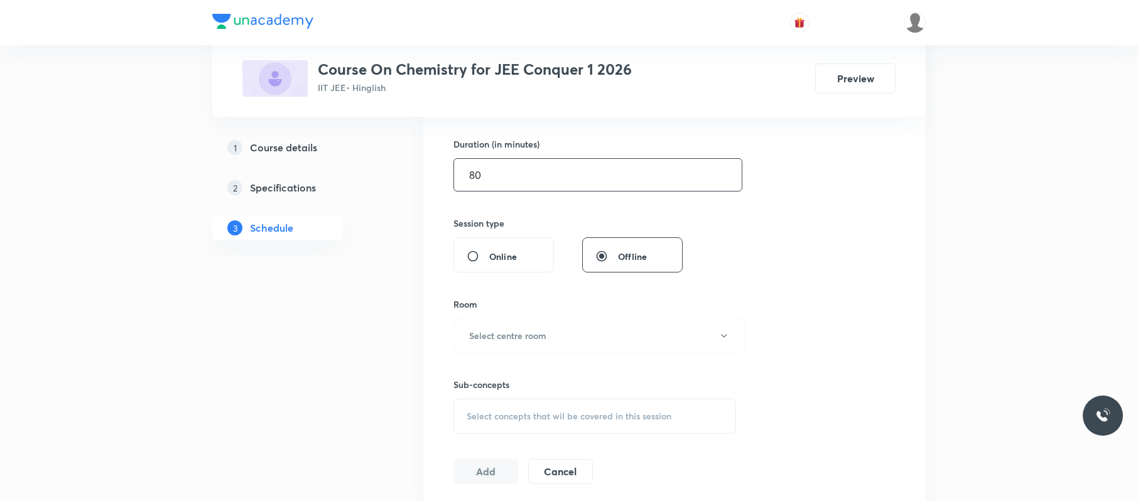
scroll to position [380, 0]
type input "80"
click at [543, 329] on h6 "Select centre room" at bounding box center [507, 332] width 77 height 13
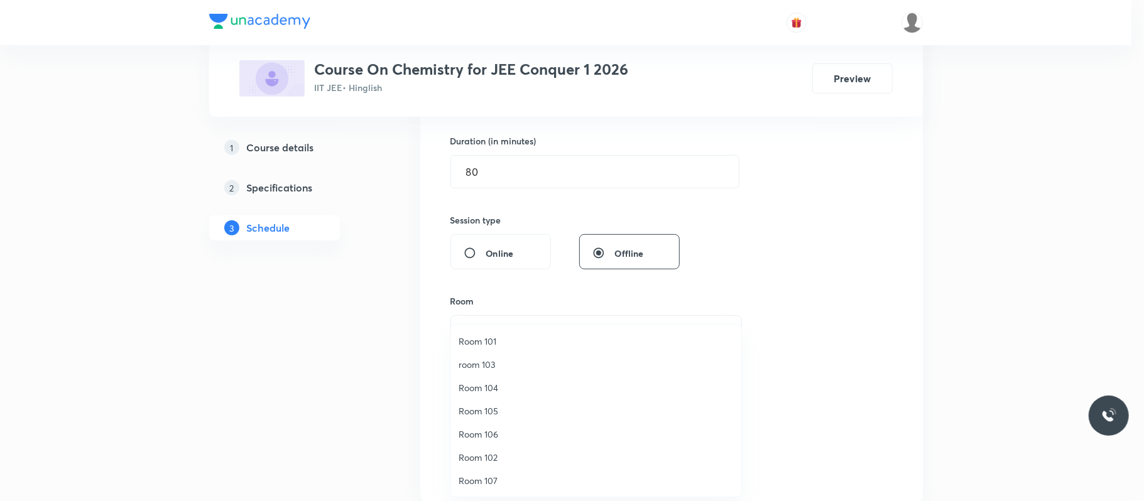
click at [498, 362] on span "room 103" at bounding box center [595, 364] width 275 height 13
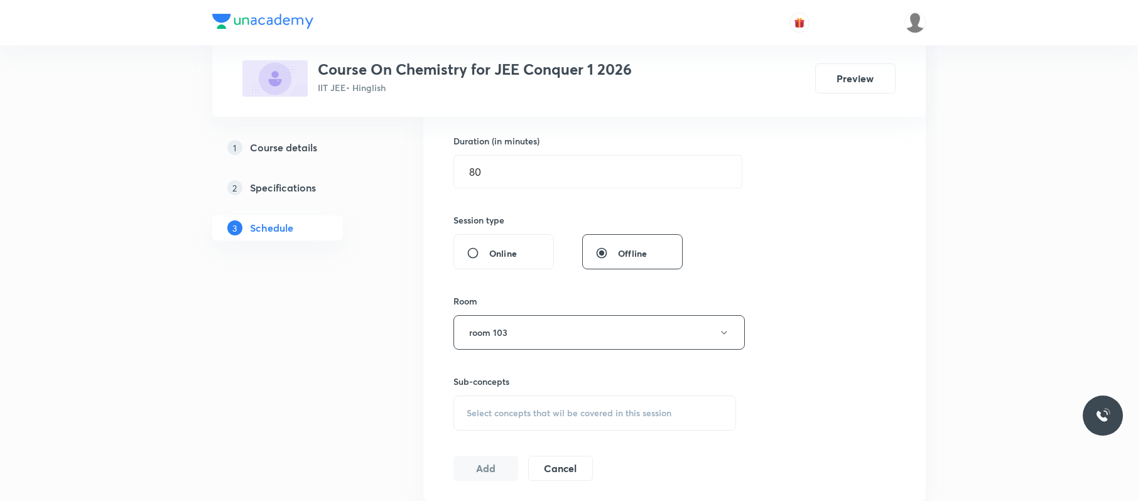
click at [563, 413] on span "Select concepts that wil be covered in this session" at bounding box center [569, 413] width 205 height 10
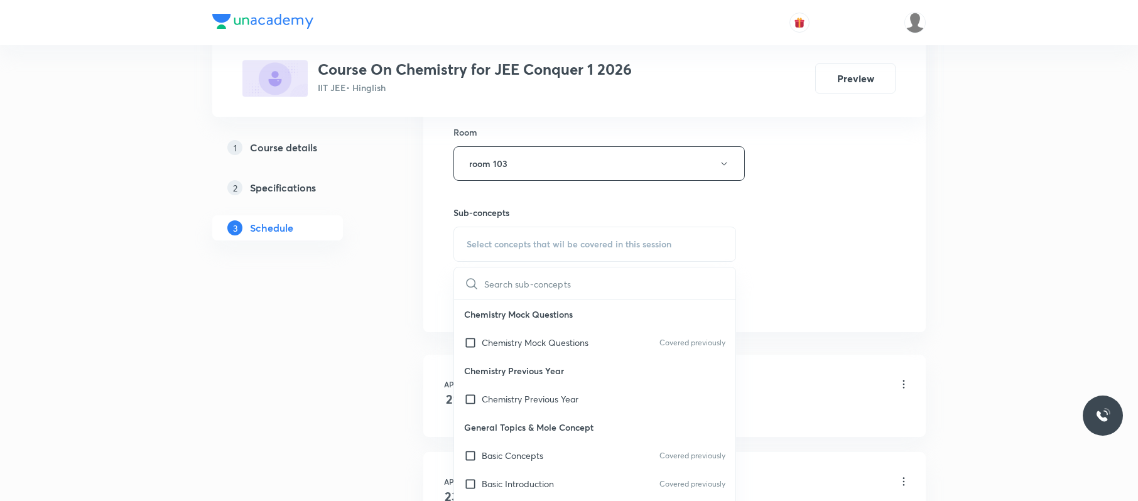
scroll to position [560, 0]
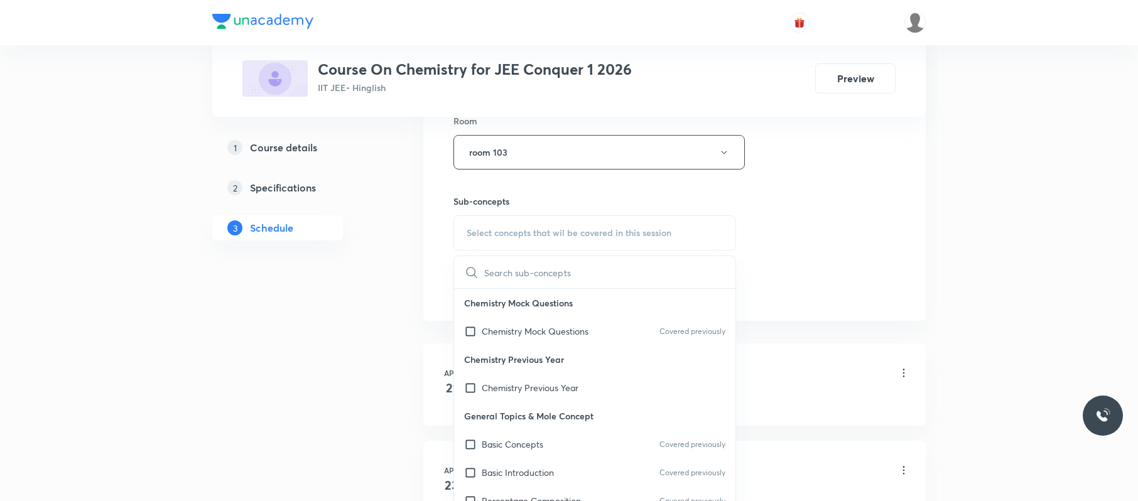
click at [563, 413] on p "General Topics & Mole Concept" at bounding box center [594, 416] width 281 height 28
click at [564, 437] on div "Basic Concepts Covered previously" at bounding box center [594, 444] width 281 height 28
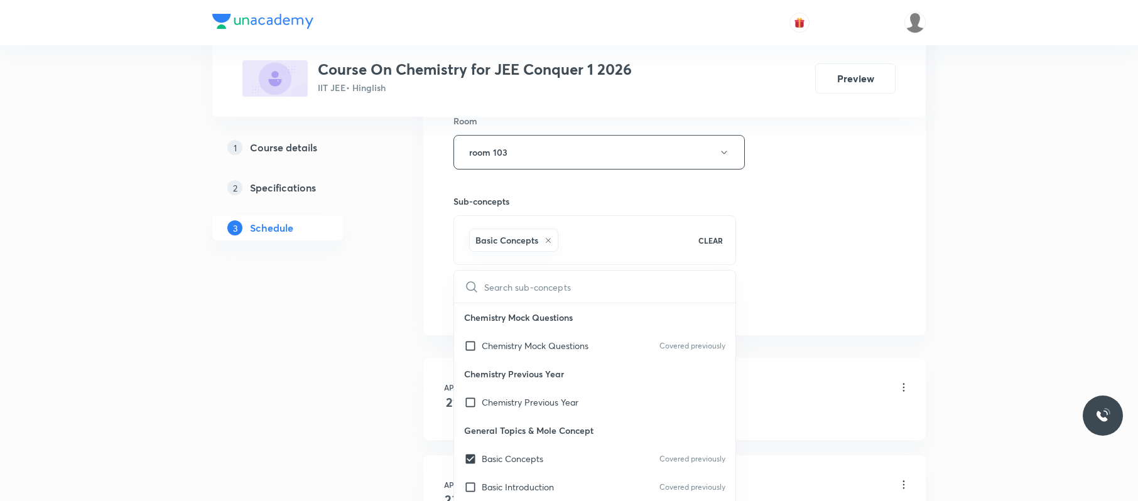
click at [900, 221] on div "Session 93 Live class Session title 6/99 GOC 06 ​ Schedule for Sep 5, 2025, 1:1…" at bounding box center [674, 13] width 502 height 644
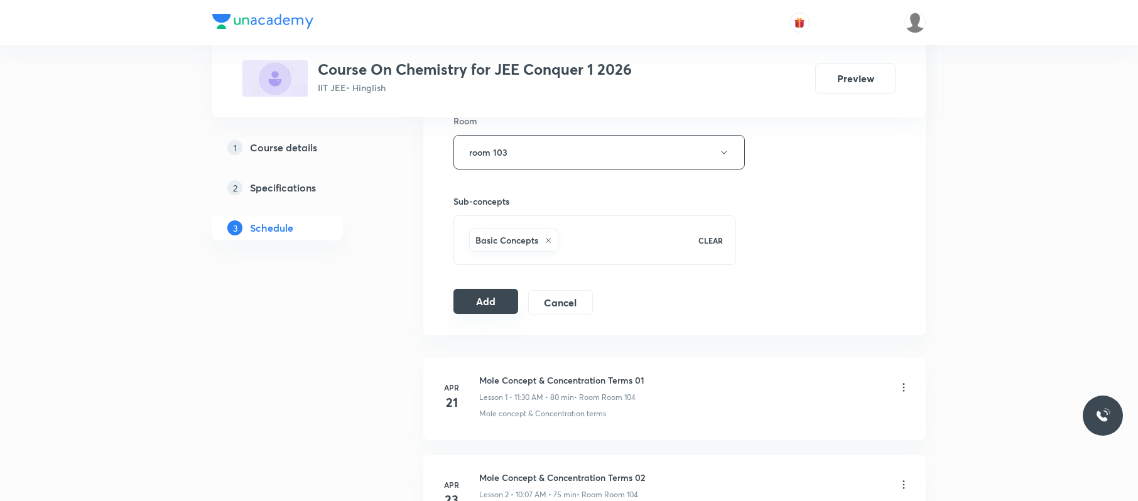
click at [489, 298] on button "Add" at bounding box center [485, 301] width 65 height 25
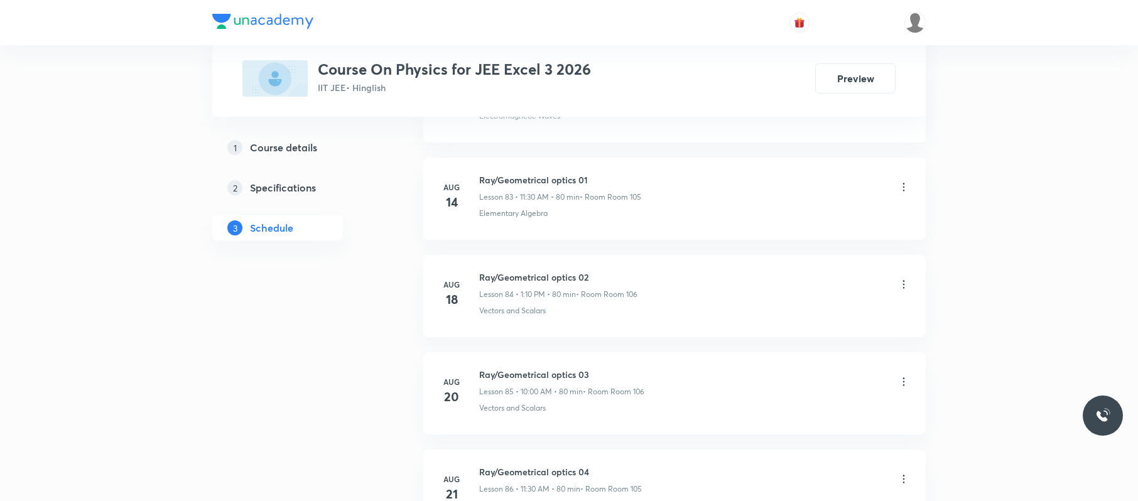
scroll to position [9502, 0]
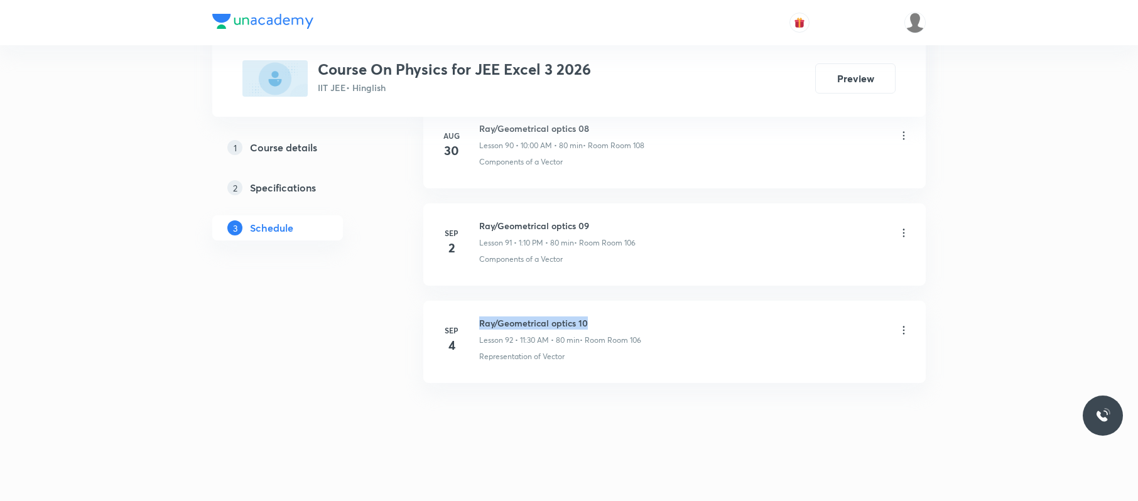
drag, startPoint x: 604, startPoint y: 305, endPoint x: 471, endPoint y: 289, distance: 133.4
copy h6 "Ray/Geometrical optics 10"
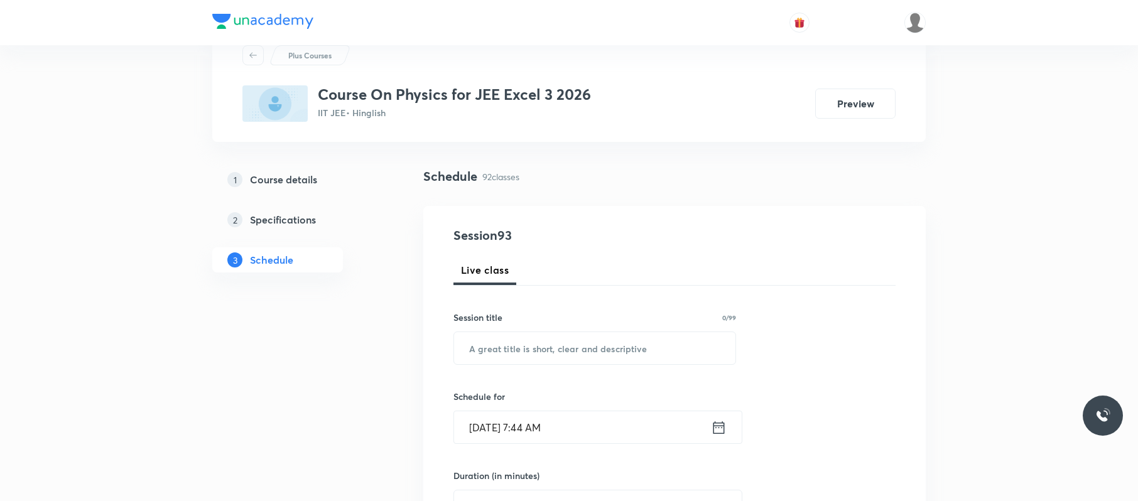
scroll to position [44, 0]
paste input "Ray/Geometrical optics 10"
click at [543, 352] on input "Ray/Geometrical optics 10" at bounding box center [594, 350] width 281 height 32
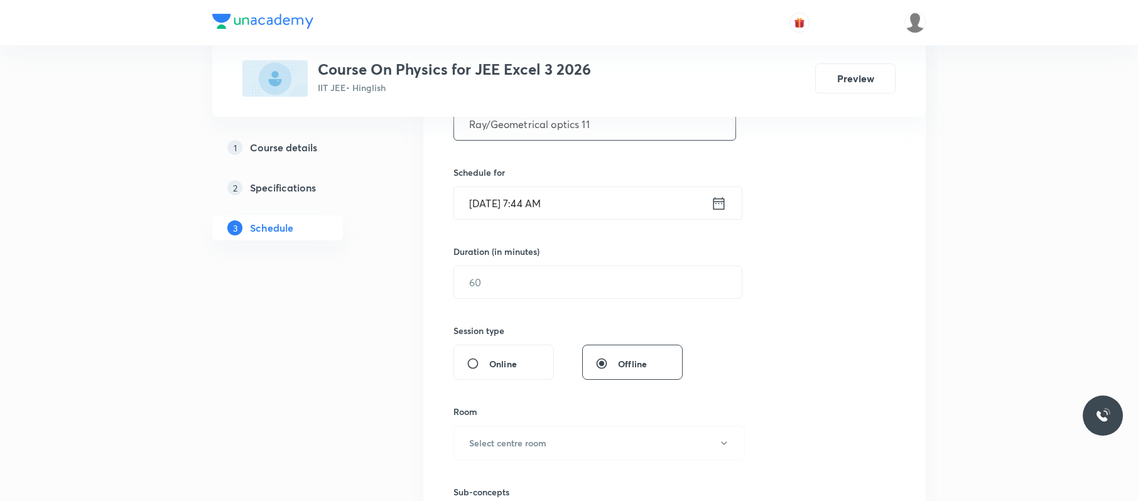
scroll to position [277, 0]
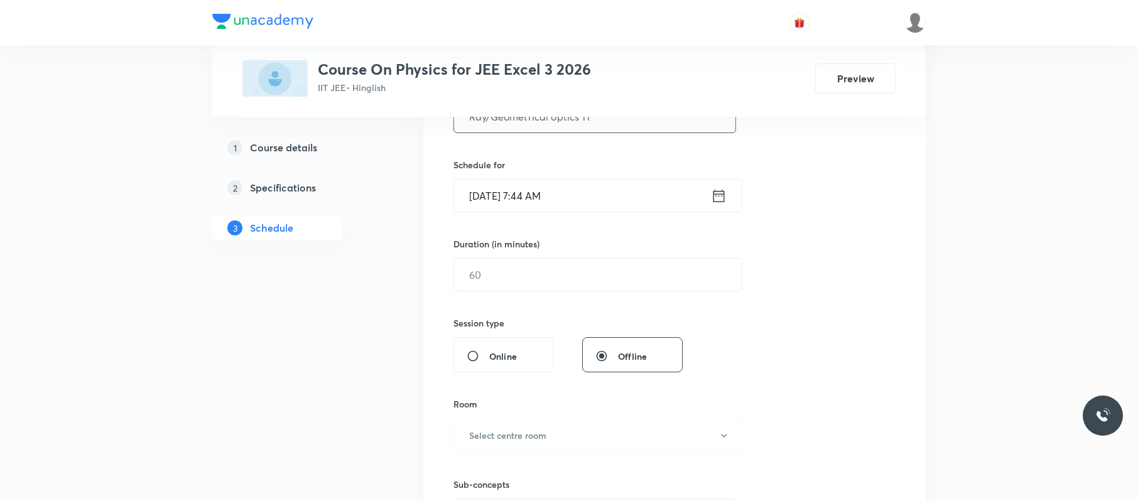
type input "Ray/Geometrical optics 11"
click at [607, 199] on input "[DATE] 7:44 AM" at bounding box center [582, 196] width 257 height 32
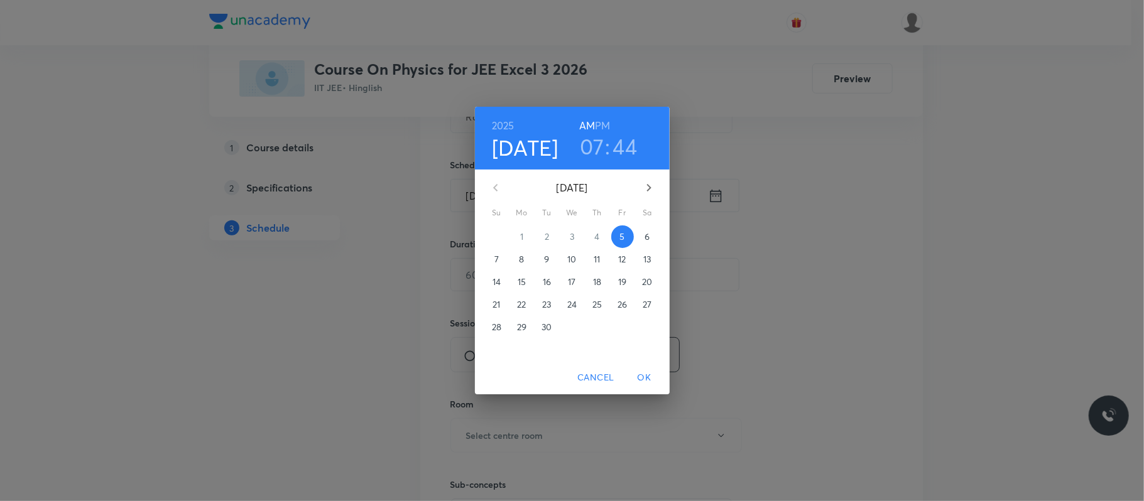
click at [591, 139] on h3 "07" at bounding box center [592, 146] width 24 height 26
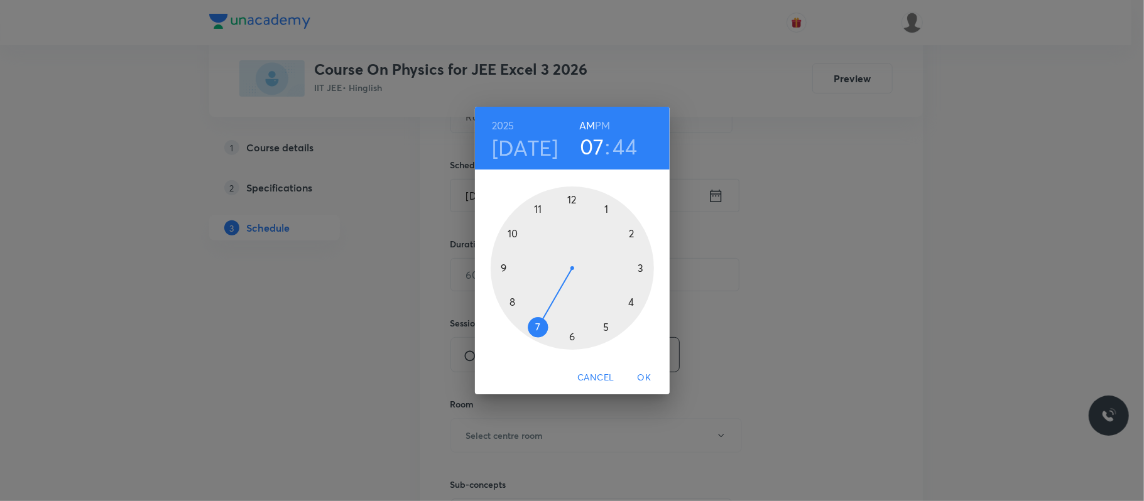
click at [536, 207] on div at bounding box center [572, 268] width 163 height 163
click at [593, 141] on h3 "11" at bounding box center [591, 146] width 17 height 26
click at [516, 229] on div at bounding box center [572, 268] width 163 height 163
click at [569, 197] on div at bounding box center [572, 268] width 163 height 163
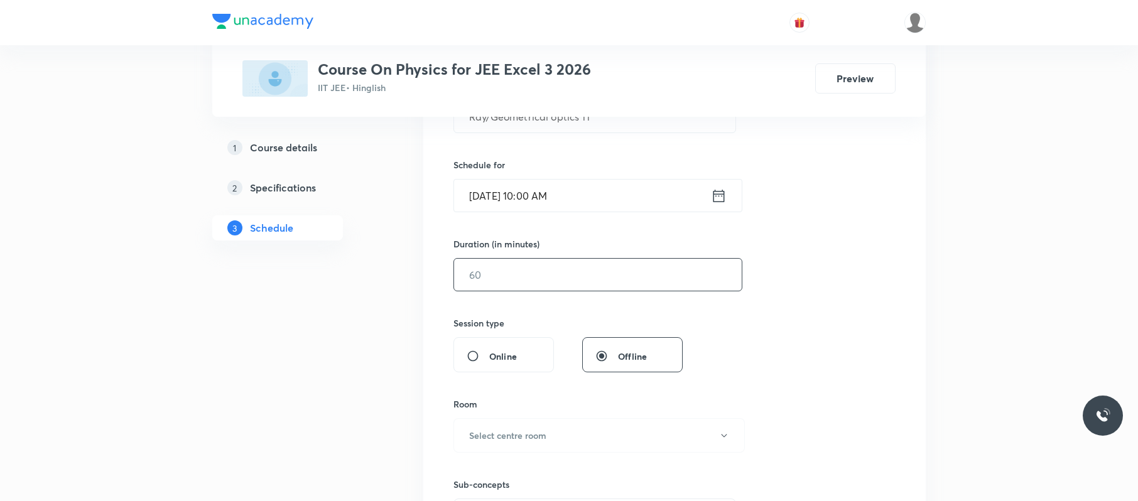
click at [595, 290] on input "text" at bounding box center [598, 275] width 288 height 32
type input "80"
click at [556, 440] on button "Select centre room" at bounding box center [598, 435] width 291 height 35
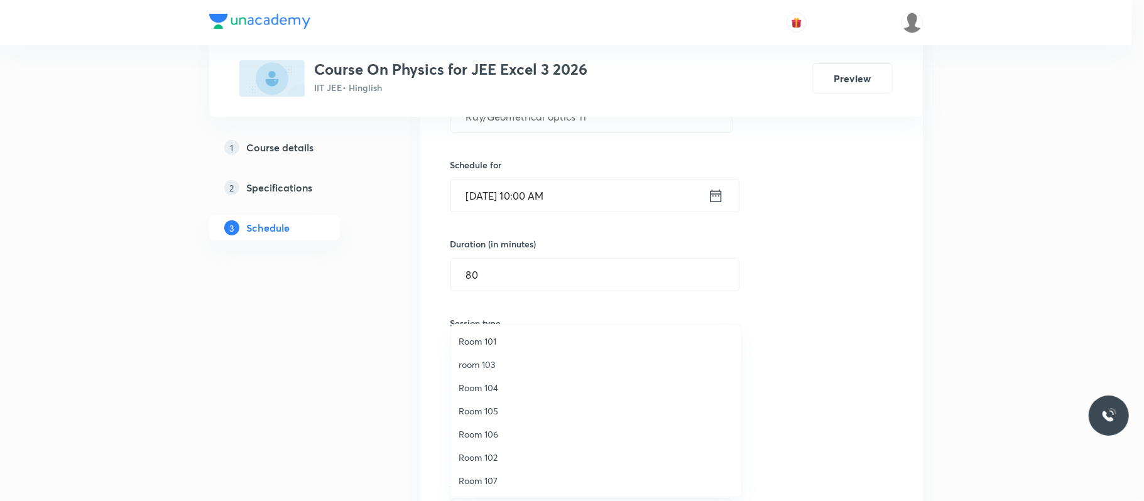
click at [500, 427] on li "Room 106" at bounding box center [596, 434] width 290 height 23
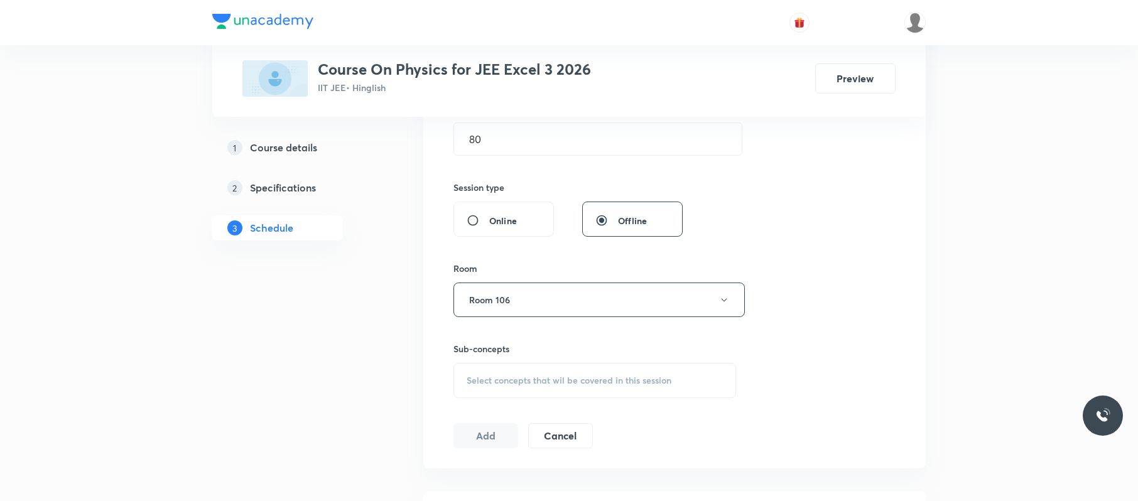
scroll to position [413, 0]
click at [649, 371] on div "Select concepts that wil be covered in this session" at bounding box center [594, 379] width 283 height 35
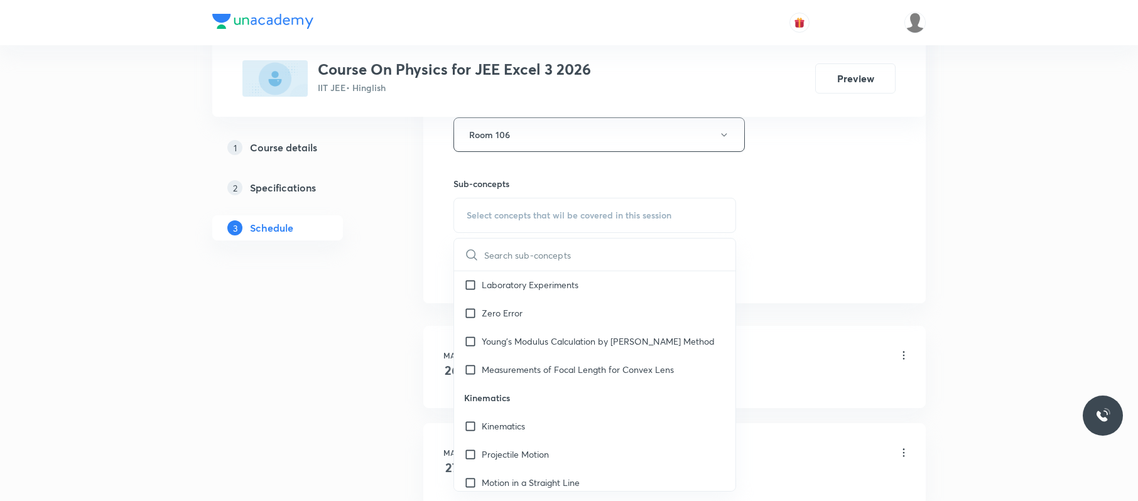
scroll to position [1146, 0]
click at [581, 439] on div "Kinematics" at bounding box center [594, 425] width 281 height 28
checkbox input "true"
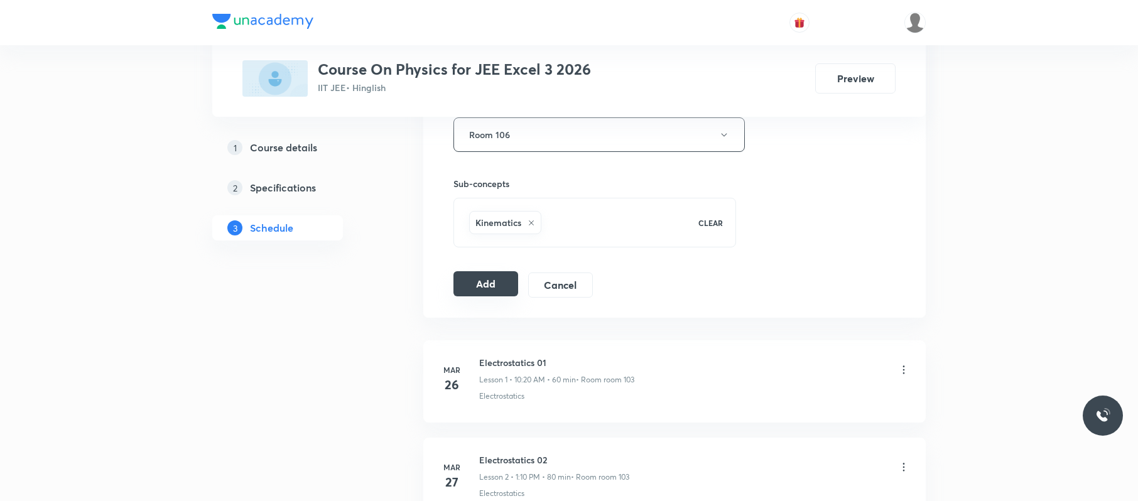
click at [494, 282] on button "Add" at bounding box center [485, 283] width 65 height 25
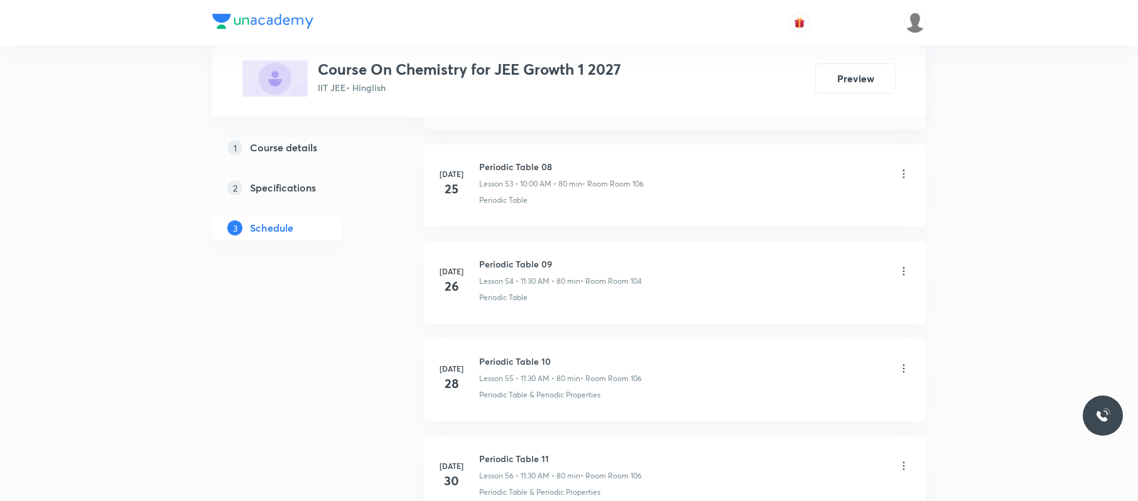
scroll to position [7351, 0]
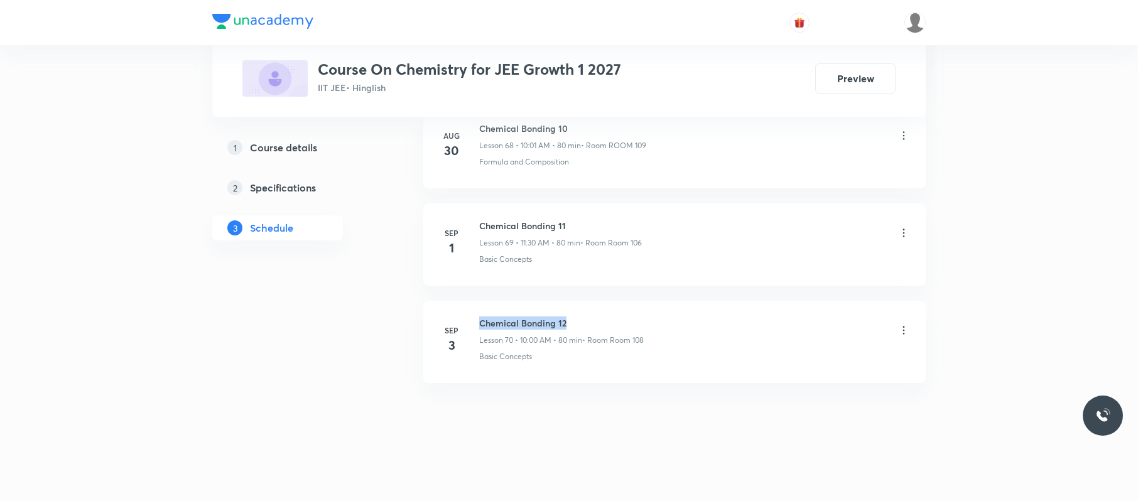
drag, startPoint x: 597, startPoint y: 298, endPoint x: 476, endPoint y: 305, distance: 120.8
copy h6 "Chemical Bonding 12"
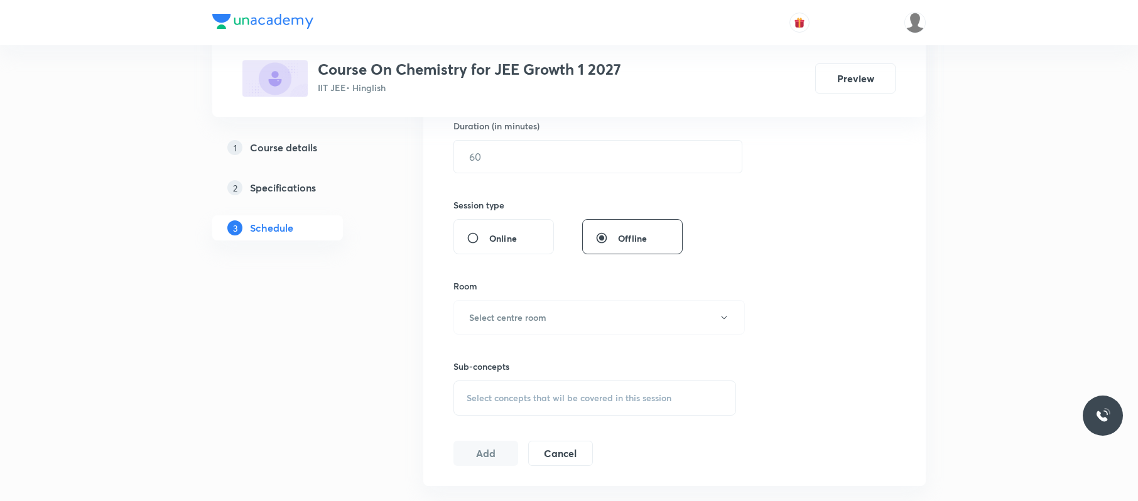
scroll to position [0, 0]
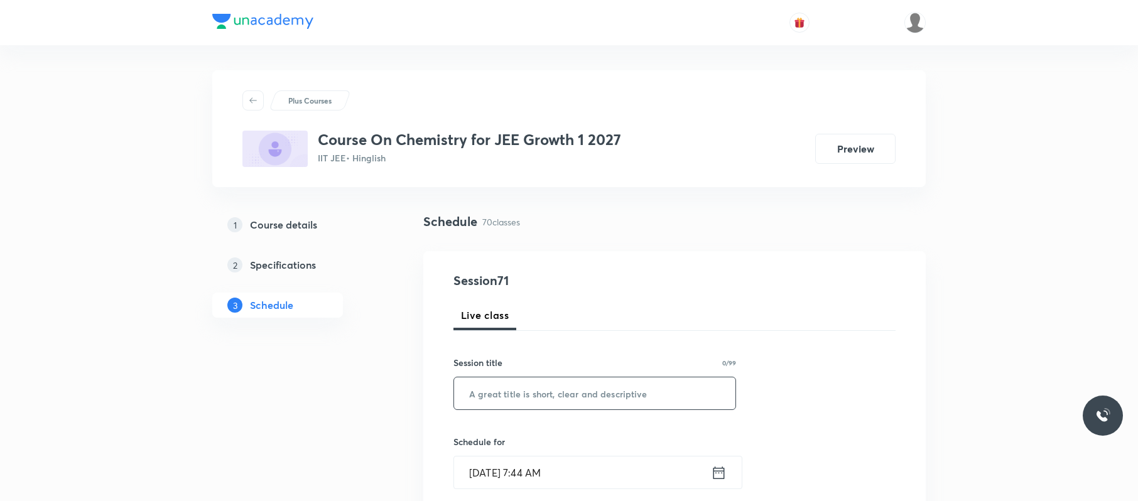
click at [514, 386] on input "text" at bounding box center [594, 393] width 281 height 32
paste input "Chemical Bonding 12"
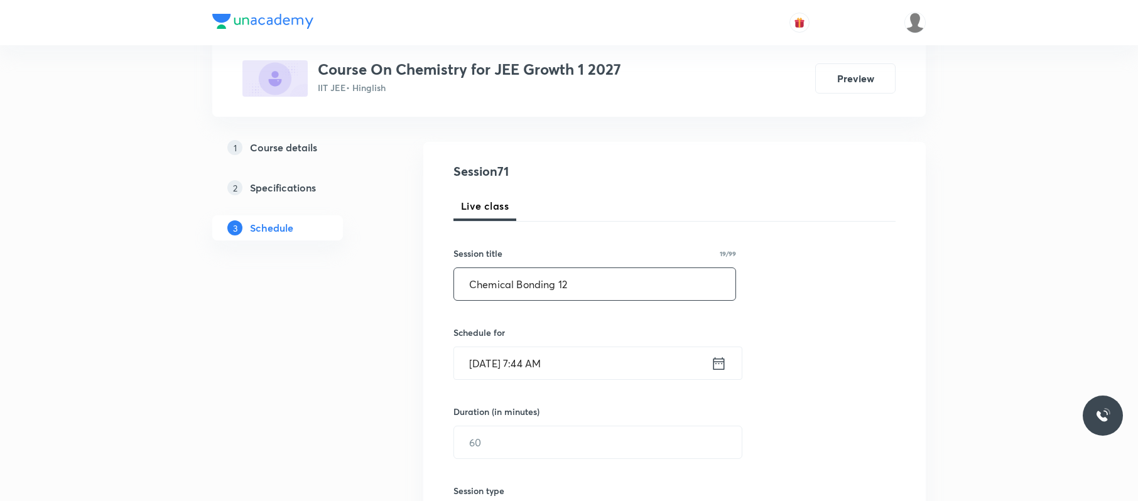
scroll to position [112, 0]
type input "Chemical Bonding 12"
click at [614, 362] on input "[DATE] 7:44 AM" at bounding box center [582, 361] width 257 height 32
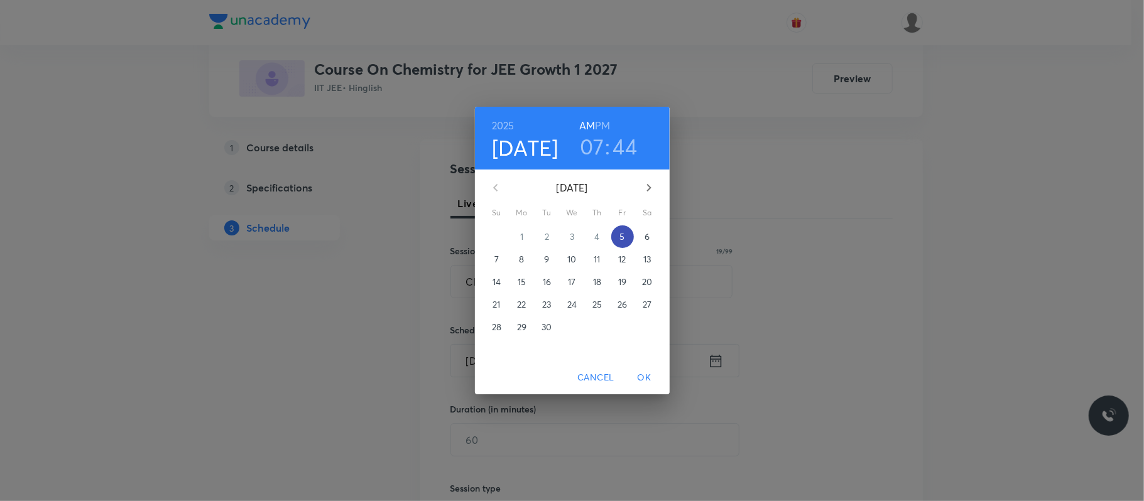
click at [621, 232] on p "5" at bounding box center [621, 236] width 5 height 13
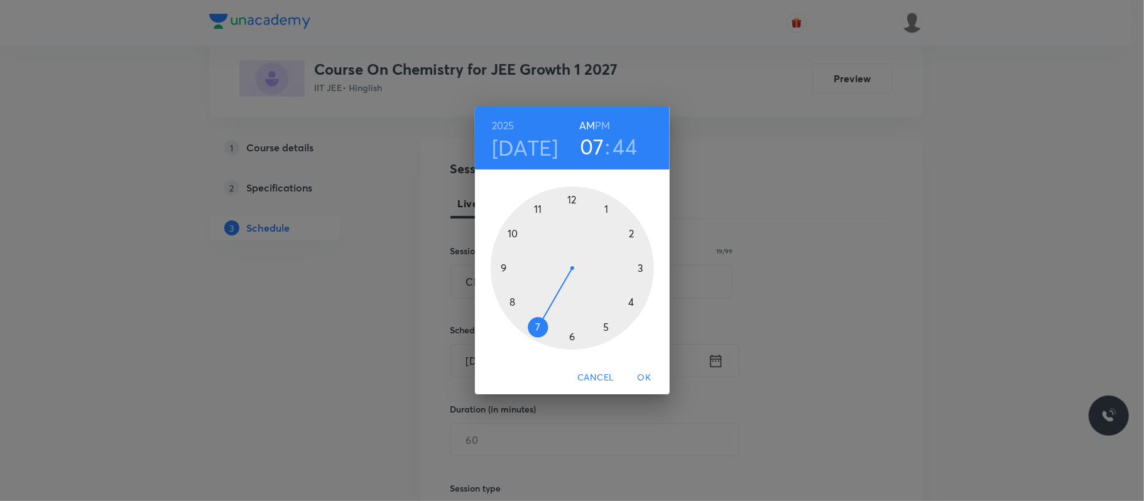
click at [512, 234] on div at bounding box center [572, 268] width 163 height 163
click at [571, 198] on div at bounding box center [572, 268] width 163 height 163
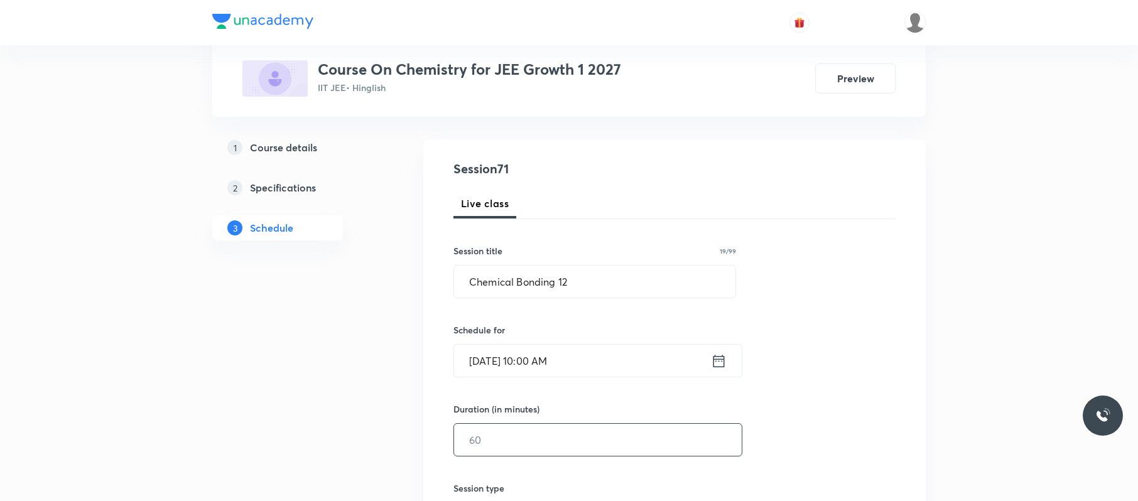
click at [521, 440] on input "text" at bounding box center [598, 440] width 288 height 32
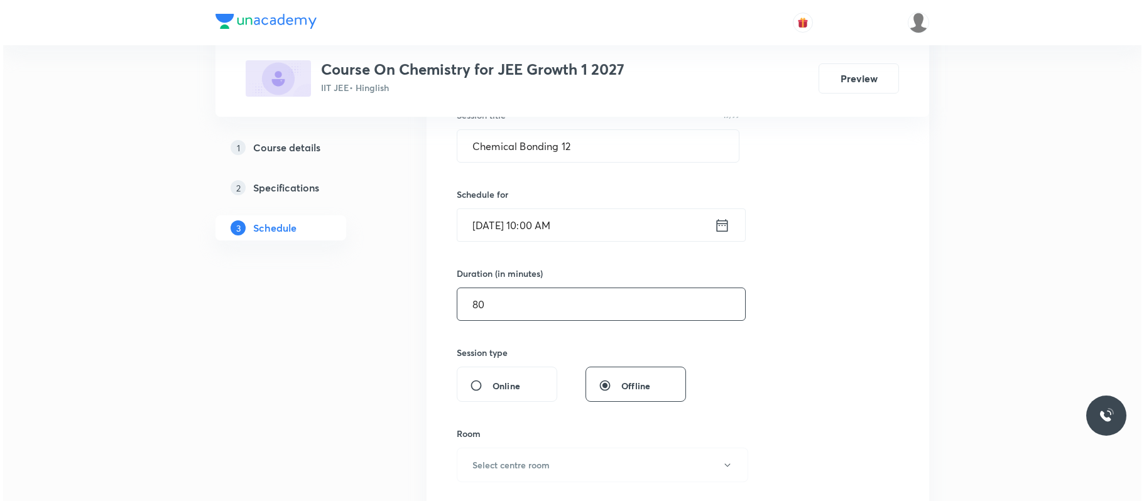
scroll to position [249, 0]
type input "80"
click at [515, 470] on h6 "Select centre room" at bounding box center [507, 463] width 77 height 13
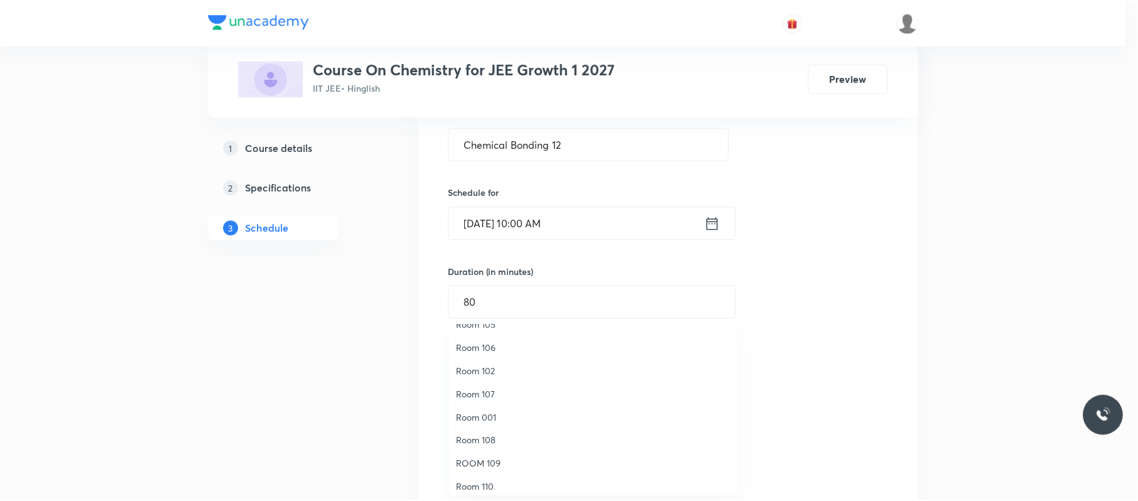
scroll to position [87, 0]
click at [506, 465] on span "ROOM 109" at bounding box center [595, 463] width 275 height 13
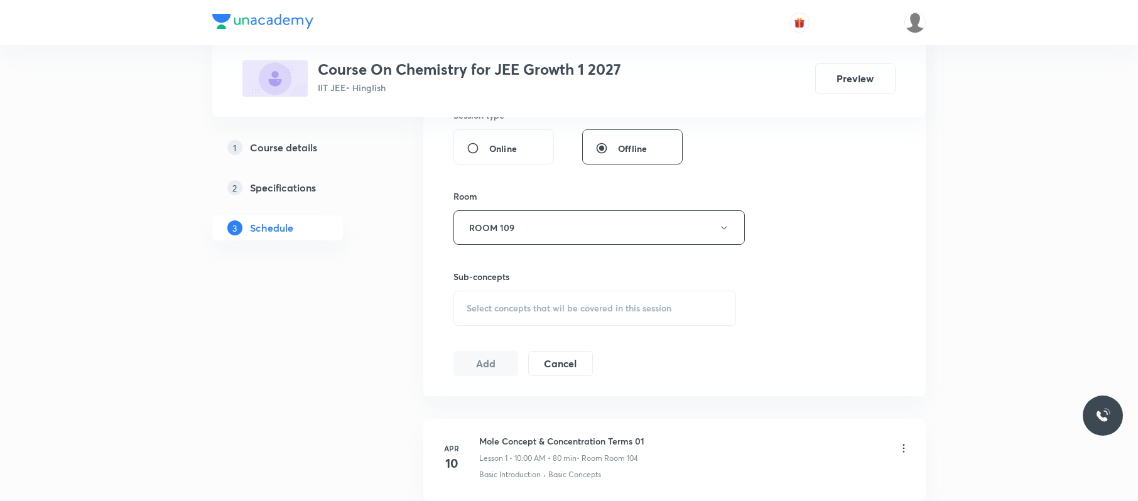
scroll to position [491, 0]
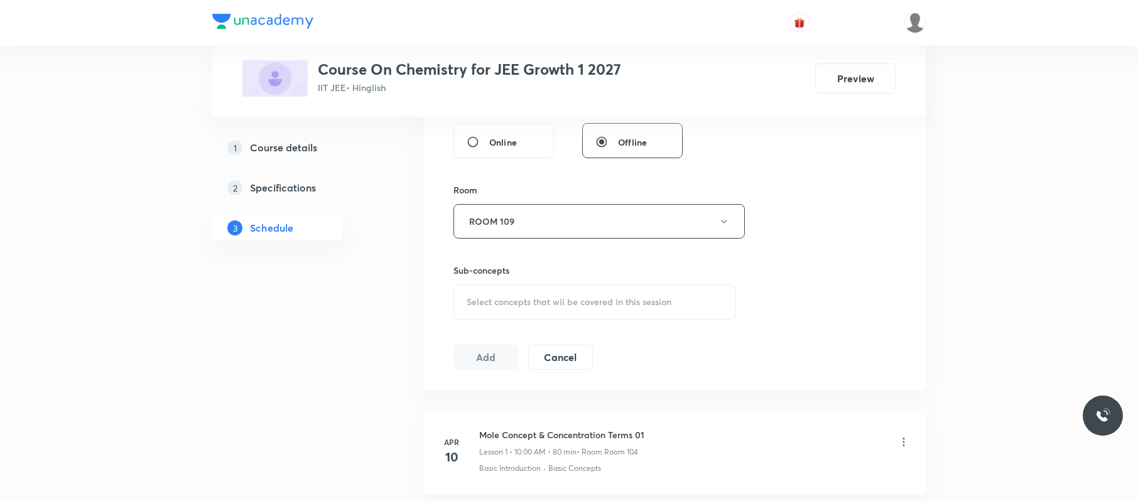
click at [631, 301] on span "Select concepts that wil be covered in this session" at bounding box center [569, 302] width 205 height 10
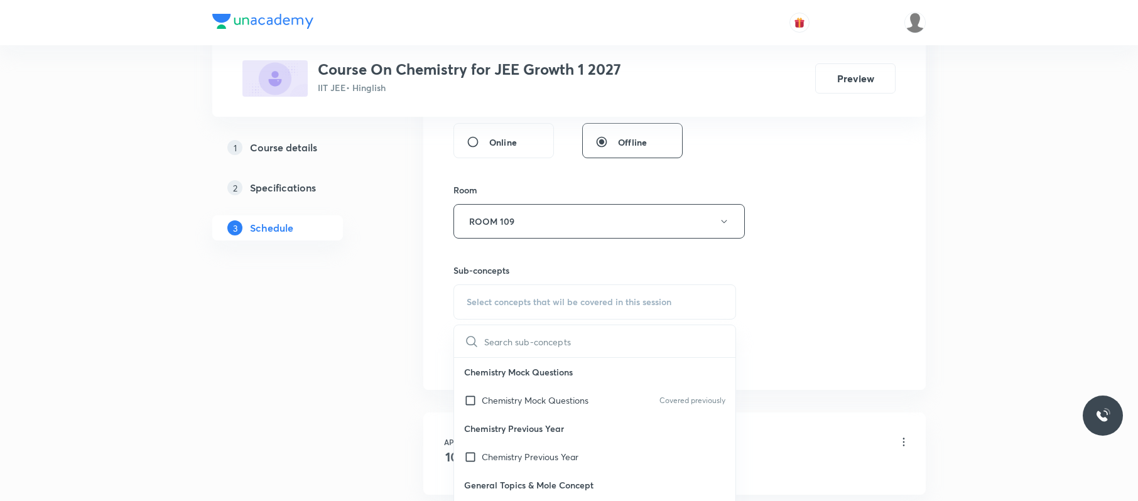
scroll to position [637, 0]
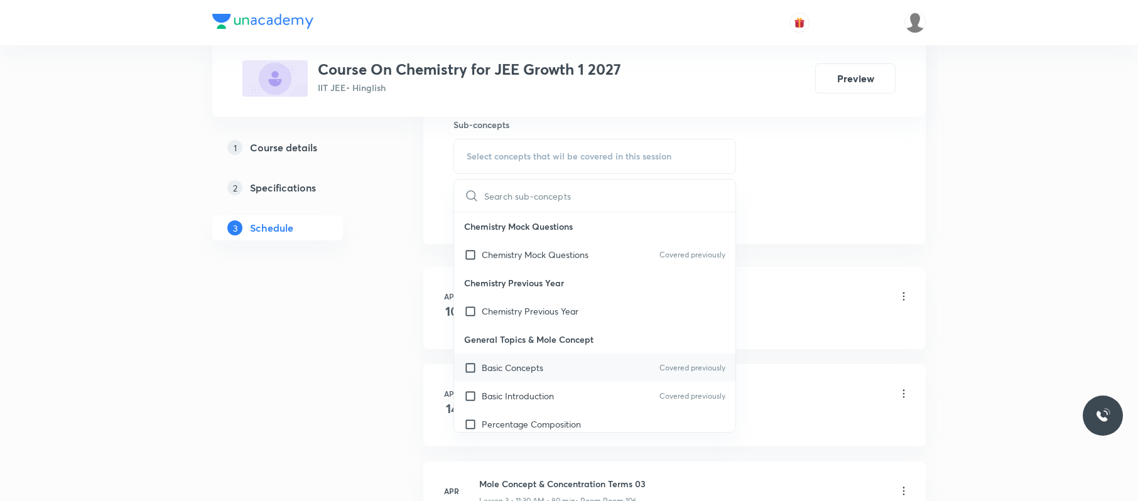
click at [609, 363] on div "Basic Concepts Covered previously" at bounding box center [594, 368] width 281 height 28
checkbox input "true"
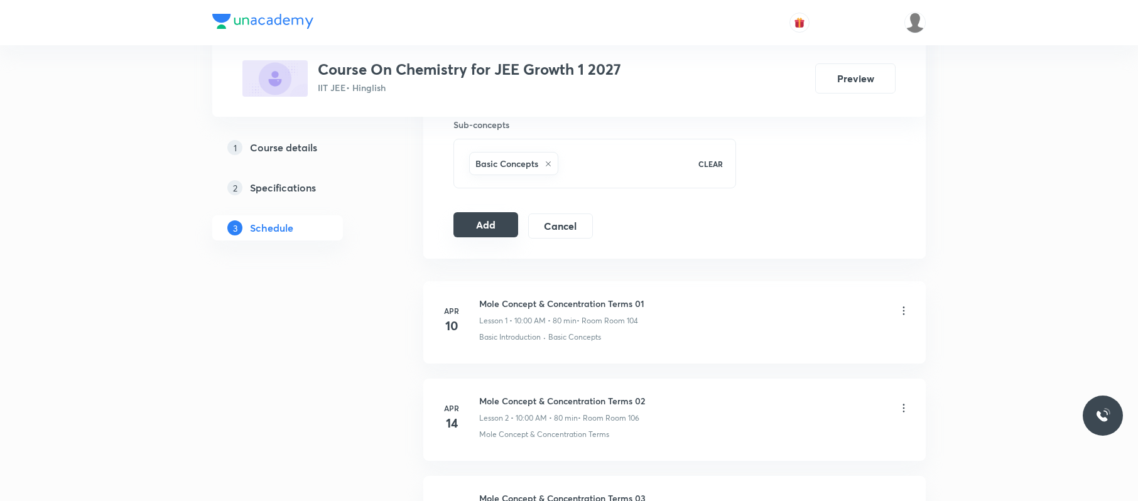
click at [489, 234] on button "Add" at bounding box center [485, 224] width 65 height 25
